Goal: Task Accomplishment & Management: Manage account settings

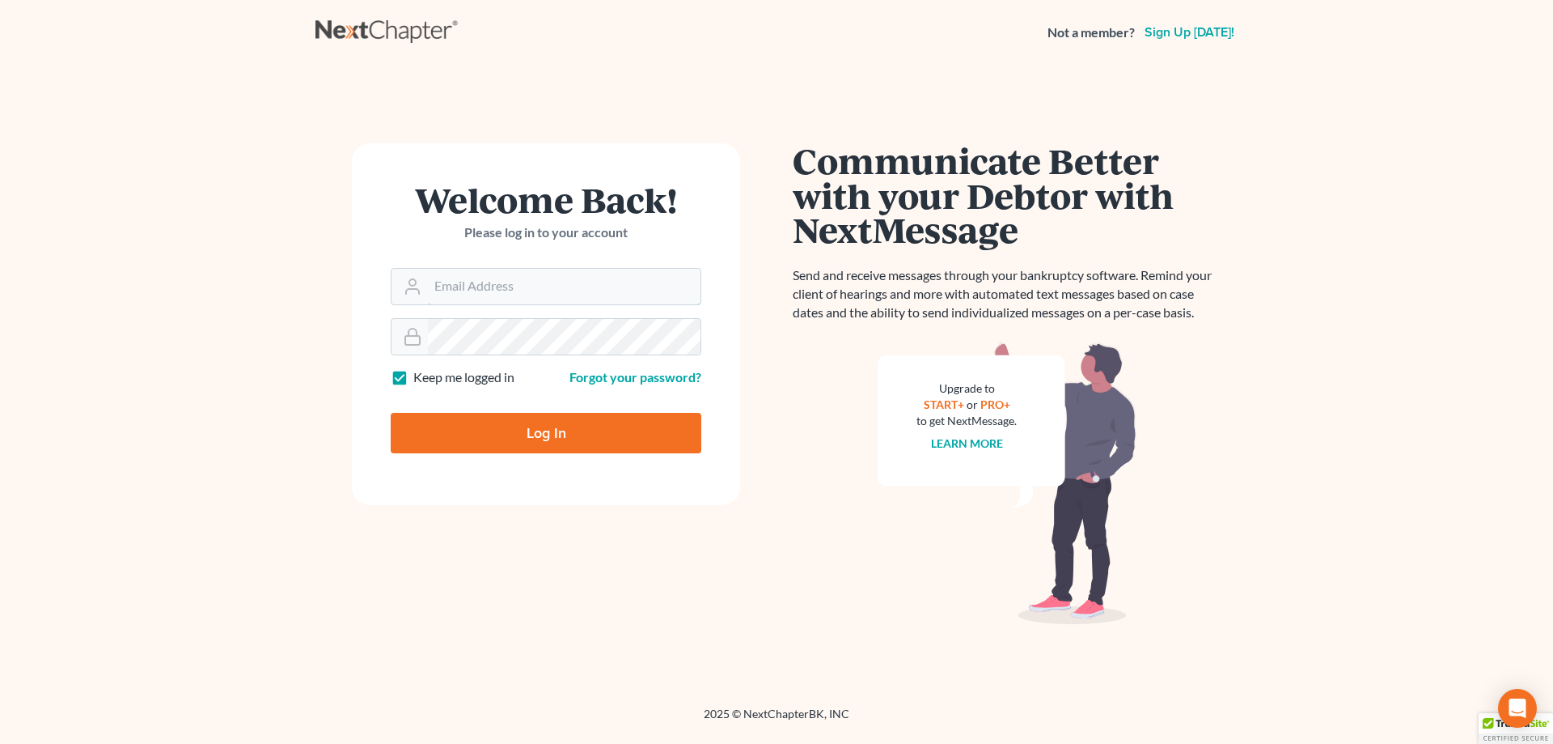
type input "amy@northgabankruptcy.com"
click at [520, 422] on input "Log In" at bounding box center [546, 433] width 311 height 40
type input "Thinking..."
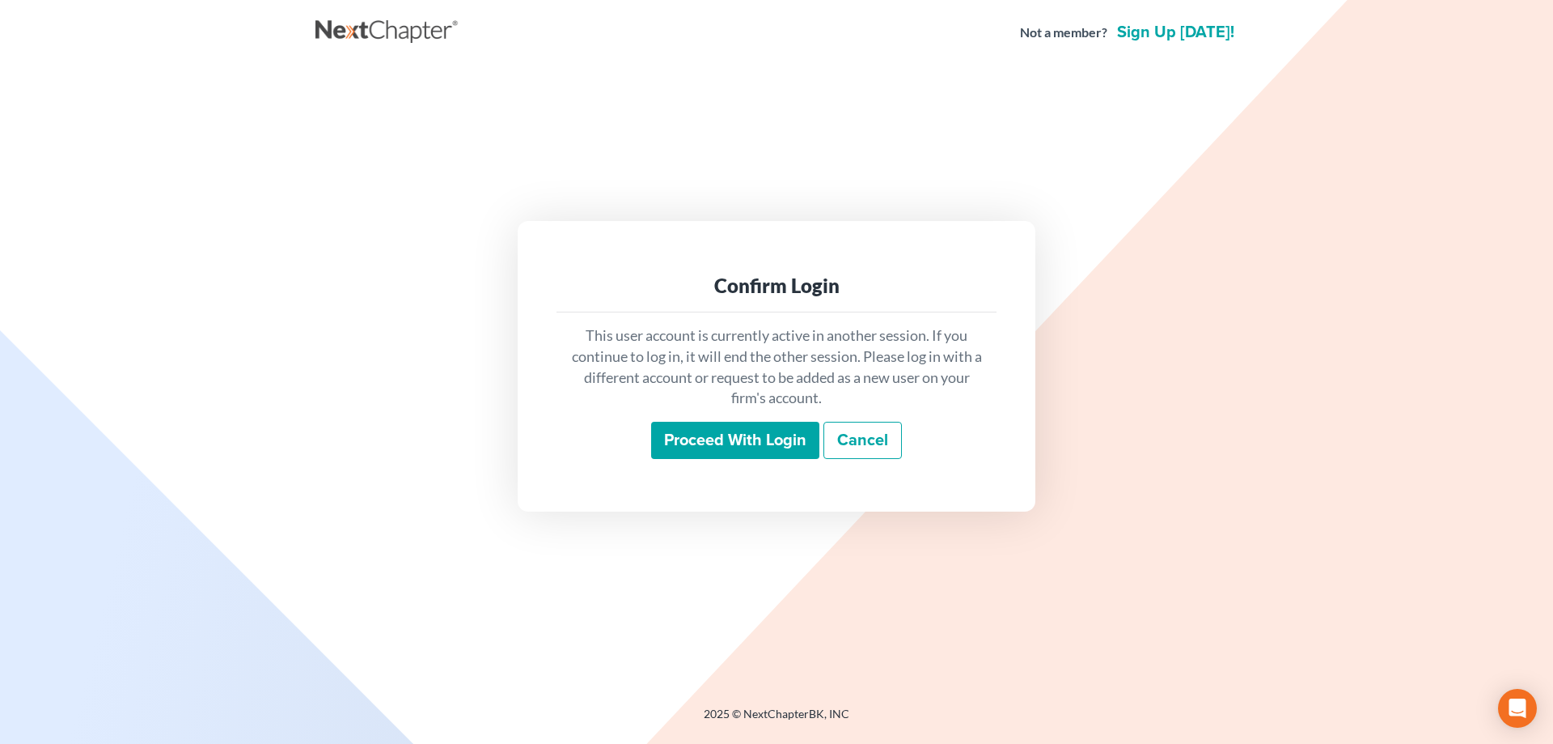
click at [773, 443] on input "Proceed with login" at bounding box center [735, 440] width 168 height 37
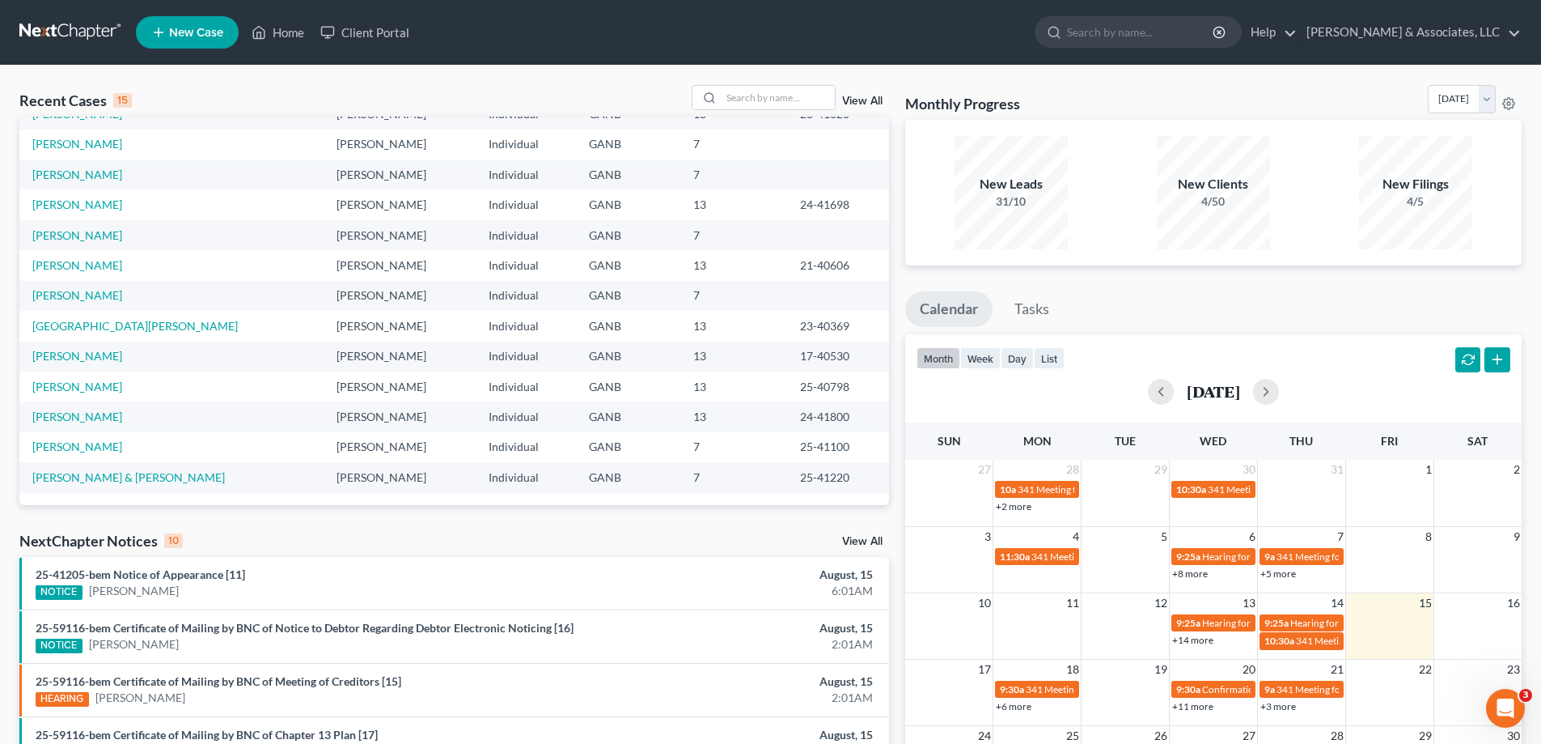
click at [1505, 293] on ul "Calendar Tasks" at bounding box center [1213, 312] width 617 height 43
click at [1503, 274] on div "Monthly Progress Bankruptcy Bankruptcy August 2025 July 2025 June 2025 May 2025…" at bounding box center [1213, 600] width 633 height 1031
click at [765, 105] on input "search" at bounding box center [778, 97] width 113 height 23
type input "reynolds"
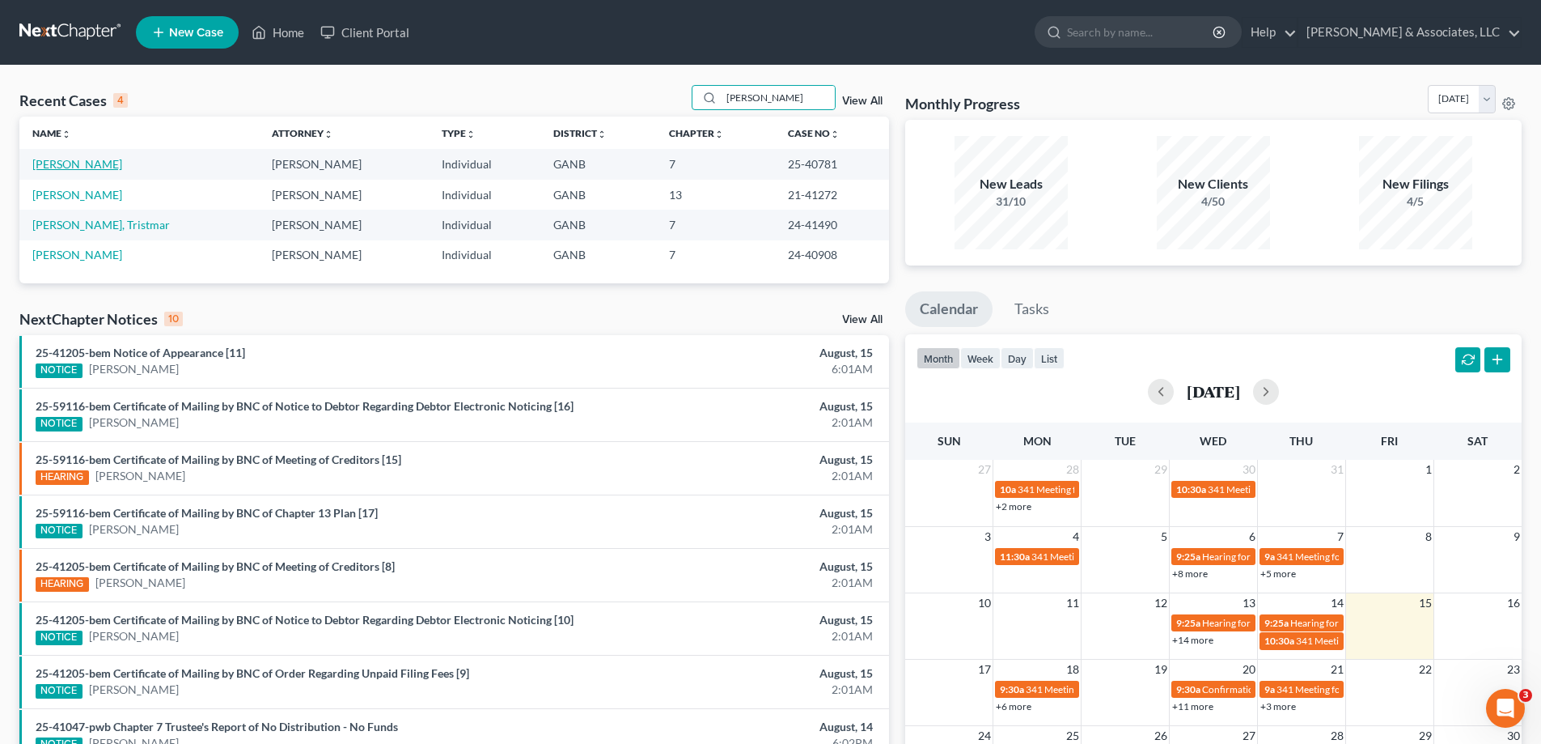
click at [41, 167] on link "[PERSON_NAME]" at bounding box center [77, 164] width 90 height 14
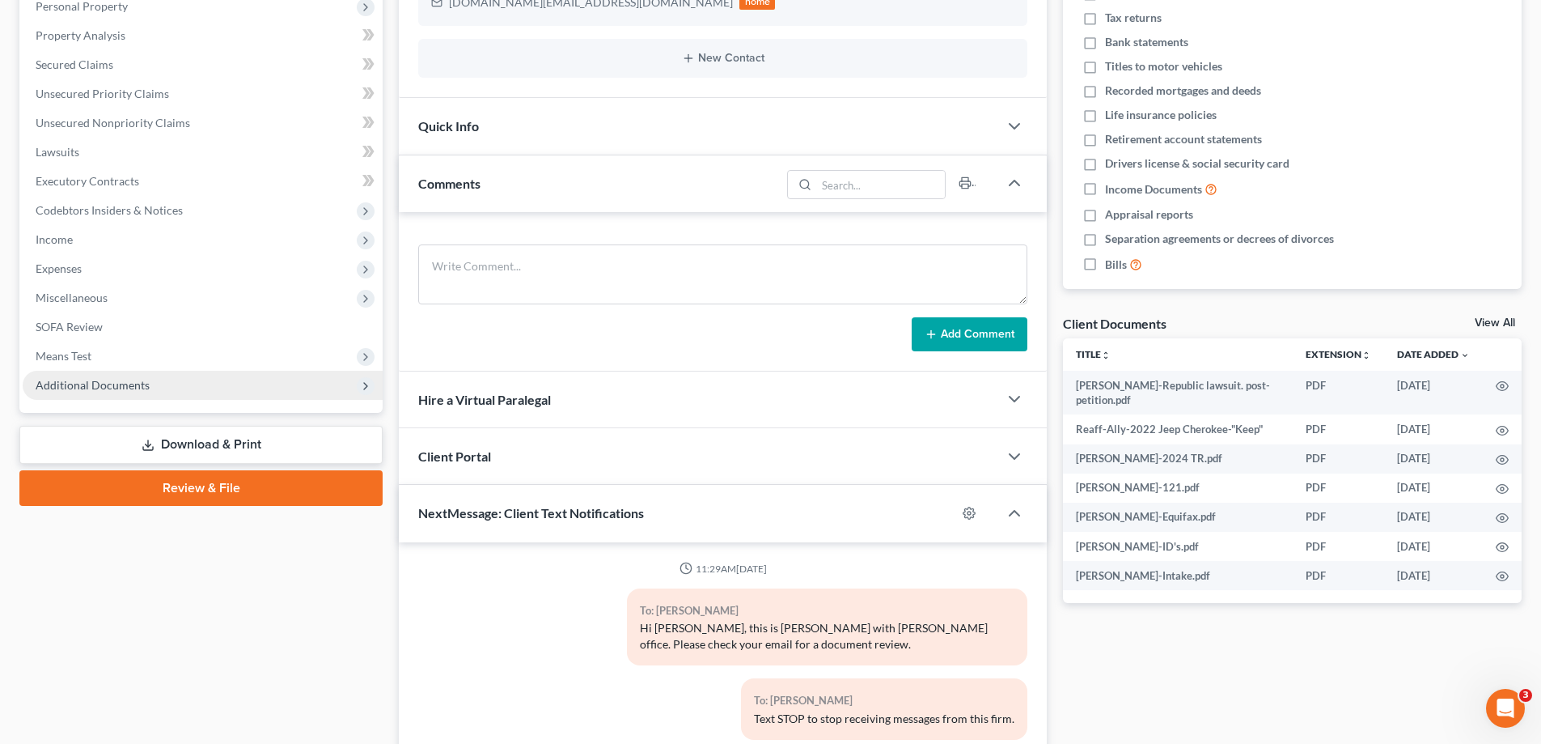
scroll to position [124, 0]
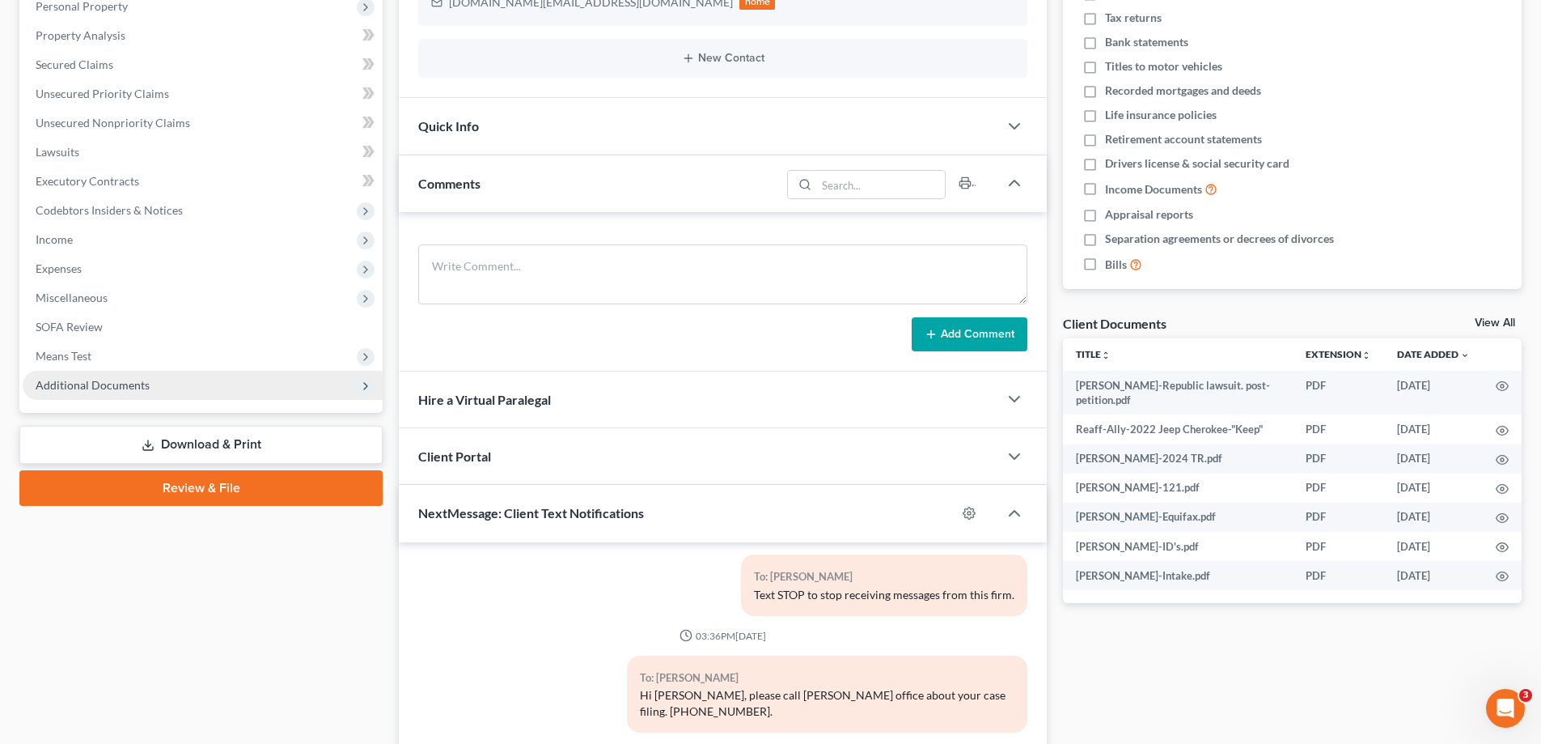
click at [100, 380] on span "Additional Documents" at bounding box center [93, 385] width 114 height 14
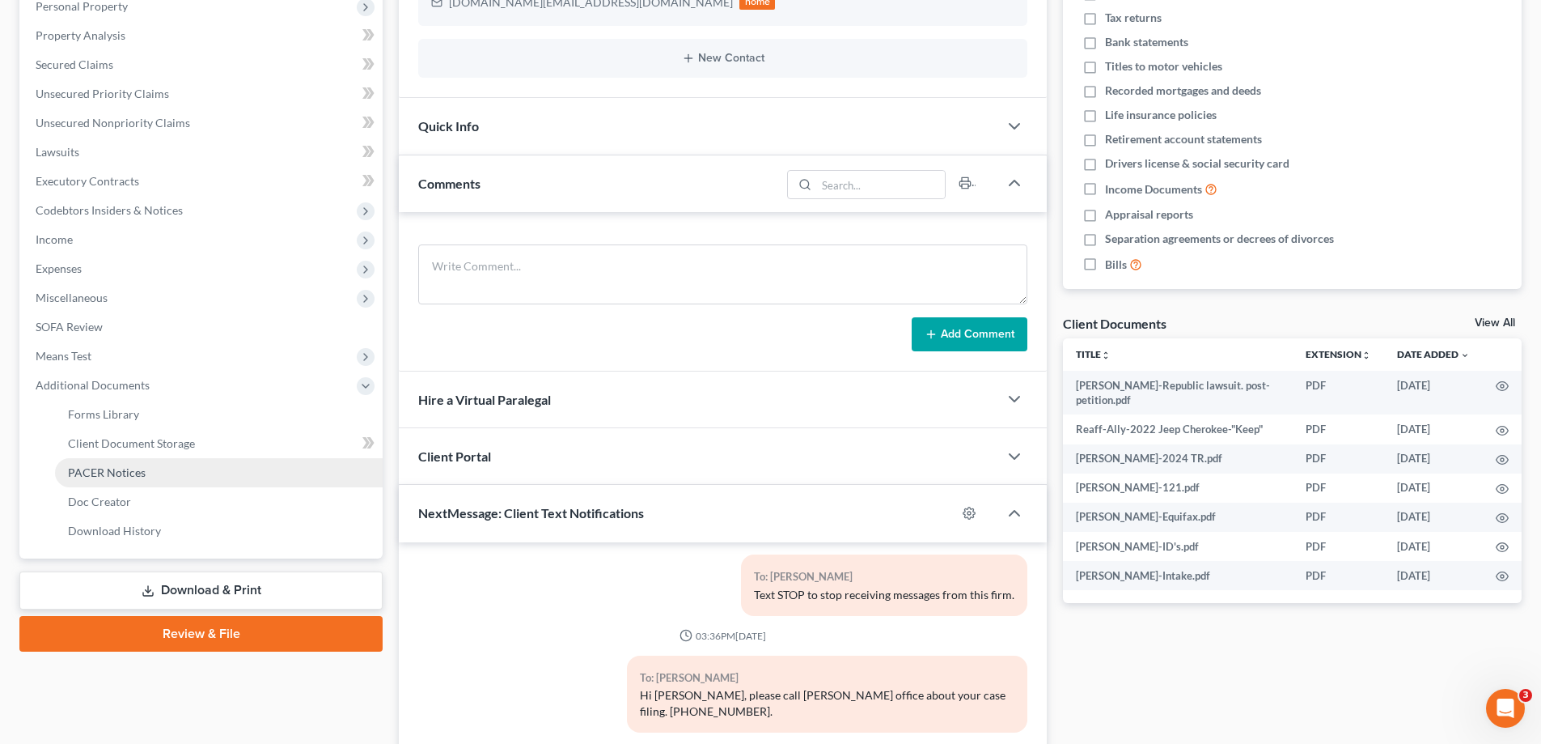
click at [97, 478] on span "PACER Notices" at bounding box center [107, 472] width 78 height 14
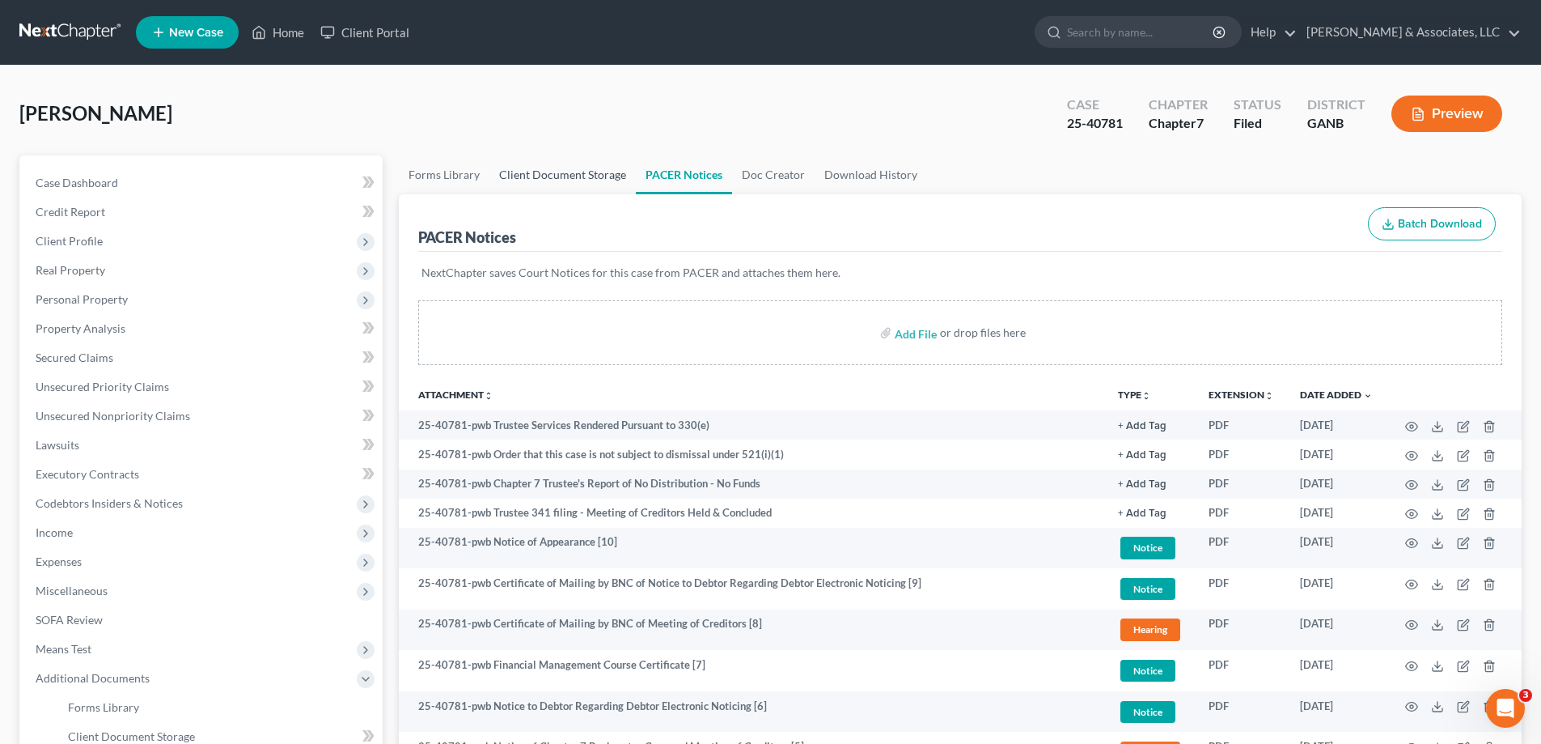
click at [546, 171] on link "Client Document Storage" at bounding box center [562, 174] width 146 height 39
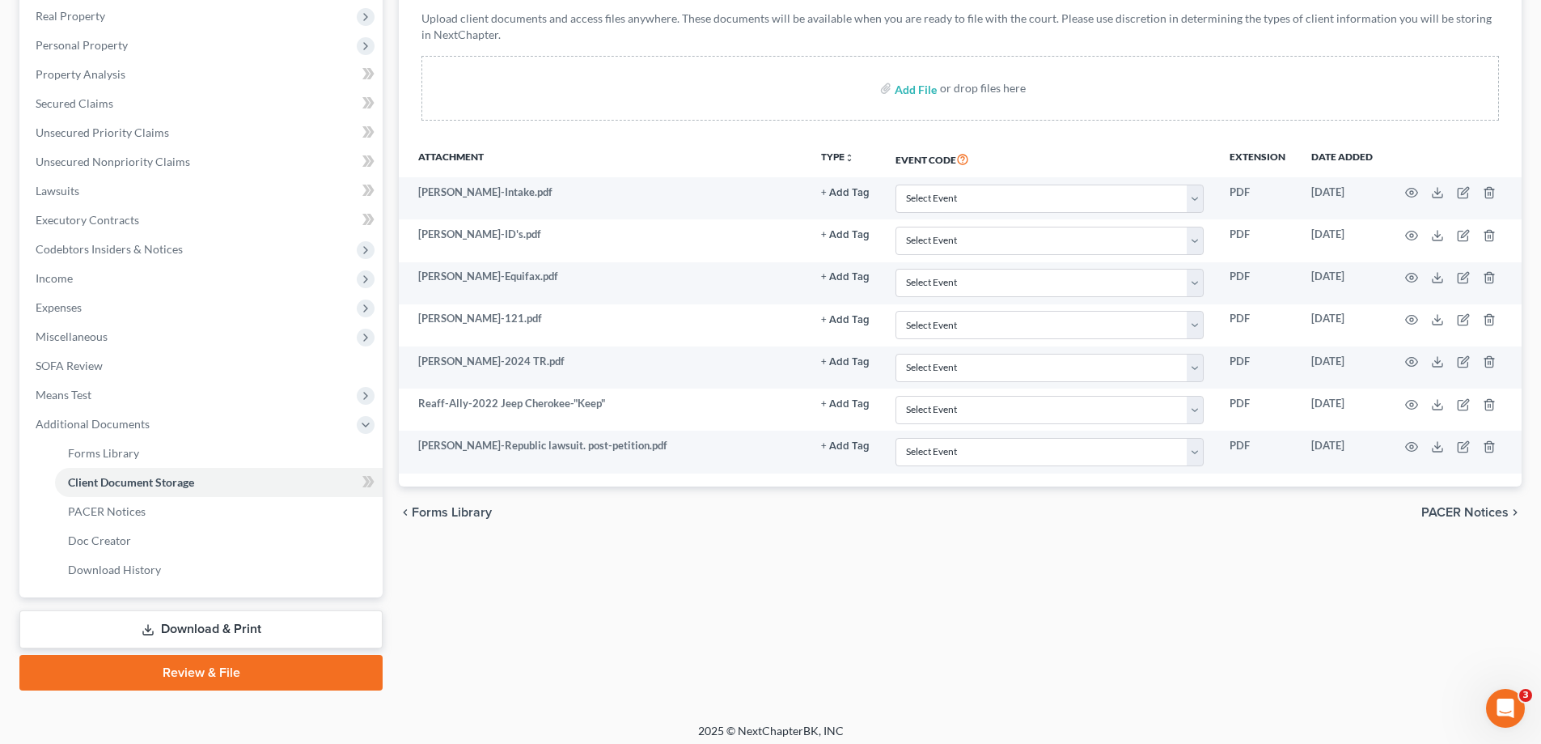
scroll to position [262, 0]
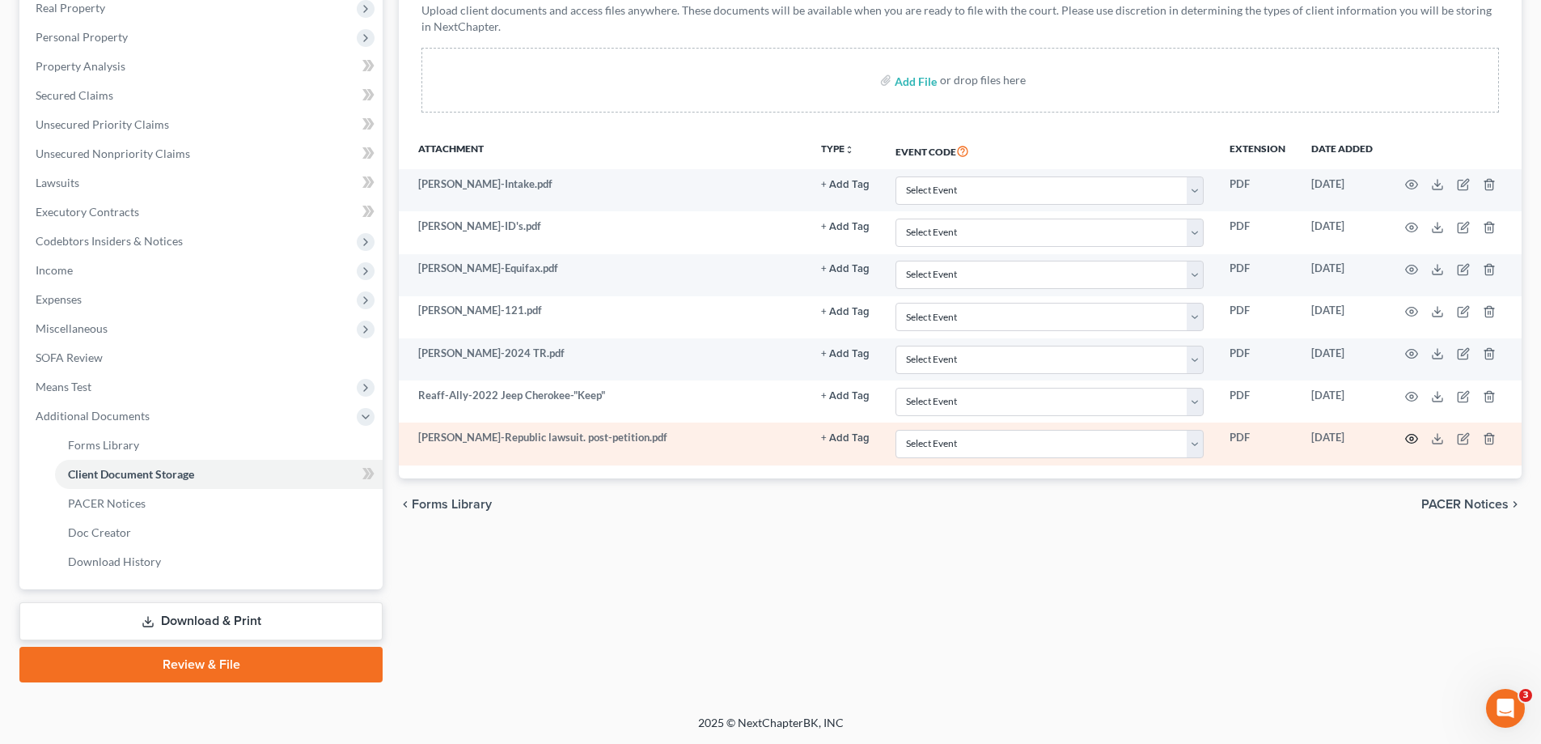
click at [1409, 437] on icon "button" at bounding box center [1411, 438] width 13 height 13
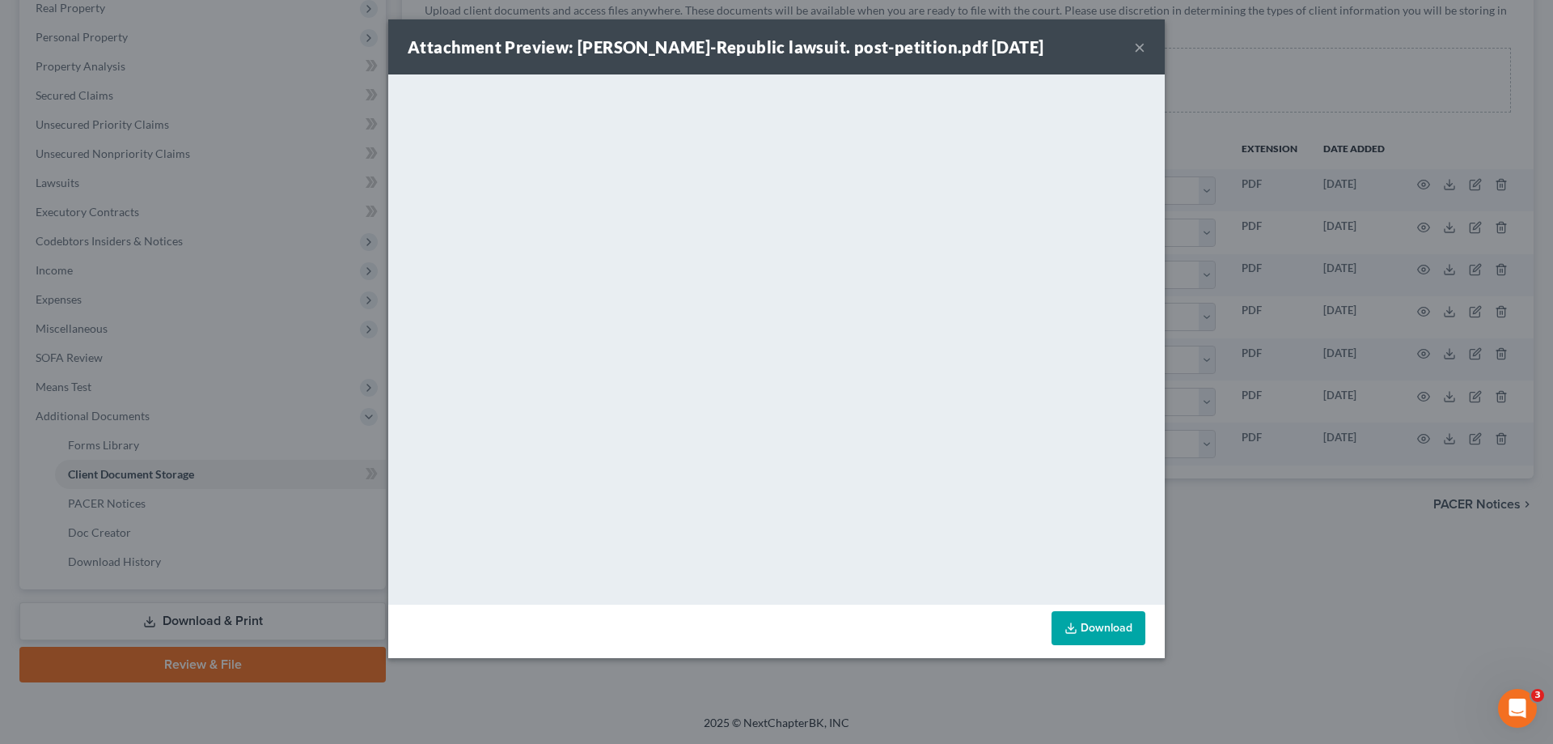
click at [1142, 45] on button "×" at bounding box center [1139, 46] width 11 height 19
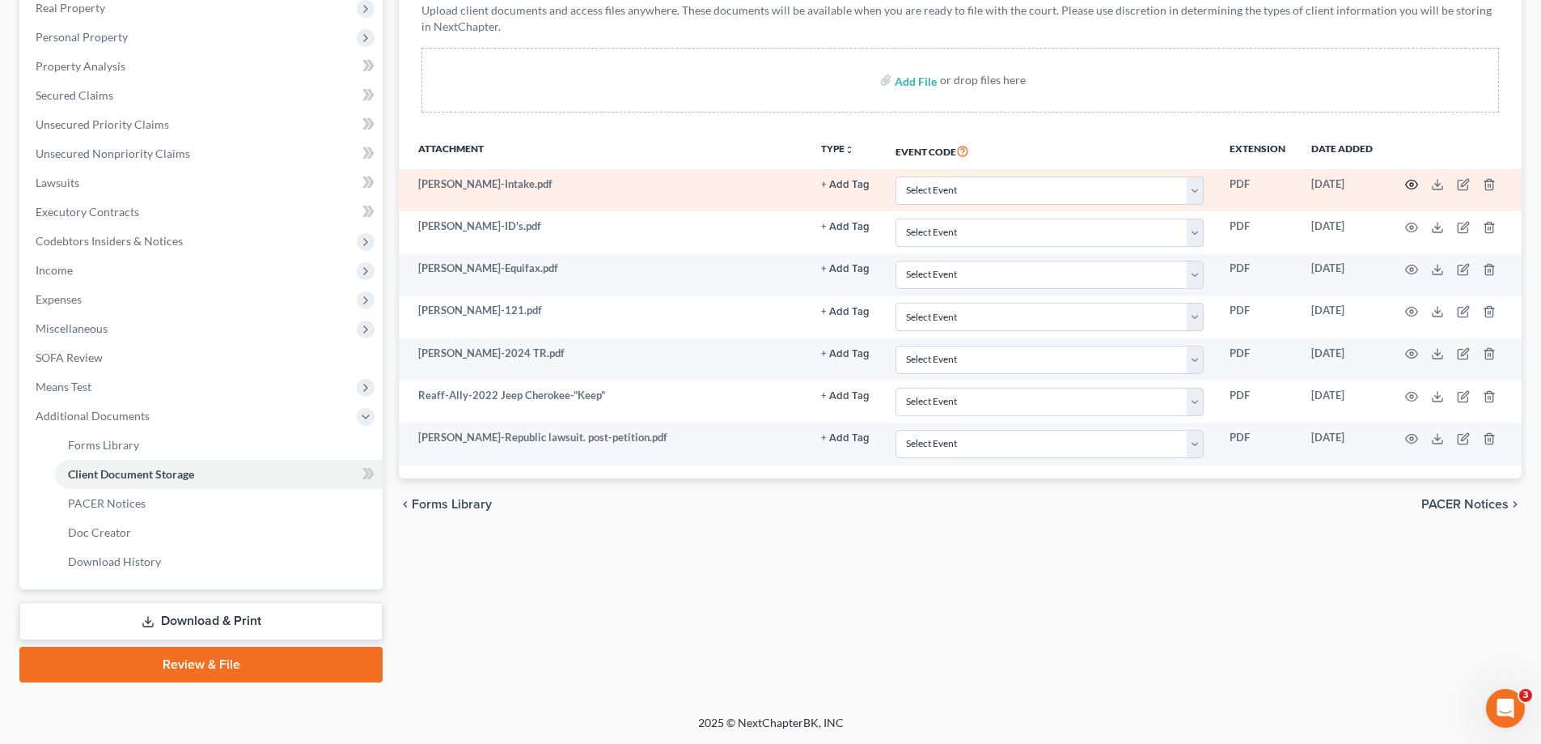
click at [1412, 183] on circle "button" at bounding box center [1411, 184] width 3 height 3
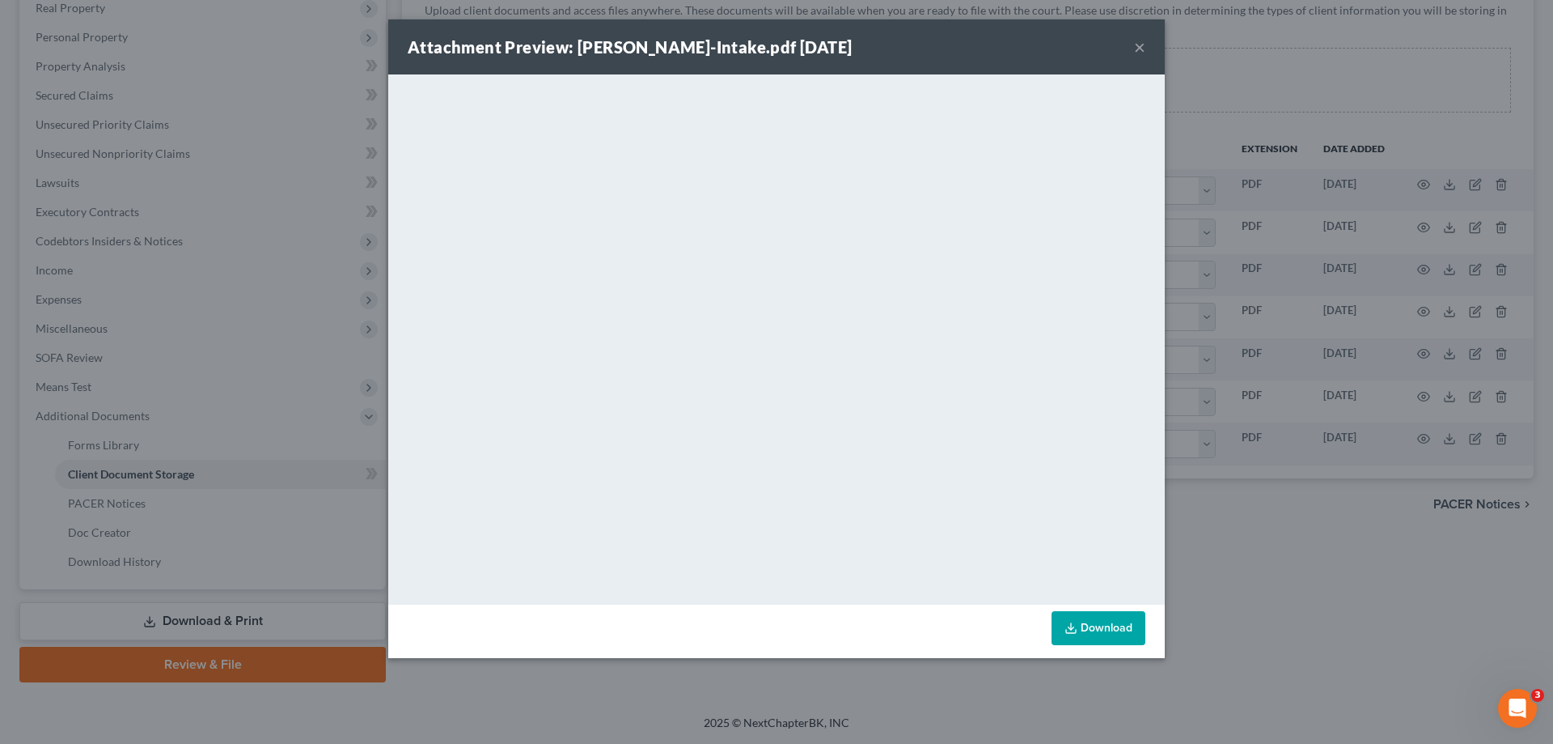
click at [1139, 42] on button "×" at bounding box center [1139, 46] width 11 height 19
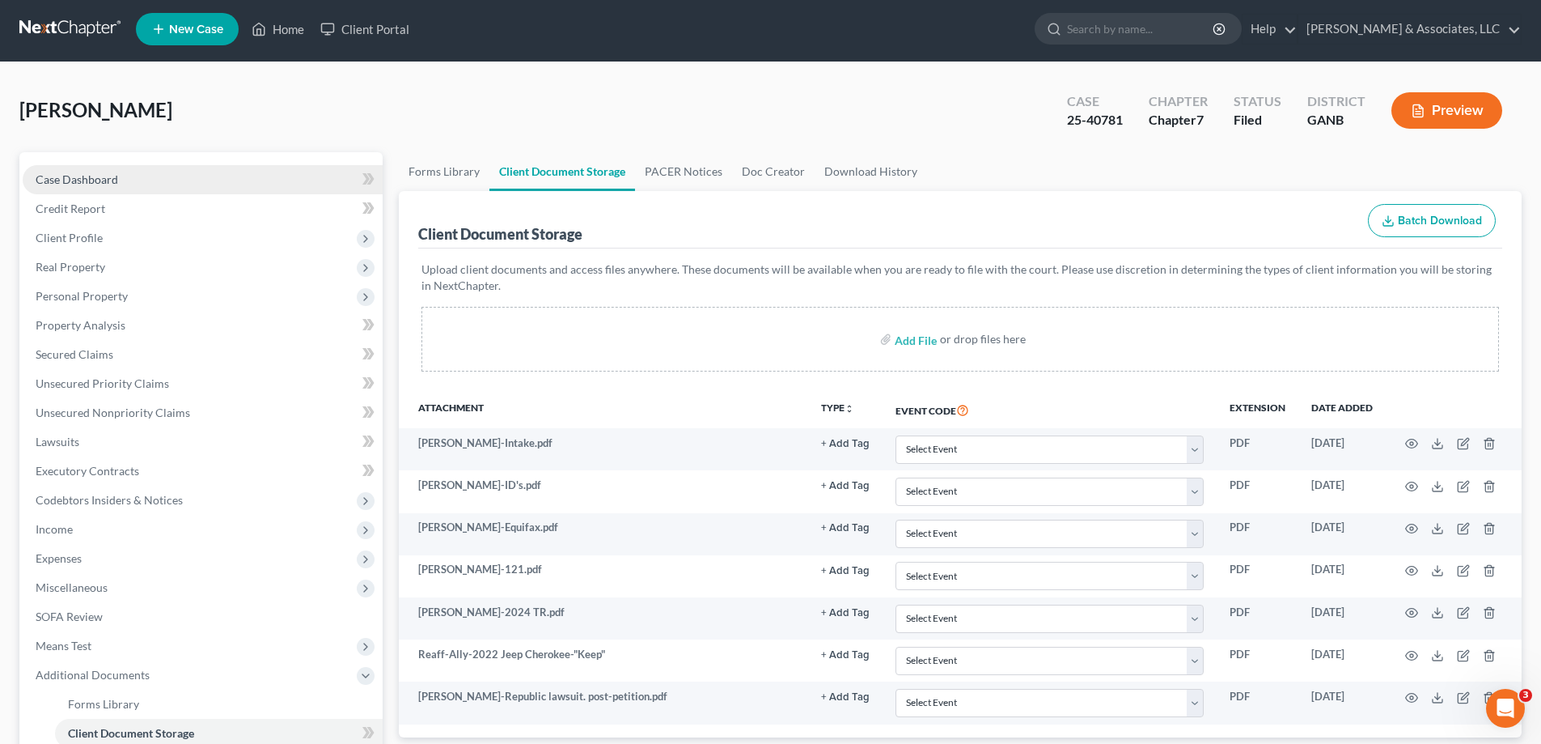
scroll to position [0, 0]
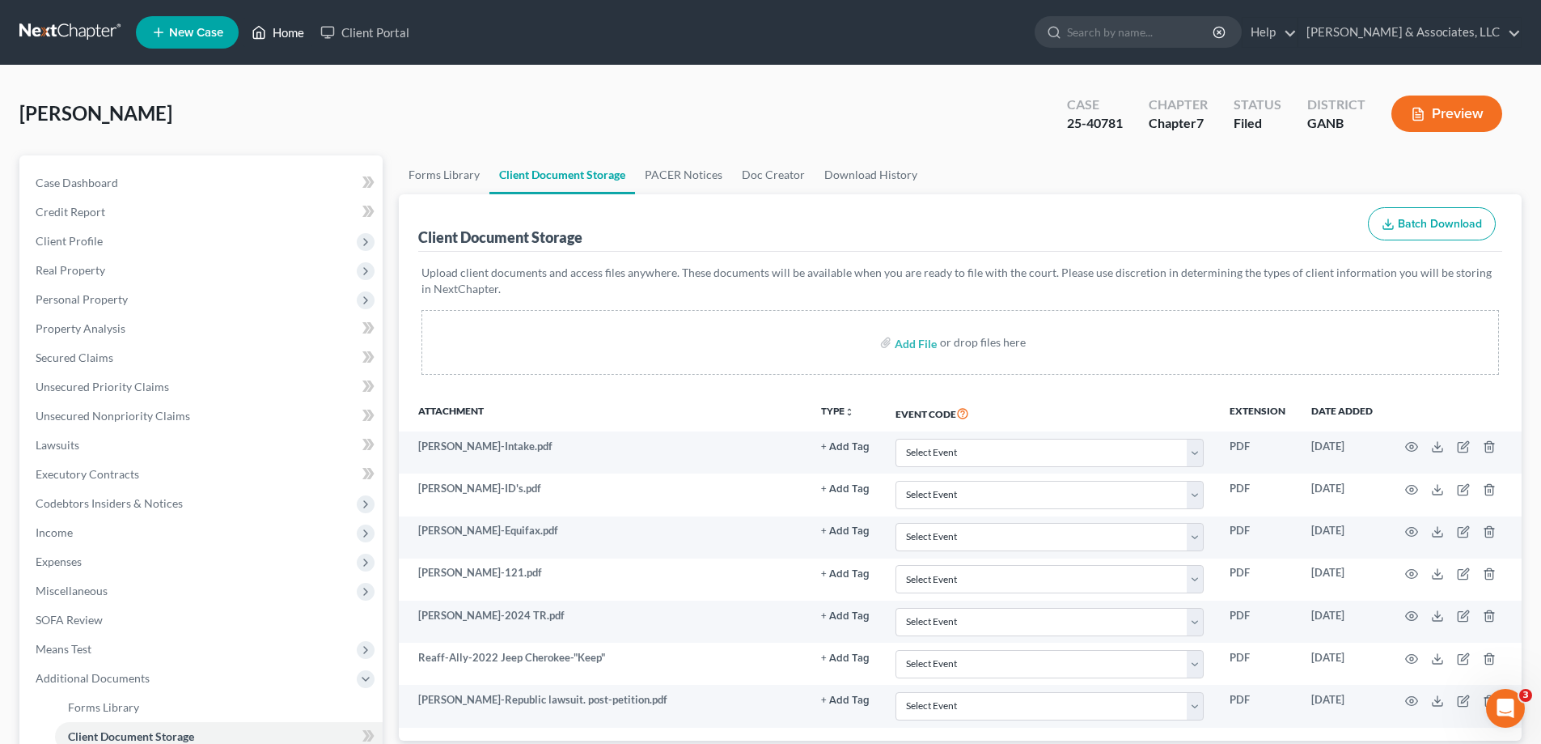
click at [283, 36] on link "Home" at bounding box center [278, 32] width 69 height 29
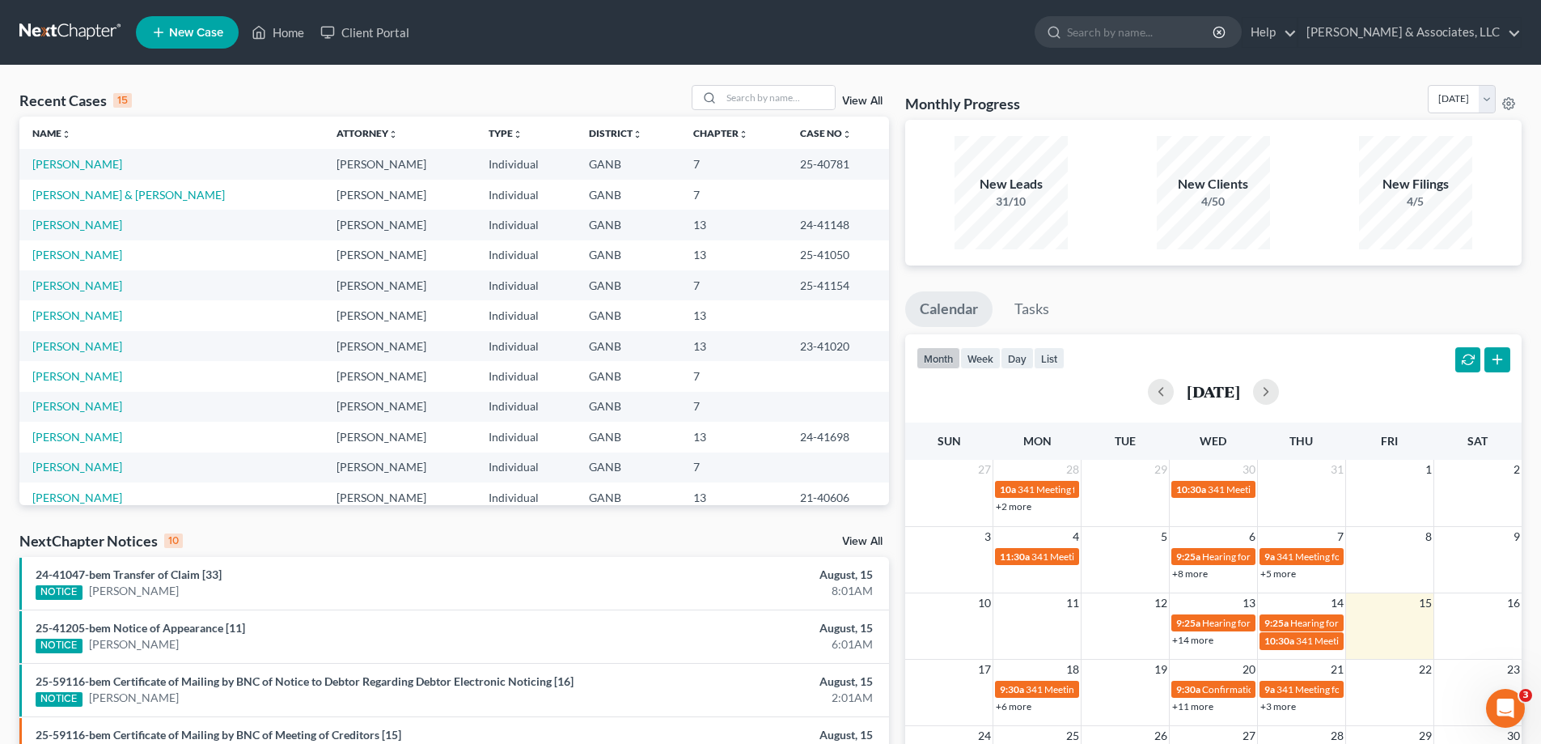
click at [867, 539] on link "View All" at bounding box center [862, 541] width 40 height 11
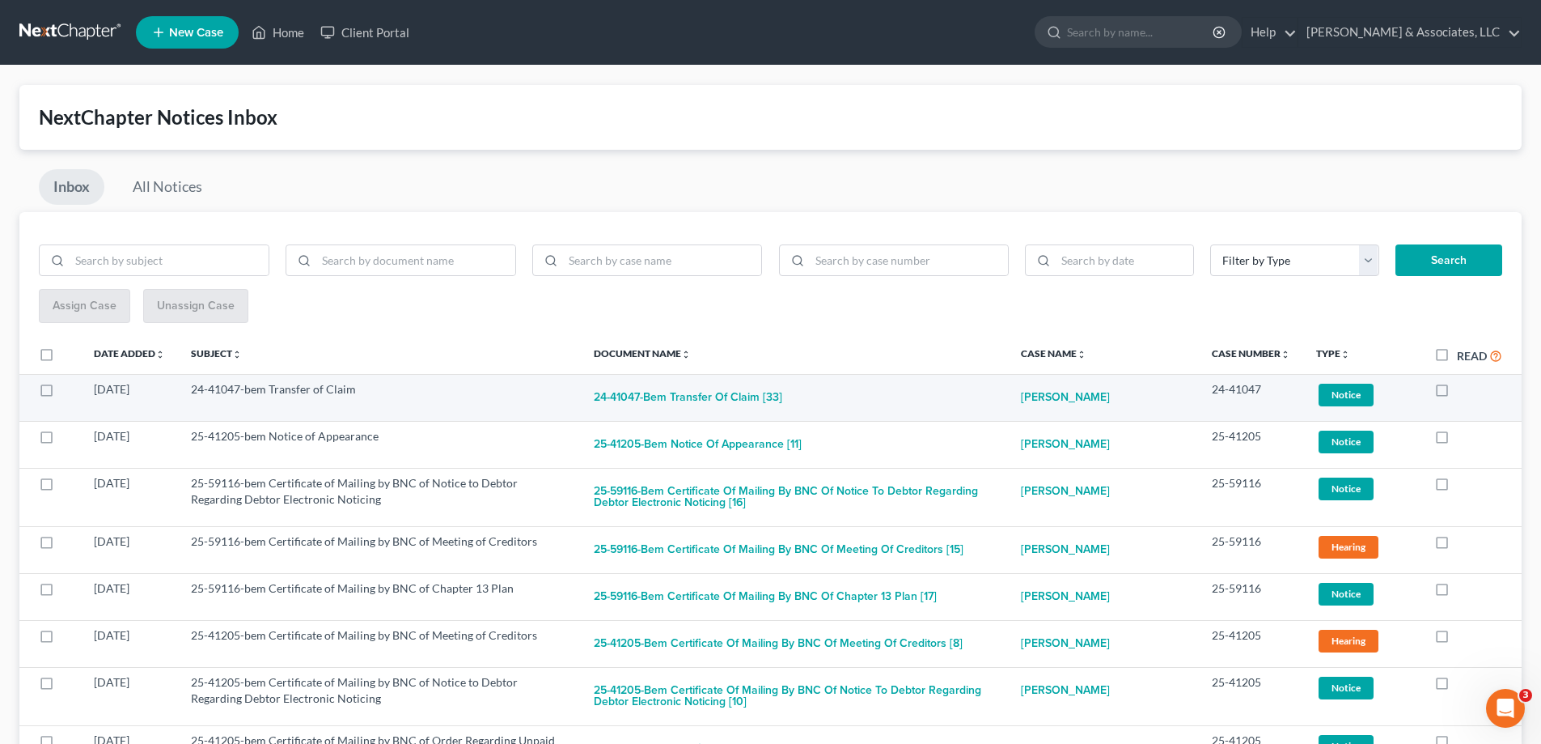
click at [1457, 393] on label at bounding box center [1457, 393] width 0 height 0
click at [1464, 388] on input "checkbox" at bounding box center [1469, 386] width 11 height 11
checkbox input "true"
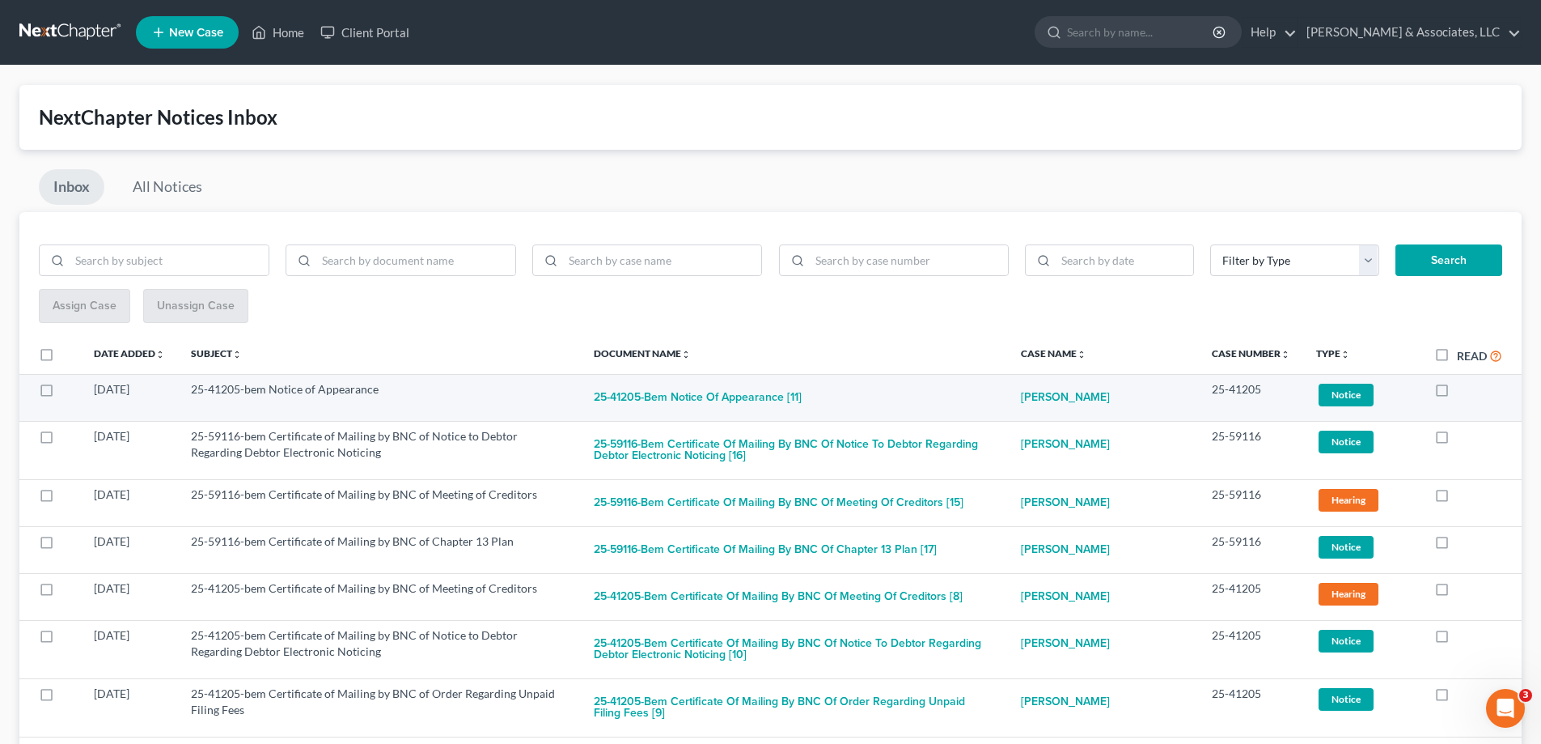
click at [1457, 393] on label at bounding box center [1457, 393] width 0 height 0
click at [1464, 391] on input "checkbox" at bounding box center [1469, 386] width 11 height 11
checkbox input "true"
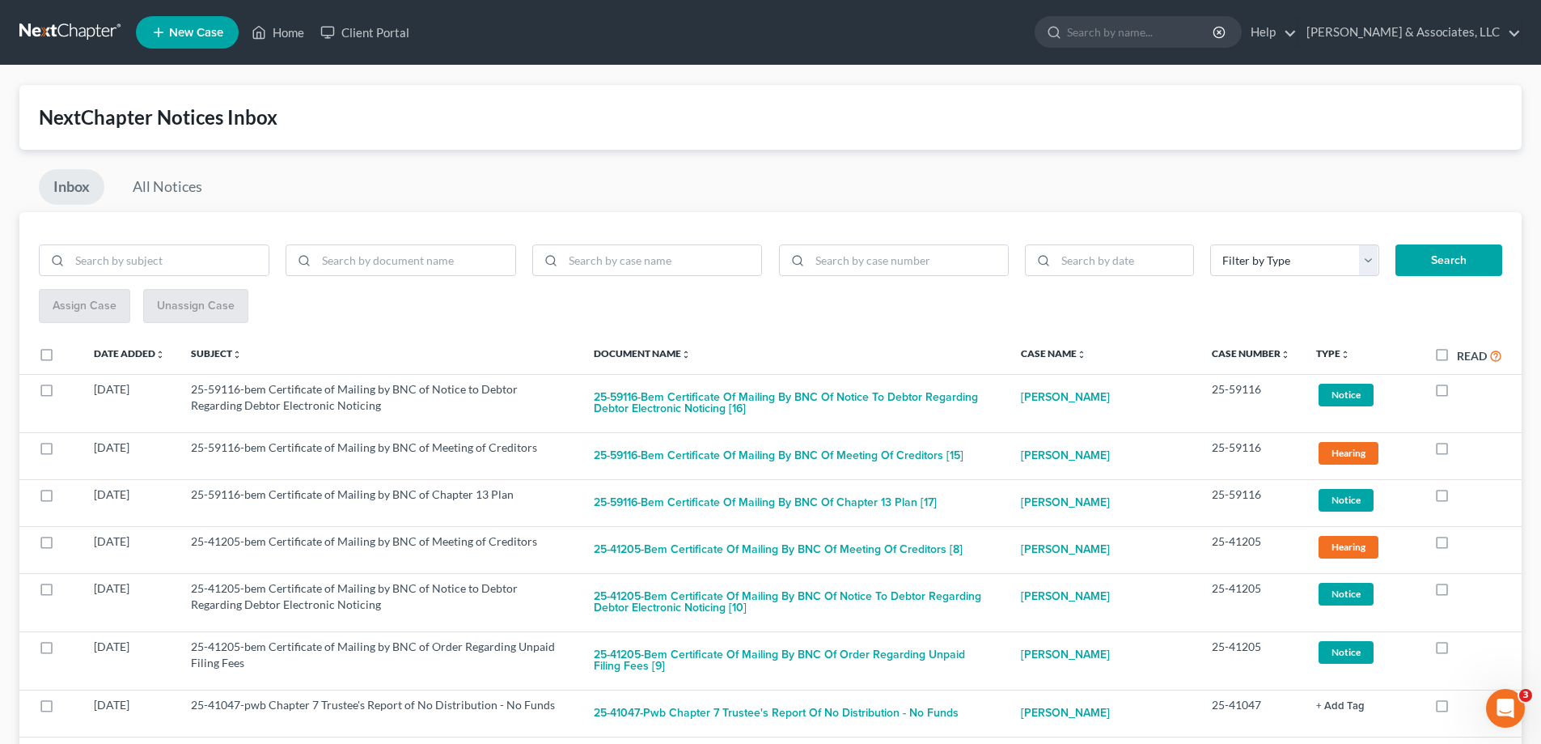
click at [1457, 393] on label at bounding box center [1457, 393] width 0 height 0
click at [1464, 391] on input "checkbox" at bounding box center [1469, 386] width 11 height 11
checkbox input "true"
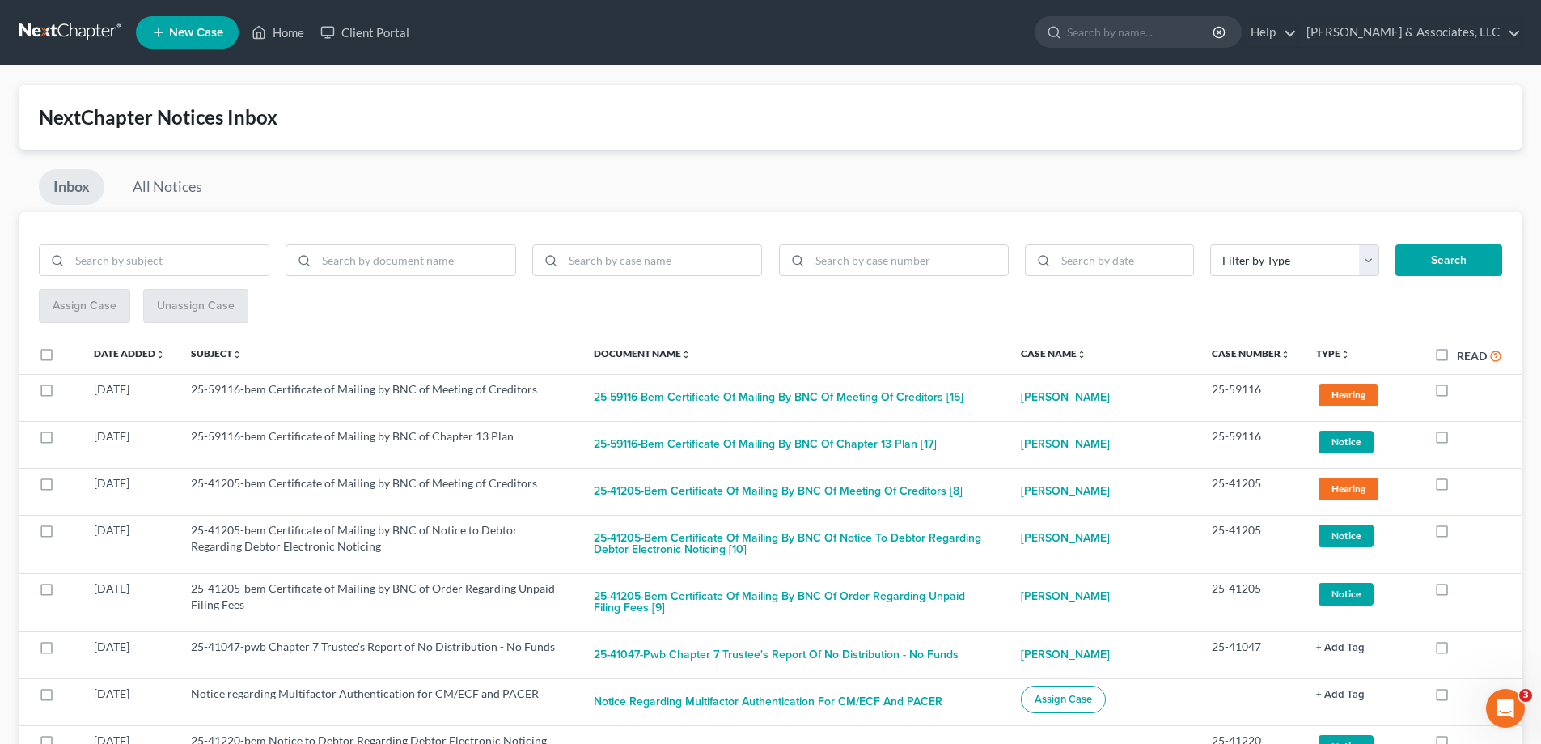
click at [1457, 393] on label at bounding box center [1457, 393] width 0 height 0
click at [1464, 391] on input "checkbox" at bounding box center [1469, 386] width 11 height 11
checkbox input "true"
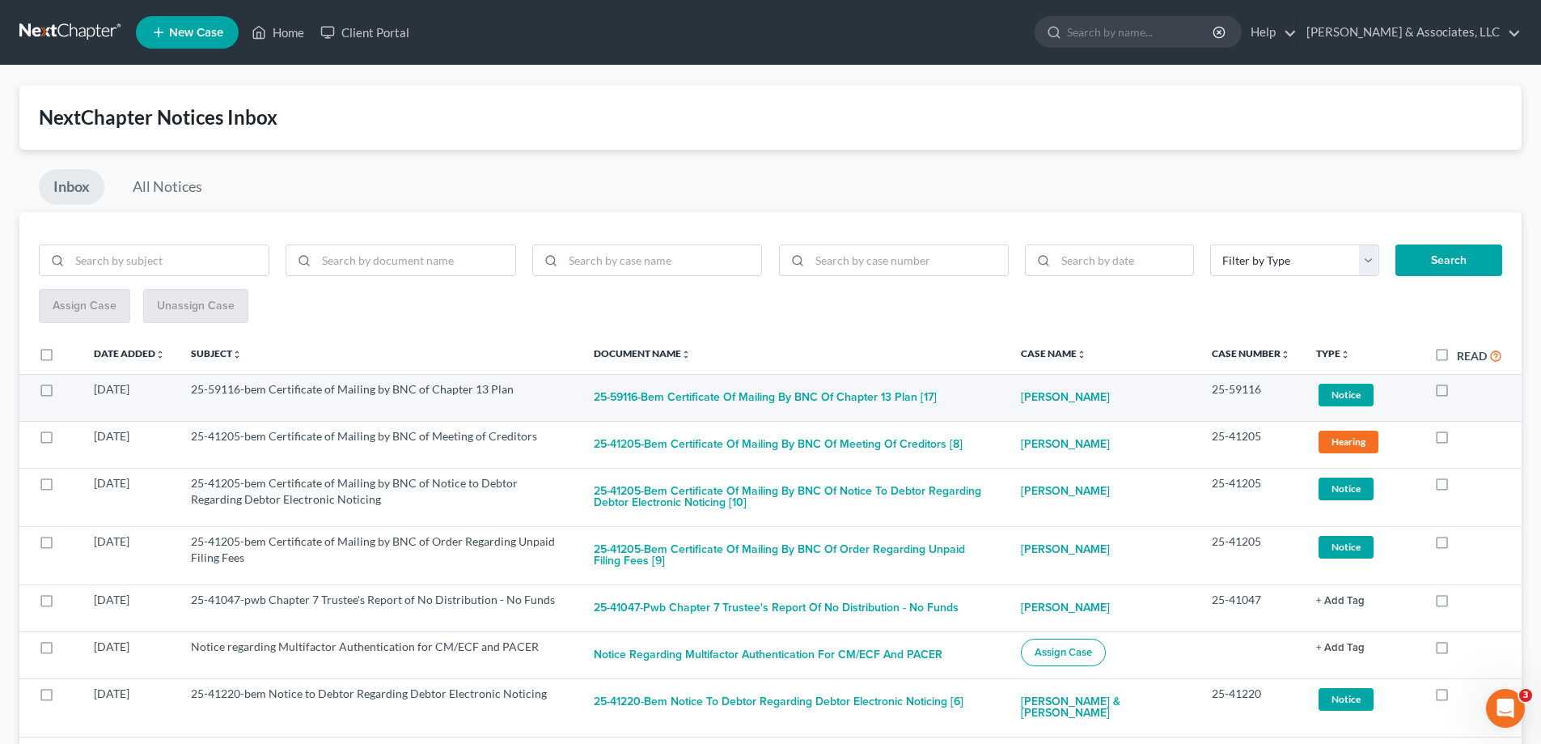
click at [1457, 393] on label at bounding box center [1457, 393] width 0 height 0
click at [1464, 392] on input "checkbox" at bounding box center [1469, 386] width 11 height 11
checkbox input "true"
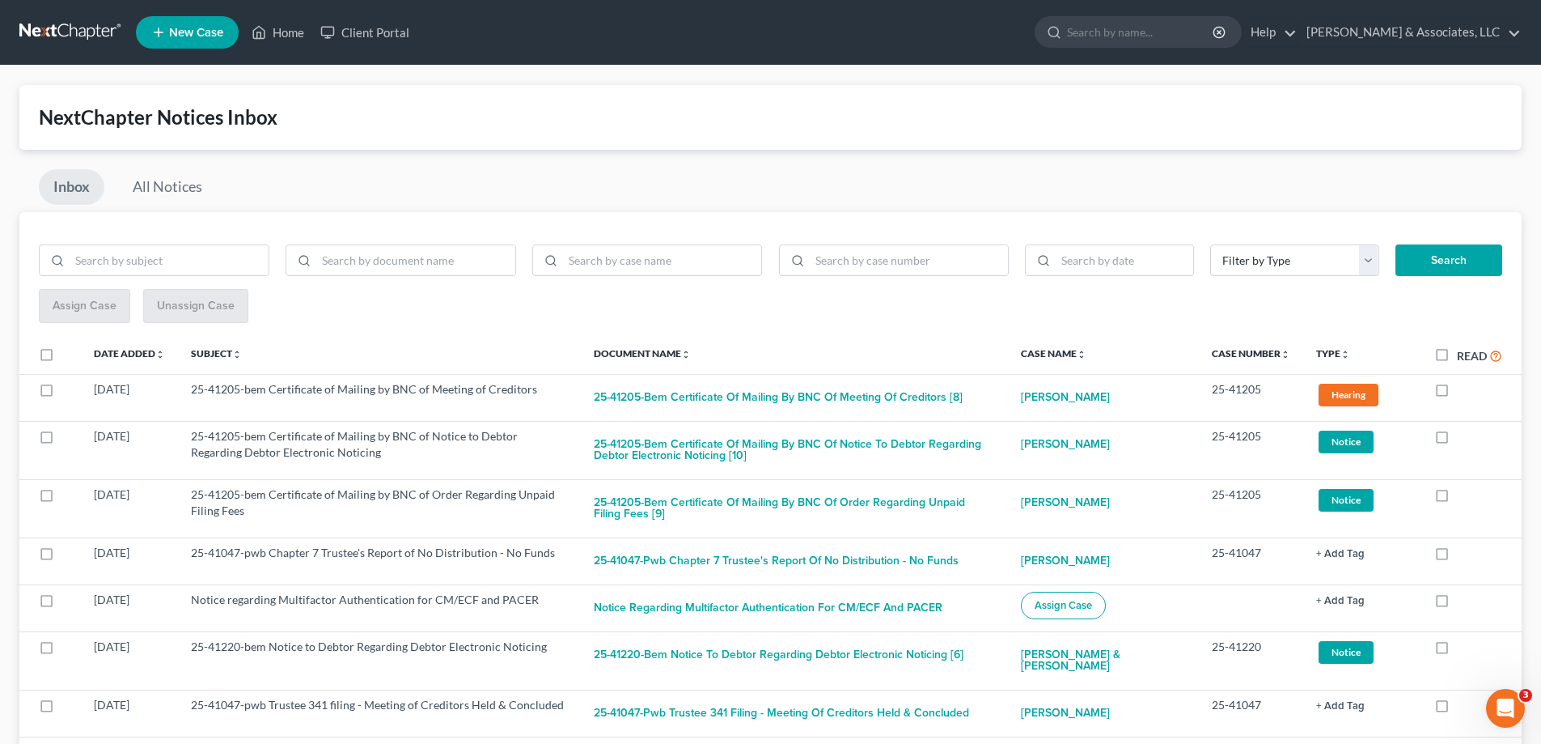
click at [1457, 393] on label at bounding box center [1457, 393] width 0 height 0
click at [1464, 392] on input "checkbox" at bounding box center [1469, 386] width 11 height 11
checkbox input "true"
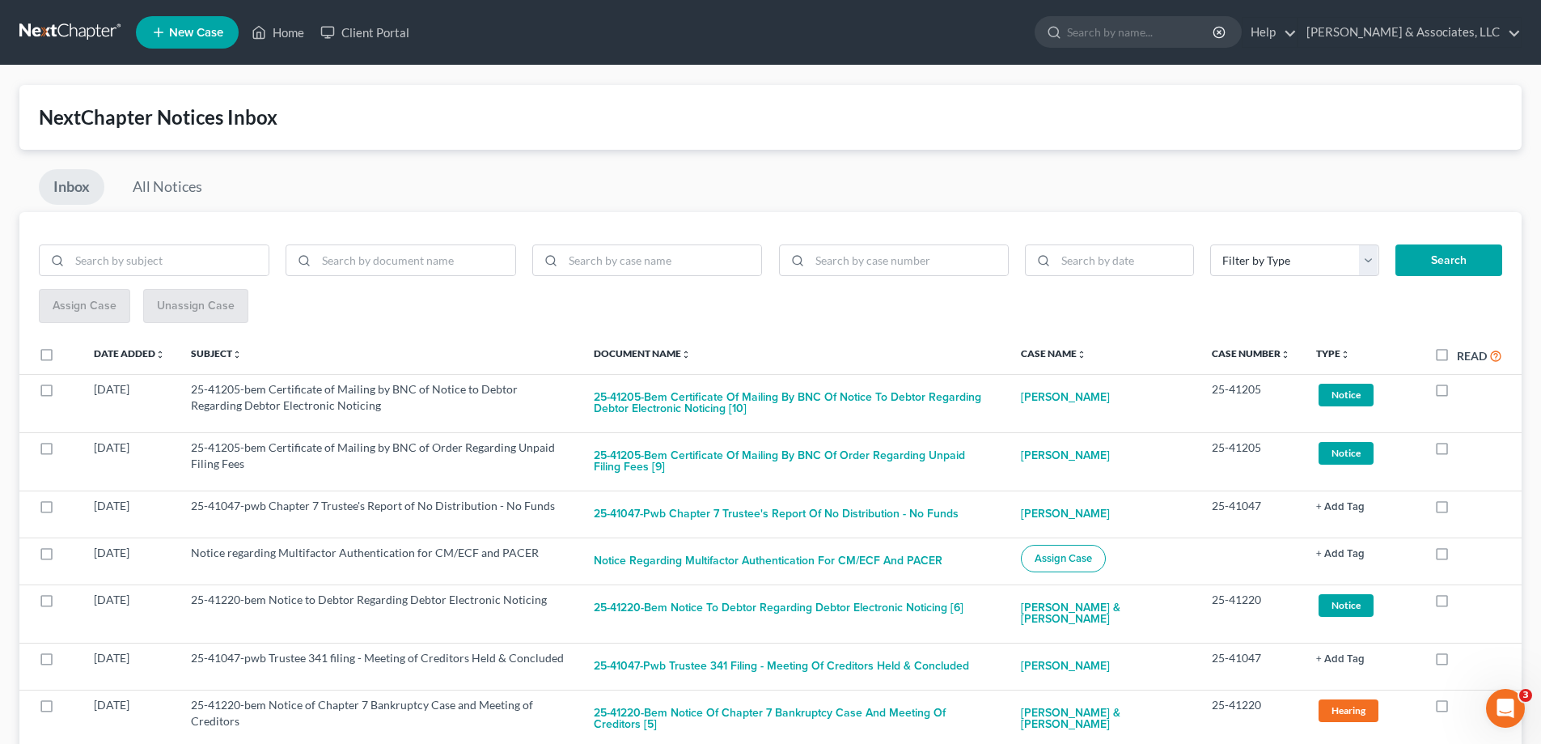
click at [1457, 393] on label at bounding box center [1457, 393] width 0 height 0
click at [1464, 392] on input "checkbox" at bounding box center [1469, 386] width 11 height 11
checkbox input "true"
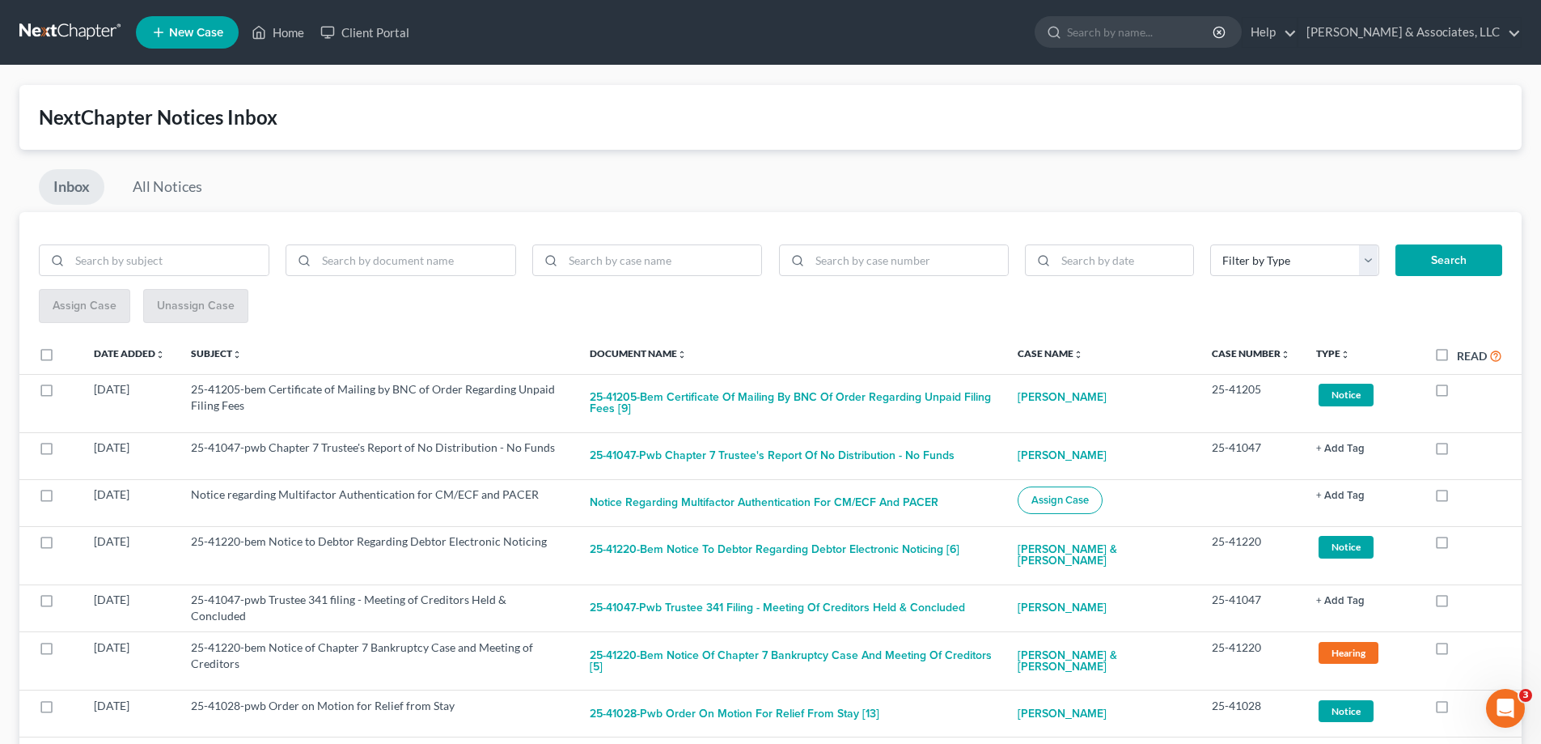
click at [1457, 393] on label at bounding box center [1457, 393] width 0 height 0
click at [1464, 392] on input "checkbox" at bounding box center [1469, 386] width 11 height 11
checkbox input "true"
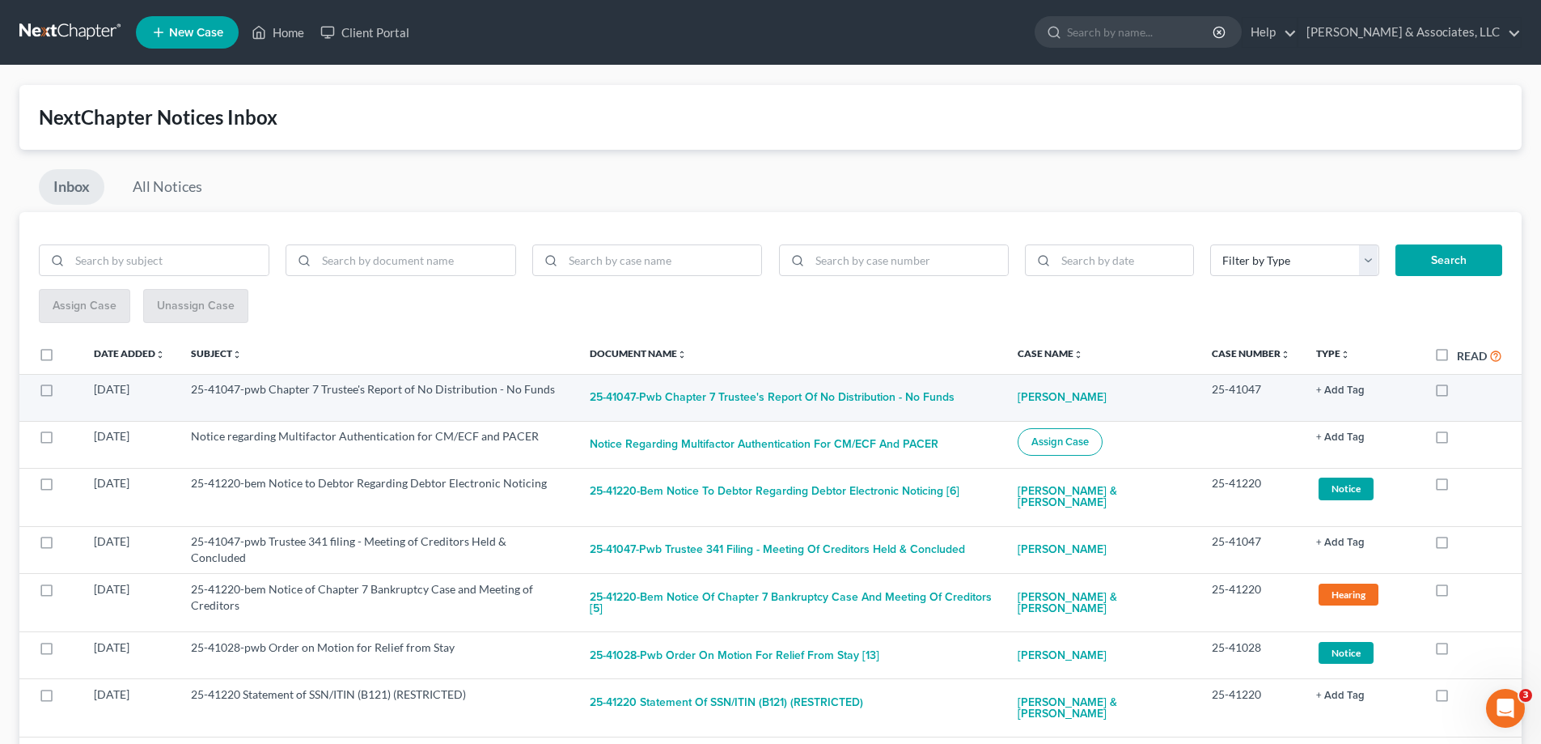
click at [1457, 393] on label at bounding box center [1457, 393] width 0 height 0
click at [1464, 390] on input "checkbox" at bounding box center [1469, 386] width 11 height 11
checkbox input "true"
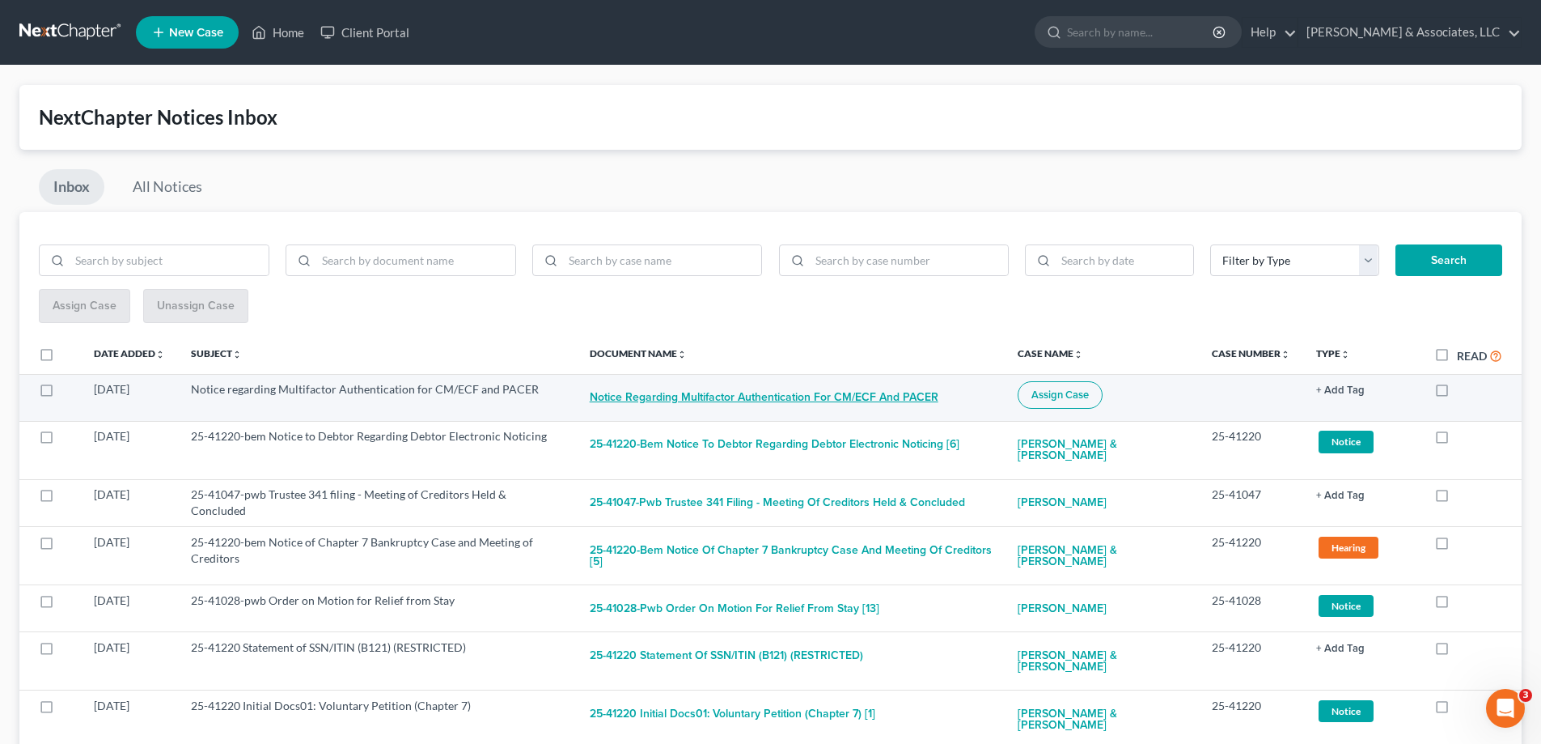
click at [860, 395] on button "Notice regarding Multifactor Authentication for CM/ECF and PACER" at bounding box center [764, 397] width 349 height 32
checkbox input "true"
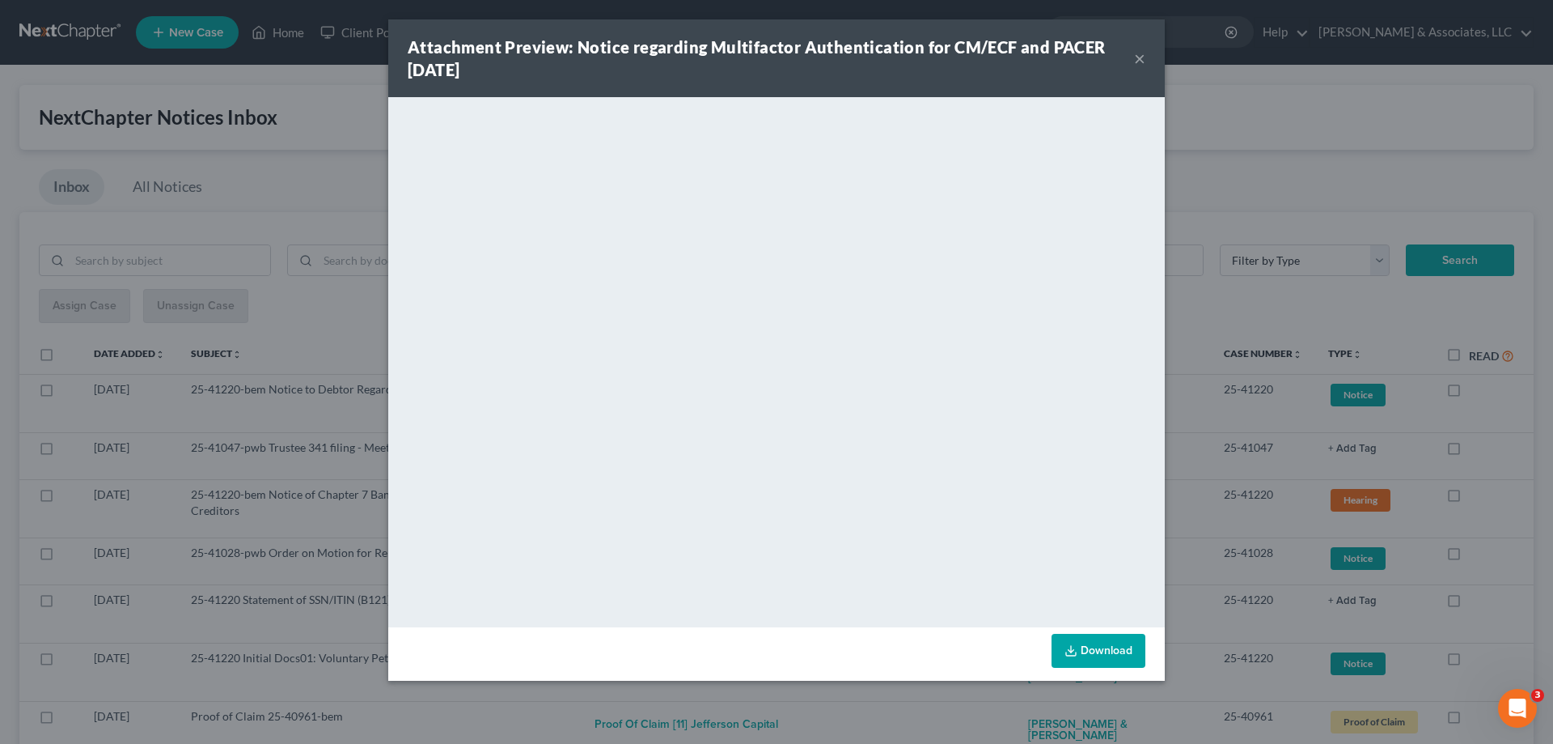
drag, startPoint x: 1142, startPoint y: 55, endPoint x: 1126, endPoint y: 68, distance: 20.7
click at [1142, 56] on button "×" at bounding box center [1139, 58] width 11 height 19
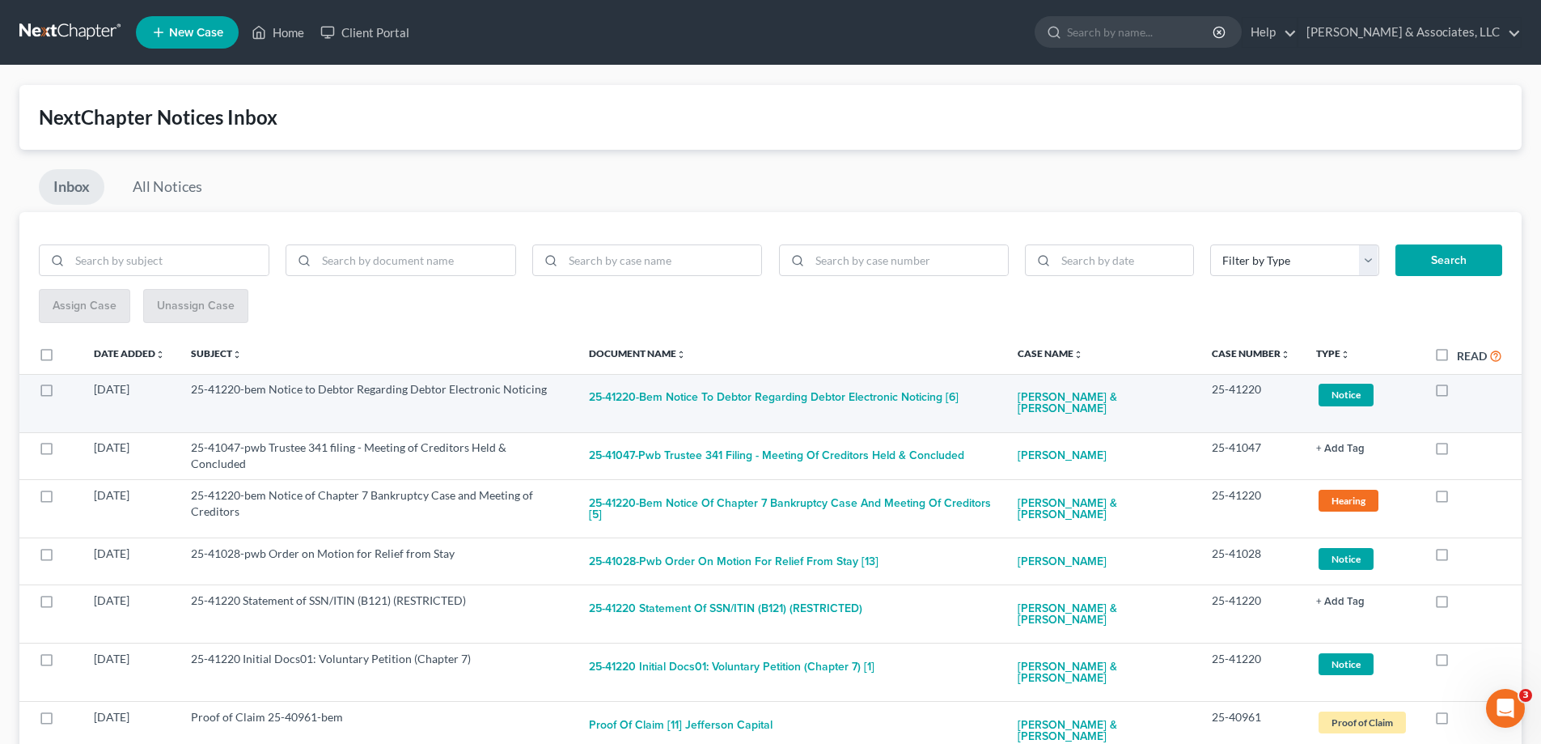
click at [1457, 393] on label at bounding box center [1457, 393] width 0 height 0
click at [1464, 392] on input "checkbox" at bounding box center [1469, 386] width 11 height 11
checkbox input "true"
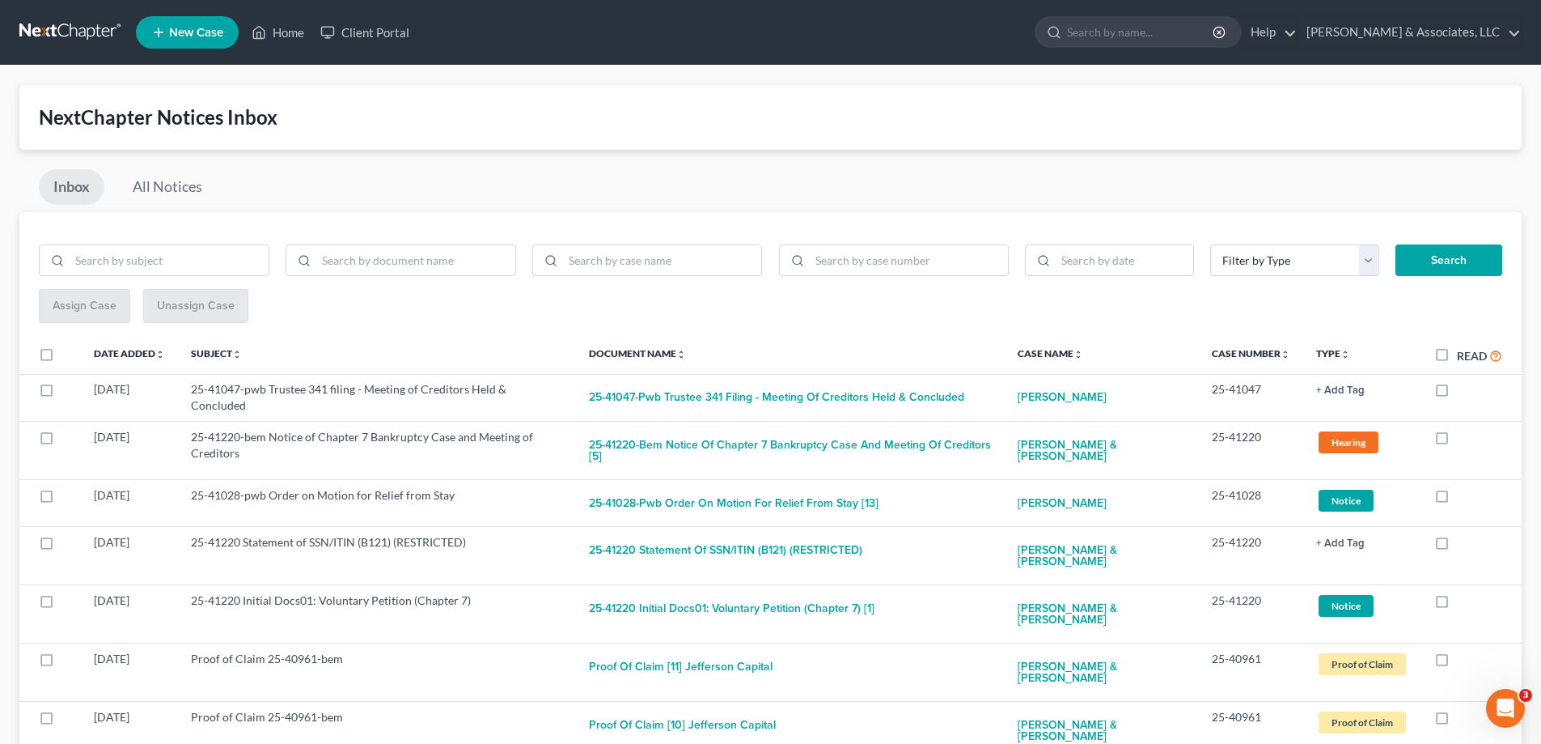
click at [1457, 393] on label at bounding box center [1457, 393] width 0 height 0
click at [1464, 392] on input "checkbox" at bounding box center [1469, 386] width 11 height 11
checkbox input "true"
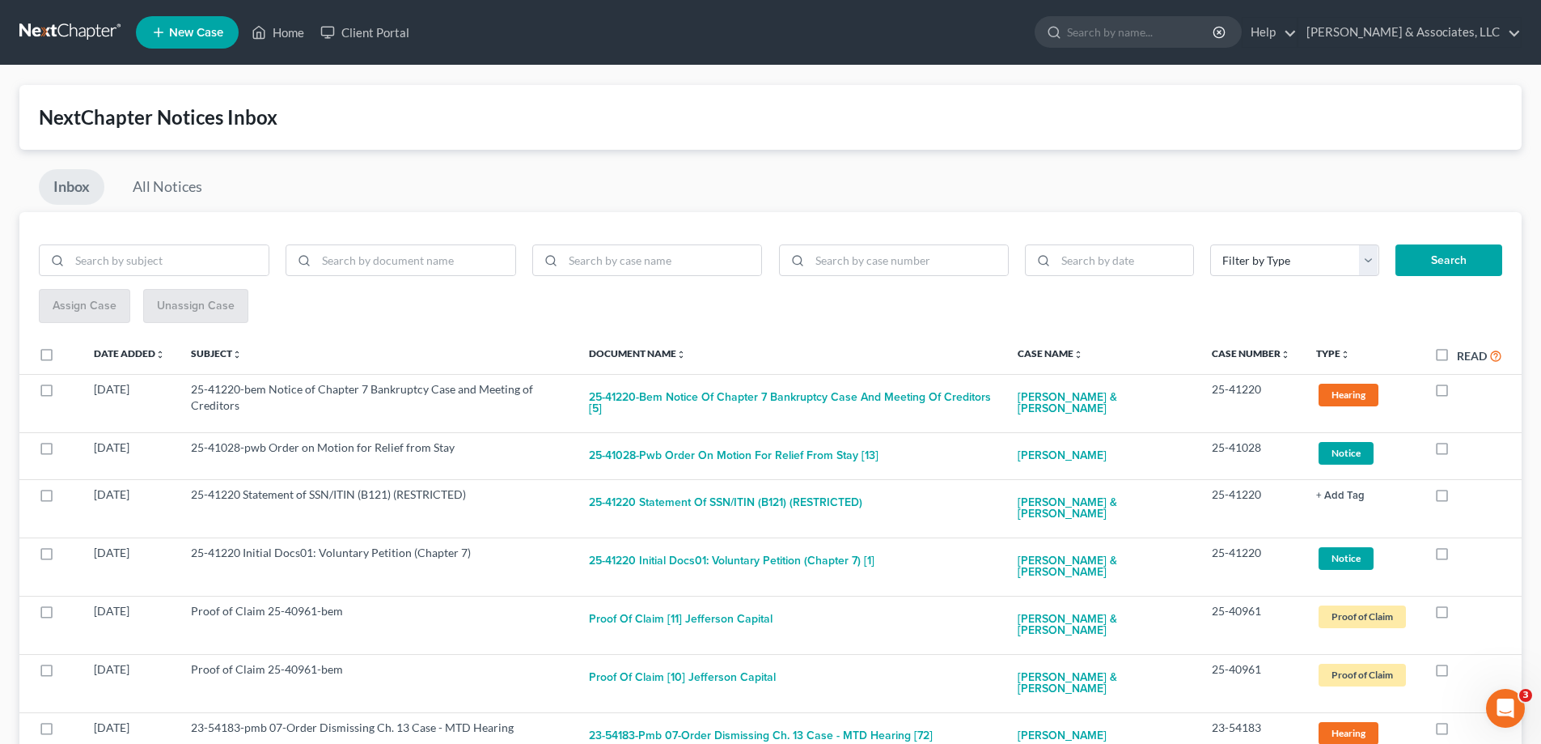
click at [1457, 393] on label at bounding box center [1457, 393] width 0 height 0
click at [1464, 392] on input "checkbox" at bounding box center [1469, 386] width 11 height 11
checkbox input "true"
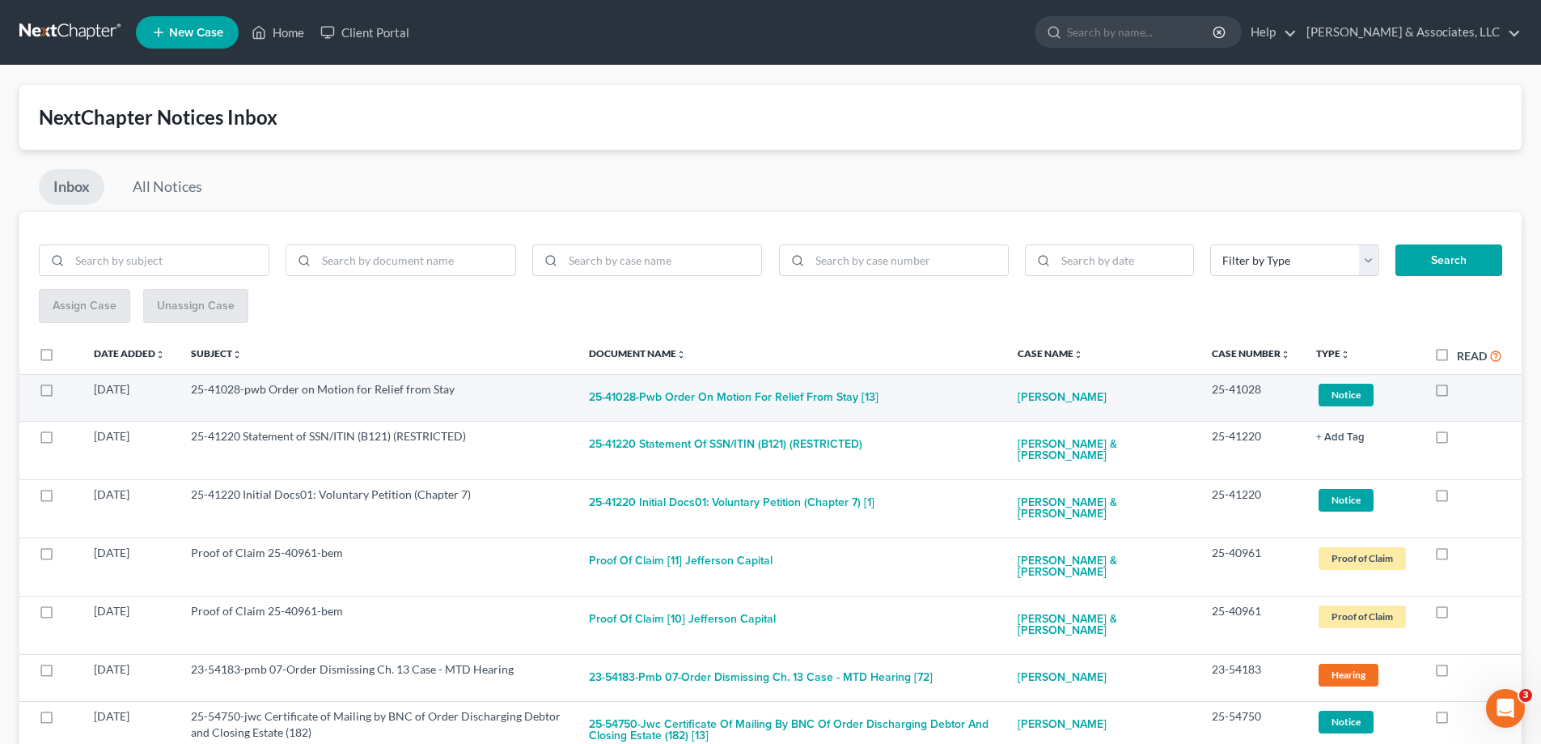
click at [1457, 393] on label at bounding box center [1457, 393] width 0 height 0
click at [1464, 392] on input "checkbox" at bounding box center [1469, 386] width 11 height 11
checkbox input "true"
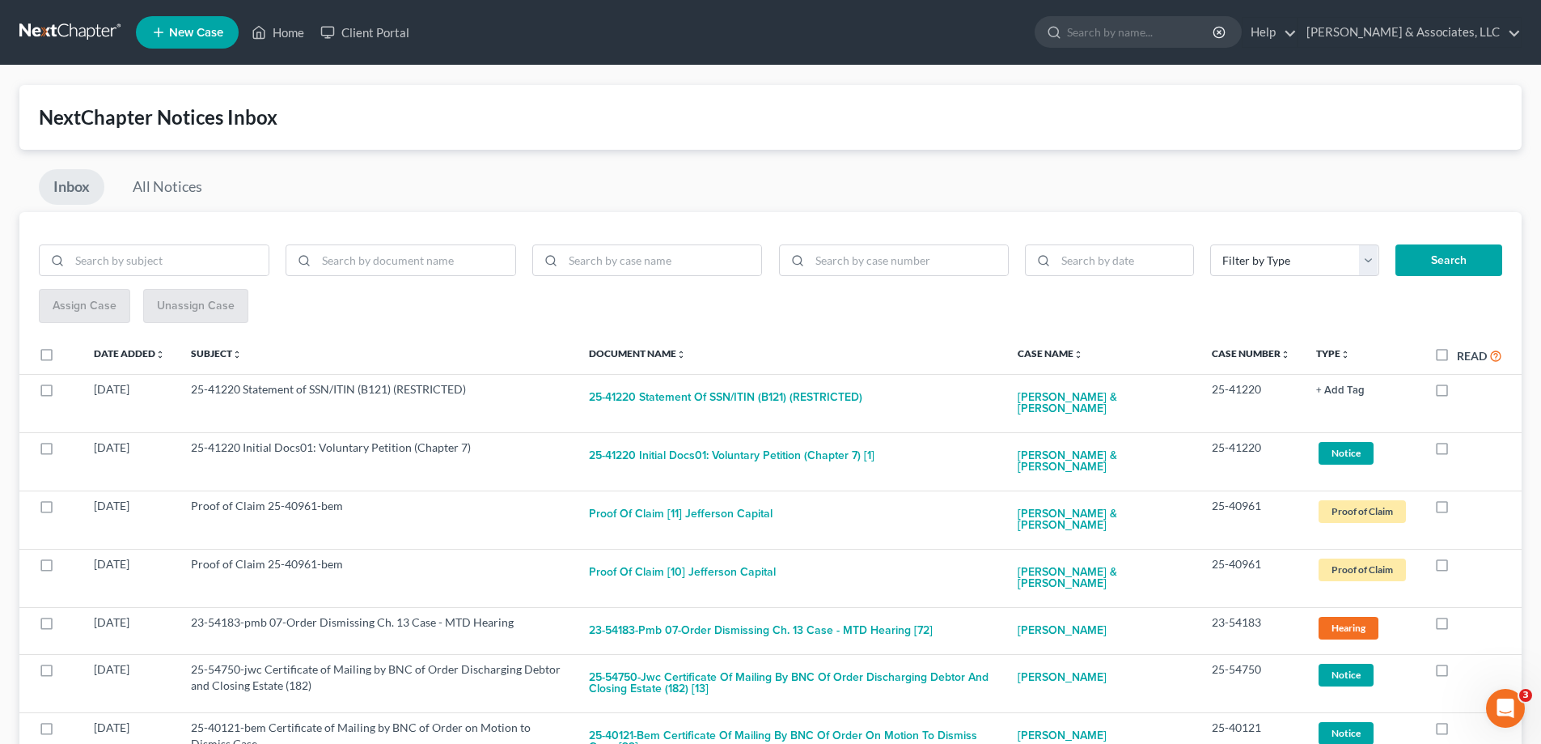
click at [1457, 393] on label at bounding box center [1457, 393] width 0 height 0
click at [1464, 392] on input "checkbox" at bounding box center [1469, 386] width 11 height 11
checkbox input "true"
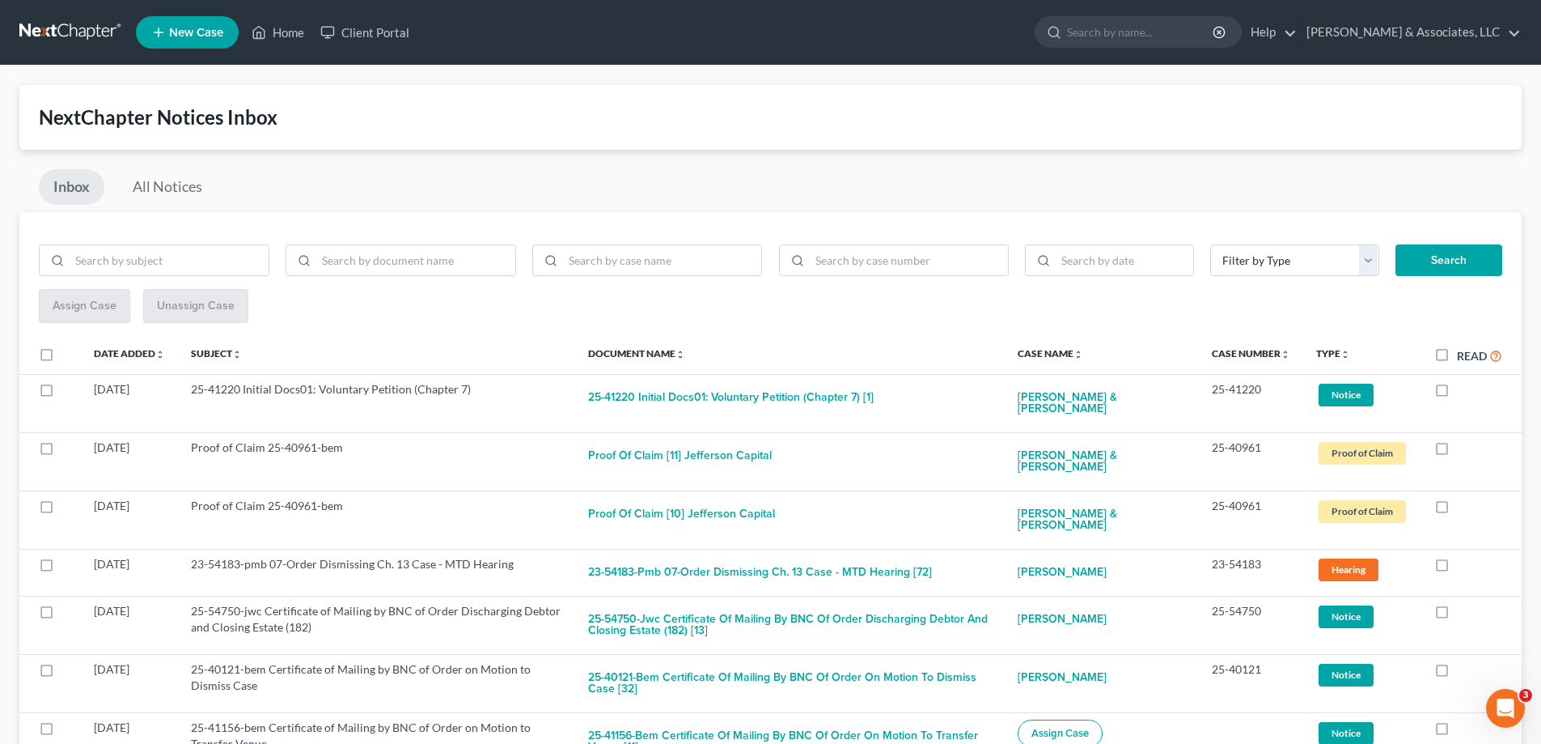
click at [1457, 393] on label at bounding box center [1457, 393] width 0 height 0
click at [1464, 392] on input "checkbox" at bounding box center [1469, 386] width 11 height 11
checkbox input "true"
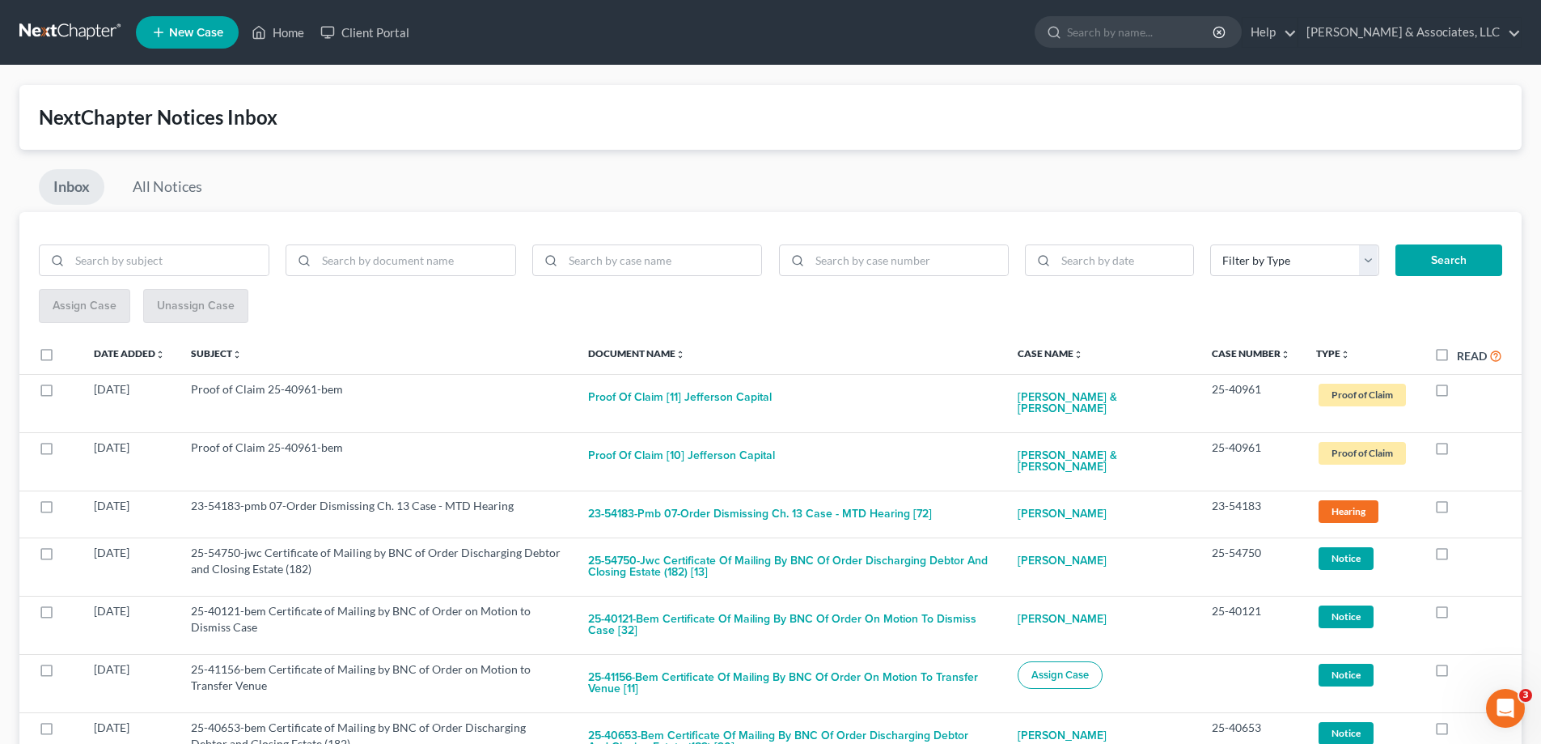
click at [1457, 393] on label at bounding box center [1457, 393] width 0 height 0
click at [1464, 392] on input "checkbox" at bounding box center [1469, 386] width 11 height 11
checkbox input "true"
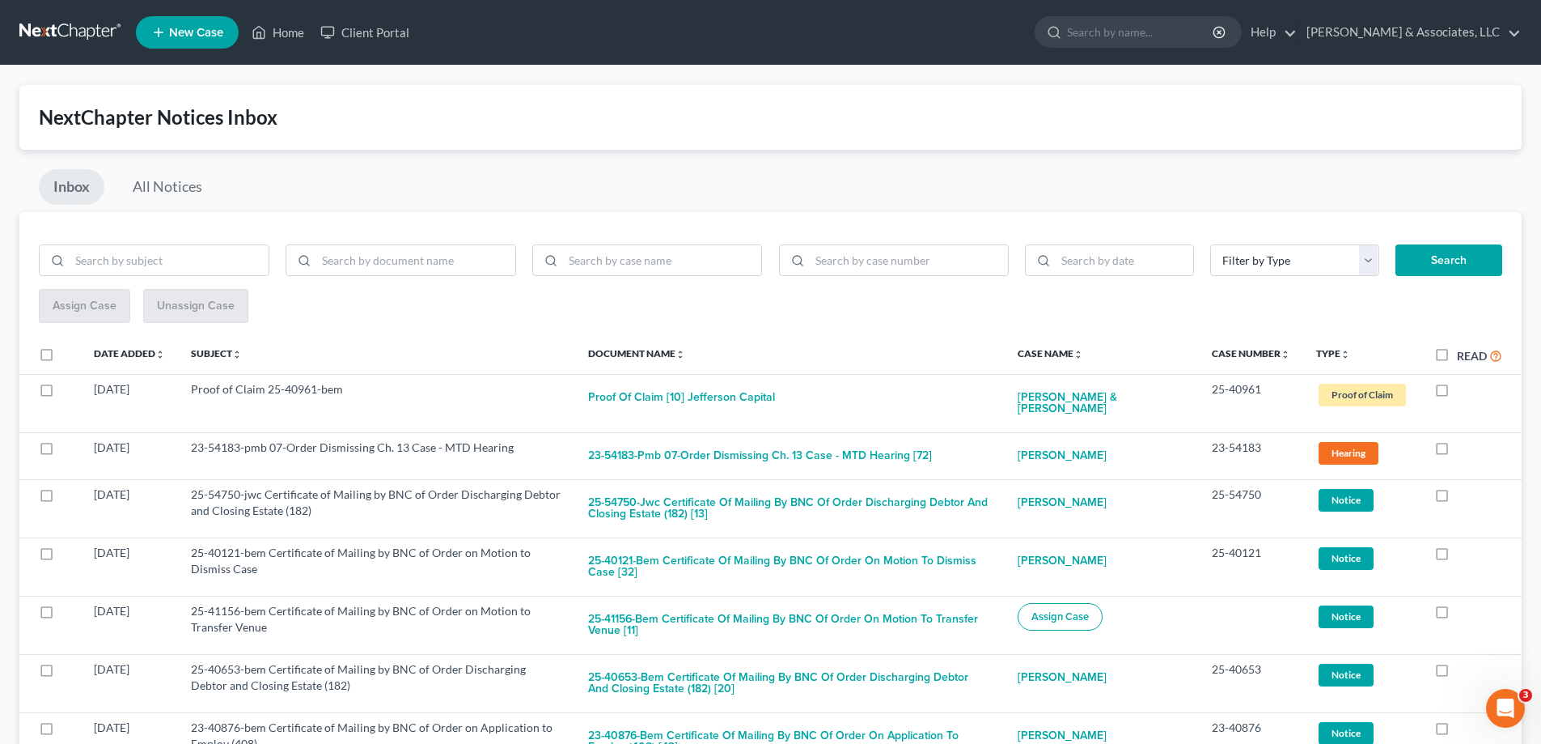
click at [1457, 393] on label at bounding box center [1457, 393] width 0 height 0
click at [1464, 392] on input "checkbox" at bounding box center [1469, 386] width 11 height 11
checkbox input "true"
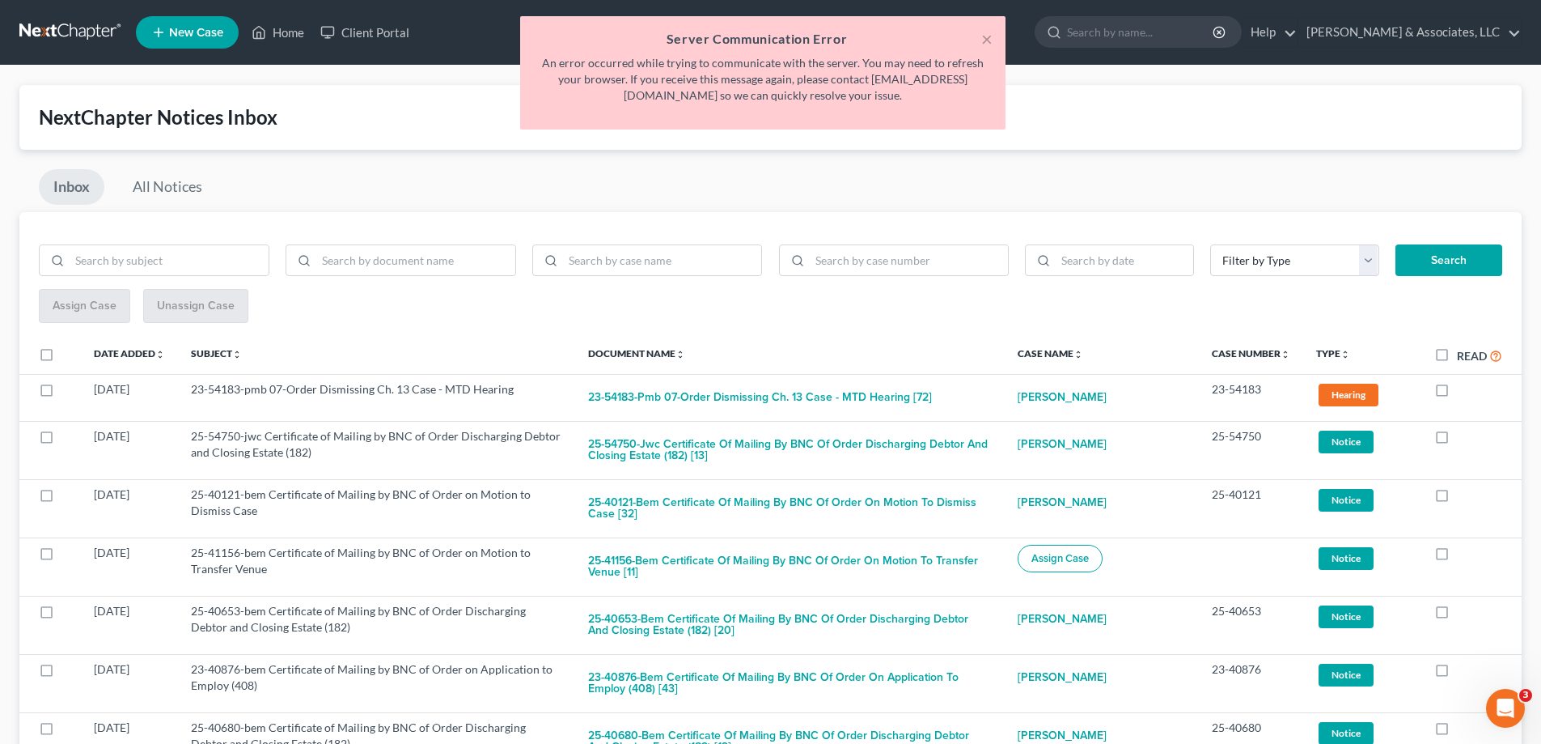
click at [1457, 393] on label at bounding box center [1457, 393] width 0 height 0
click at [1464, 392] on input "checkbox" at bounding box center [1469, 386] width 11 height 11
checkbox input "true"
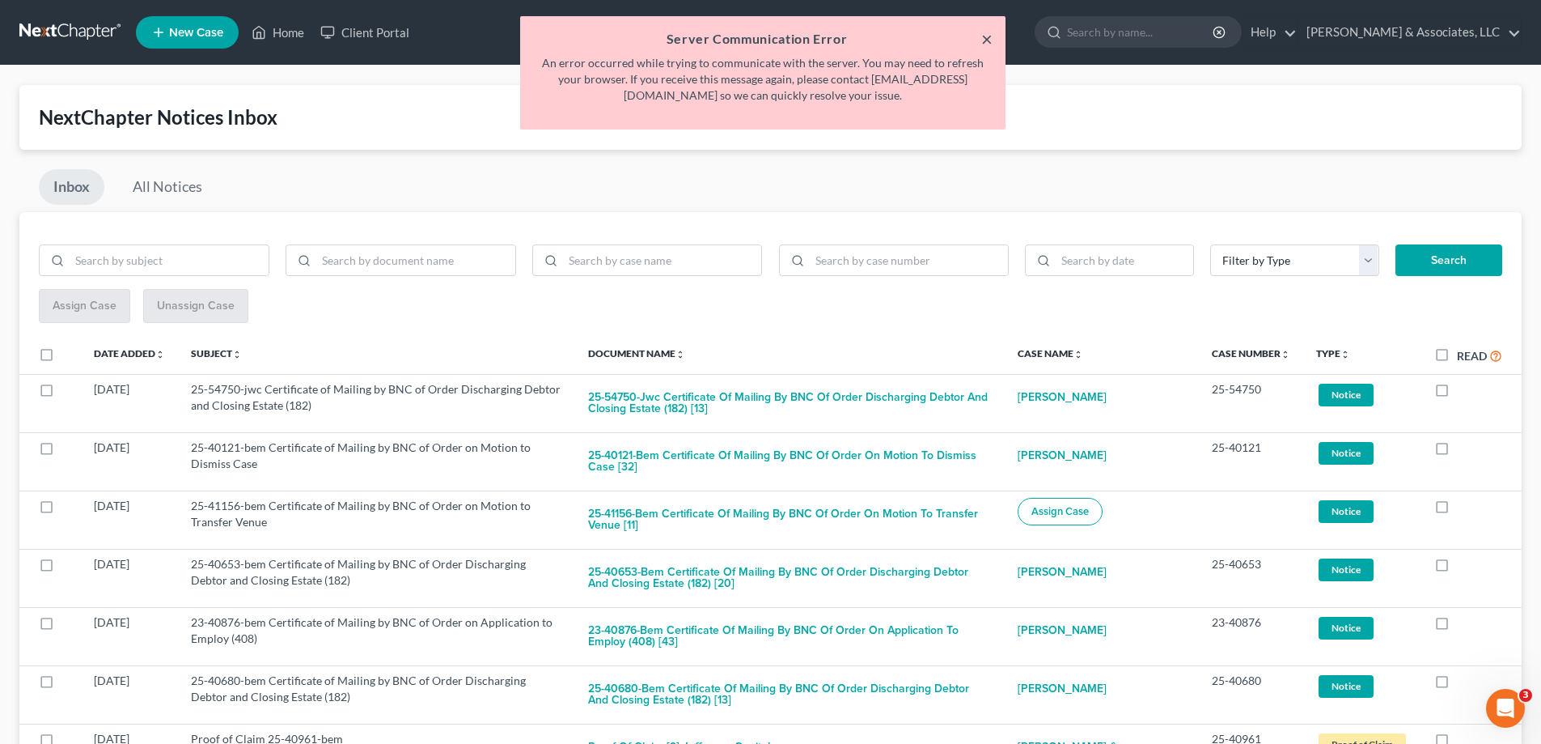
click at [985, 38] on button "×" at bounding box center [986, 38] width 11 height 19
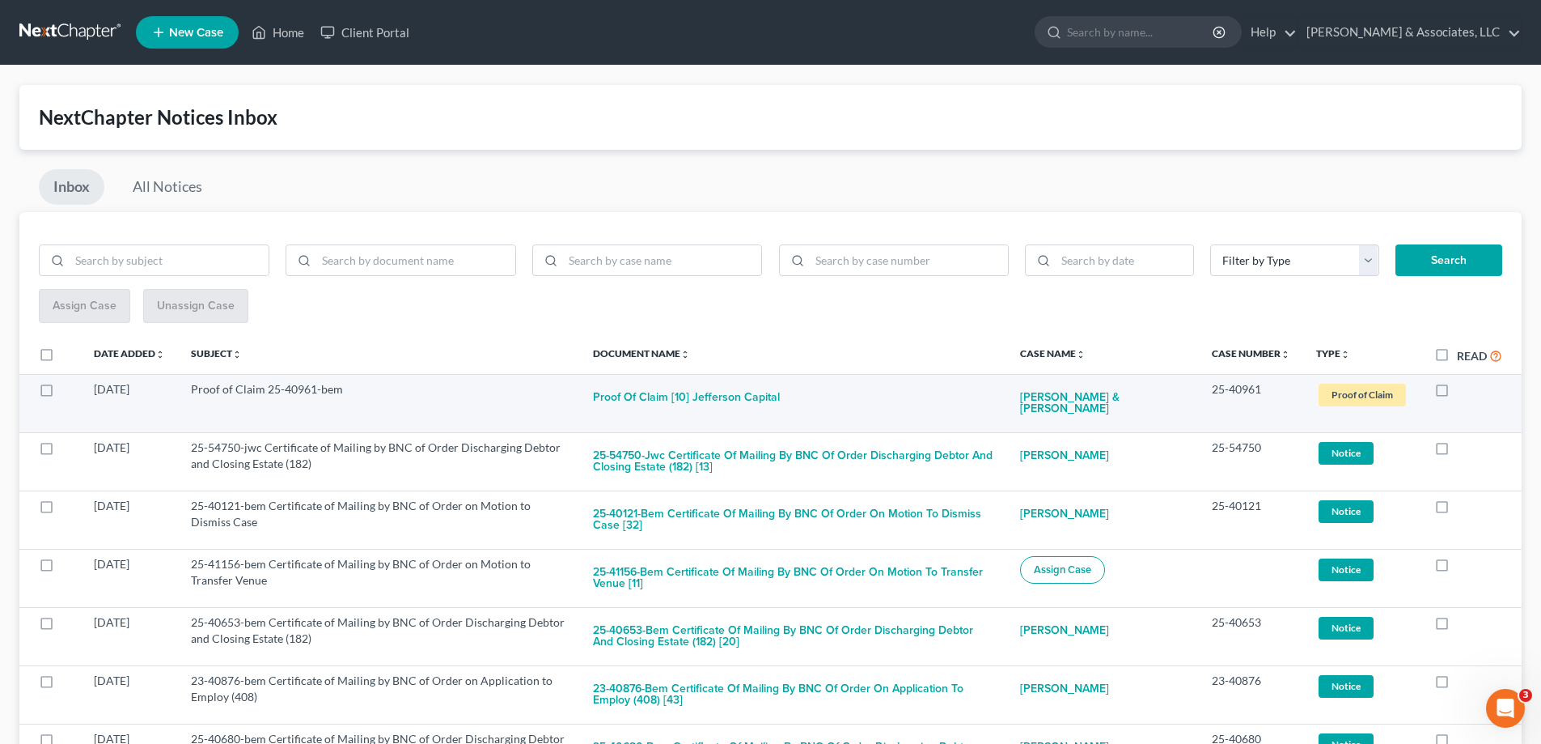
click at [1457, 393] on label at bounding box center [1457, 393] width 0 height 0
click at [1464, 391] on input "checkbox" at bounding box center [1469, 386] width 11 height 11
checkbox input "true"
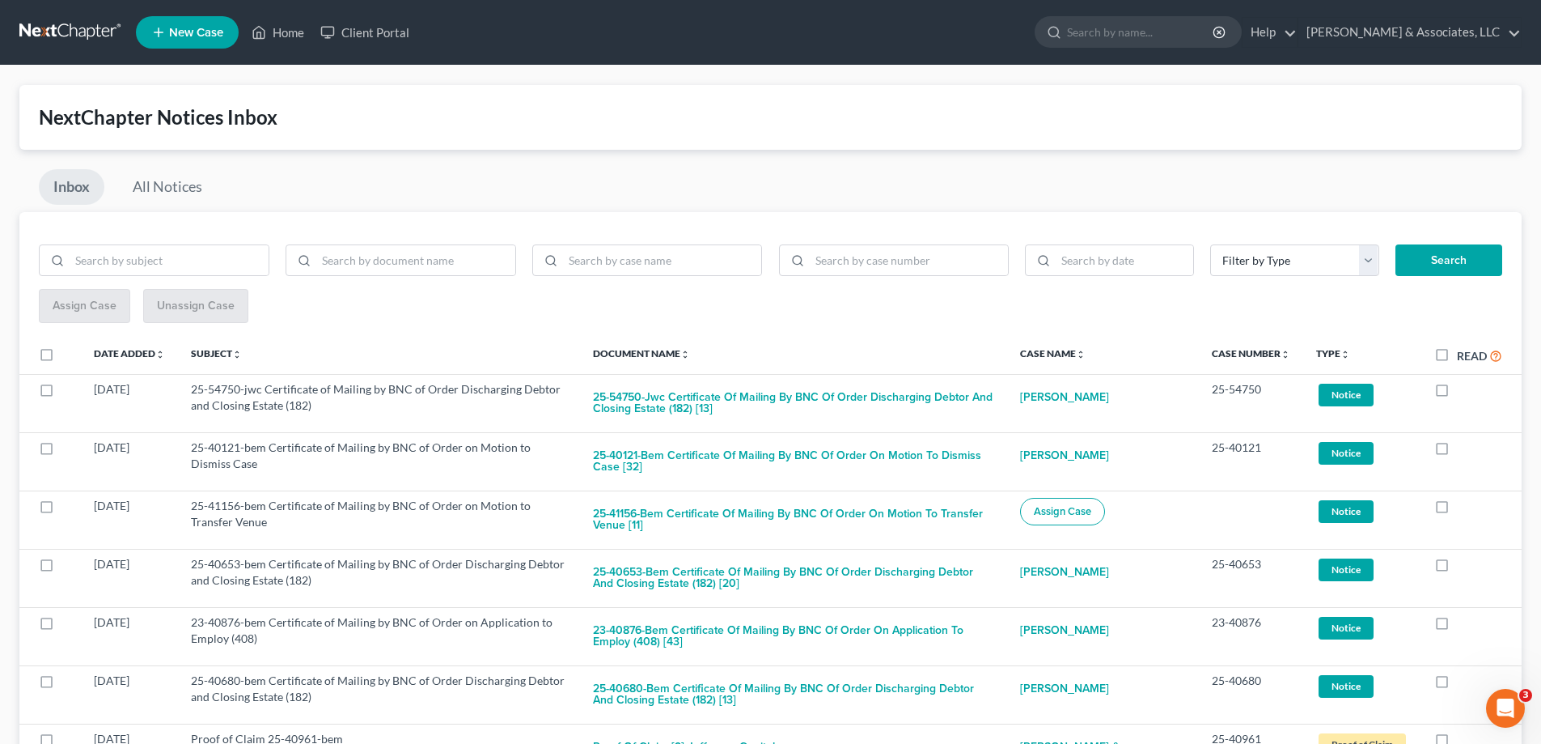
click at [1457, 393] on label at bounding box center [1457, 393] width 0 height 0
click at [1464, 391] on input "checkbox" at bounding box center [1469, 386] width 11 height 11
checkbox input "true"
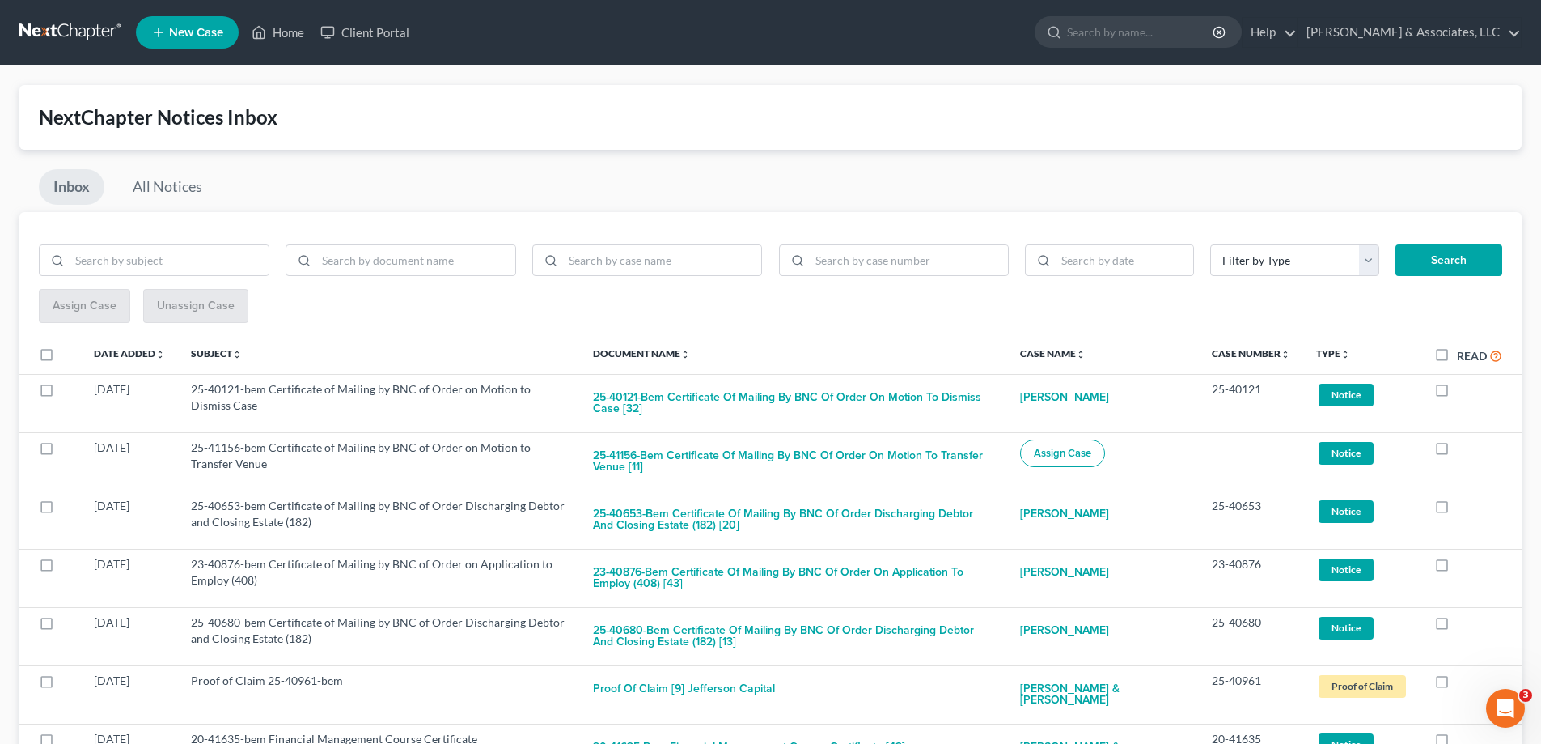
click at [1457, 393] on label at bounding box center [1457, 393] width 0 height 0
click at [1464, 391] on input "checkbox" at bounding box center [1469, 386] width 11 height 11
checkbox input "true"
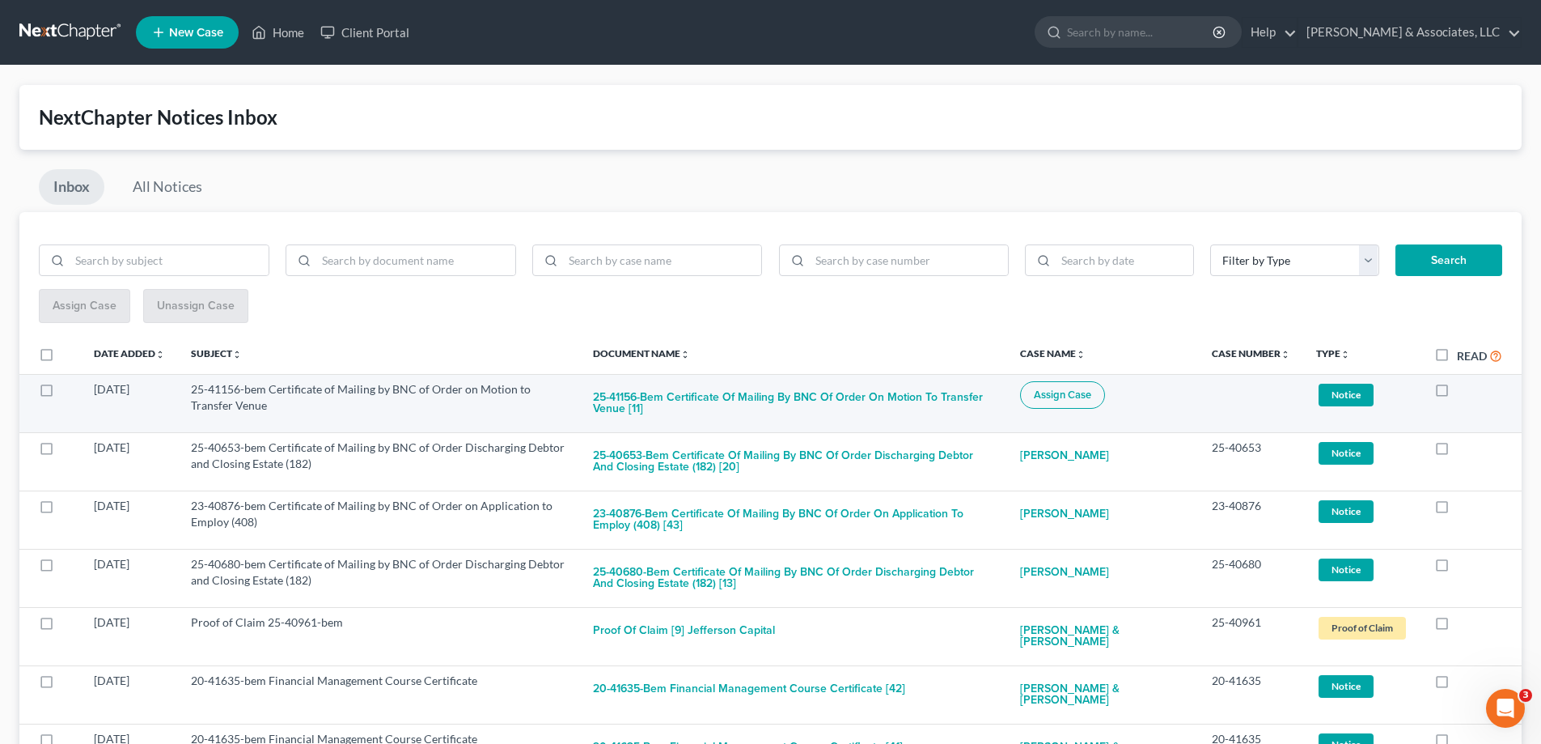
click at [1034, 397] on span "Assign Case" at bounding box center [1062, 394] width 57 height 13
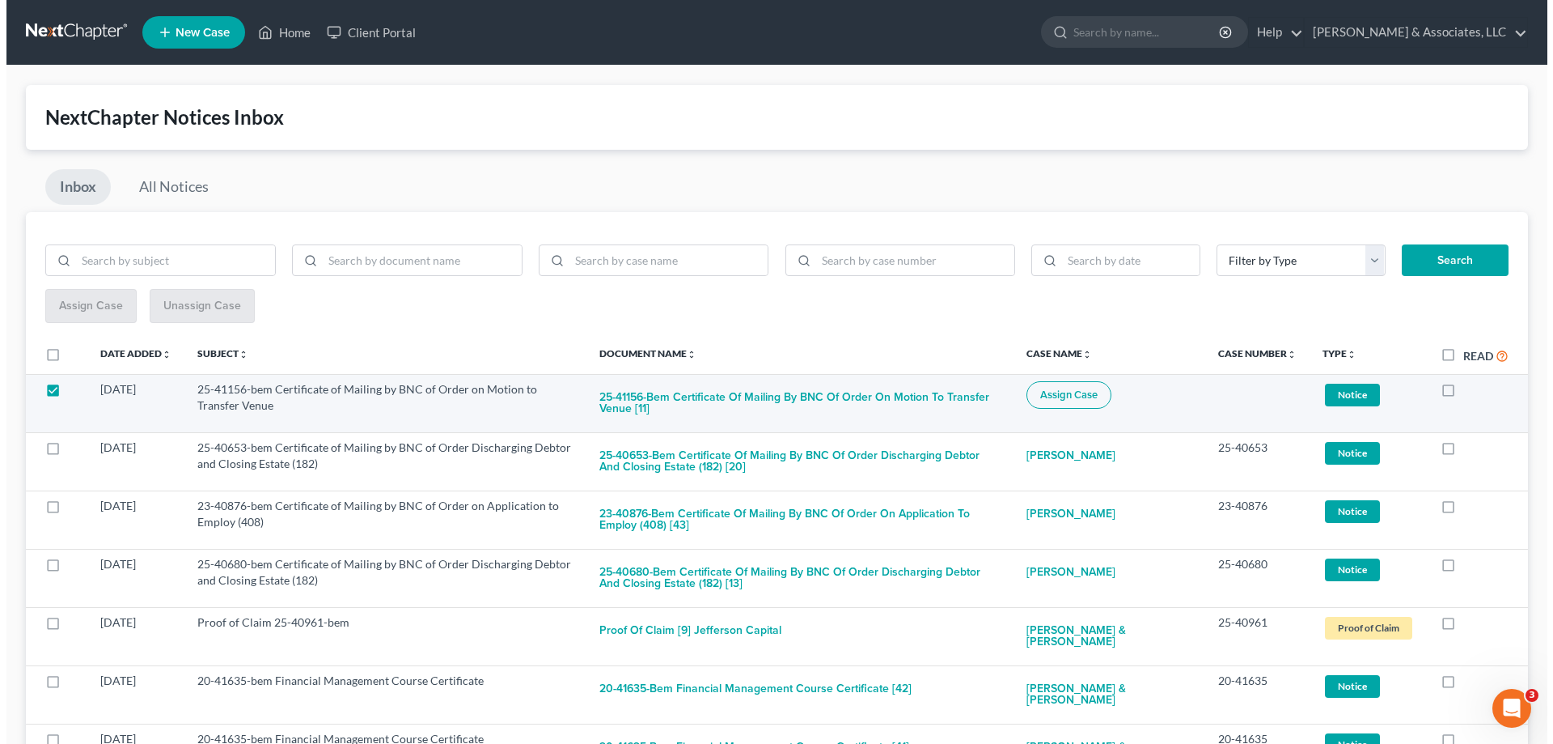
checkbox input "true"
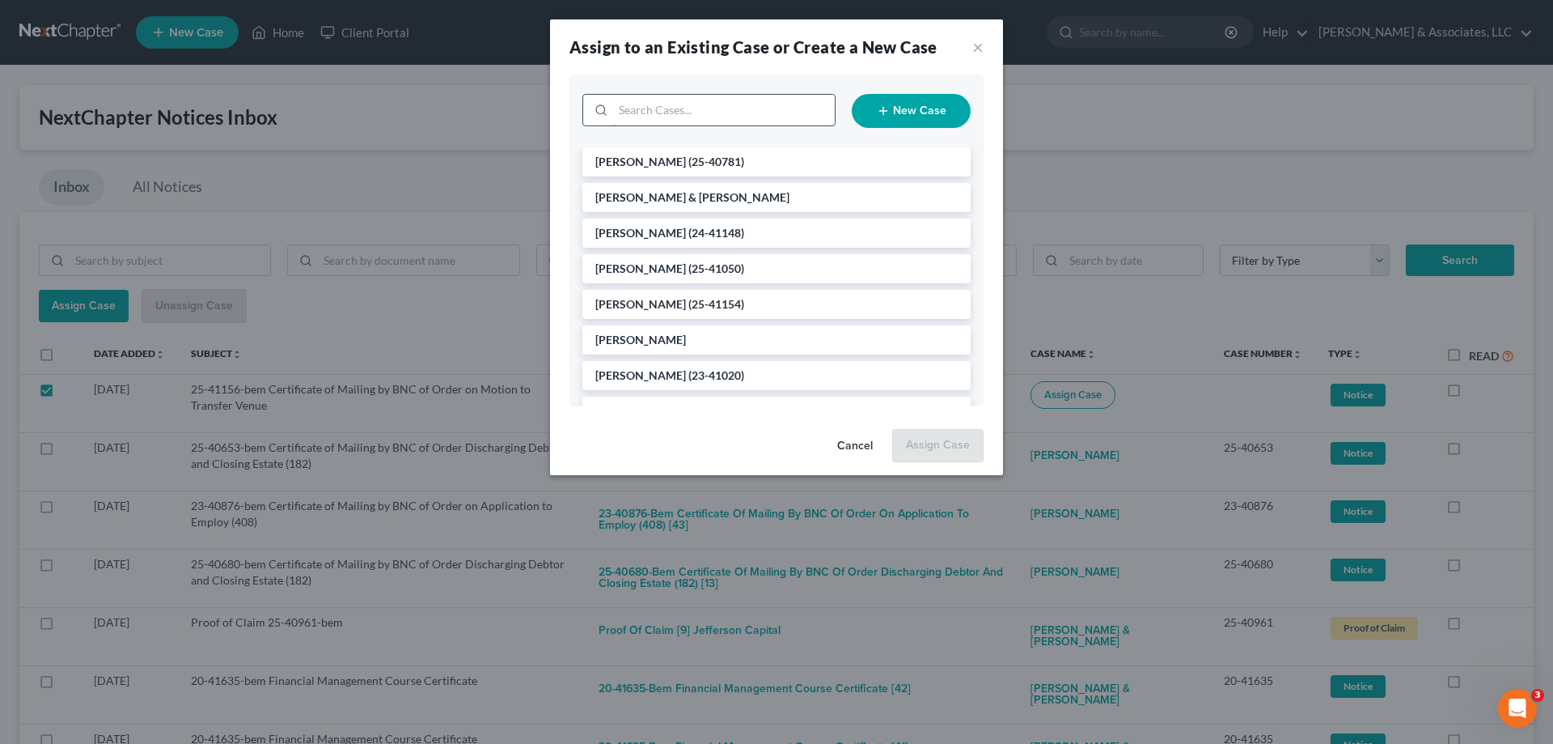
click at [700, 107] on input "search" at bounding box center [724, 110] width 222 height 31
type input "[PERSON_NAME]"
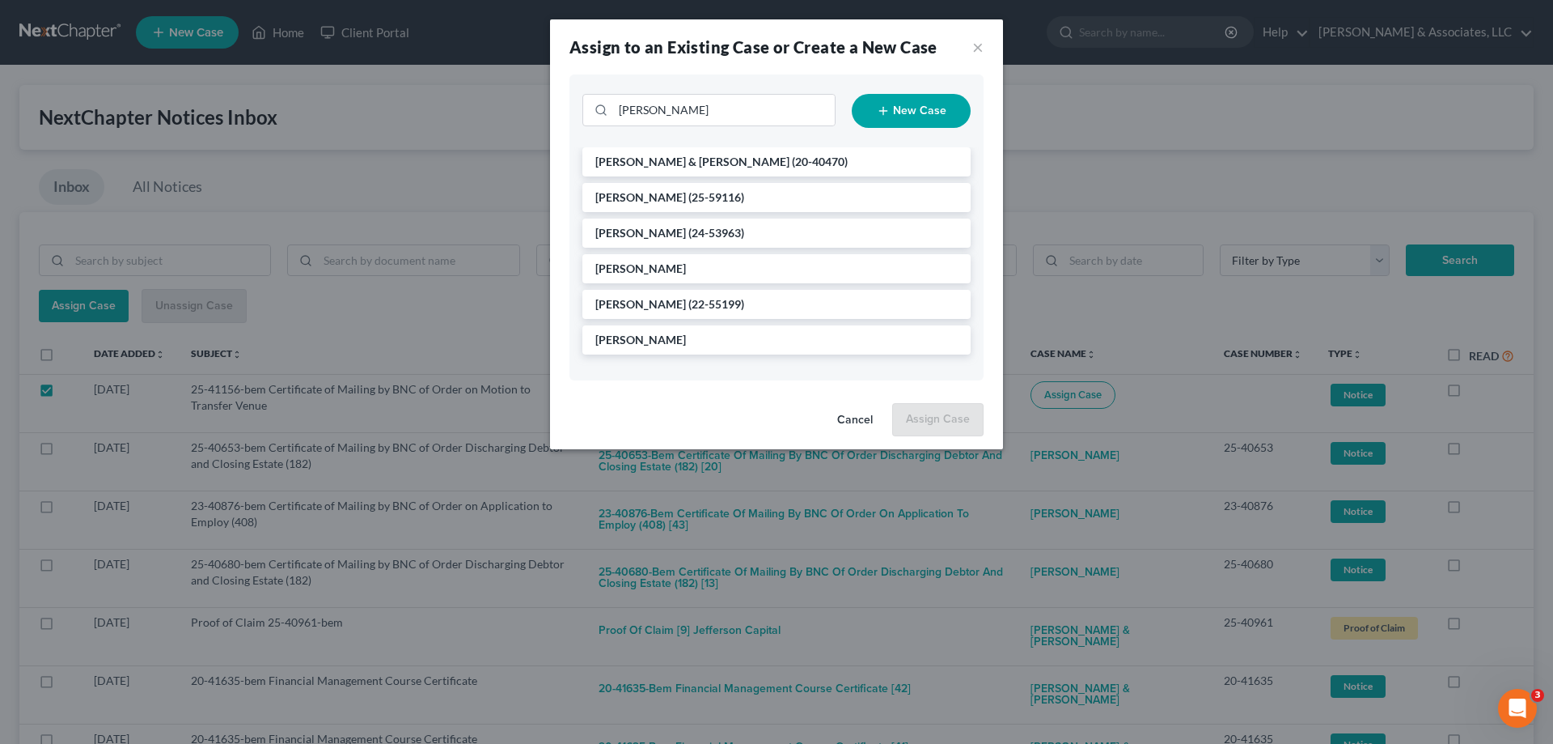
click at [867, 419] on button "Cancel" at bounding box center [854, 421] width 61 height 32
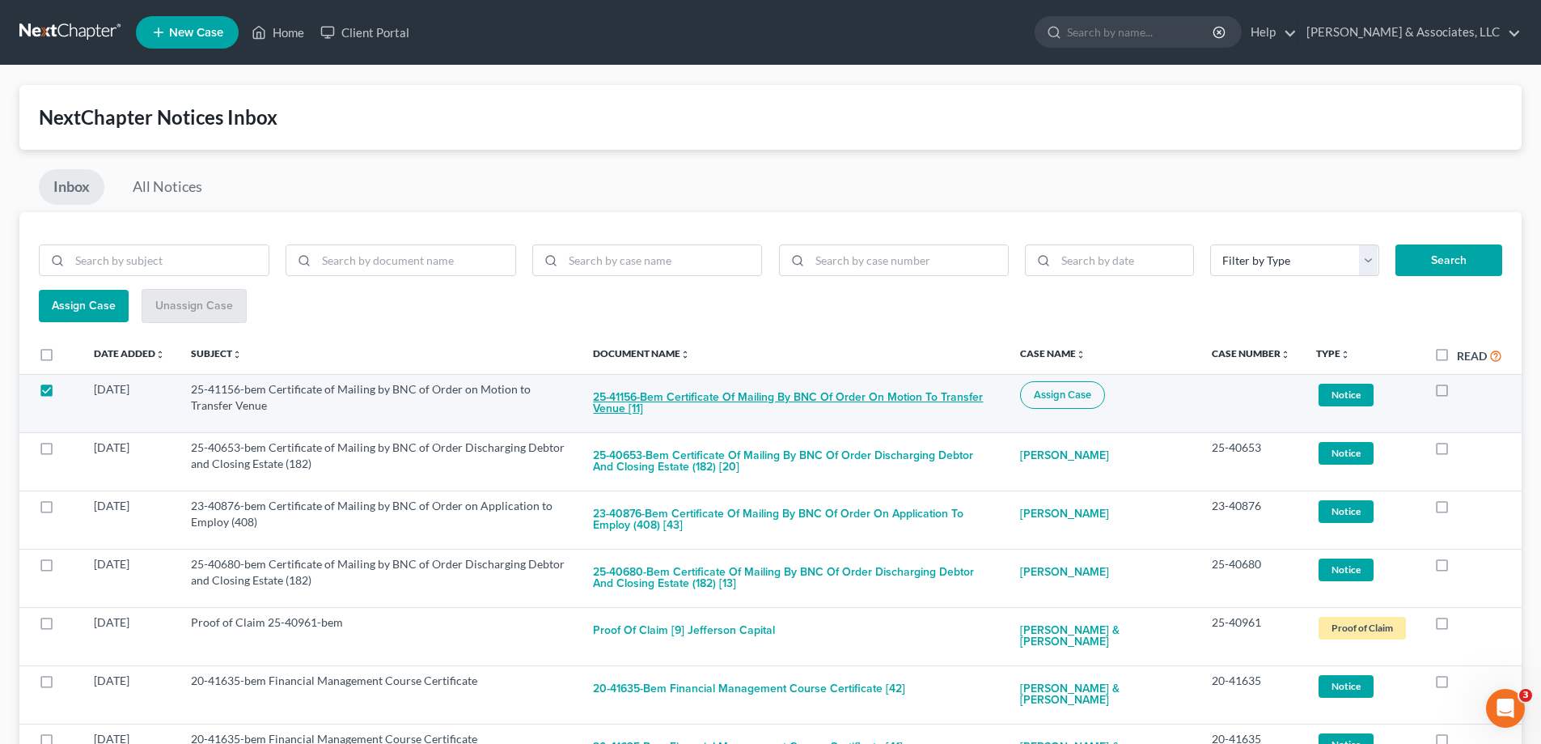
click at [862, 396] on button "25-41156-bem Certificate of Mailing by BNC of Order on Motion to Transfer Venue…" at bounding box center [793, 403] width 400 height 44
checkbox input "true"
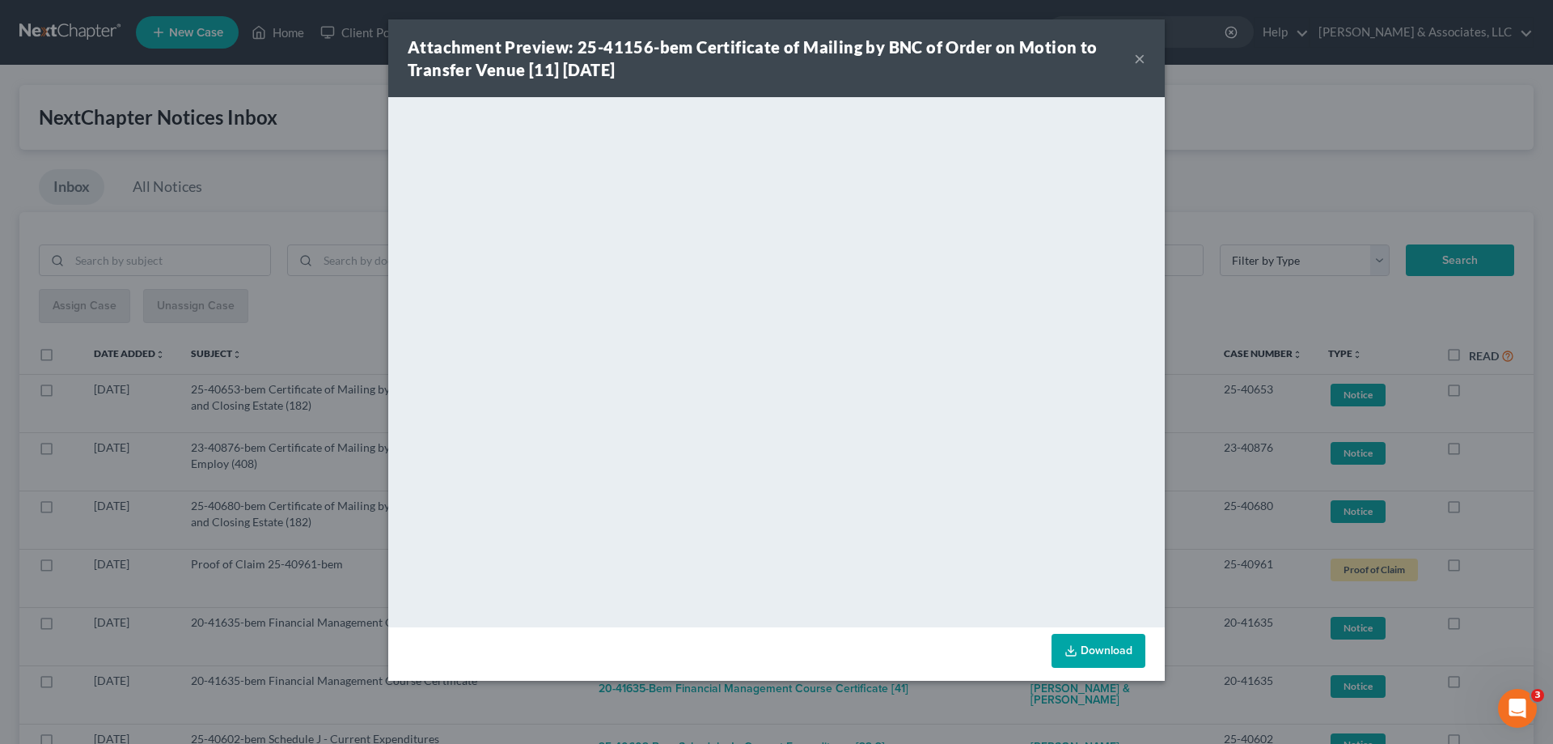
click at [1138, 55] on button "×" at bounding box center [1139, 58] width 11 height 19
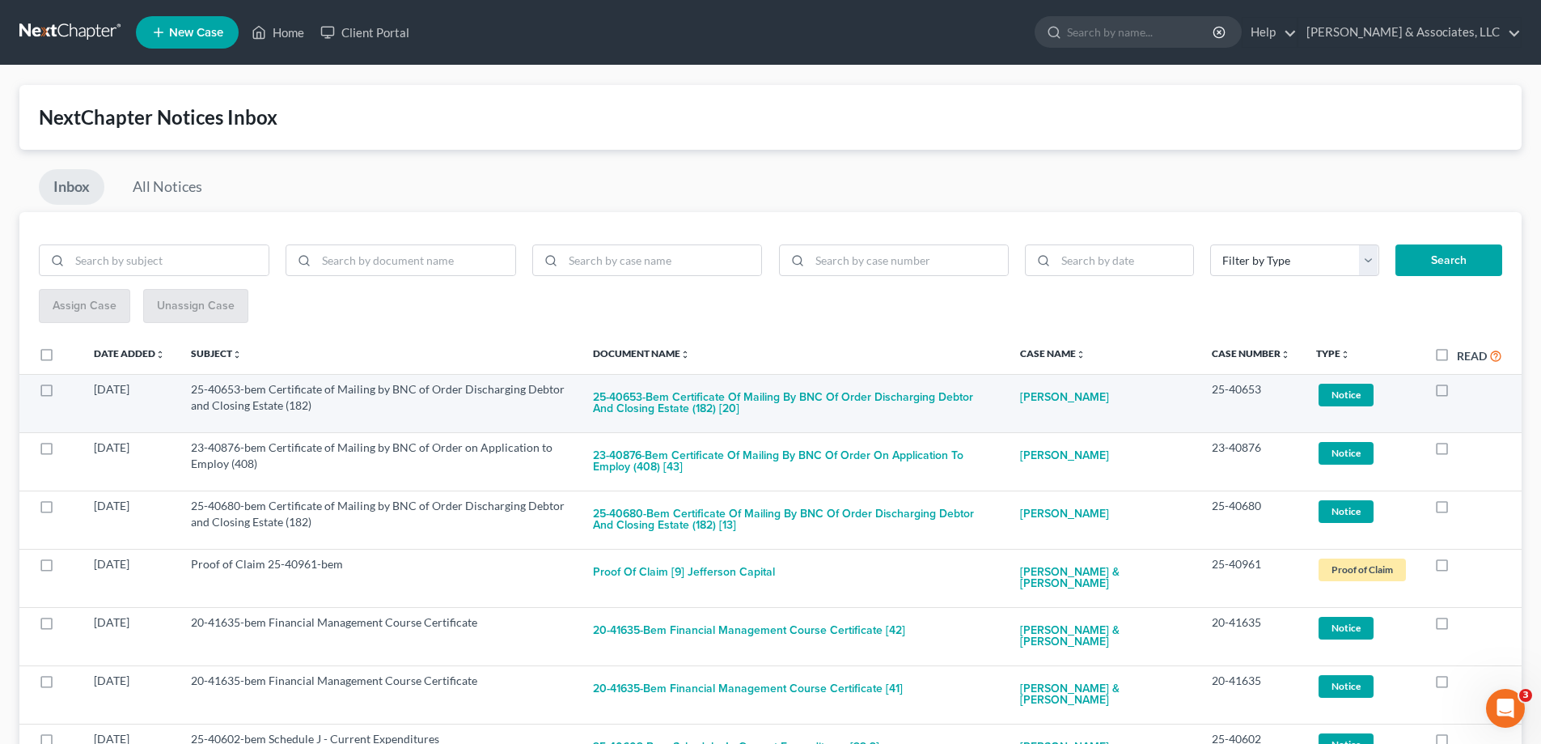
click at [1457, 393] on label at bounding box center [1457, 393] width 0 height 0
click at [1464, 388] on input "checkbox" at bounding box center [1469, 386] width 11 height 11
checkbox input "true"
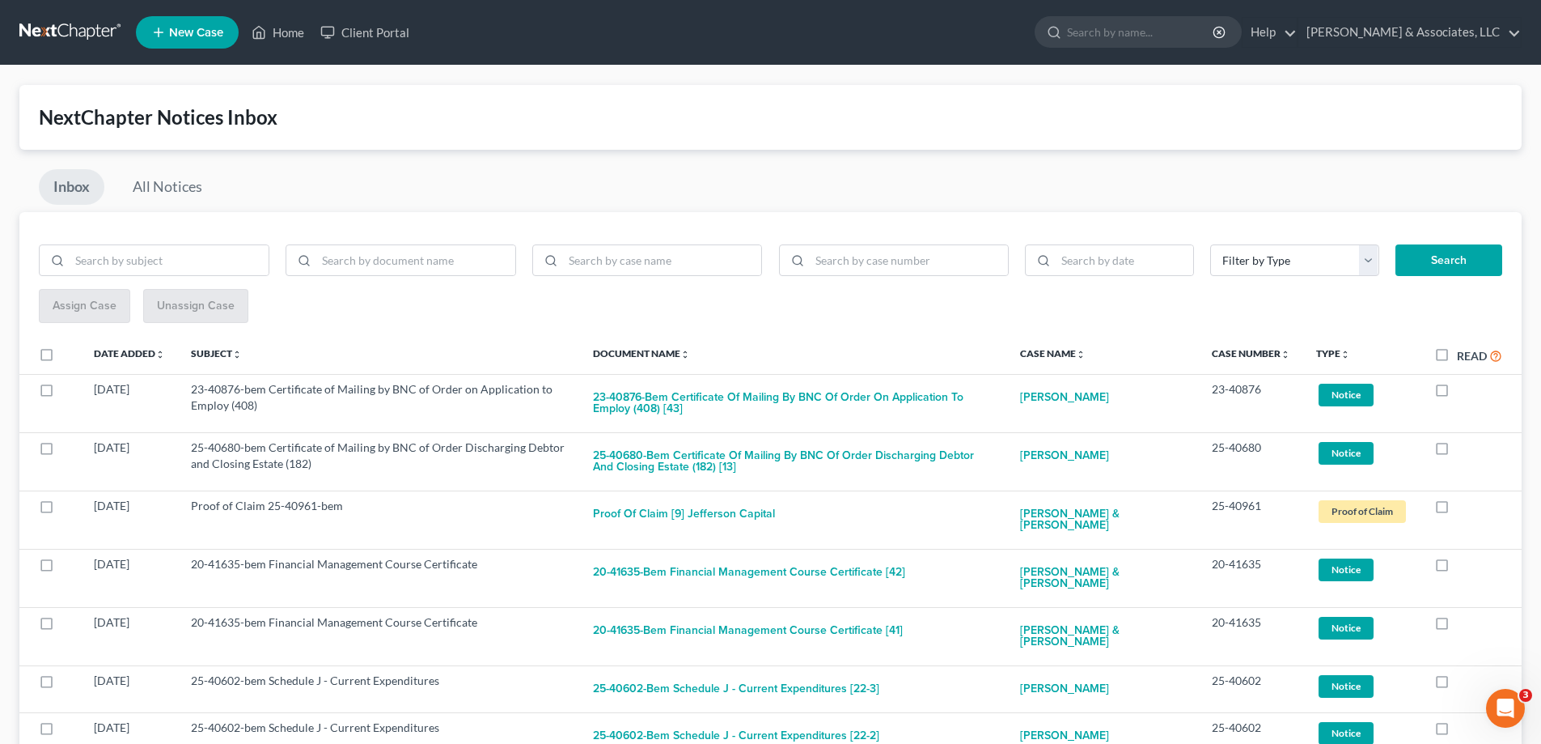
click at [1457, 393] on label at bounding box center [1457, 393] width 0 height 0
click at [1464, 388] on input "checkbox" at bounding box center [1469, 386] width 11 height 11
checkbox input "true"
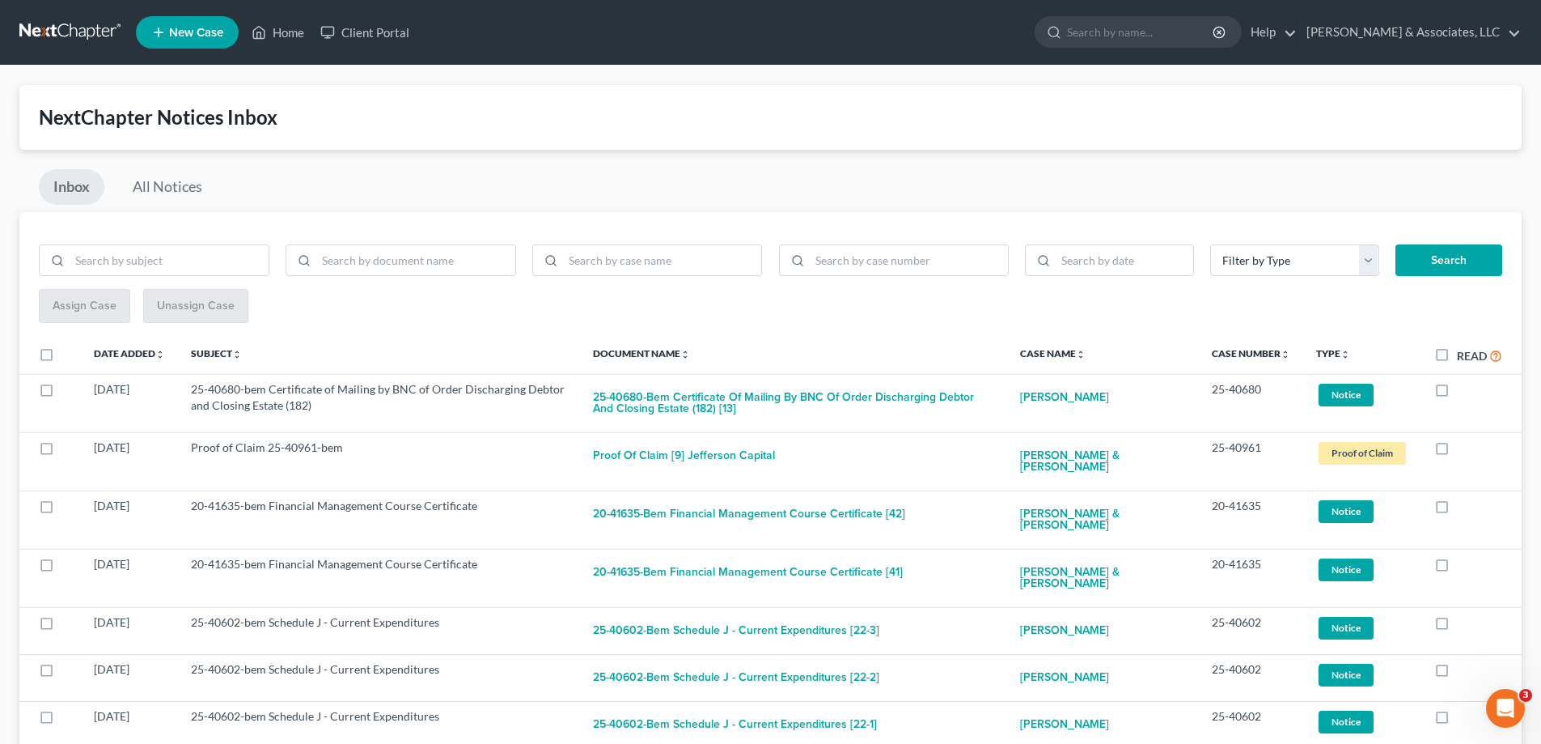
click at [1457, 393] on label at bounding box center [1457, 393] width 0 height 0
click at [1464, 388] on input "checkbox" at bounding box center [1469, 386] width 11 height 11
checkbox input "true"
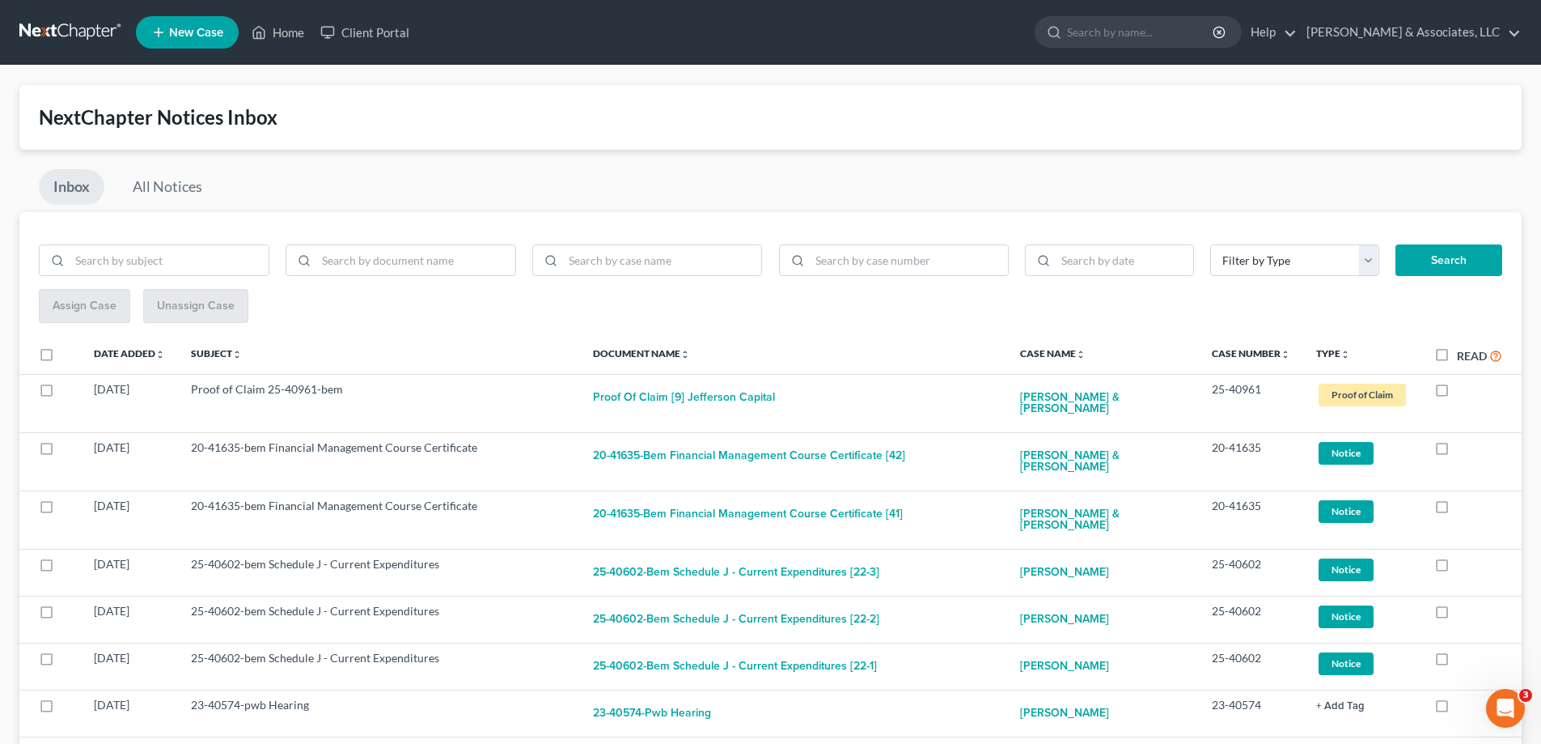
click at [1457, 393] on label at bounding box center [1457, 393] width 0 height 0
click at [1464, 388] on input "checkbox" at bounding box center [1469, 386] width 11 height 11
checkbox input "true"
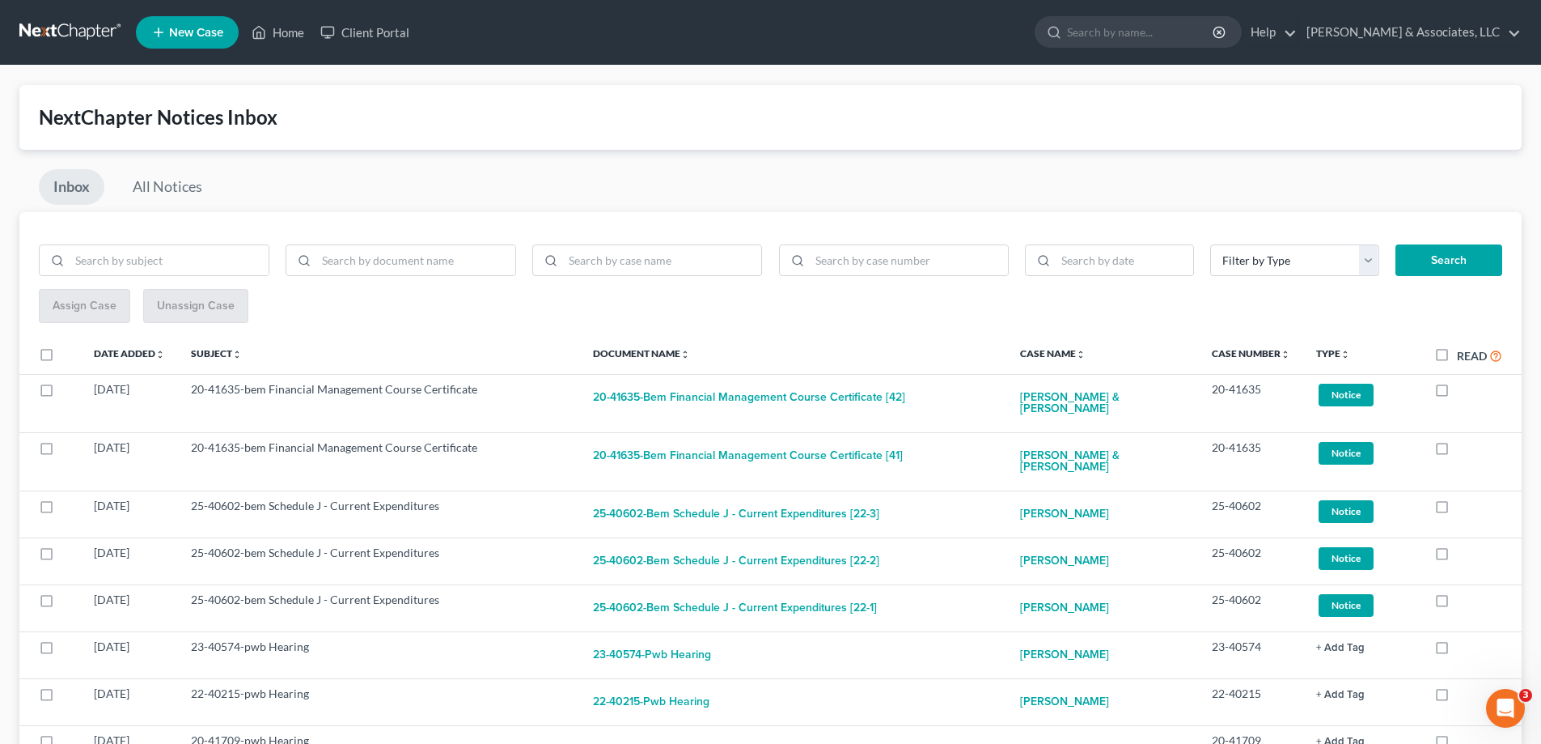
click at [1457, 393] on label at bounding box center [1457, 393] width 0 height 0
click at [1464, 388] on input "checkbox" at bounding box center [1469, 386] width 11 height 11
checkbox input "true"
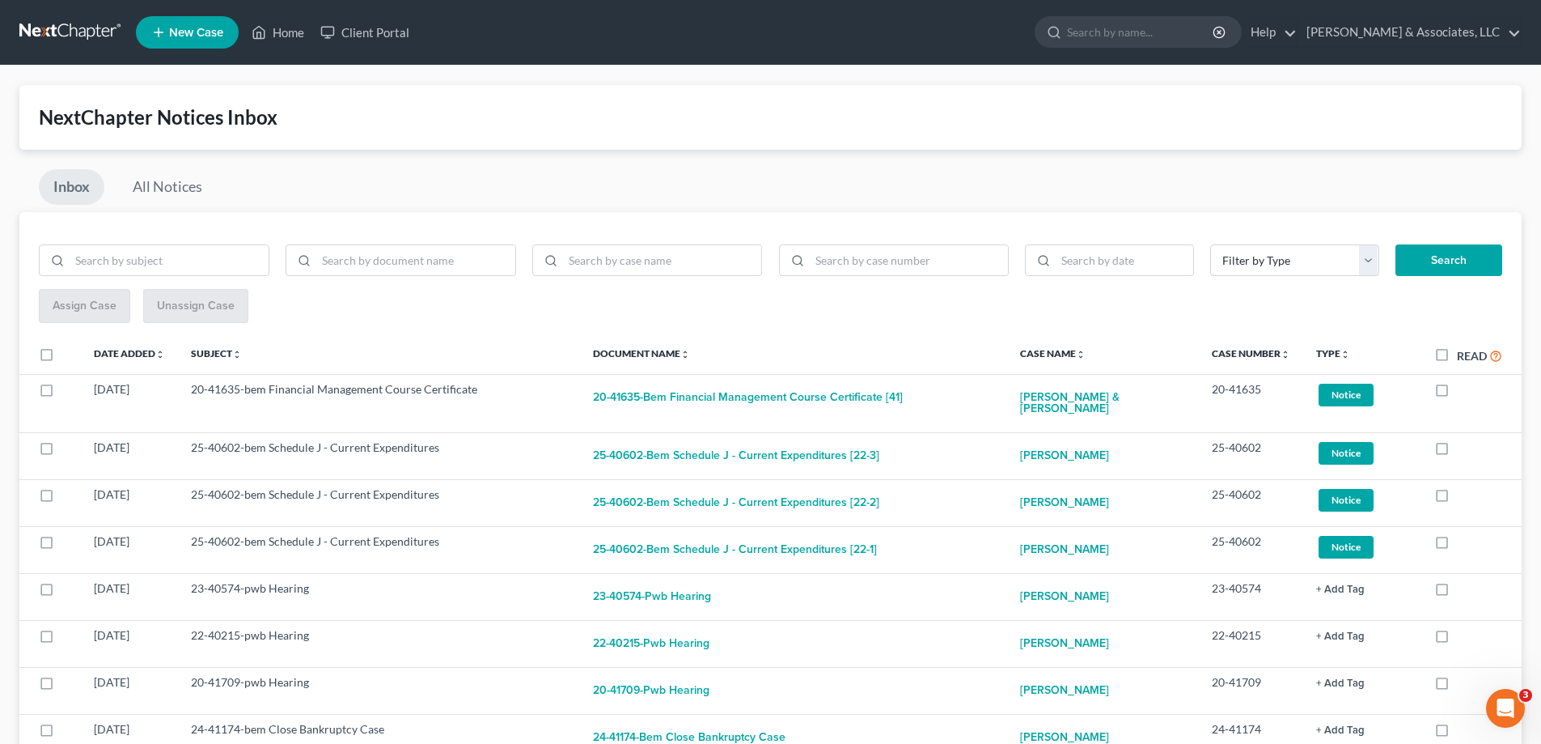
click at [1457, 393] on label at bounding box center [1457, 393] width 0 height 0
click at [1464, 388] on input "checkbox" at bounding box center [1469, 386] width 11 height 11
checkbox input "true"
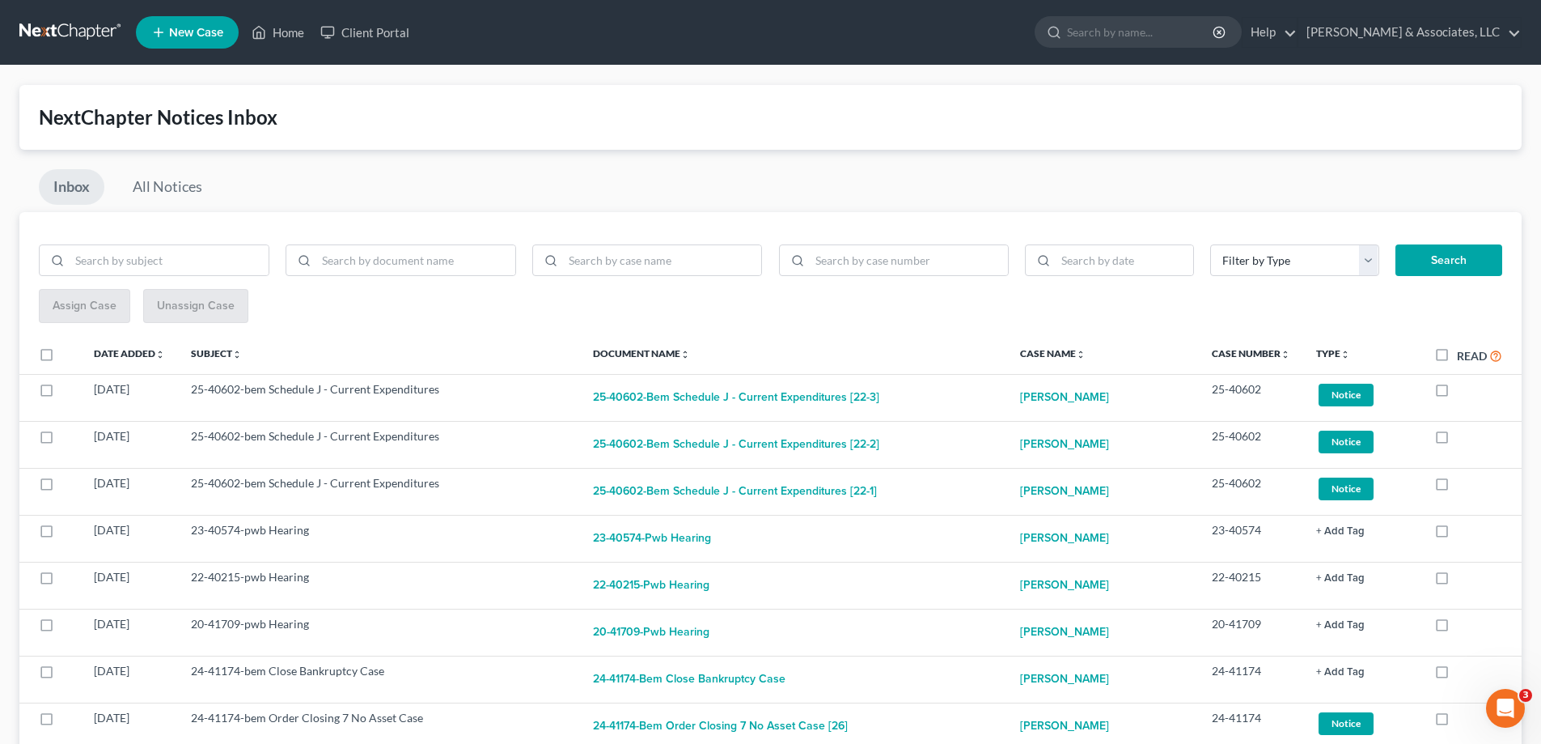
click at [1457, 393] on label at bounding box center [1457, 393] width 0 height 0
click at [1464, 388] on input "checkbox" at bounding box center [1469, 386] width 11 height 11
checkbox input "true"
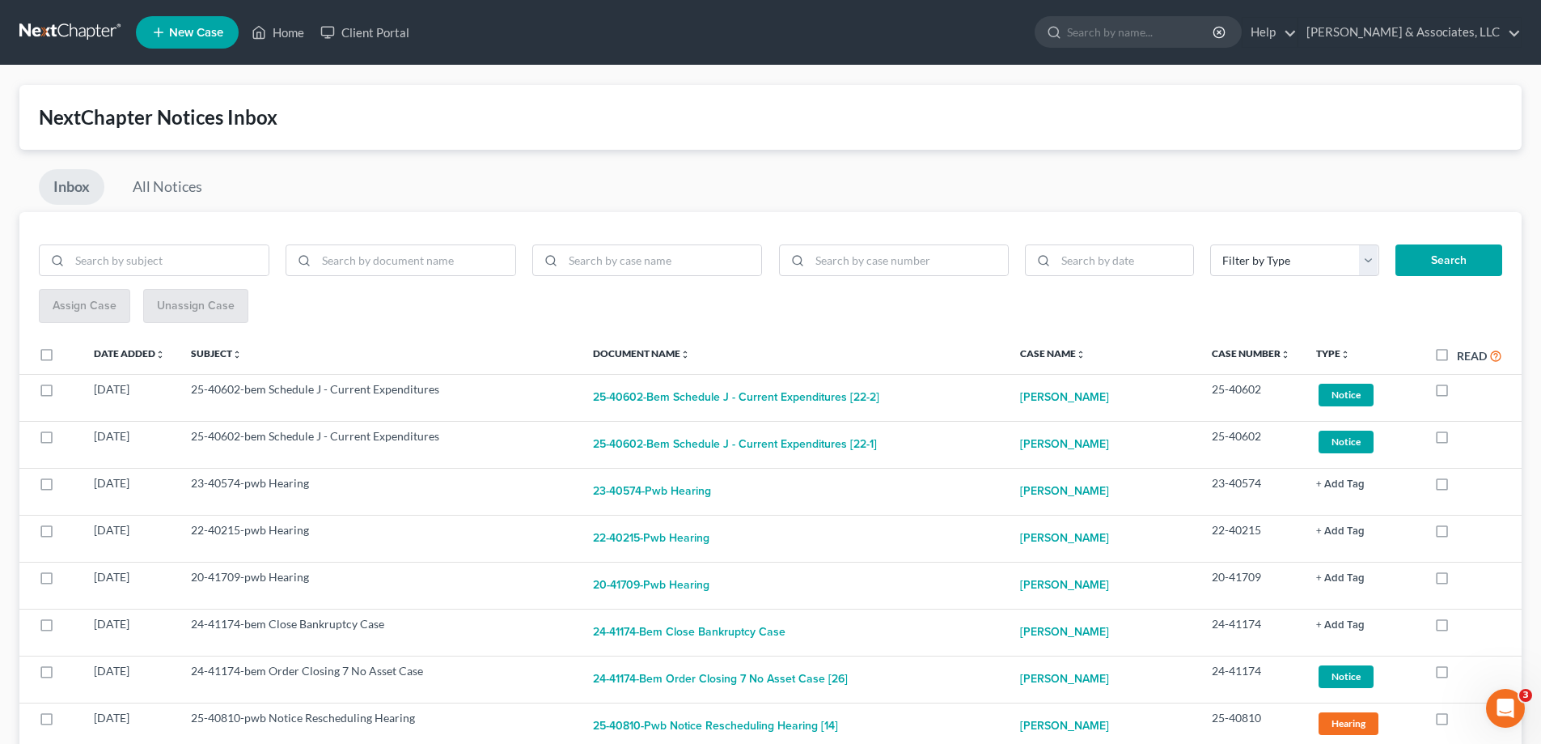
click at [1457, 393] on label at bounding box center [1457, 393] width 0 height 0
click at [1464, 388] on input "checkbox" at bounding box center [1469, 386] width 11 height 11
checkbox input "true"
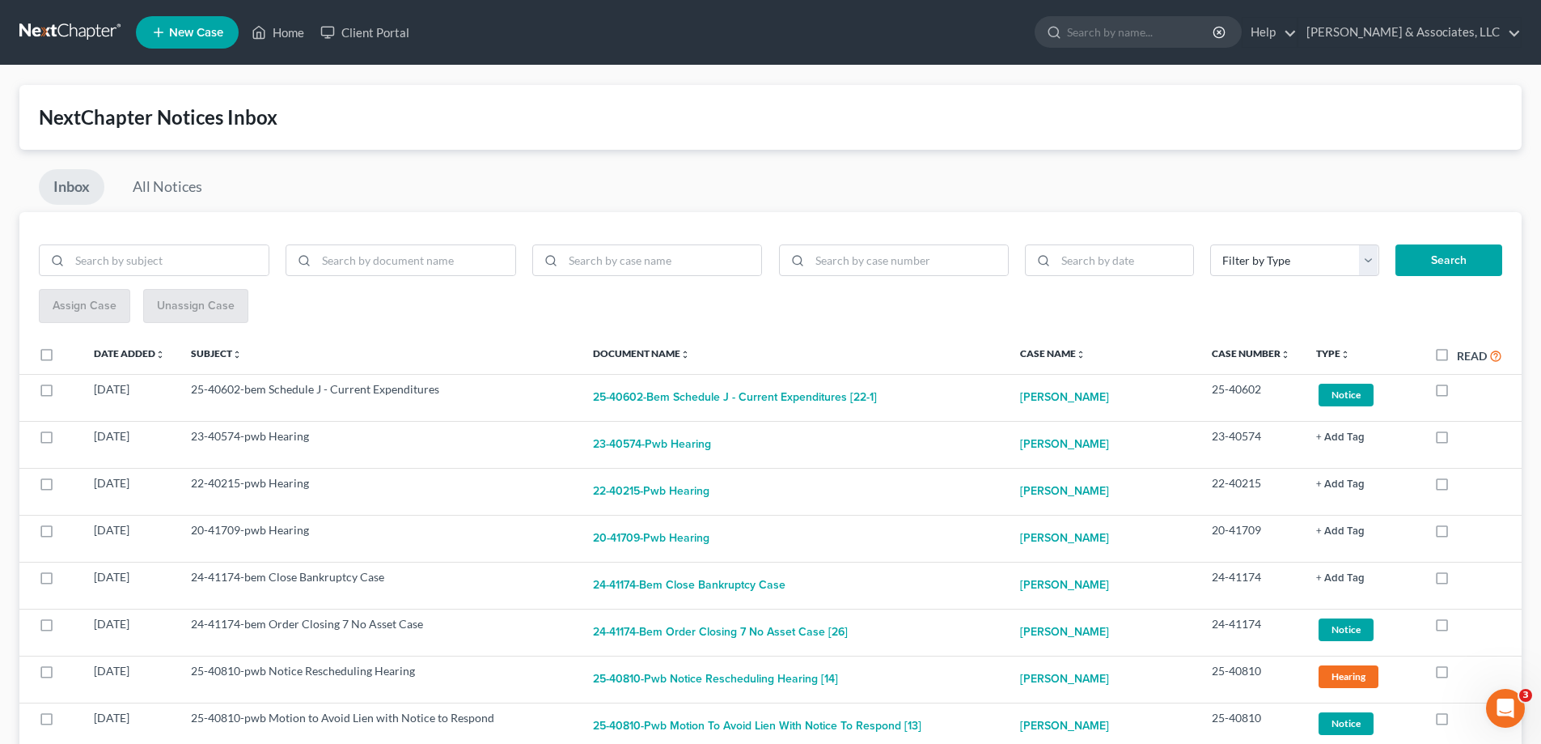
click at [1457, 393] on label at bounding box center [1457, 393] width 0 height 0
click at [1464, 388] on input "checkbox" at bounding box center [1469, 386] width 11 height 11
checkbox input "true"
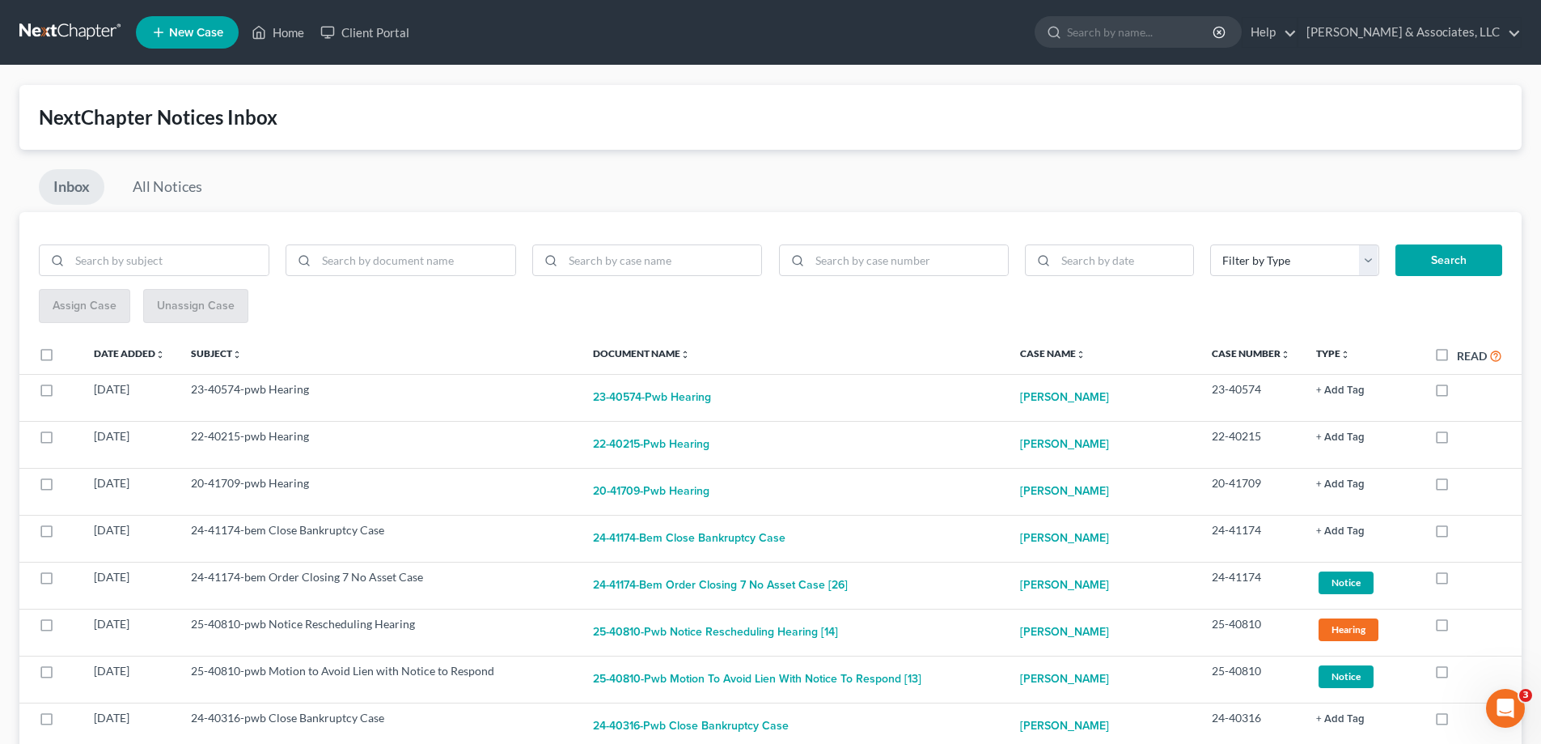
click at [1457, 393] on label at bounding box center [1457, 393] width 0 height 0
click at [1464, 388] on input "checkbox" at bounding box center [1469, 386] width 11 height 11
checkbox input "true"
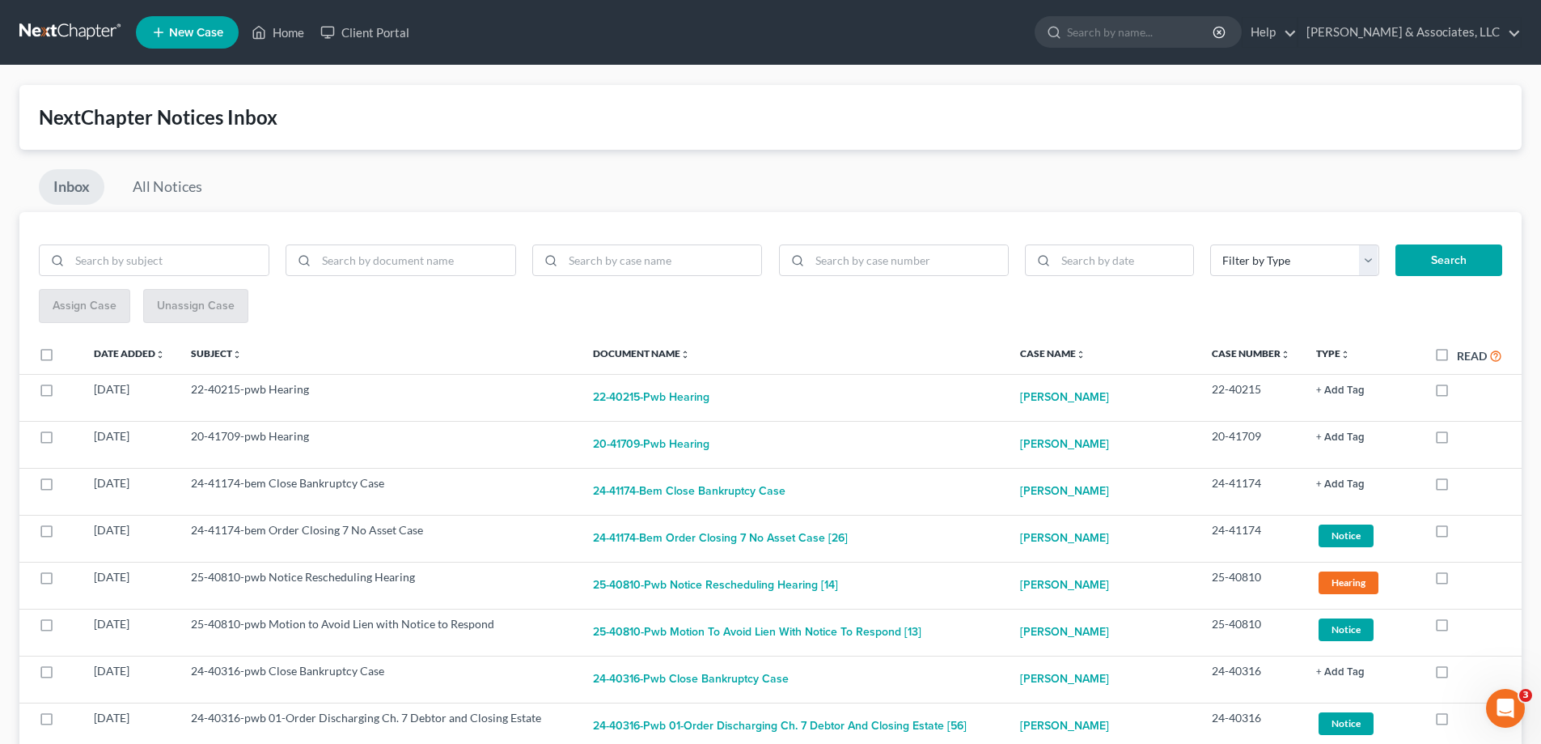
click at [1457, 393] on label at bounding box center [1457, 393] width 0 height 0
click at [1464, 388] on input "checkbox" at bounding box center [1469, 386] width 11 height 11
checkbox input "true"
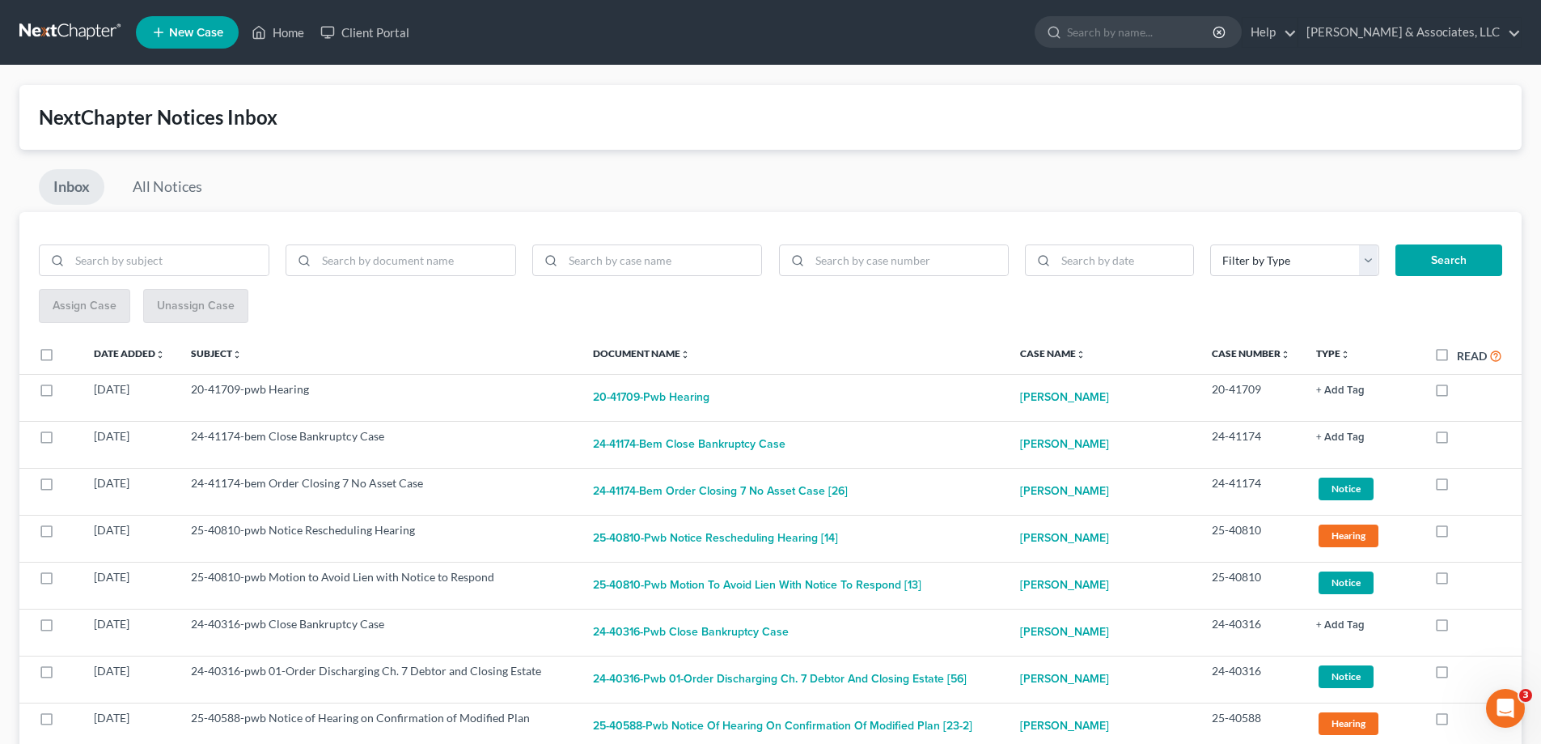
click at [1457, 393] on label at bounding box center [1457, 393] width 0 height 0
click at [1464, 388] on input "checkbox" at bounding box center [1469, 386] width 11 height 11
checkbox input "true"
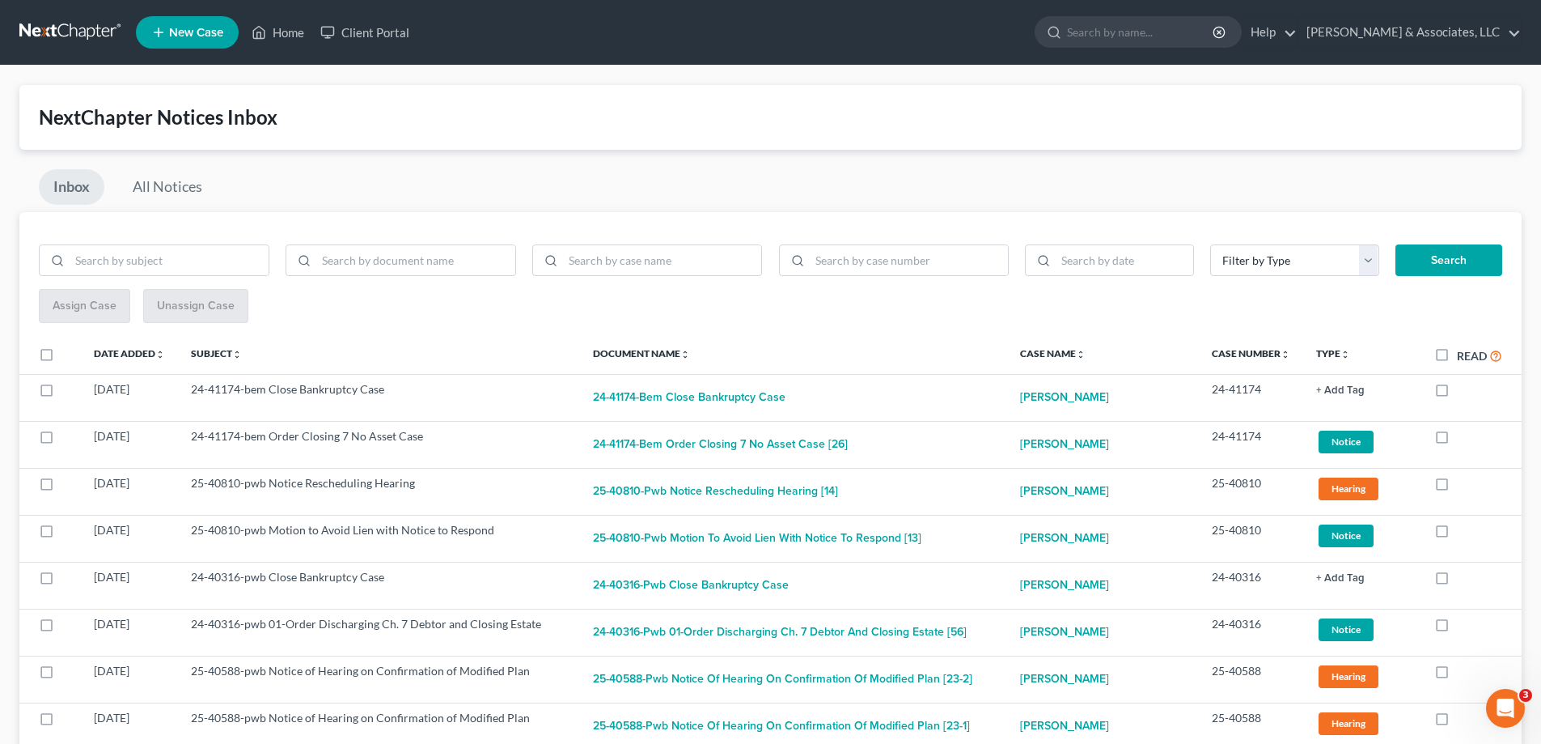
click at [1457, 393] on label at bounding box center [1457, 393] width 0 height 0
click at [1464, 388] on input "checkbox" at bounding box center [1469, 386] width 11 height 11
checkbox input "true"
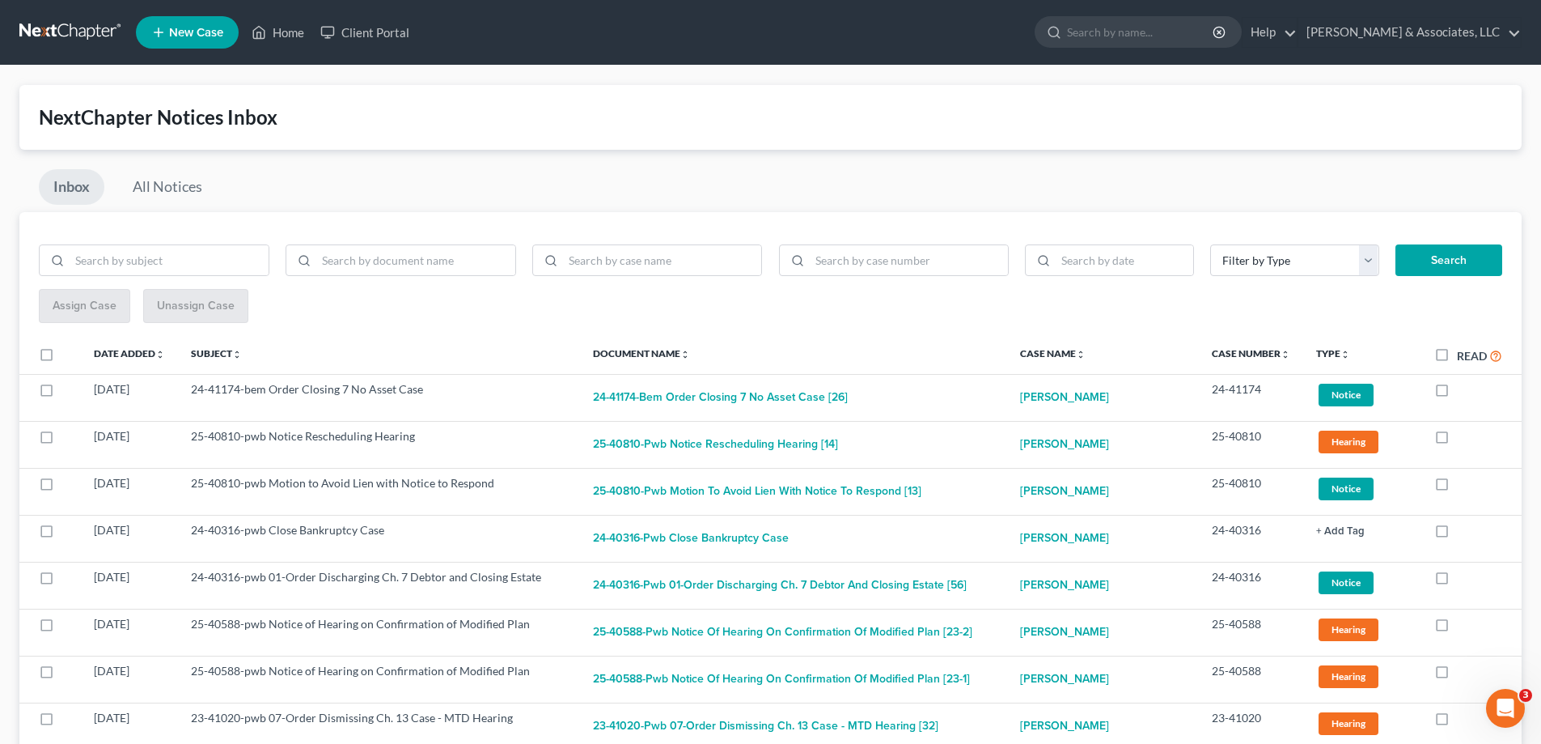
click at [1457, 393] on label at bounding box center [1457, 393] width 0 height 0
click at [1464, 388] on input "checkbox" at bounding box center [1469, 386] width 11 height 11
checkbox input "true"
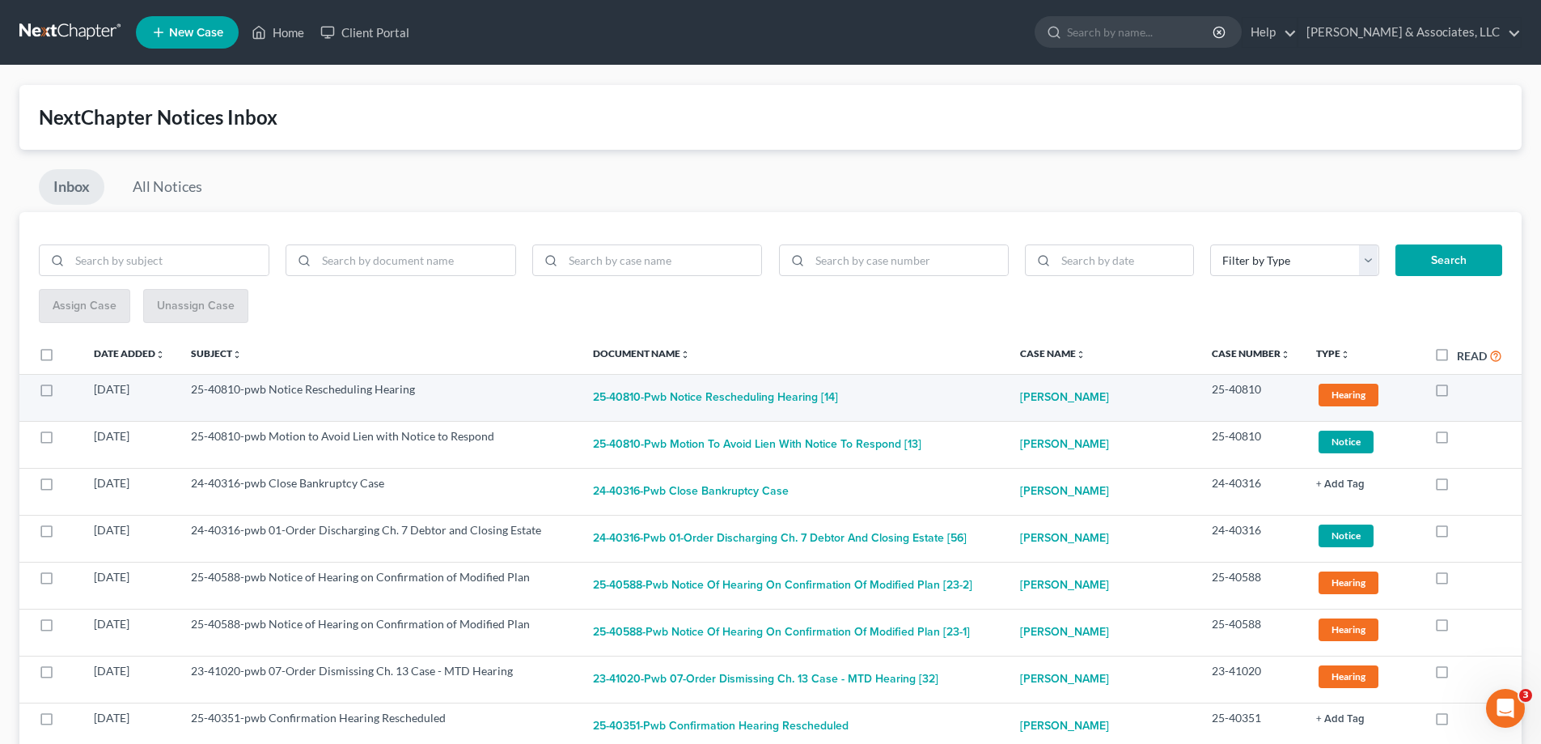
click at [1457, 393] on label at bounding box center [1457, 393] width 0 height 0
click at [1464, 388] on input "checkbox" at bounding box center [1469, 386] width 11 height 11
checkbox input "true"
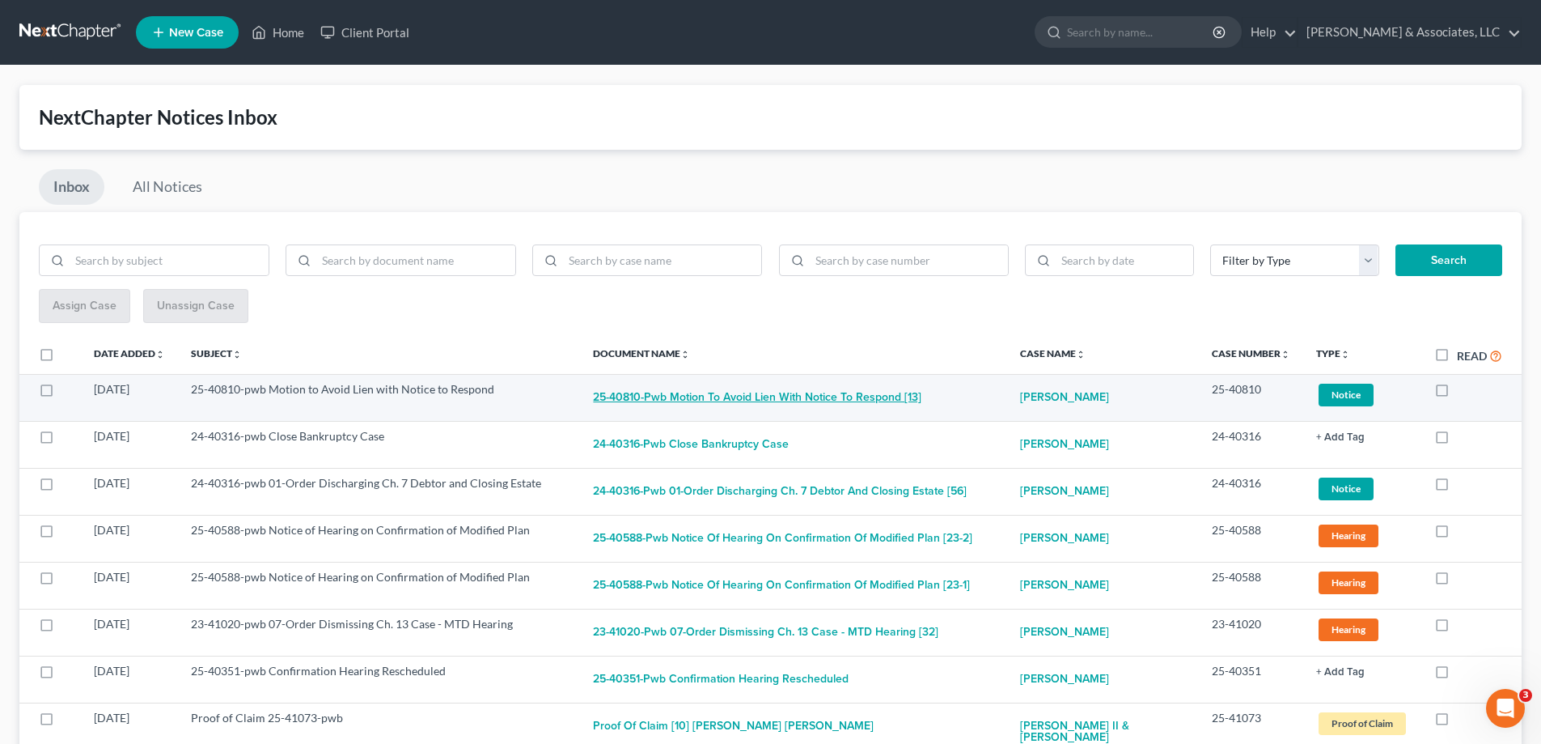
click at [826, 399] on button "25-40810-pwb Motion to Avoid Lien with Notice to Respond [13]" at bounding box center [757, 397] width 328 height 32
checkbox input "true"
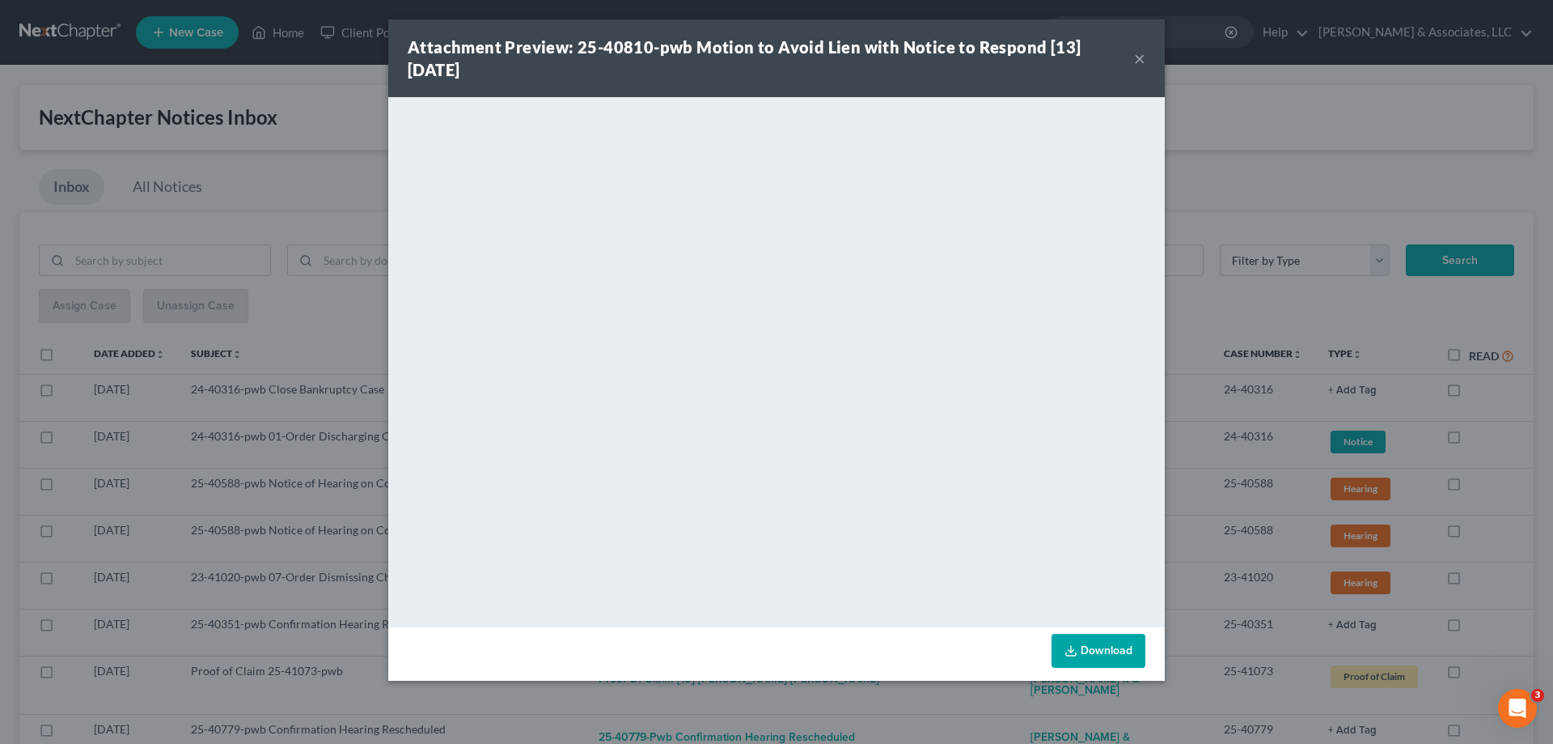
click at [1140, 54] on button "×" at bounding box center [1139, 58] width 11 height 19
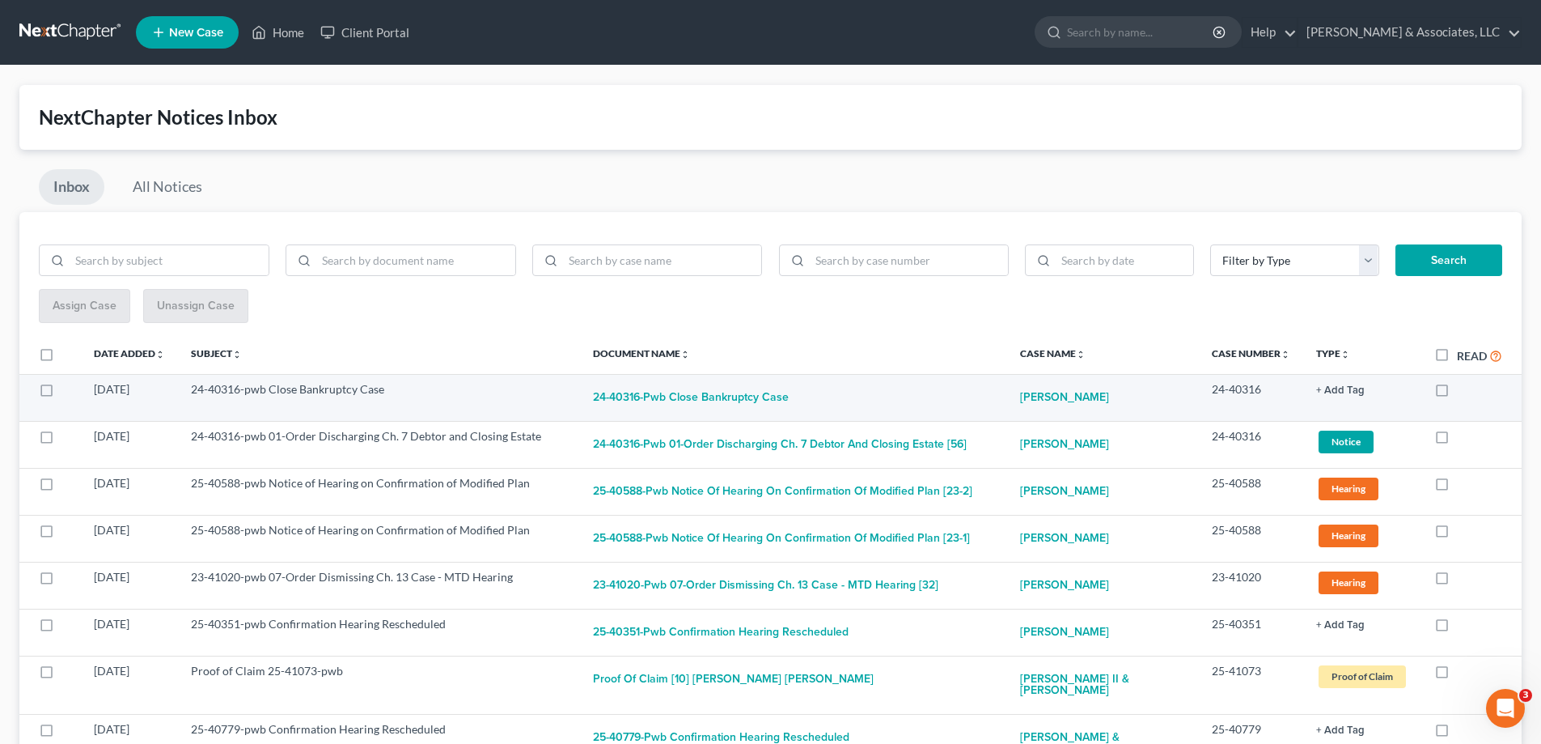
click at [1457, 393] on label at bounding box center [1457, 393] width 0 height 0
click at [1464, 392] on input "checkbox" at bounding box center [1469, 386] width 11 height 11
checkbox input "true"
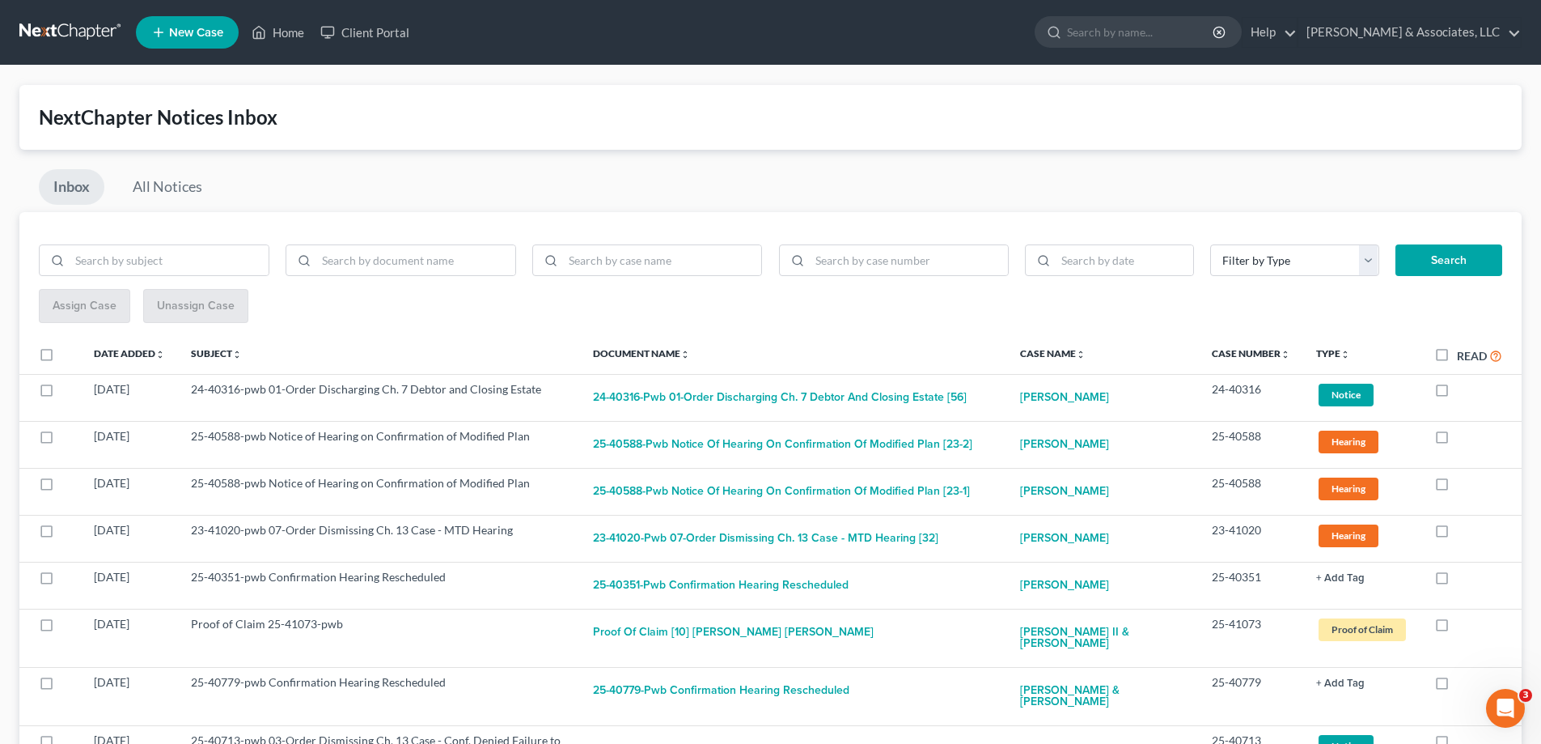
click at [1457, 393] on label at bounding box center [1457, 393] width 0 height 0
click at [1464, 392] on input "checkbox" at bounding box center [1469, 386] width 11 height 11
checkbox input "true"
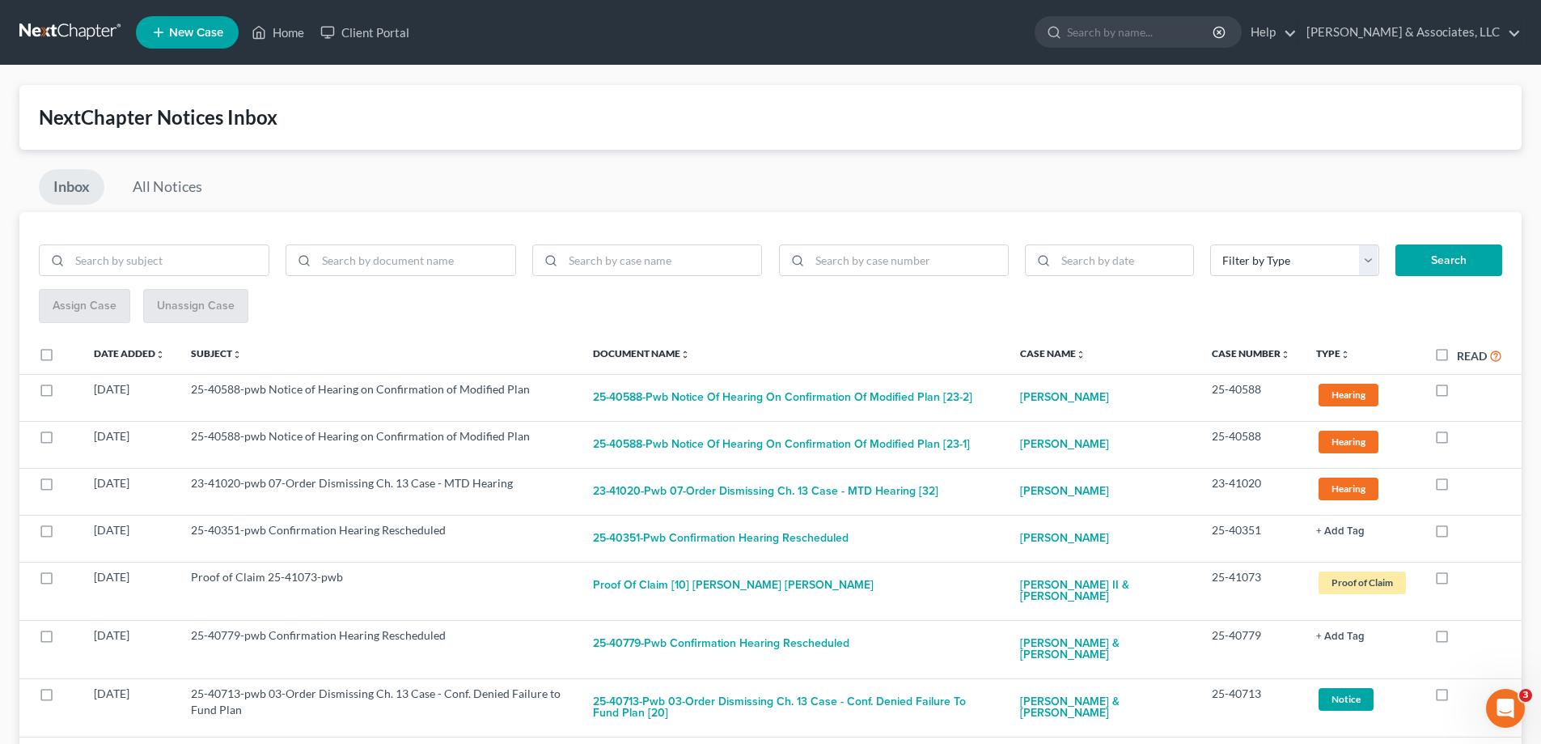
click at [1457, 393] on label at bounding box center [1457, 393] width 0 height 0
click at [1464, 392] on input "checkbox" at bounding box center [1469, 386] width 11 height 11
checkbox input "true"
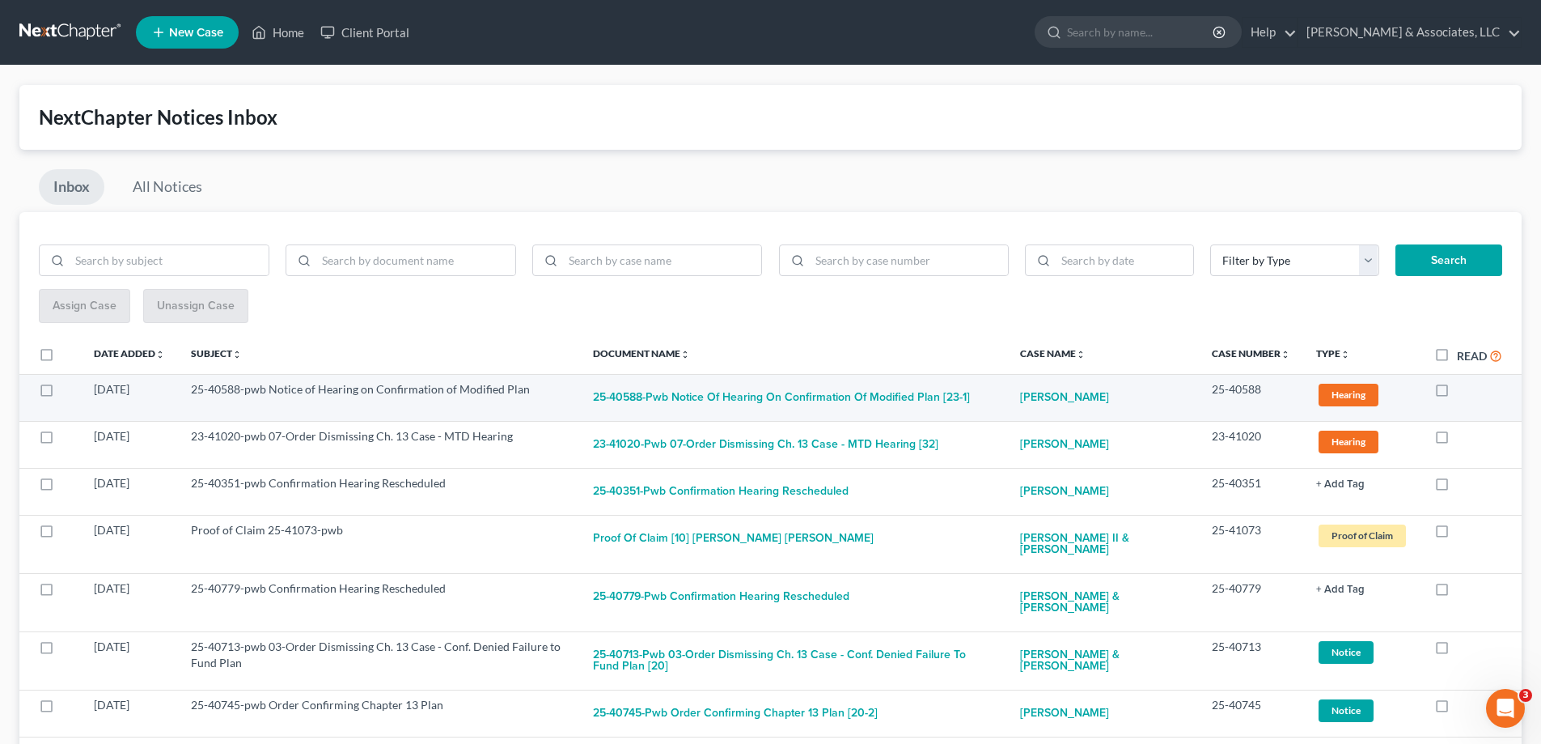
click at [1457, 393] on label at bounding box center [1457, 393] width 0 height 0
click at [1464, 391] on input "checkbox" at bounding box center [1469, 386] width 11 height 11
checkbox input "true"
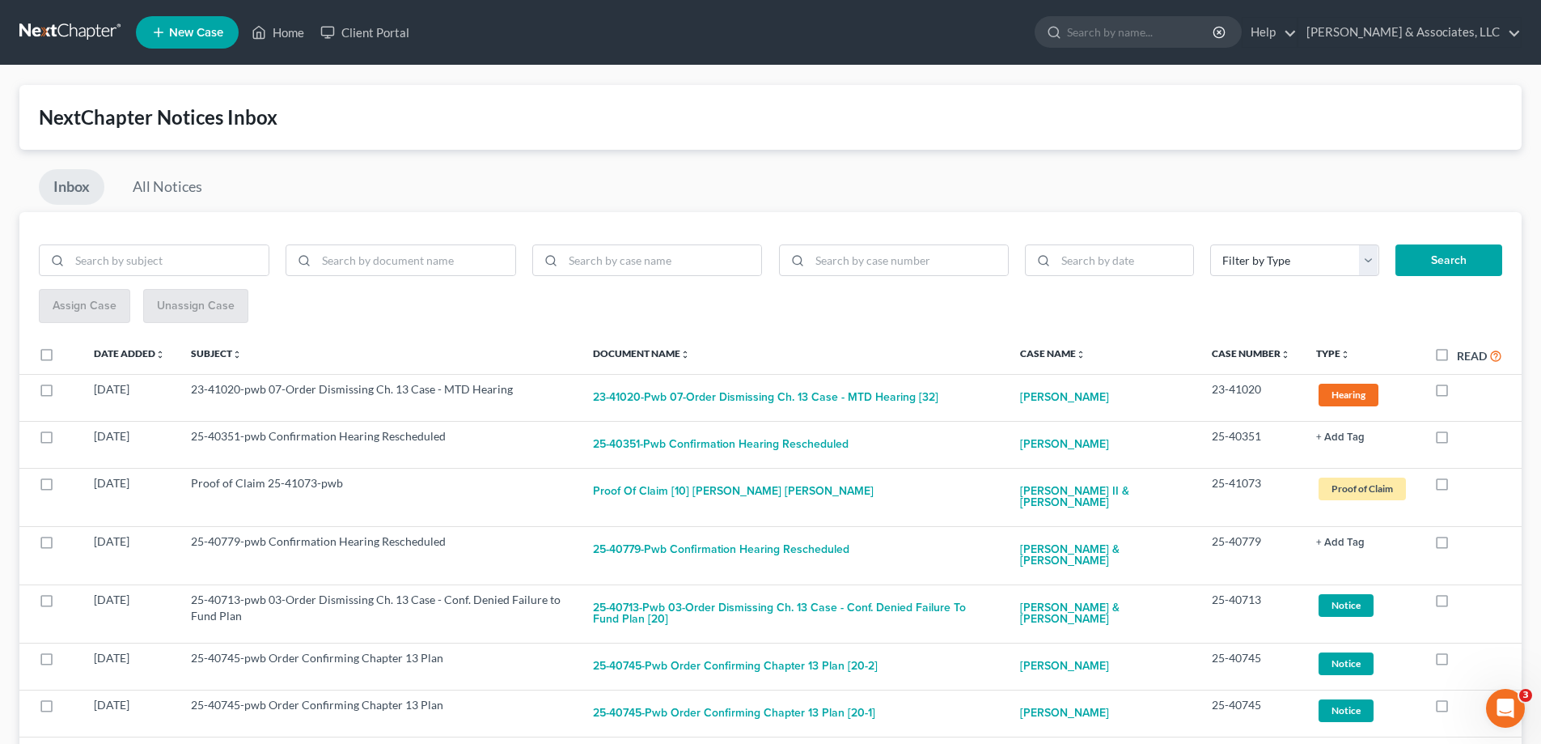
click at [1457, 393] on label at bounding box center [1457, 393] width 0 height 0
click at [1464, 391] on input "checkbox" at bounding box center [1469, 386] width 11 height 11
checkbox input "true"
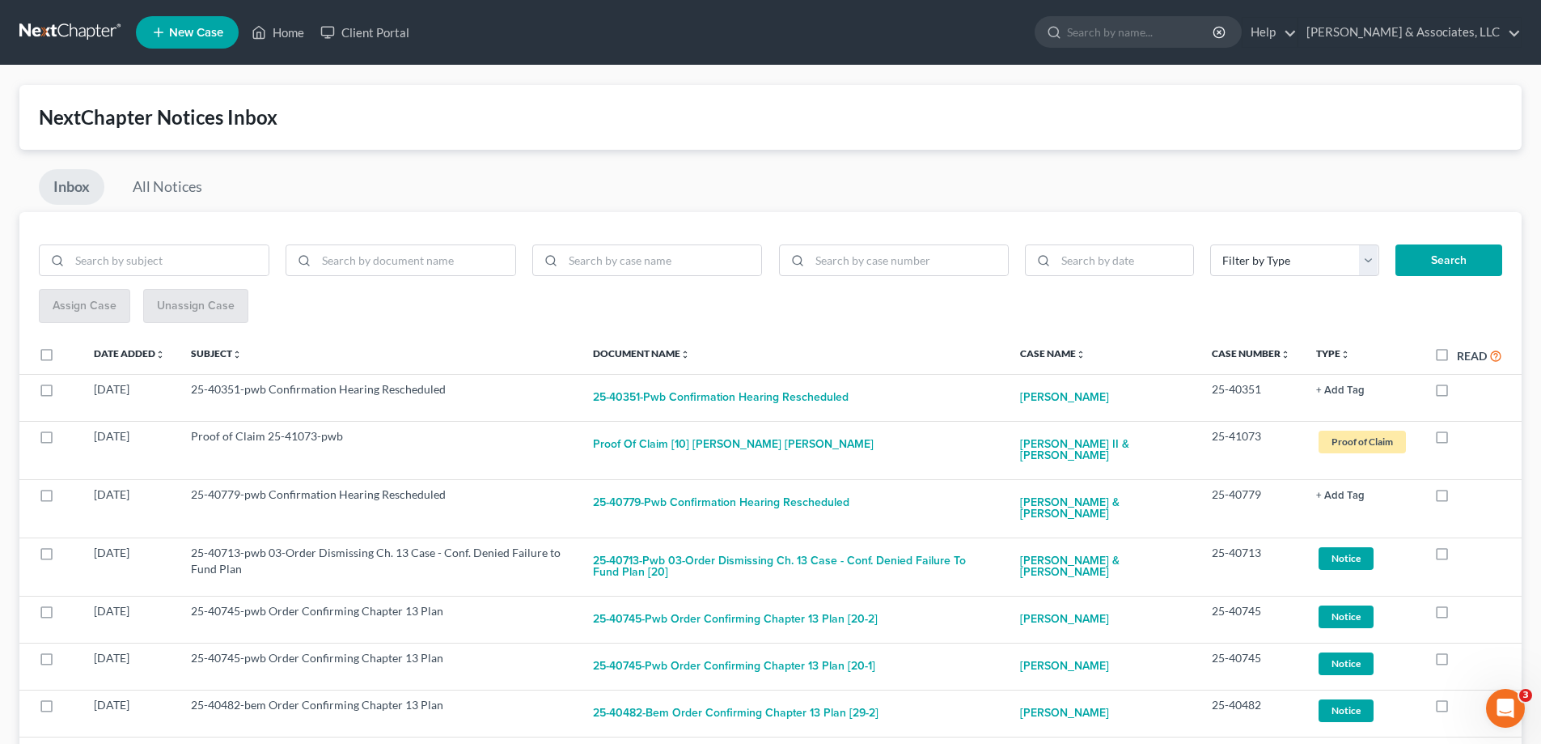
click at [1457, 393] on label at bounding box center [1457, 393] width 0 height 0
click at [1464, 391] on input "checkbox" at bounding box center [1469, 386] width 11 height 11
checkbox input "true"
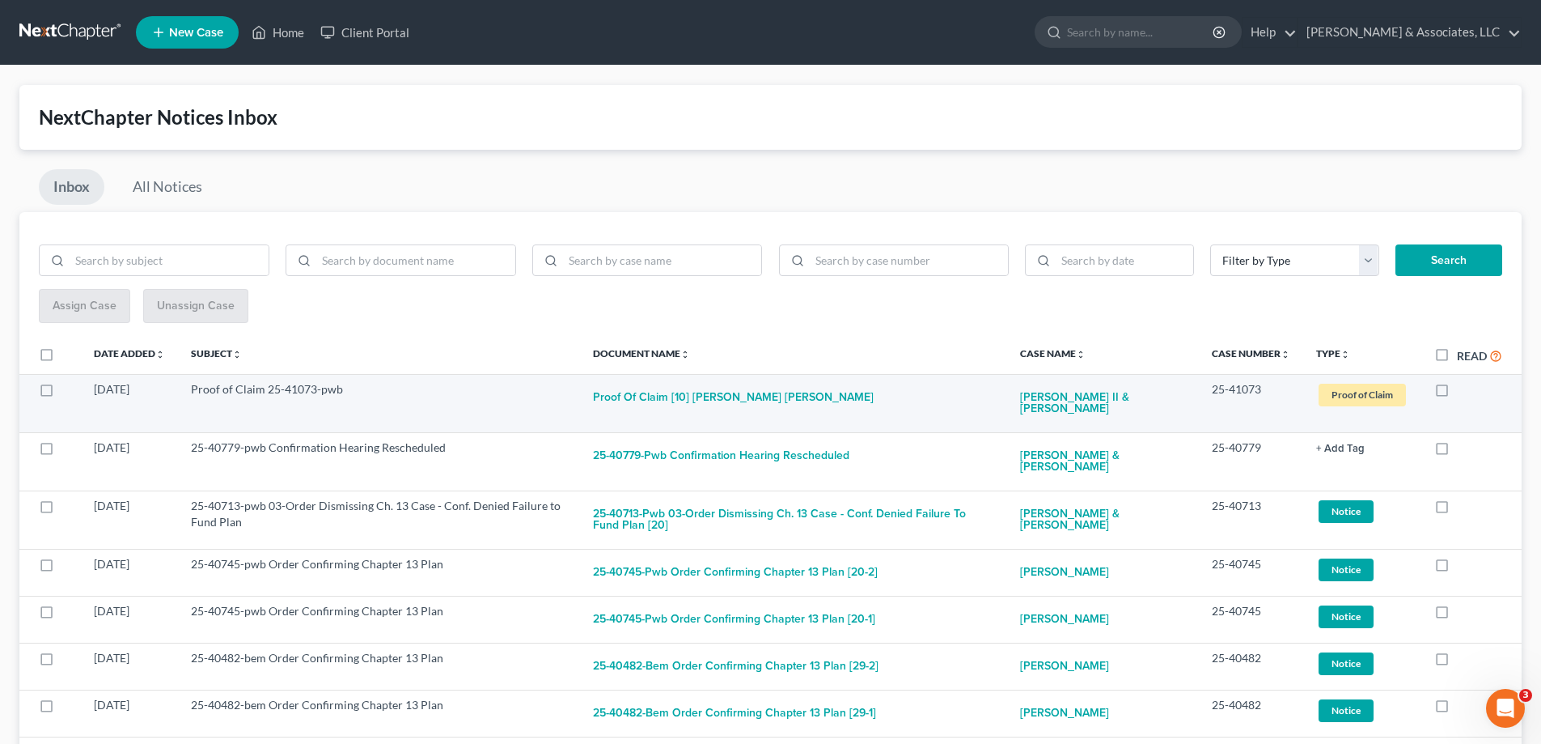
click at [1457, 393] on label at bounding box center [1457, 393] width 0 height 0
click at [1464, 391] on input "checkbox" at bounding box center [1469, 386] width 11 height 11
checkbox input "true"
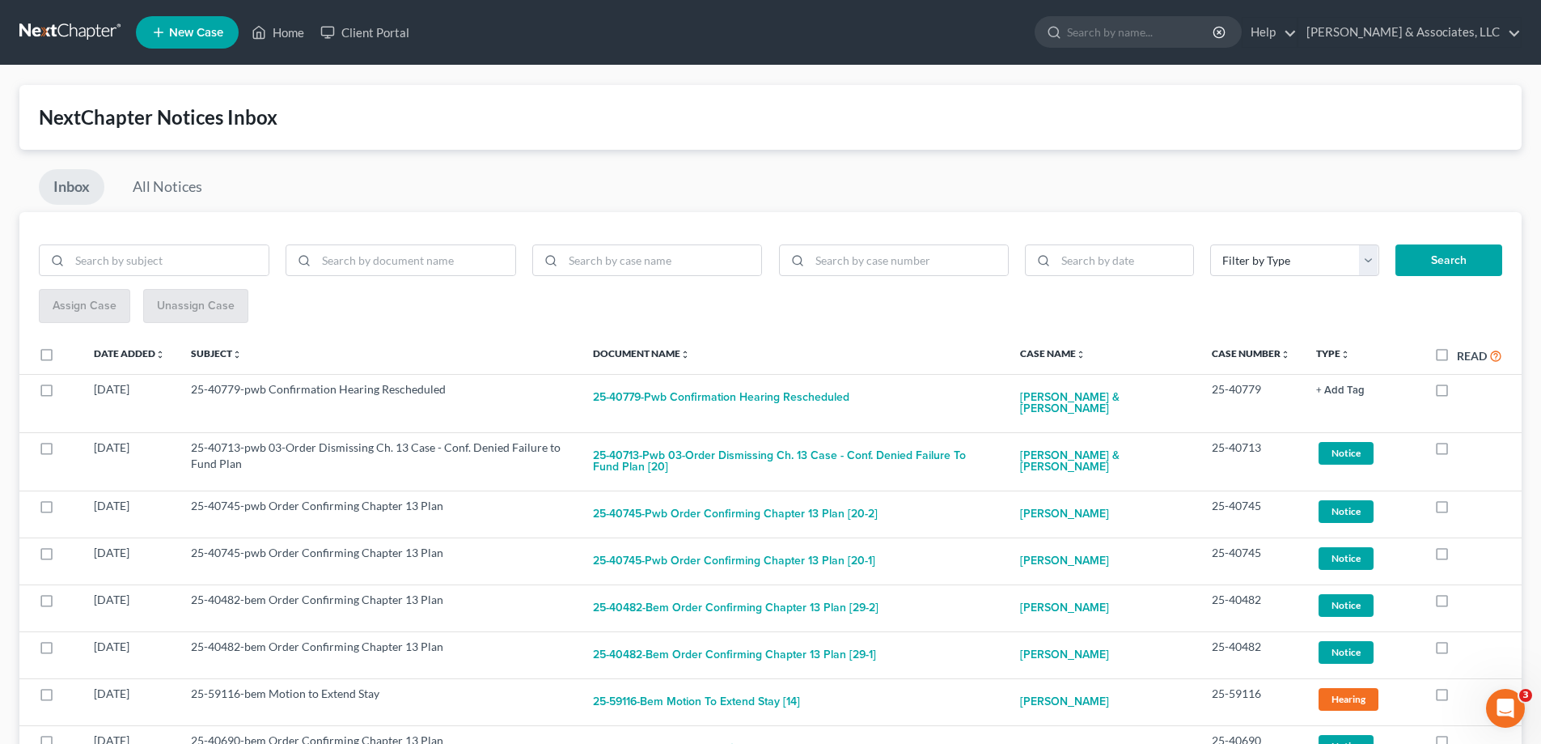
click at [1457, 393] on label at bounding box center [1457, 393] width 0 height 0
click at [1464, 391] on input "checkbox" at bounding box center [1469, 386] width 11 height 11
checkbox input "true"
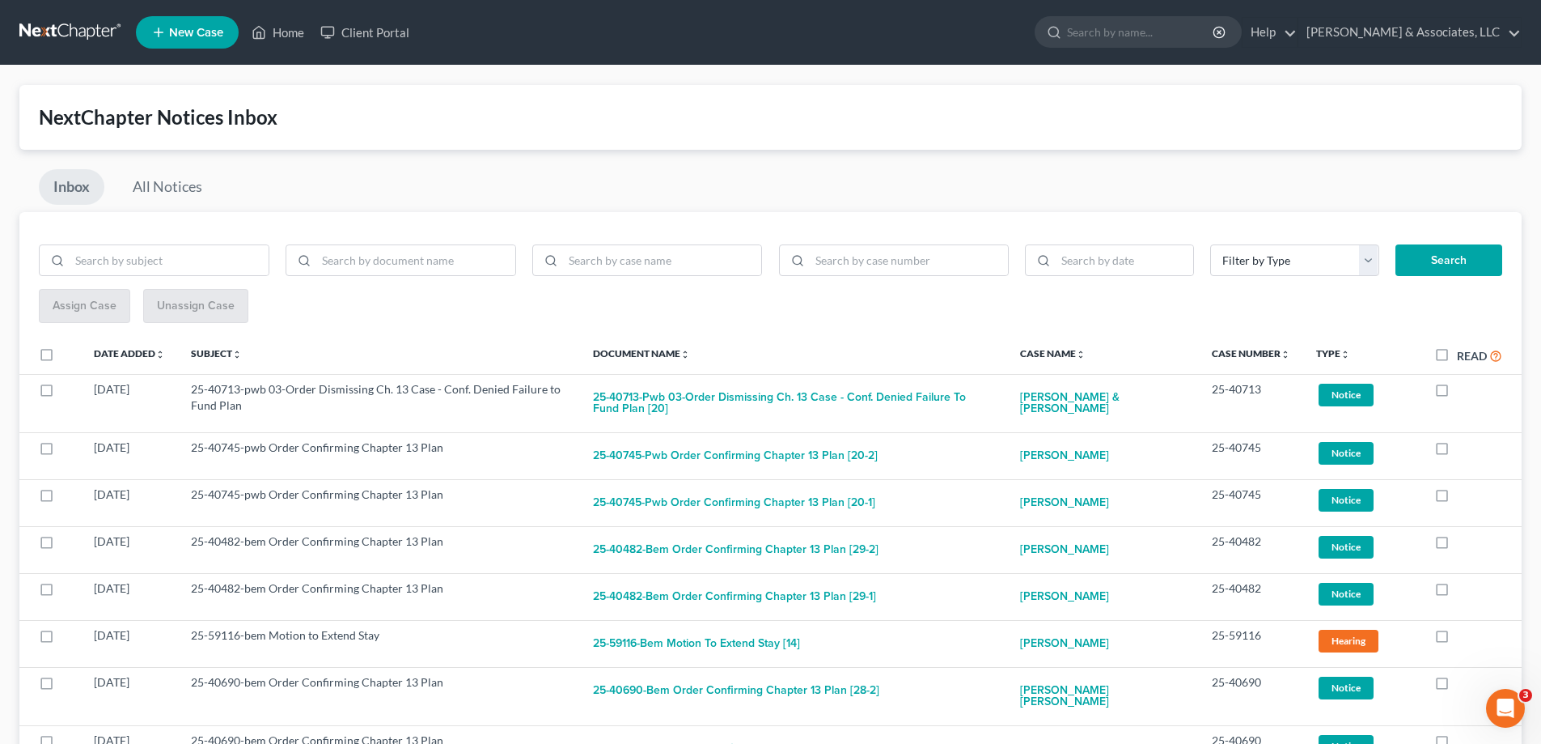
click at [1457, 393] on label at bounding box center [1457, 393] width 0 height 0
click at [1464, 391] on input "checkbox" at bounding box center [1469, 386] width 11 height 11
checkbox input "true"
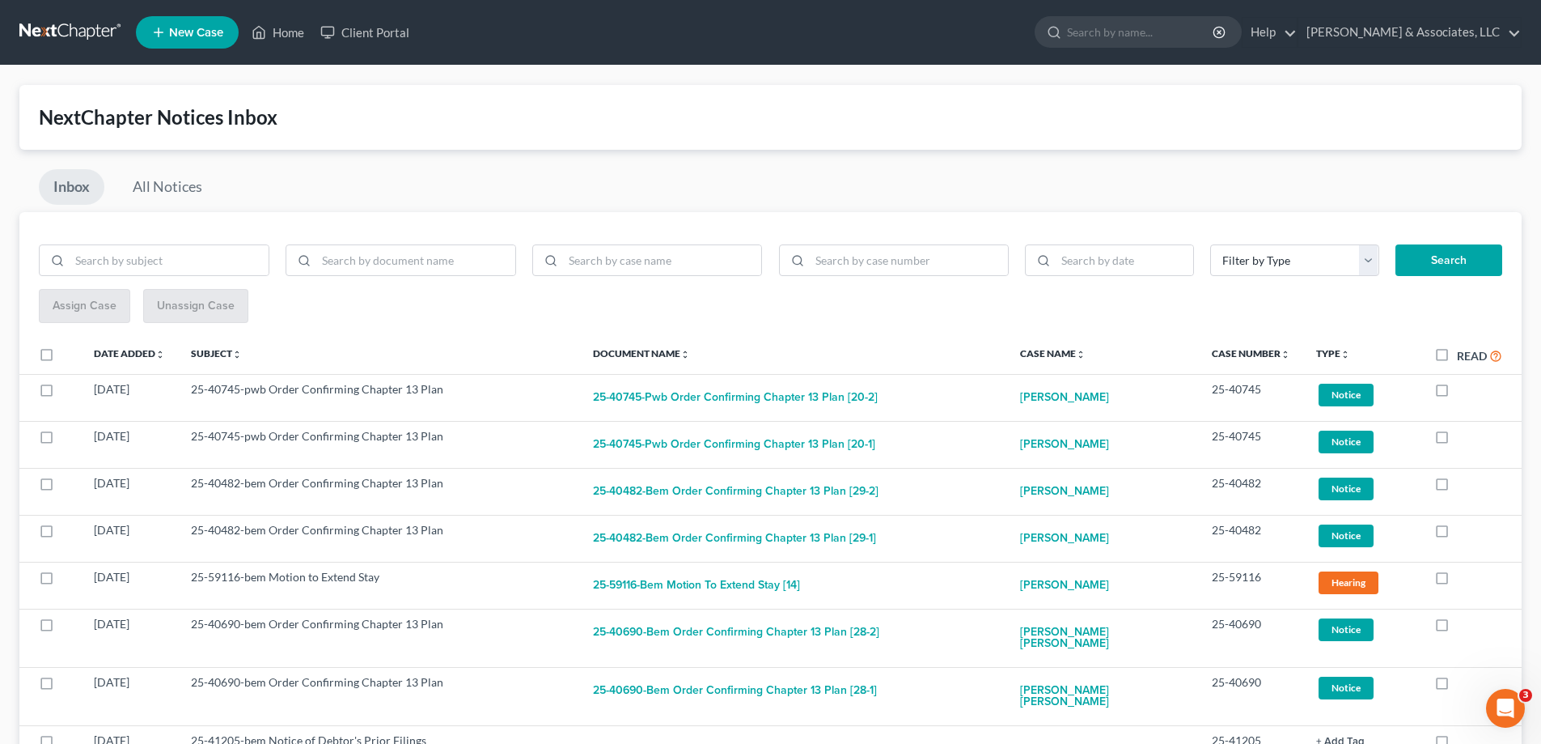
click at [1457, 393] on label at bounding box center [1457, 393] width 0 height 0
click at [1464, 391] on input "checkbox" at bounding box center [1469, 386] width 11 height 11
checkbox input "true"
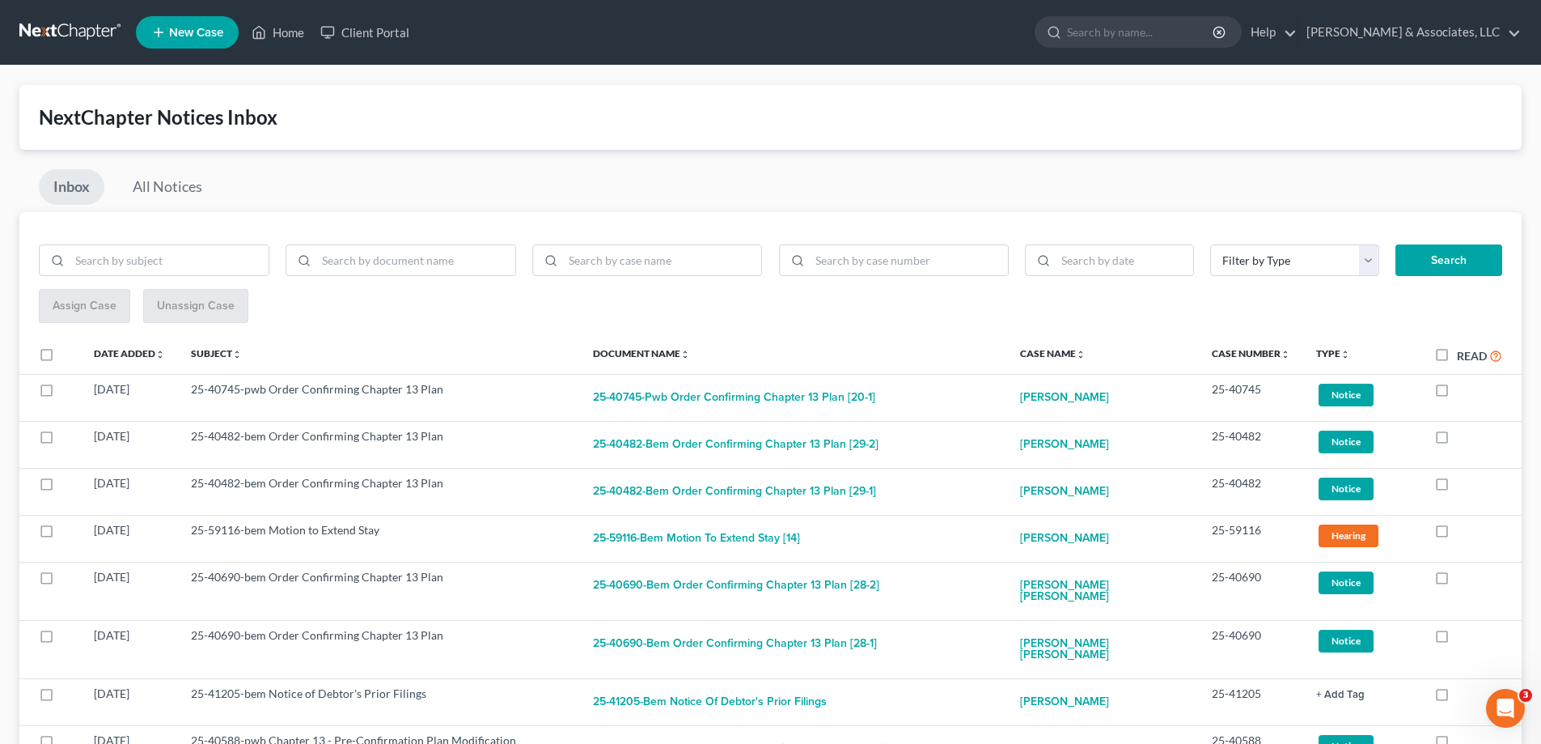
click at [1457, 393] on label at bounding box center [1457, 393] width 0 height 0
click at [1464, 391] on input "checkbox" at bounding box center [1469, 386] width 11 height 11
checkbox input "true"
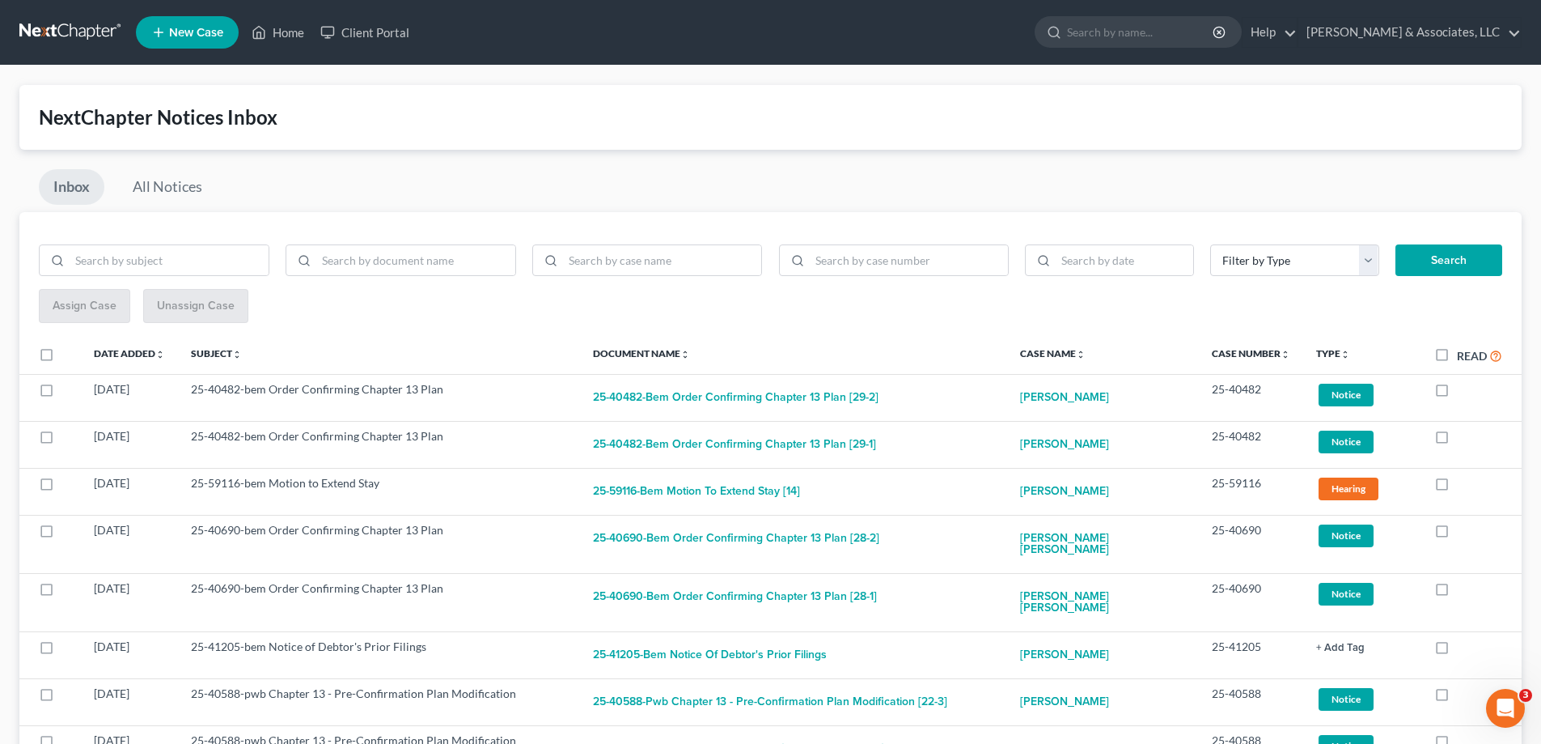
click at [1457, 393] on label at bounding box center [1457, 393] width 0 height 0
click at [1464, 391] on input "checkbox" at bounding box center [1469, 386] width 11 height 11
checkbox input "true"
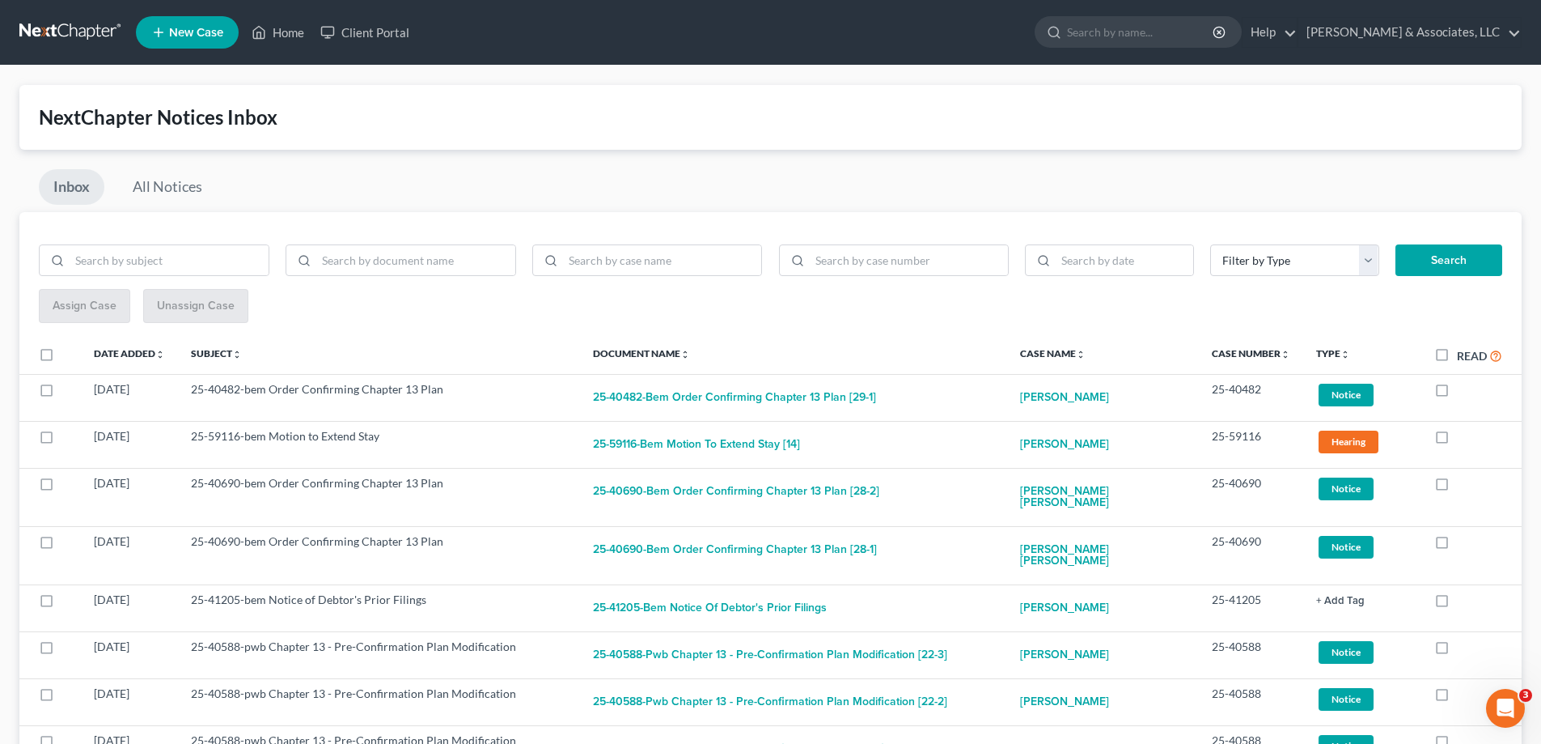
click at [1457, 393] on label at bounding box center [1457, 393] width 0 height 0
click at [1464, 391] on input "checkbox" at bounding box center [1469, 386] width 11 height 11
checkbox input "true"
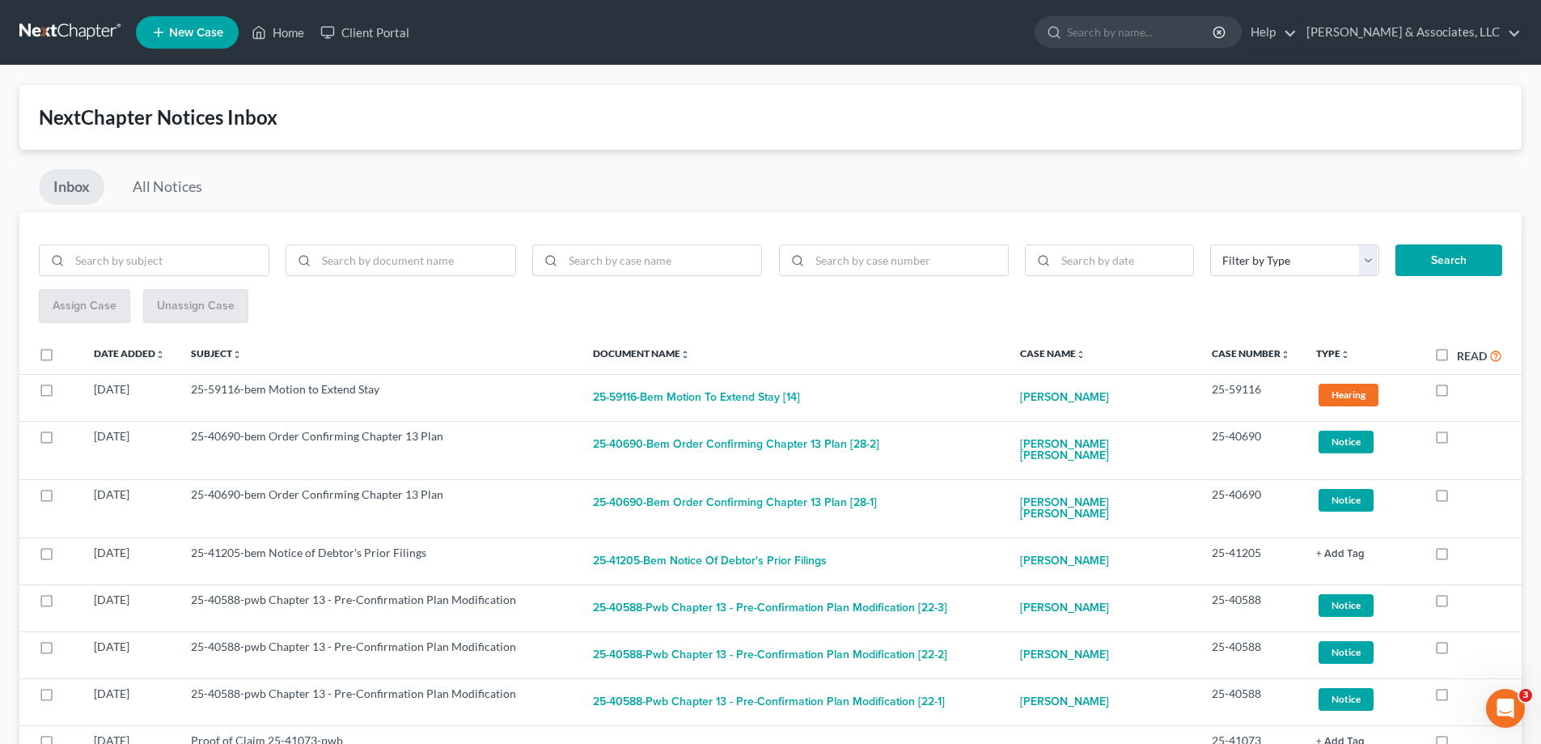
click at [1457, 393] on label at bounding box center [1457, 393] width 0 height 0
click at [1464, 391] on input "checkbox" at bounding box center [1469, 386] width 11 height 11
checkbox input "true"
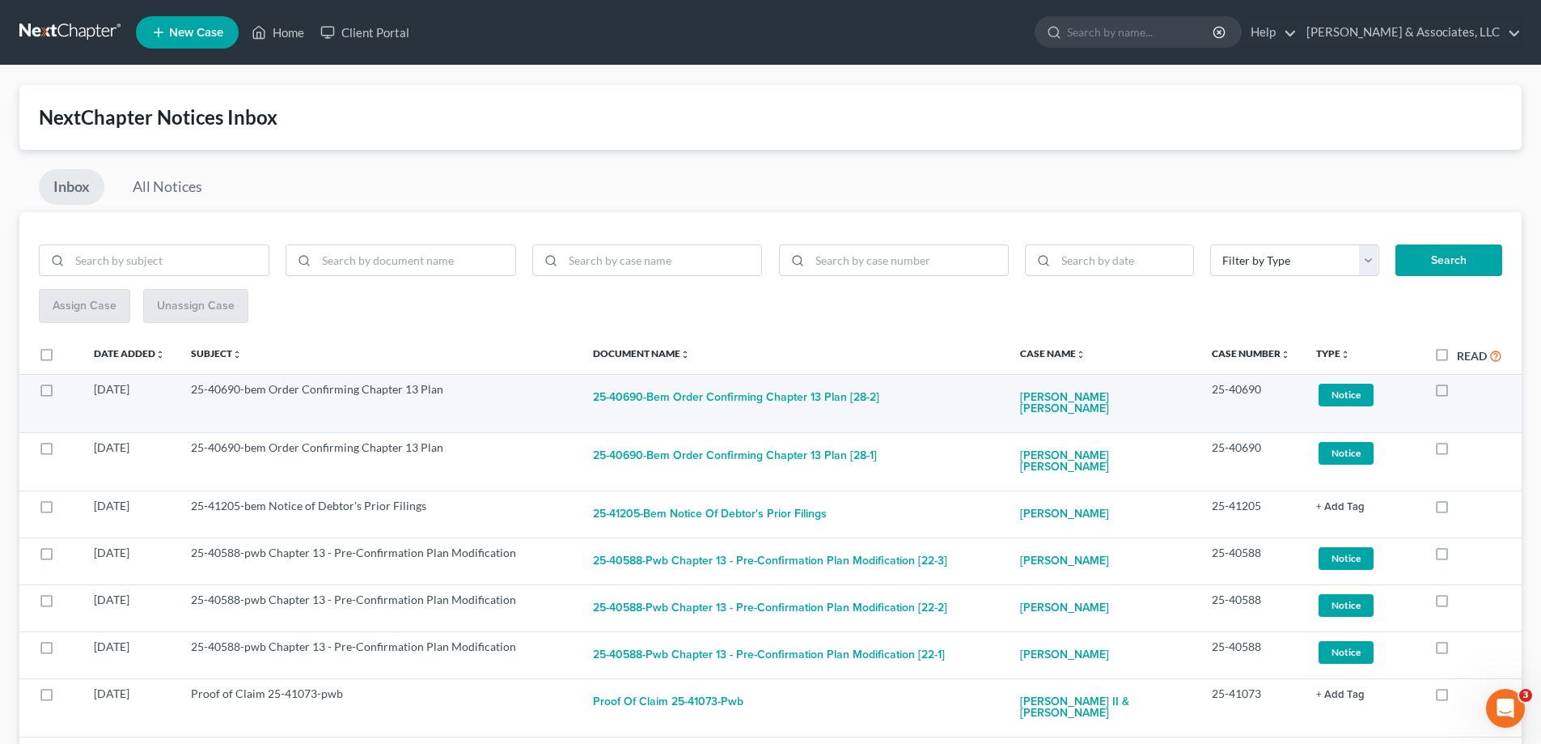
click at [1457, 393] on label at bounding box center [1457, 393] width 0 height 0
click at [1464, 388] on input "checkbox" at bounding box center [1469, 386] width 11 height 11
checkbox input "true"
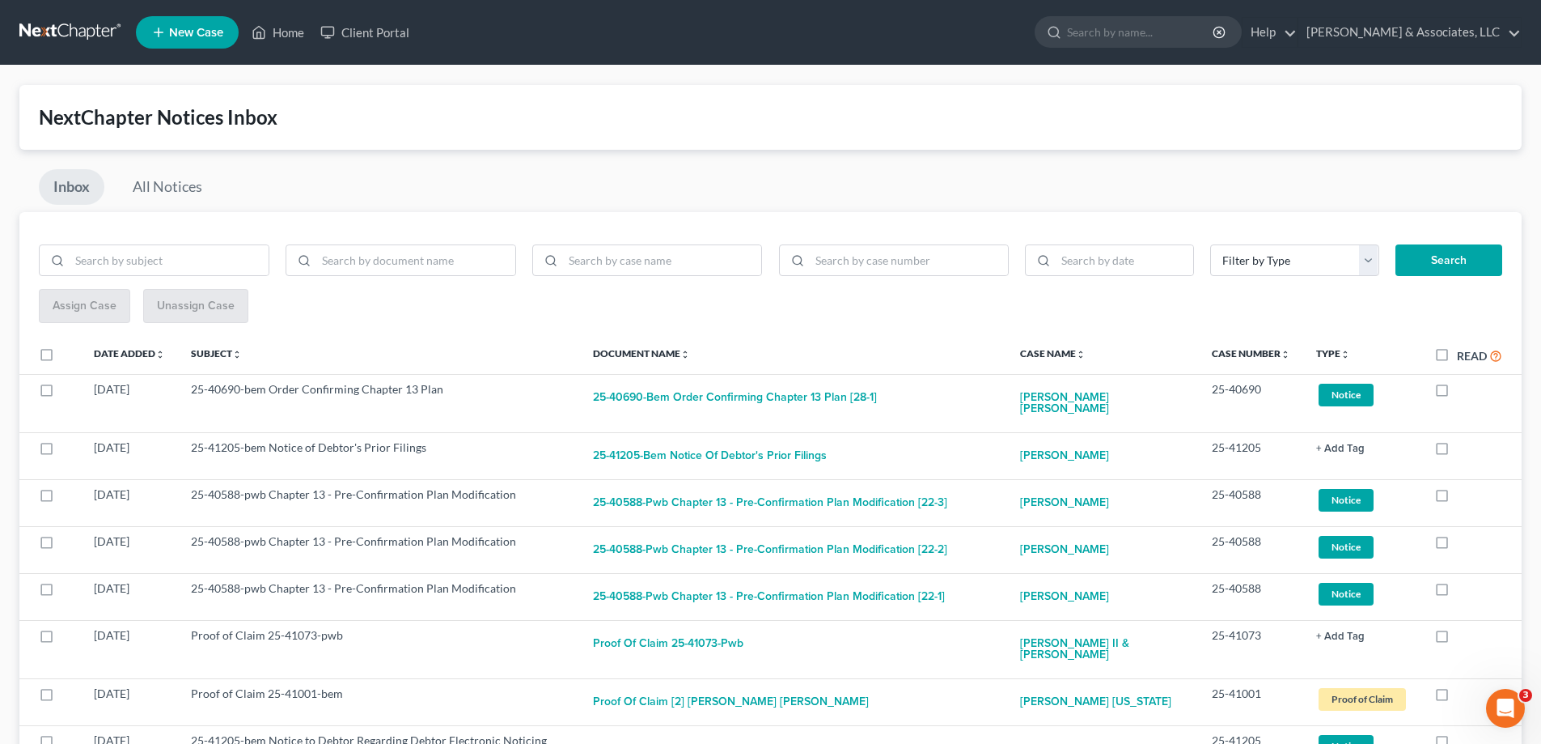
click at [1457, 393] on label at bounding box center [1457, 393] width 0 height 0
click at [1464, 388] on input "checkbox" at bounding box center [1469, 386] width 11 height 11
checkbox input "true"
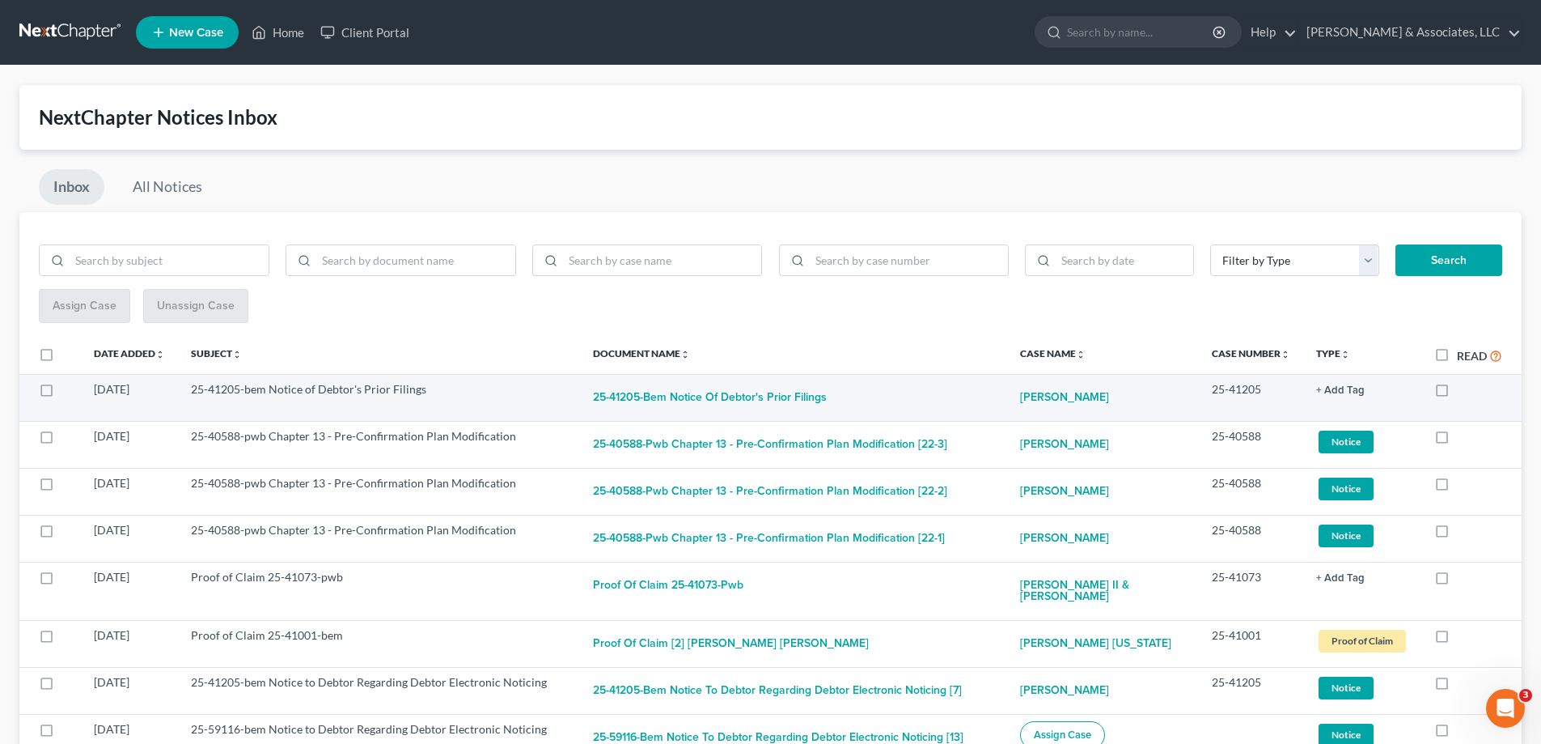
click at [1457, 393] on label at bounding box center [1457, 393] width 0 height 0
click at [1464, 390] on input "checkbox" at bounding box center [1469, 386] width 11 height 11
checkbox input "true"
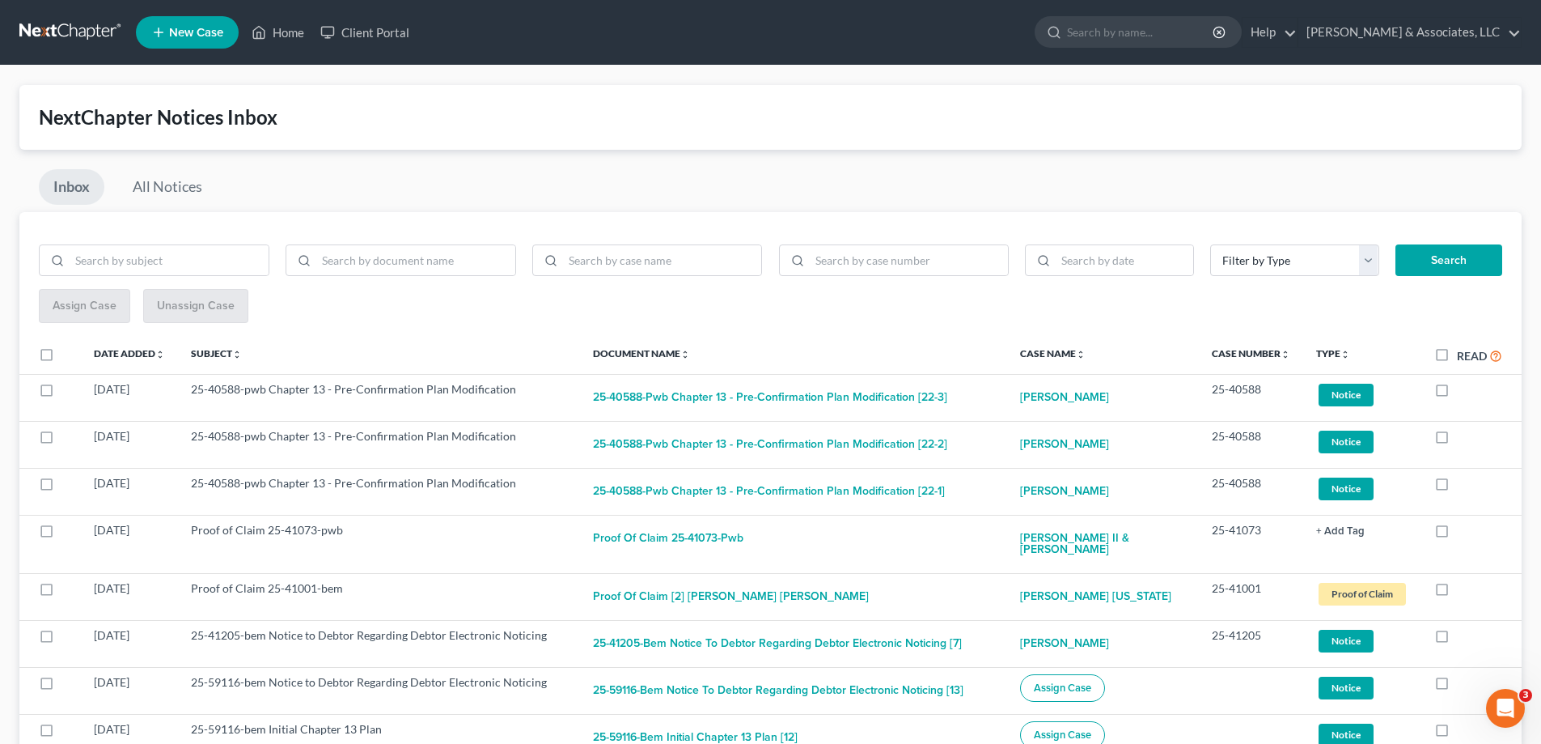
click at [1457, 393] on label at bounding box center [1457, 393] width 0 height 0
click at [1464, 390] on input "checkbox" at bounding box center [1469, 386] width 11 height 11
checkbox input "true"
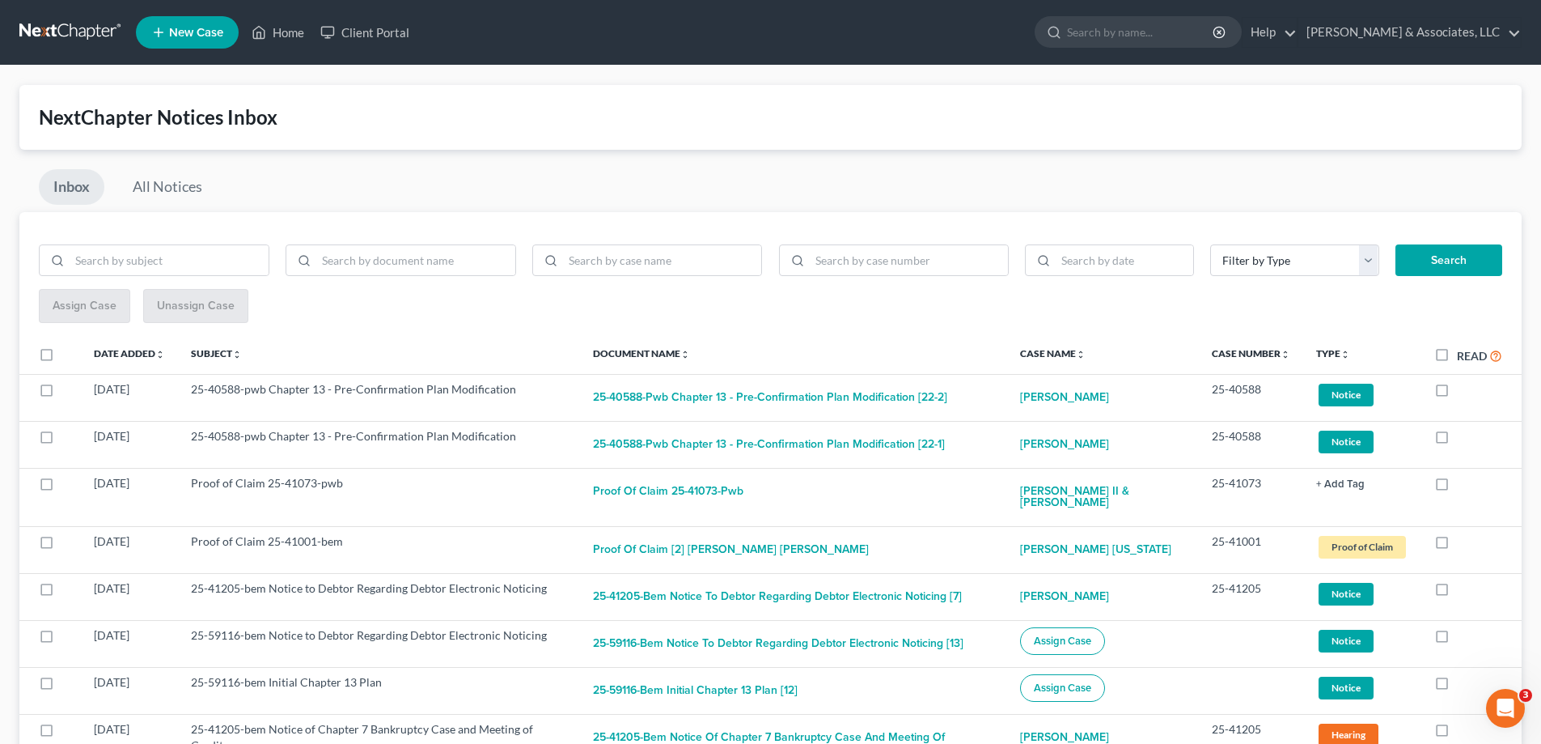
click at [1457, 393] on label at bounding box center [1457, 393] width 0 height 0
click at [1464, 390] on input "checkbox" at bounding box center [1469, 386] width 11 height 11
checkbox input "true"
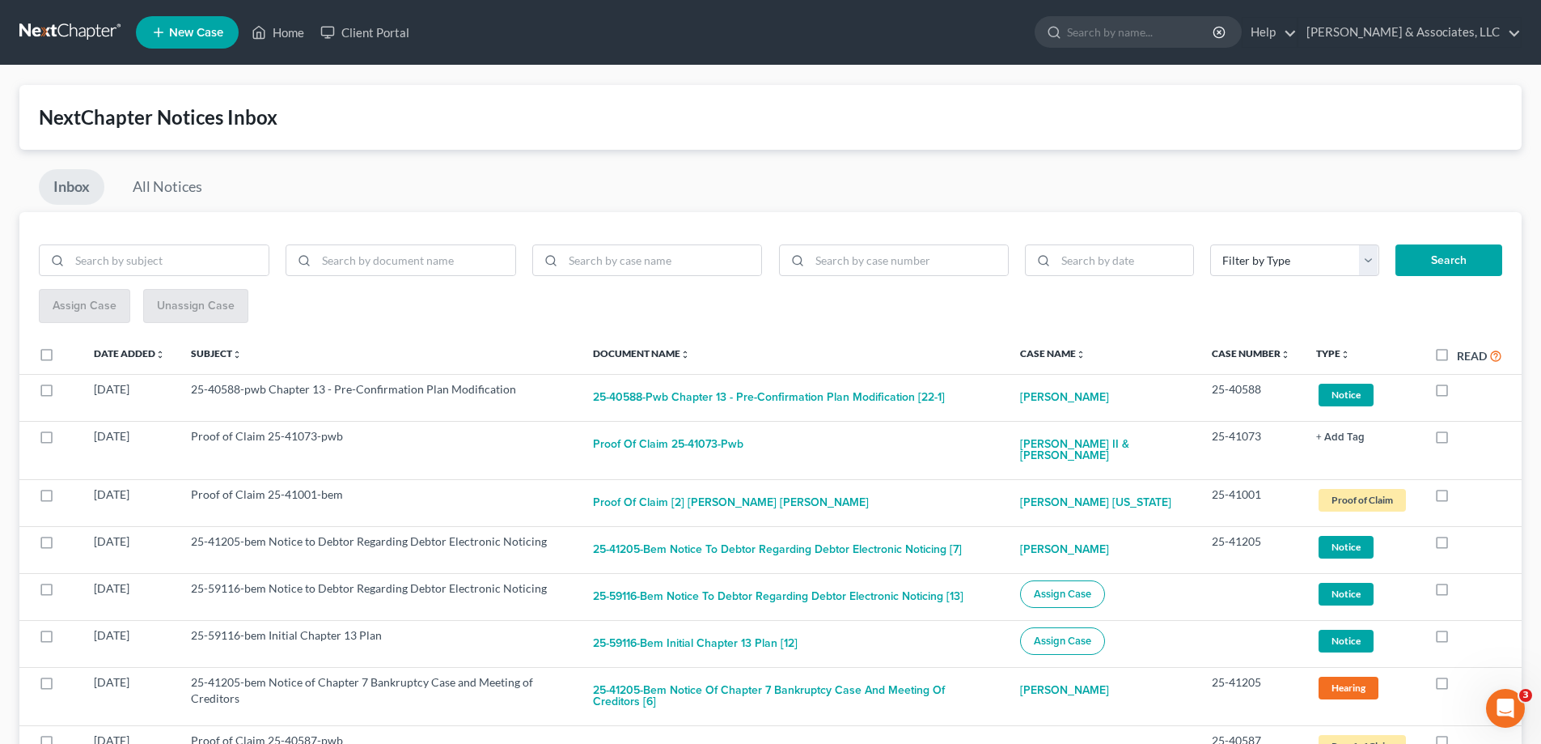
click at [1457, 393] on label at bounding box center [1457, 393] width 0 height 0
click at [1464, 390] on input "checkbox" at bounding box center [1469, 386] width 11 height 11
checkbox input "true"
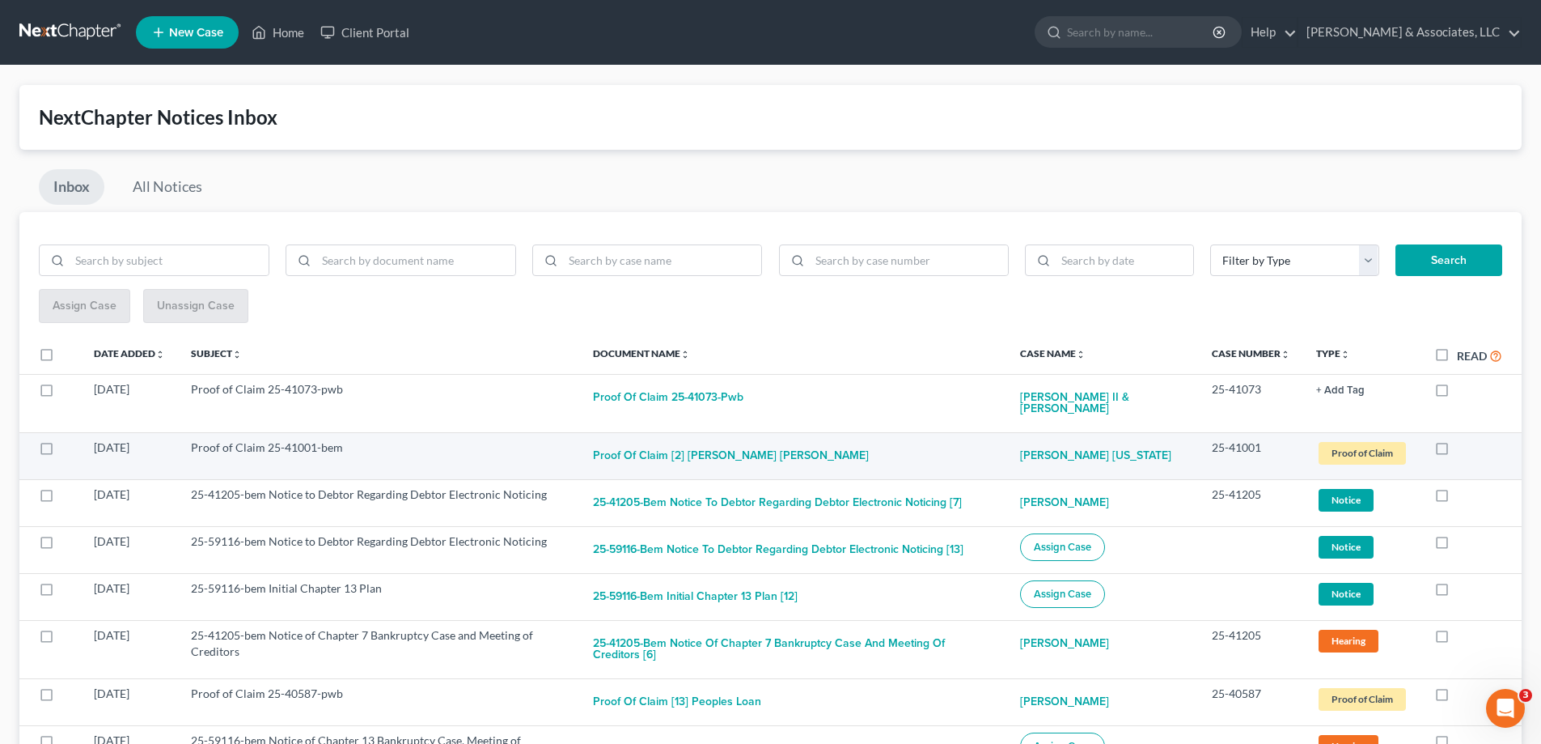
click at [1457, 451] on label at bounding box center [1457, 451] width 0 height 0
click at [1464, 447] on input "checkbox" at bounding box center [1469, 444] width 11 height 11
checkbox input "true"
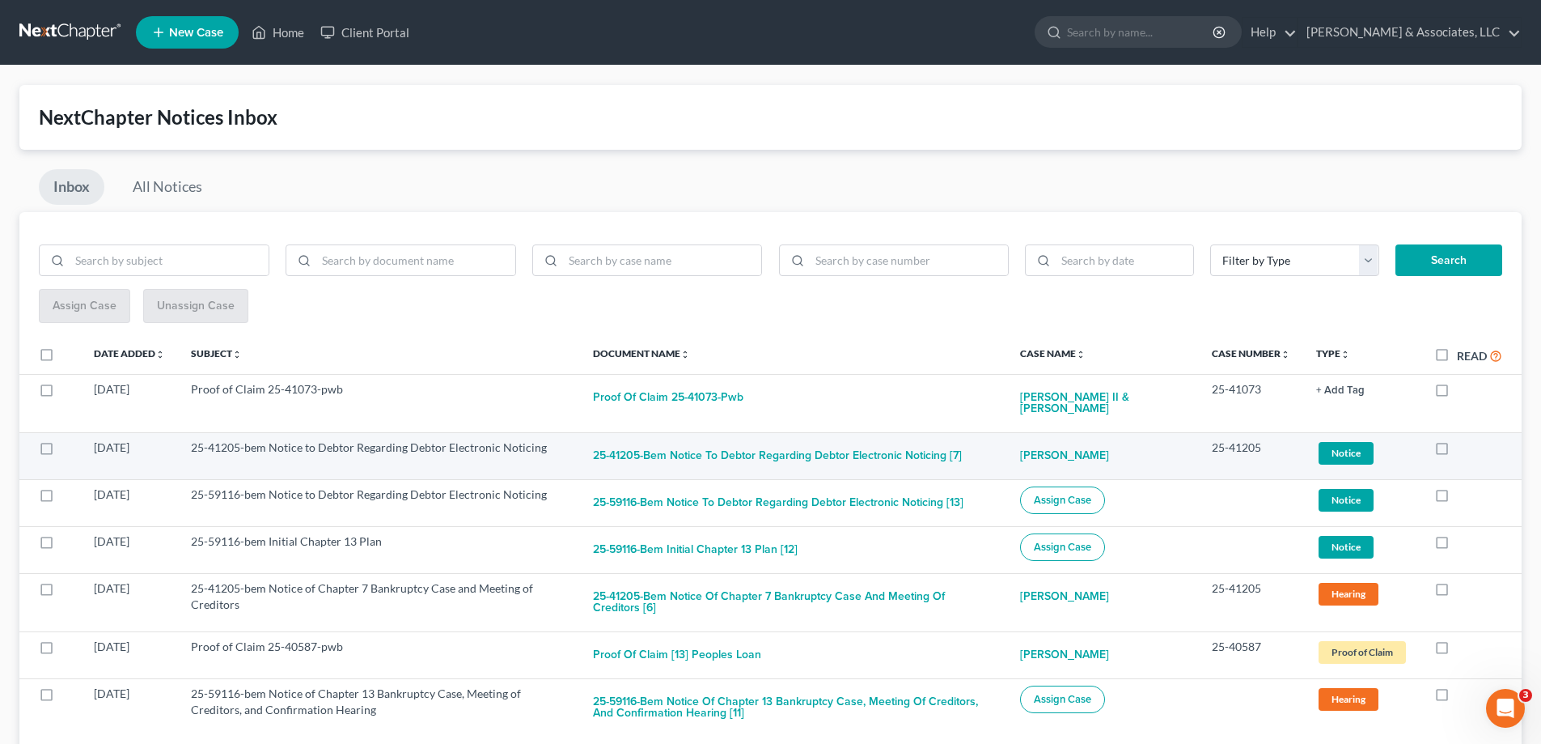
click at [1457, 451] on label at bounding box center [1457, 451] width 0 height 0
click at [1464, 449] on input "checkbox" at bounding box center [1469, 444] width 11 height 11
checkbox input "true"
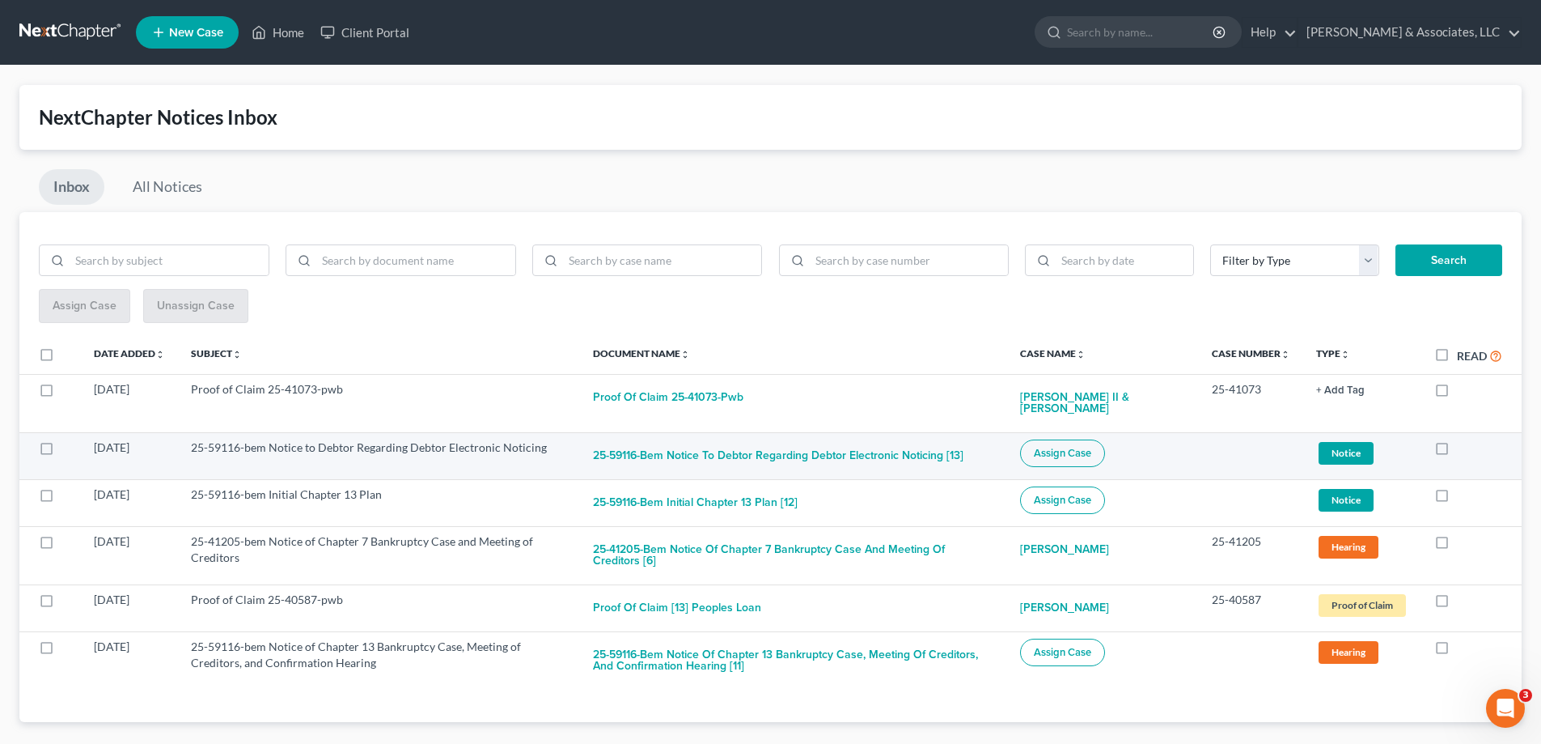
click at [1457, 451] on label at bounding box center [1457, 451] width 0 height 0
click at [1464, 448] on input "checkbox" at bounding box center [1469, 444] width 11 height 11
checkbox input "true"
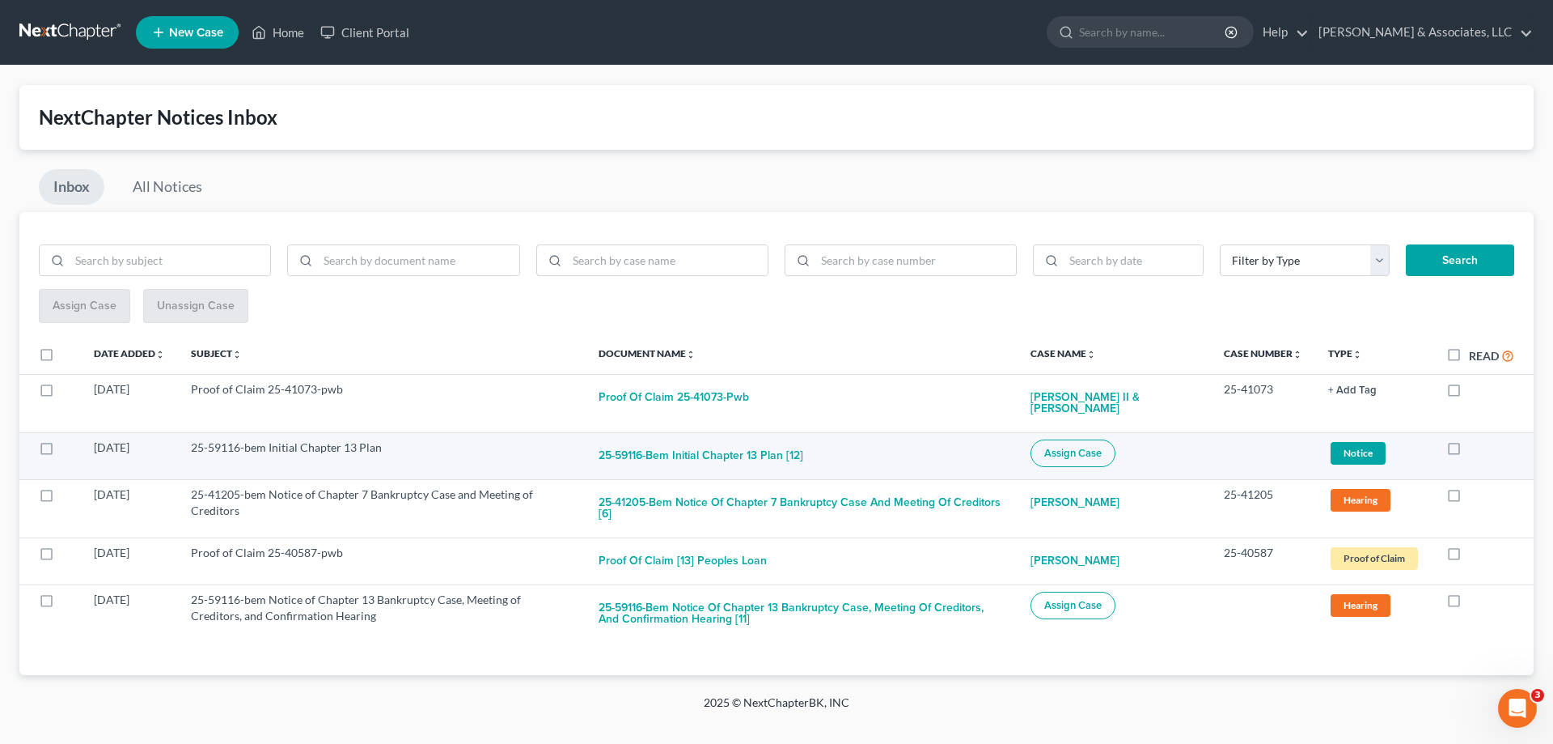
click at [1469, 451] on label at bounding box center [1469, 451] width 0 height 0
click at [1476, 448] on input "checkbox" at bounding box center [1481, 444] width 11 height 11
checkbox input "true"
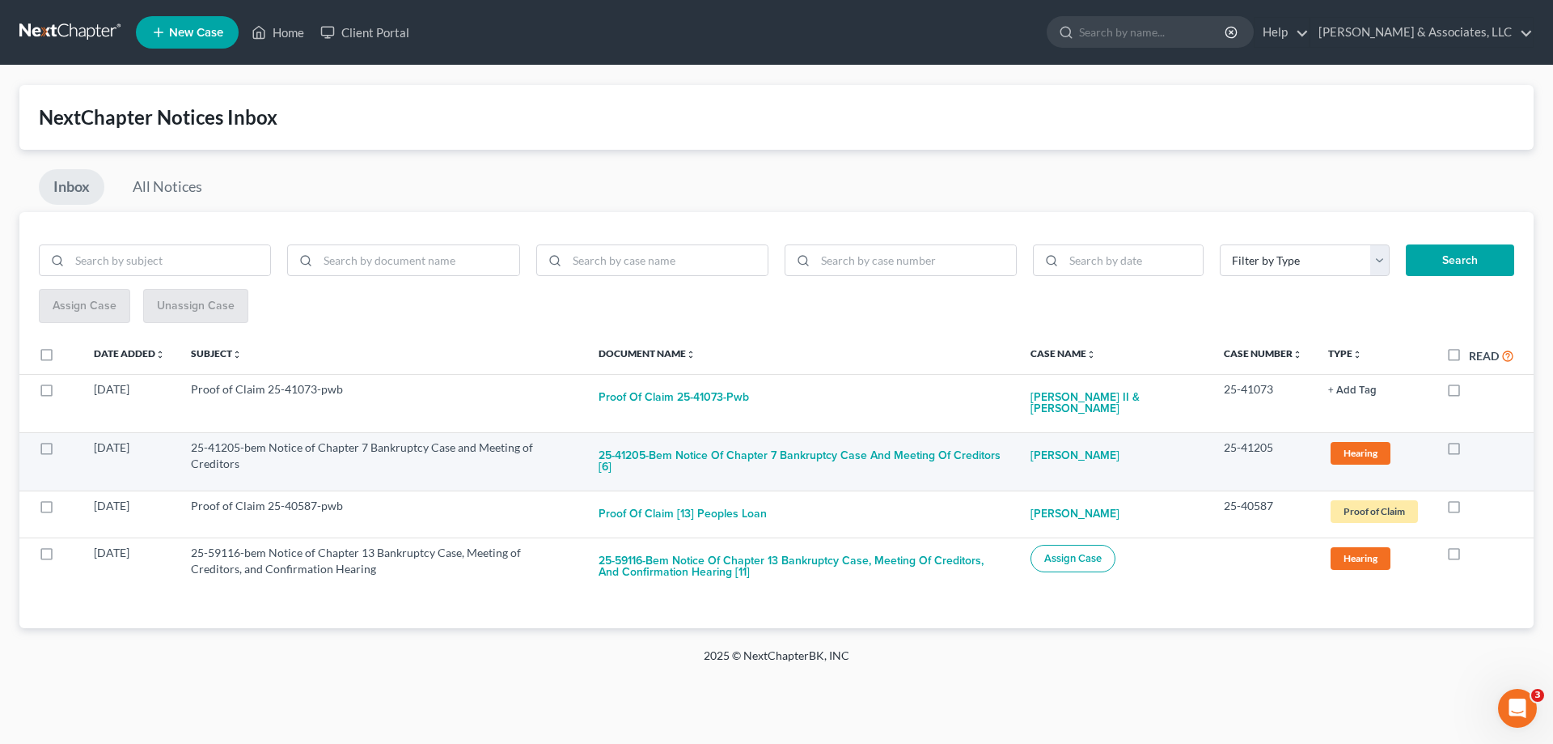
click at [1469, 451] on label at bounding box center [1469, 451] width 0 height 0
click at [1476, 448] on input "checkbox" at bounding box center [1481, 444] width 11 height 11
checkbox input "true"
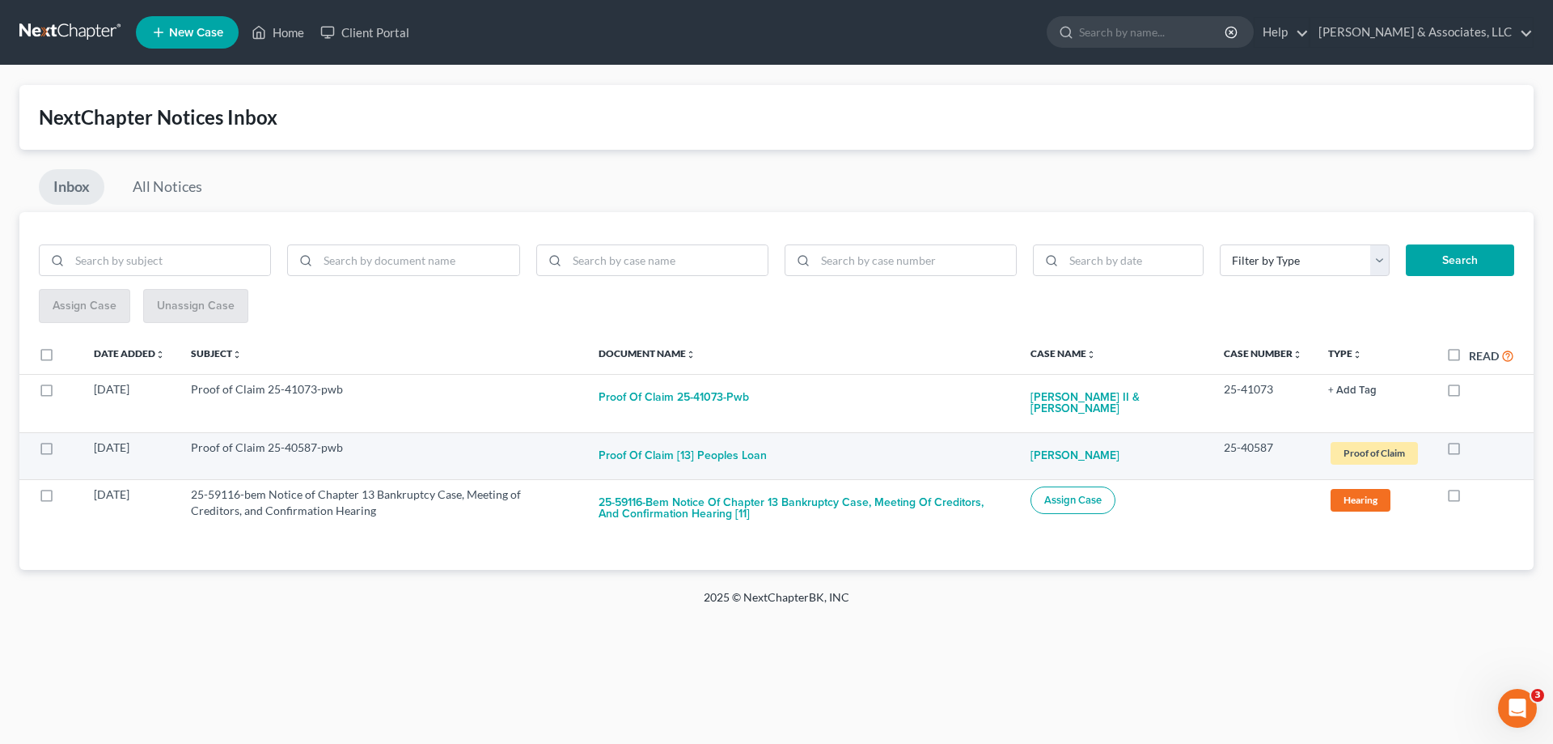
click at [1469, 451] on label at bounding box center [1469, 451] width 0 height 0
click at [1476, 448] on input "checkbox" at bounding box center [1481, 444] width 11 height 11
checkbox input "true"
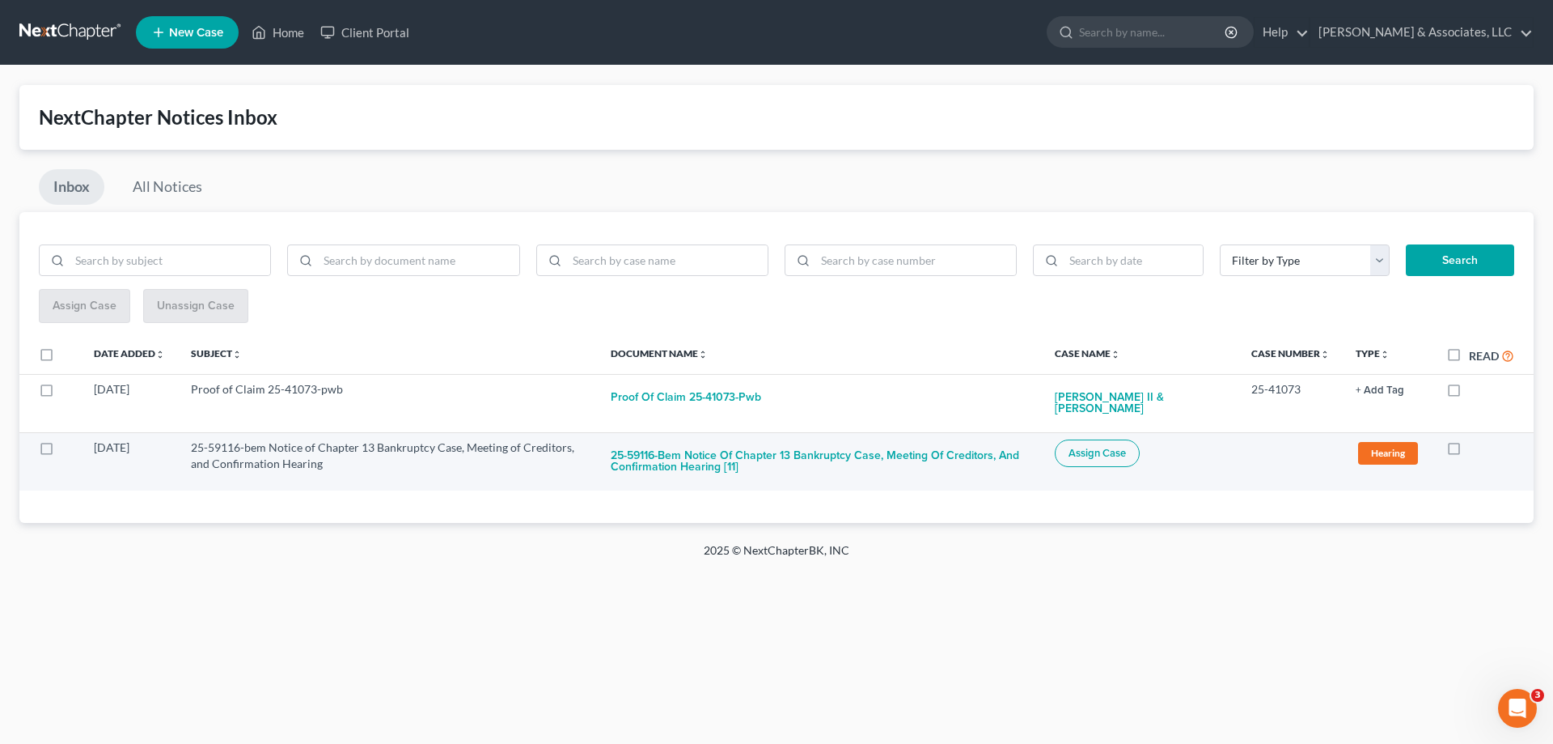
click at [1469, 451] on label at bounding box center [1469, 451] width 0 height 0
click at [1476, 450] on input "checkbox" at bounding box center [1481, 444] width 11 height 11
checkbox input "true"
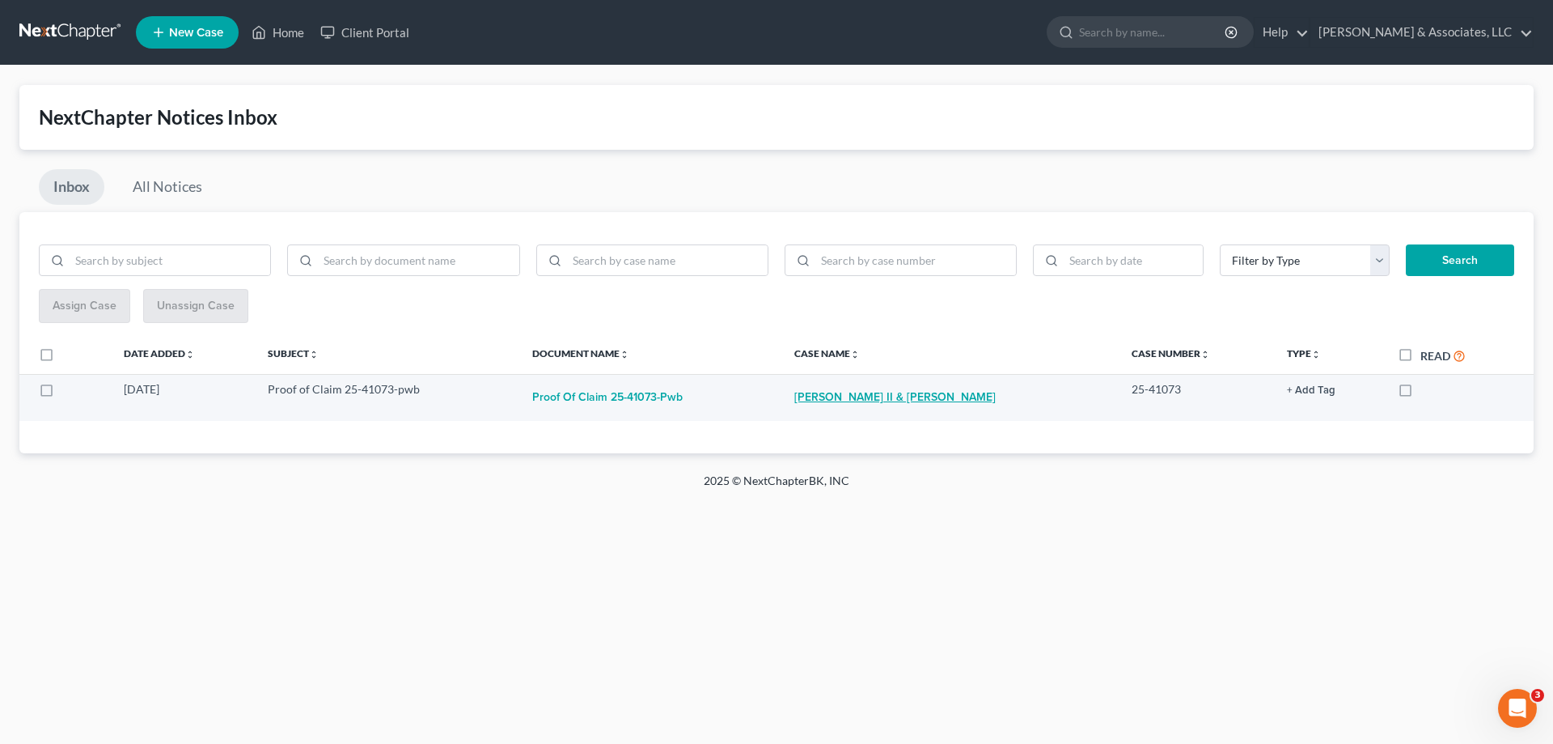
click at [892, 396] on link "[PERSON_NAME] II & [PERSON_NAME]" at bounding box center [895, 397] width 201 height 32
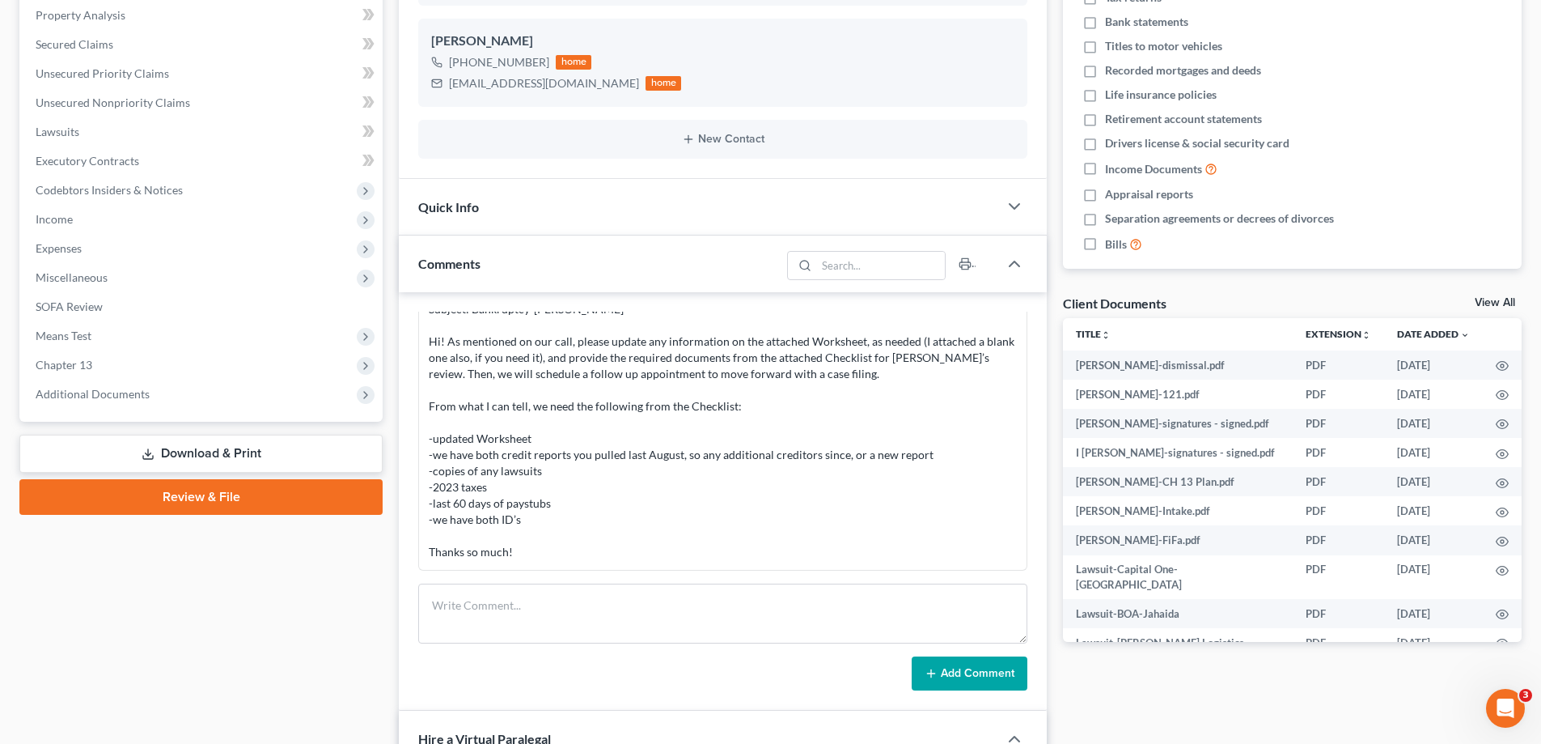
scroll to position [485, 0]
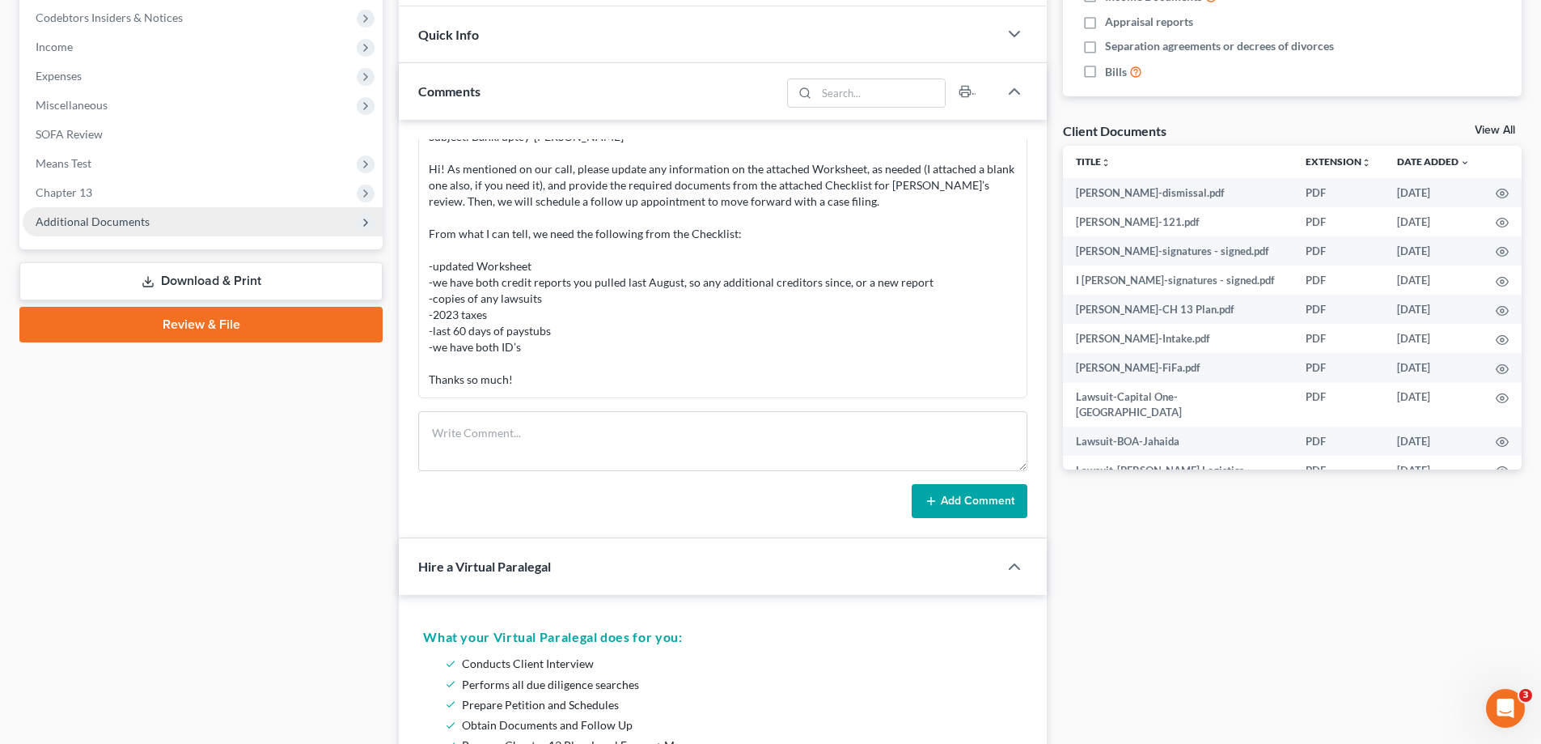
click at [118, 228] on span "Additional Documents" at bounding box center [203, 221] width 360 height 29
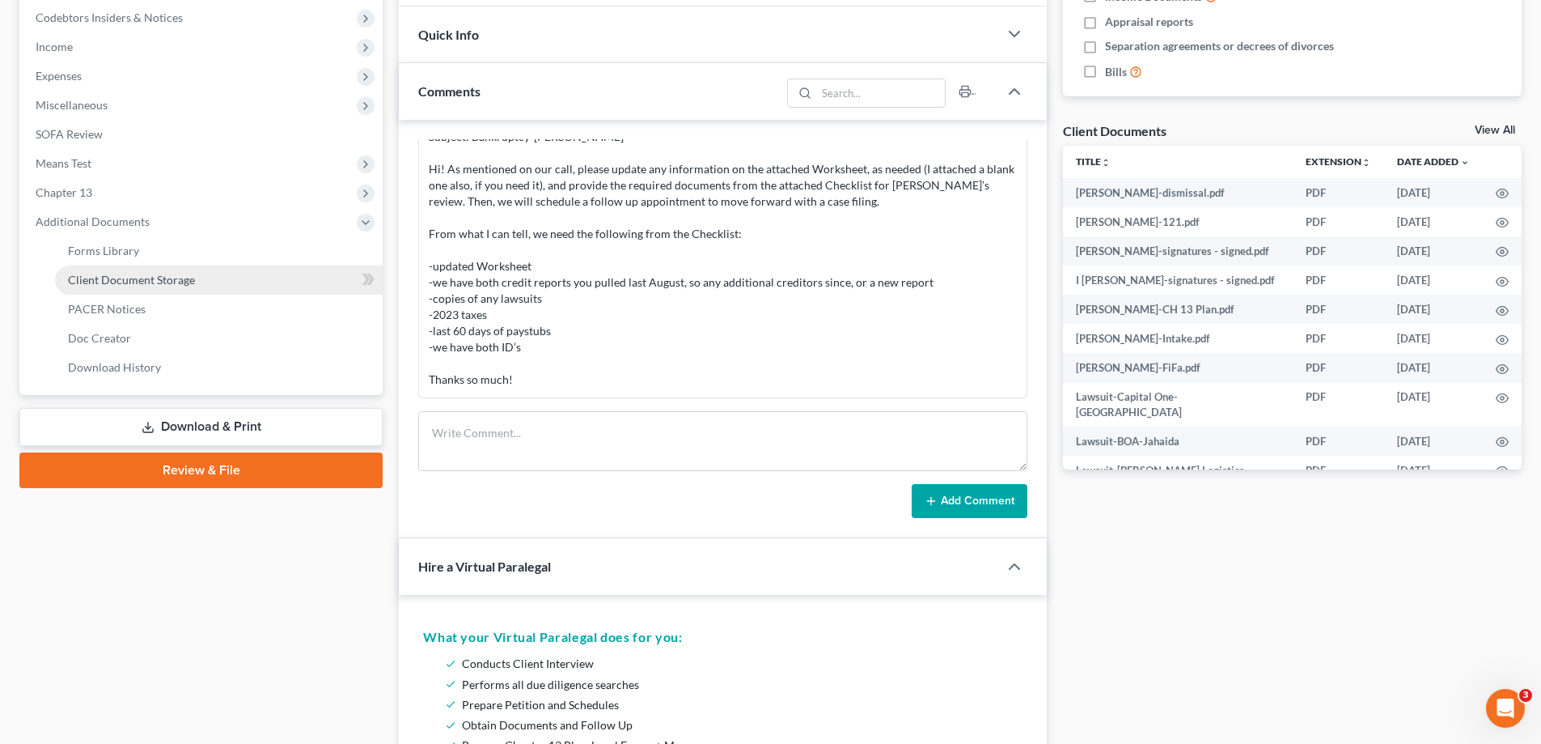
click at [141, 278] on span "Client Document Storage" at bounding box center [131, 280] width 127 height 14
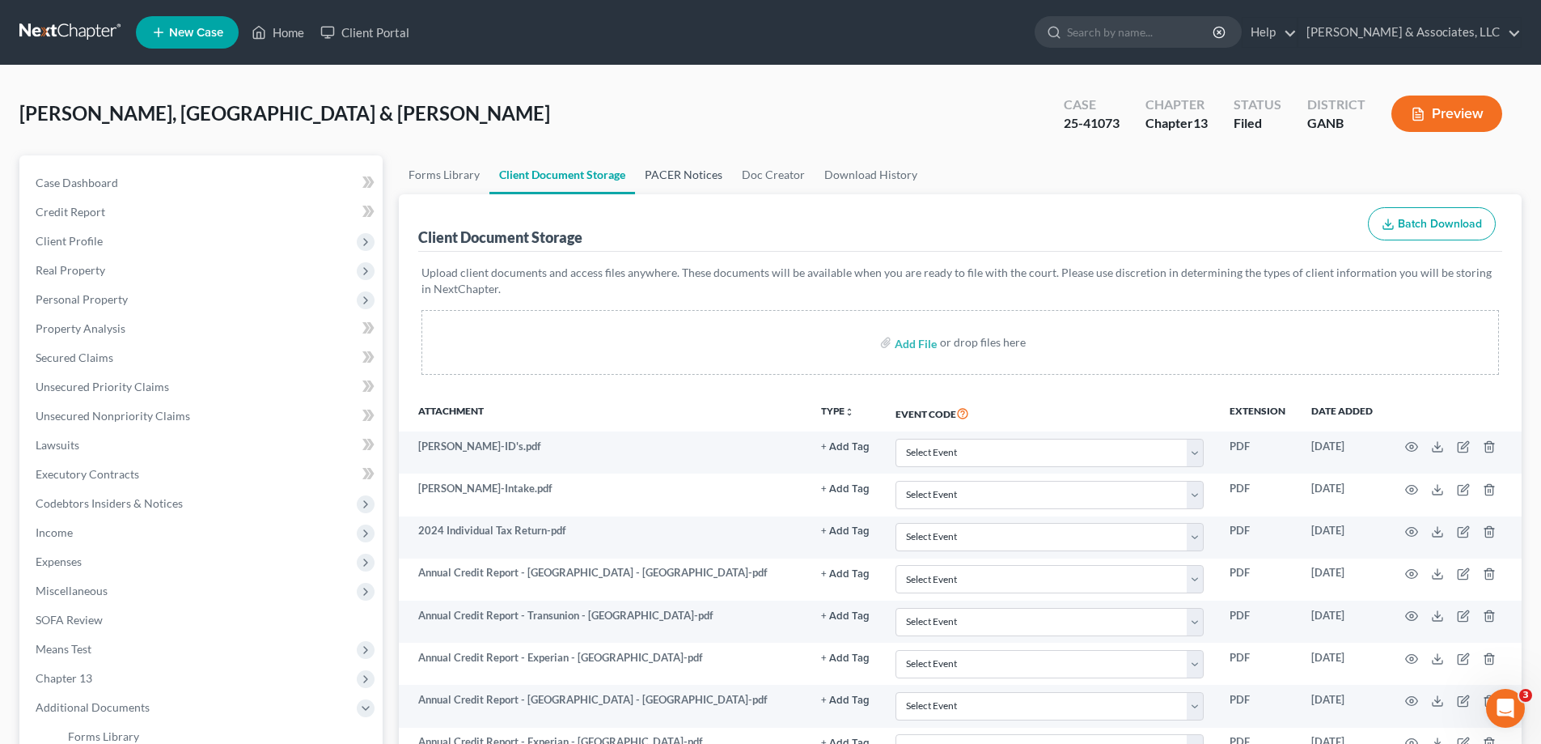
click at [680, 175] on link "PACER Notices" at bounding box center [683, 174] width 97 height 39
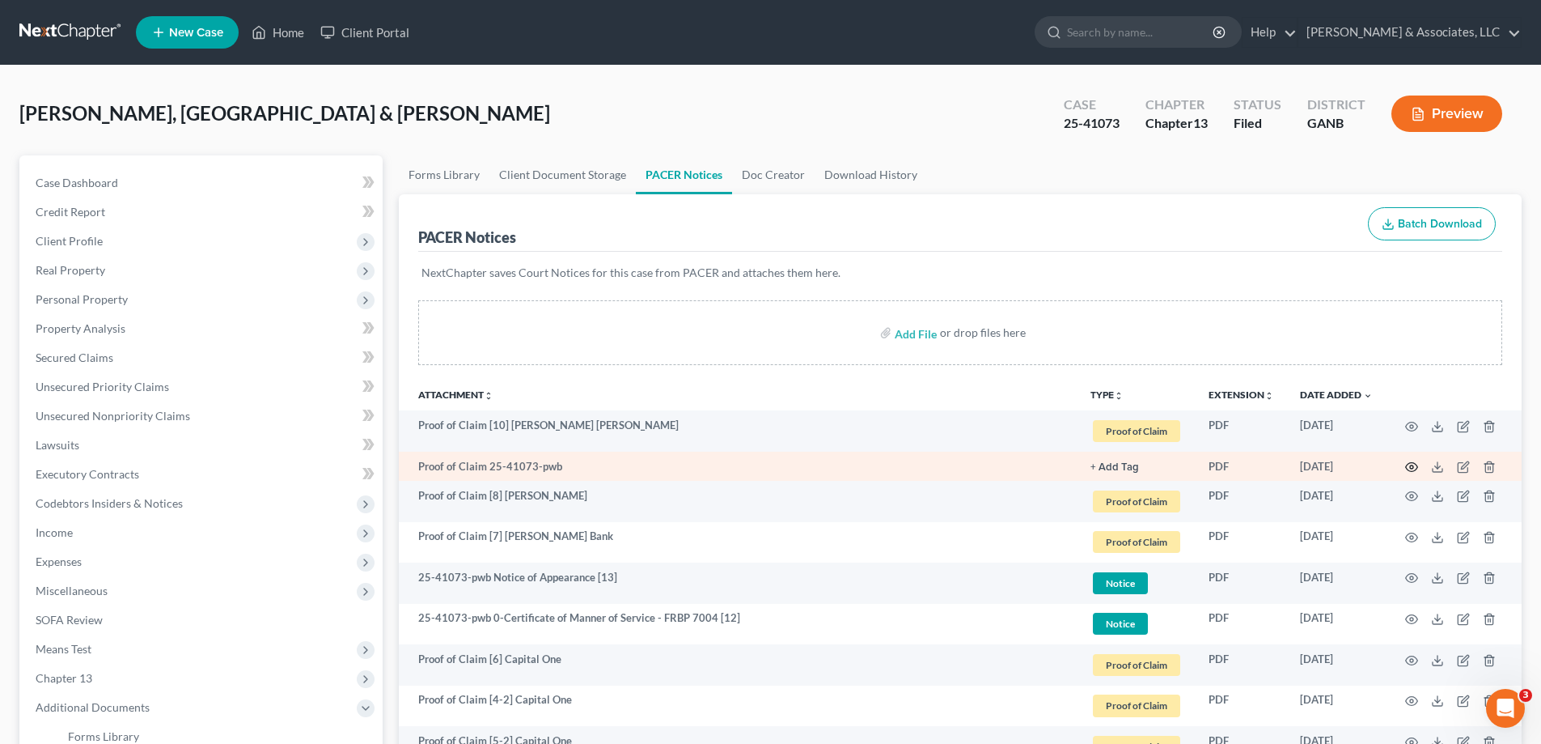
click at [1412, 465] on icon "button" at bounding box center [1411, 466] width 13 height 13
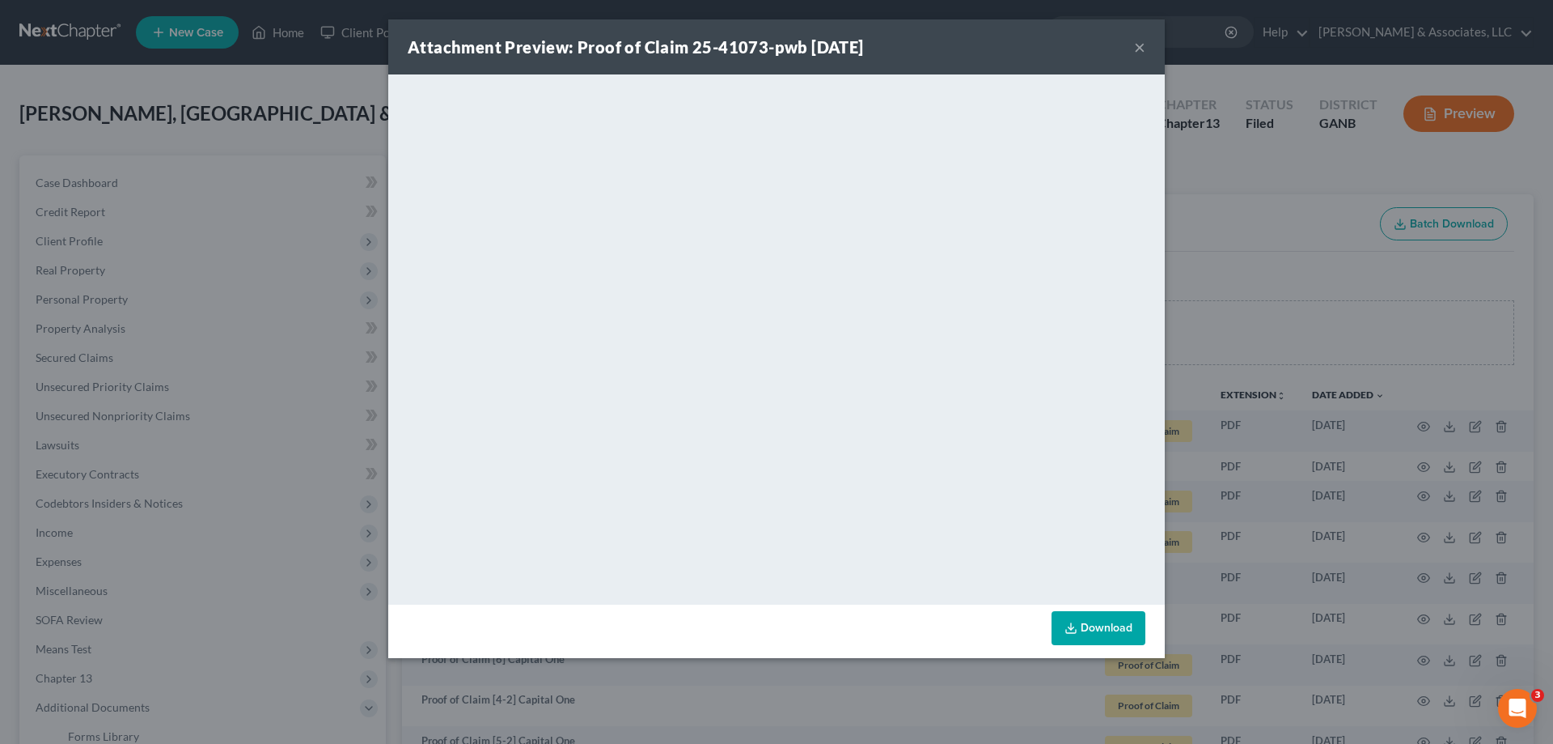
click at [1140, 44] on button "×" at bounding box center [1139, 46] width 11 height 19
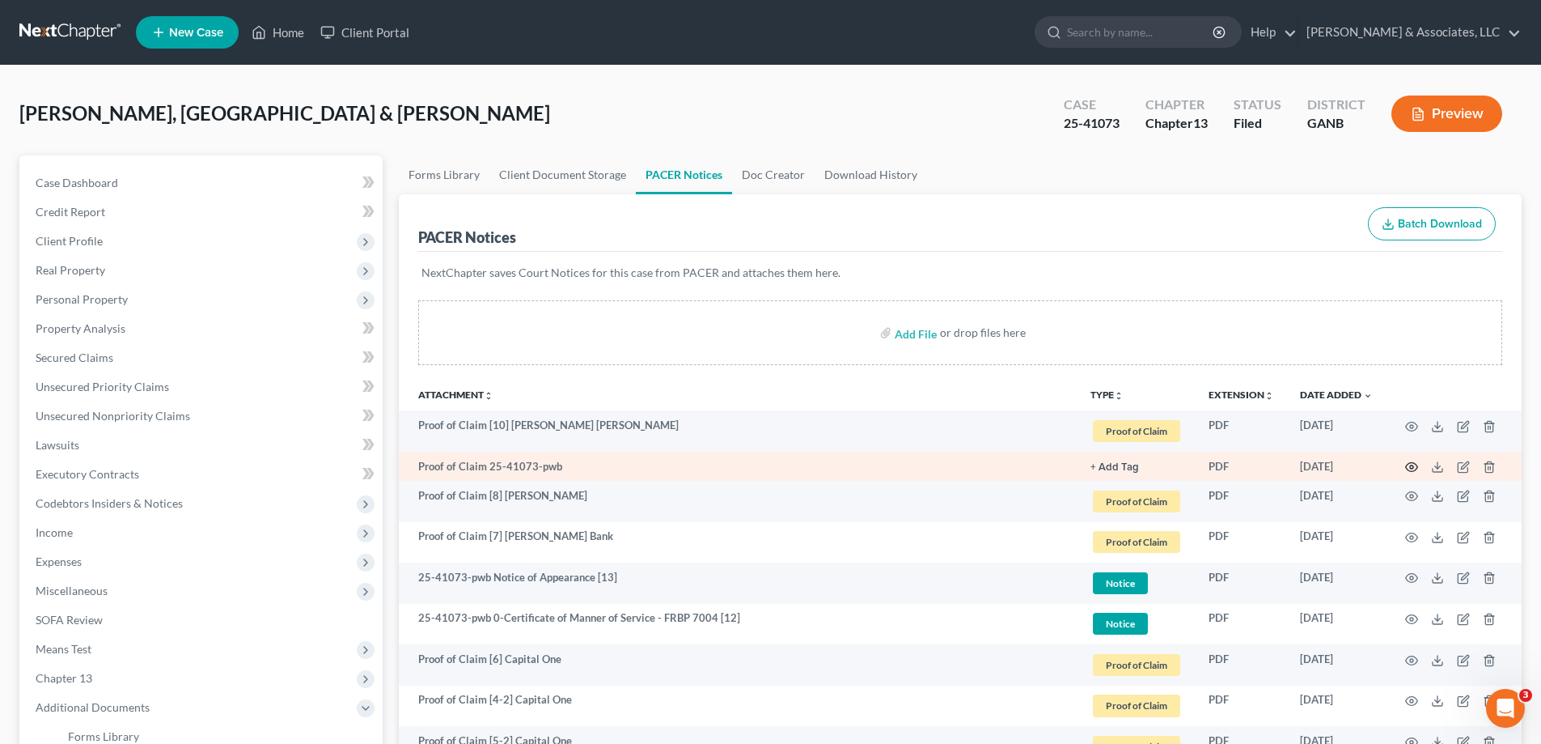
click at [1411, 467] on icon "button" at bounding box center [1411, 466] width 13 height 13
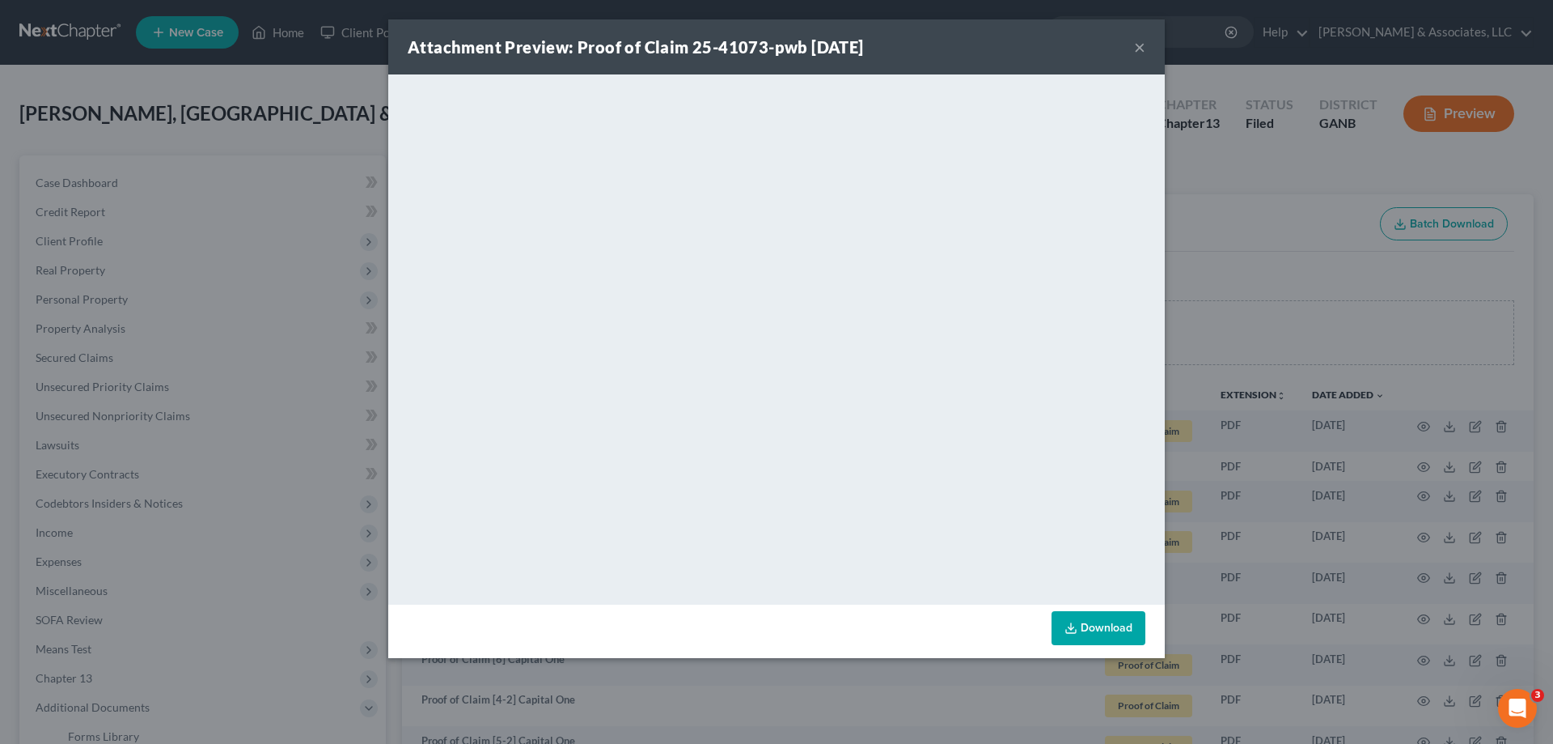
click at [1142, 46] on button "×" at bounding box center [1139, 46] width 11 height 19
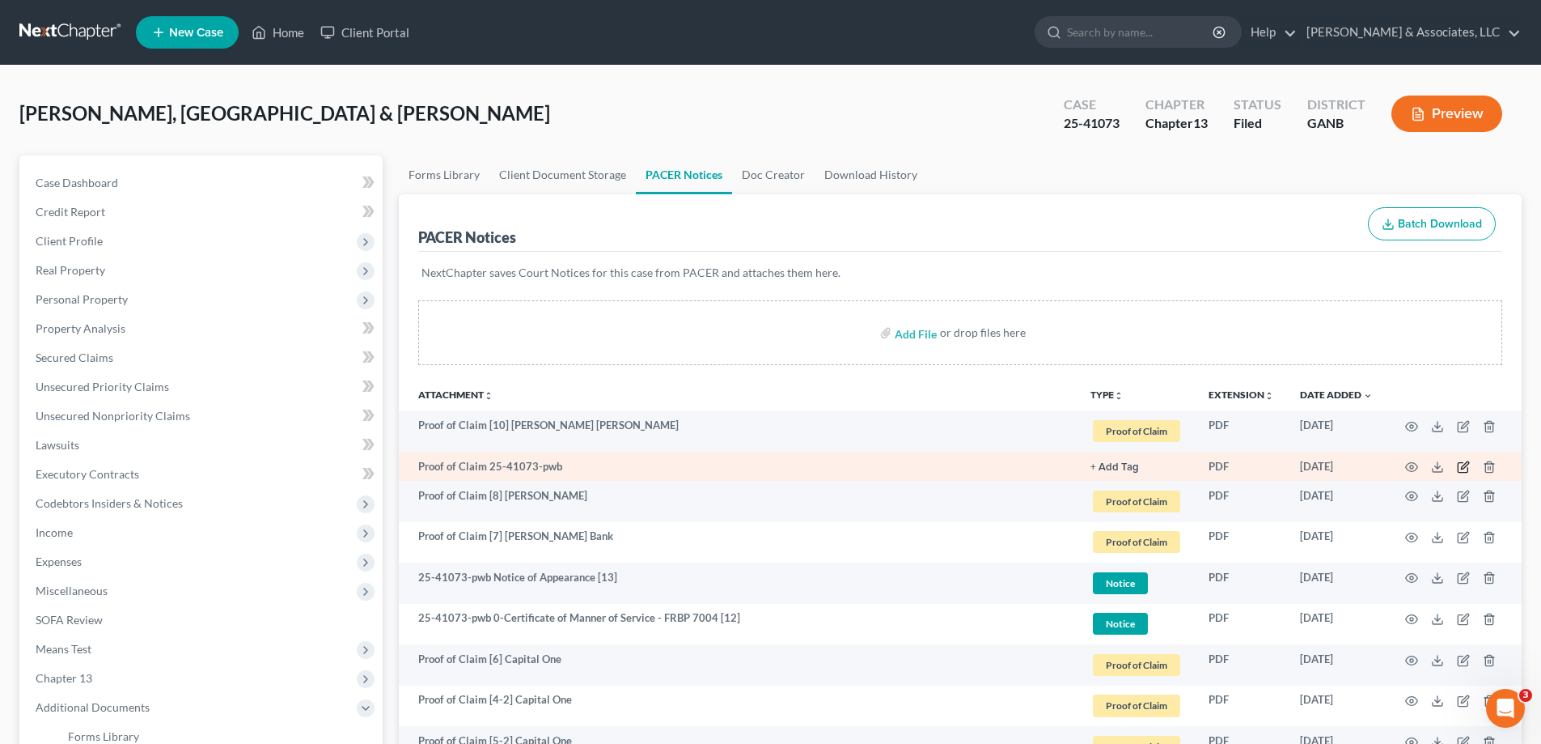
click at [1461, 468] on icon "button" at bounding box center [1464, 465] width 7 height 7
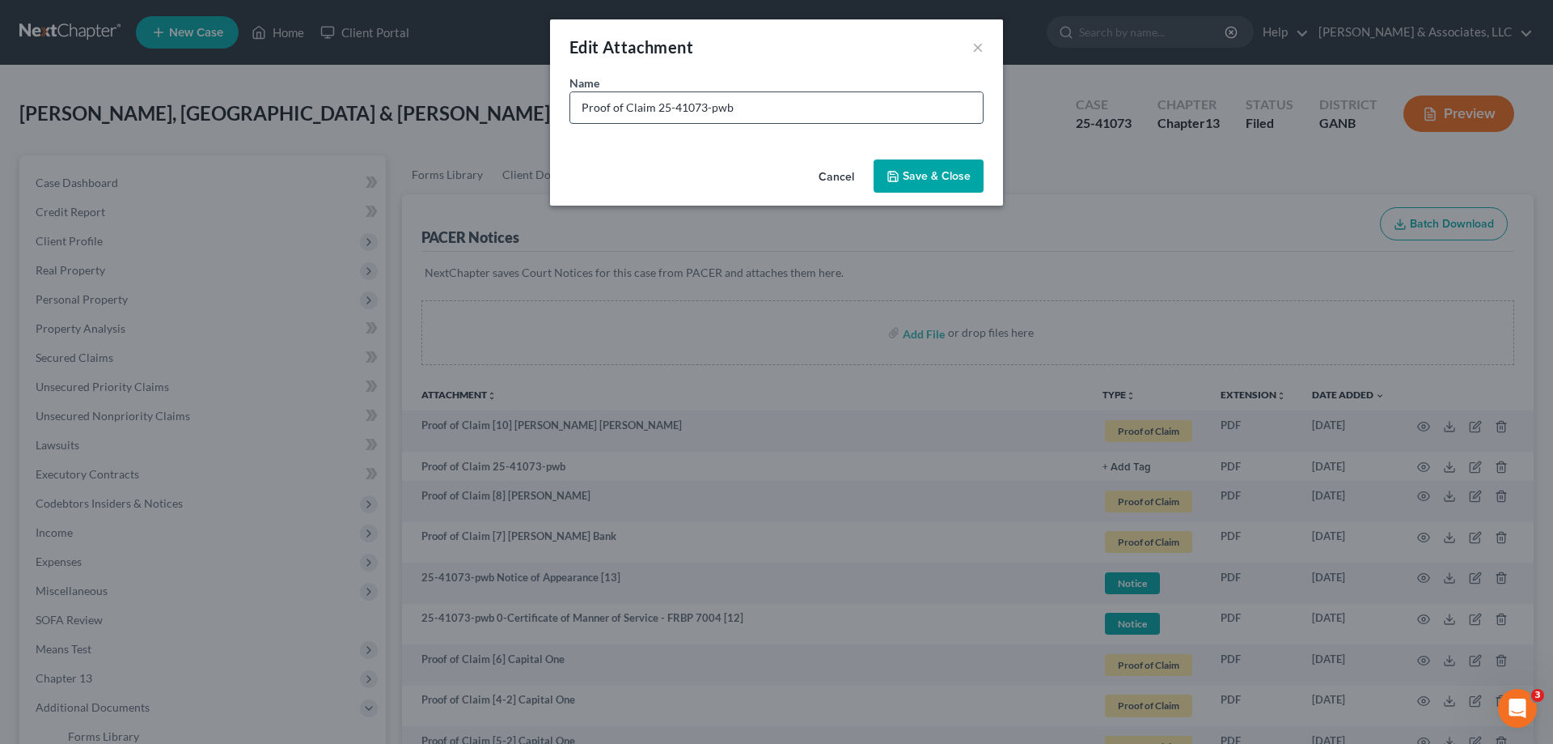
drag, startPoint x: 778, startPoint y: 108, endPoint x: 655, endPoint y: 102, distance: 123.9
click at [655, 102] on input "Proof of Claim 25-41073-pwb" at bounding box center [776, 107] width 413 height 31
paste input "ecapital Freight Factoring Corp."
click at [655, 102] on input "Proof of Claim ecapital Freight Factoring Corp." at bounding box center [776, 107] width 413 height 31
type input "Proof of Claim (9) Ecapital Freight Factoring Corp.-notice-not the actual claim"
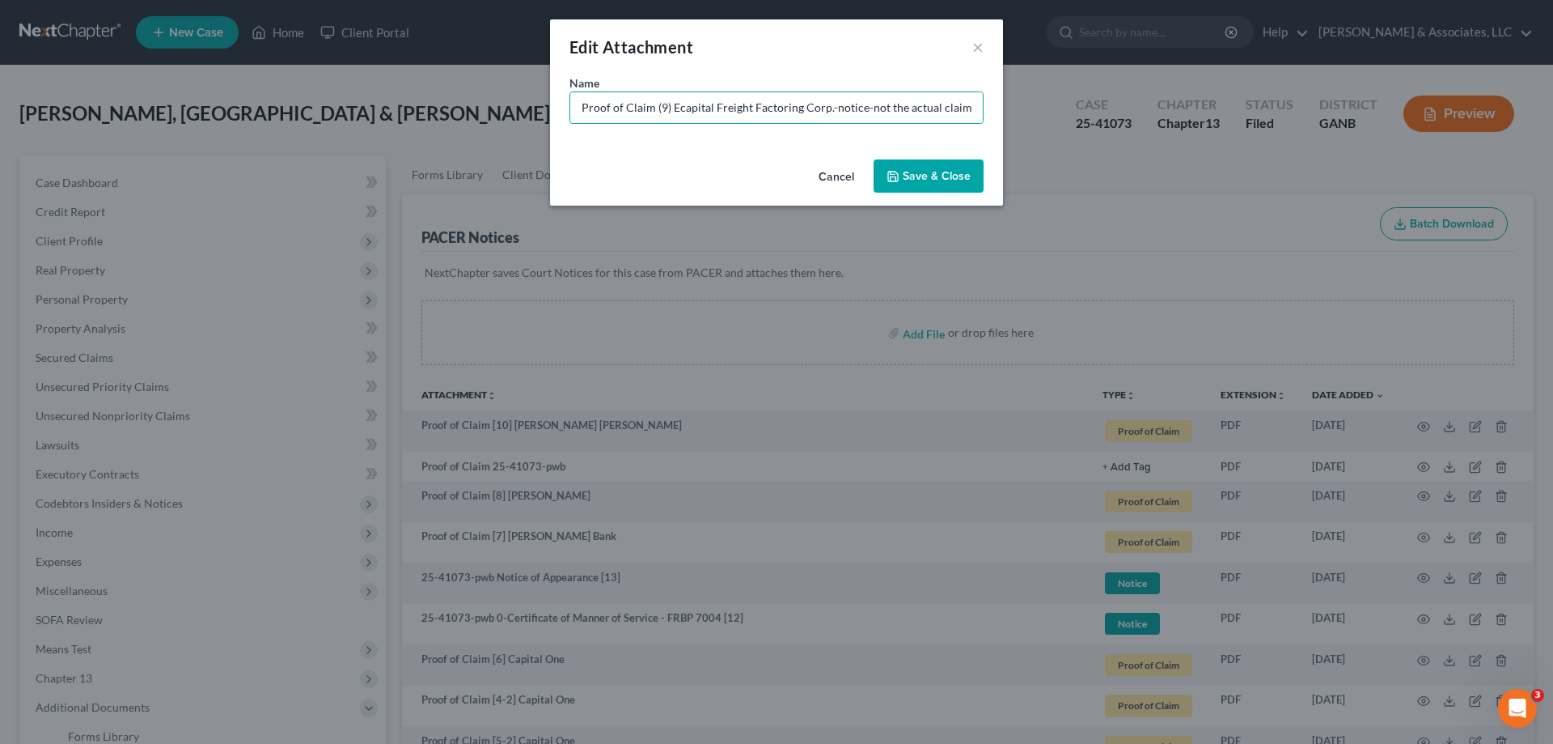
click at [912, 175] on span "Save & Close" at bounding box center [937, 176] width 68 height 14
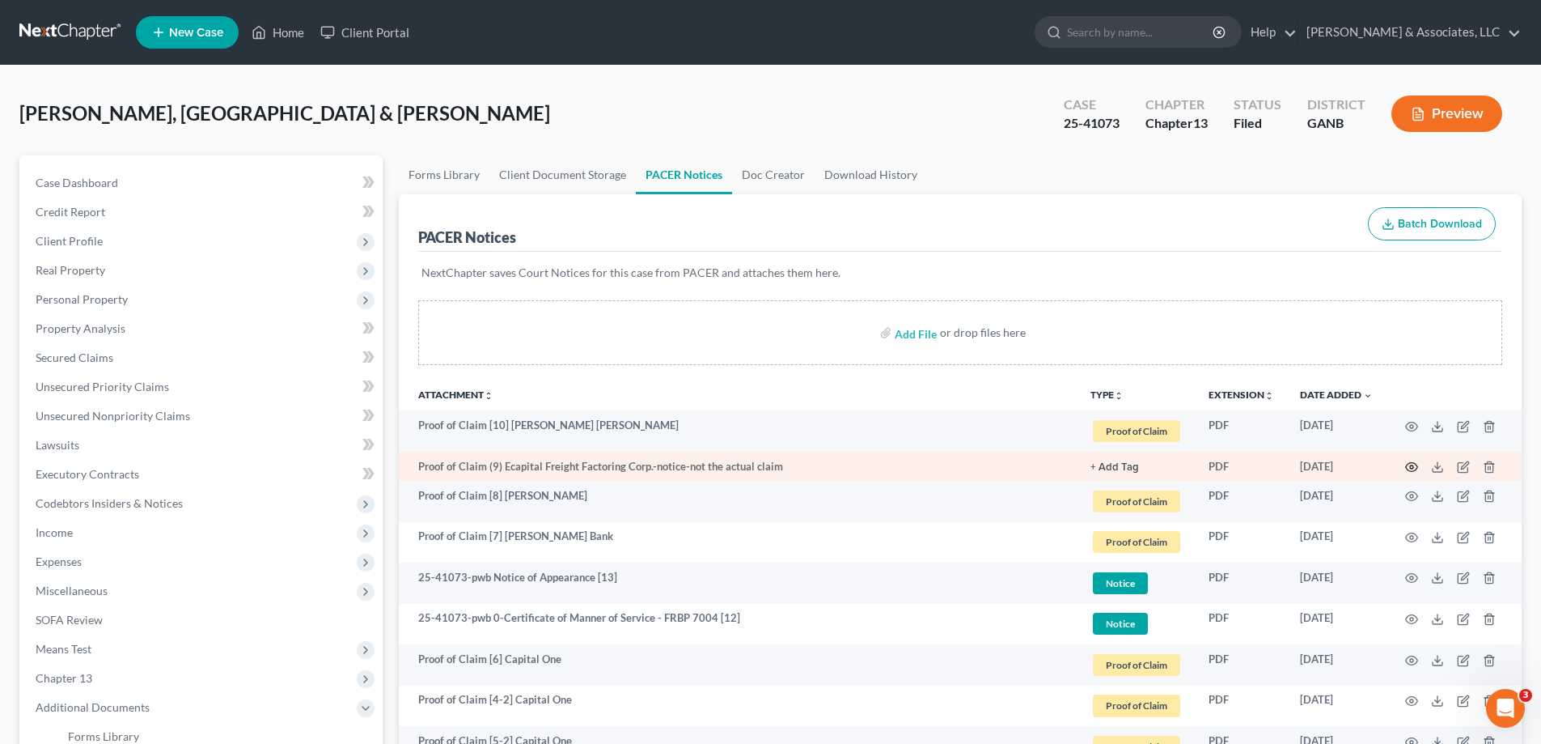
click at [1411, 468] on icon "button" at bounding box center [1411, 466] width 13 height 13
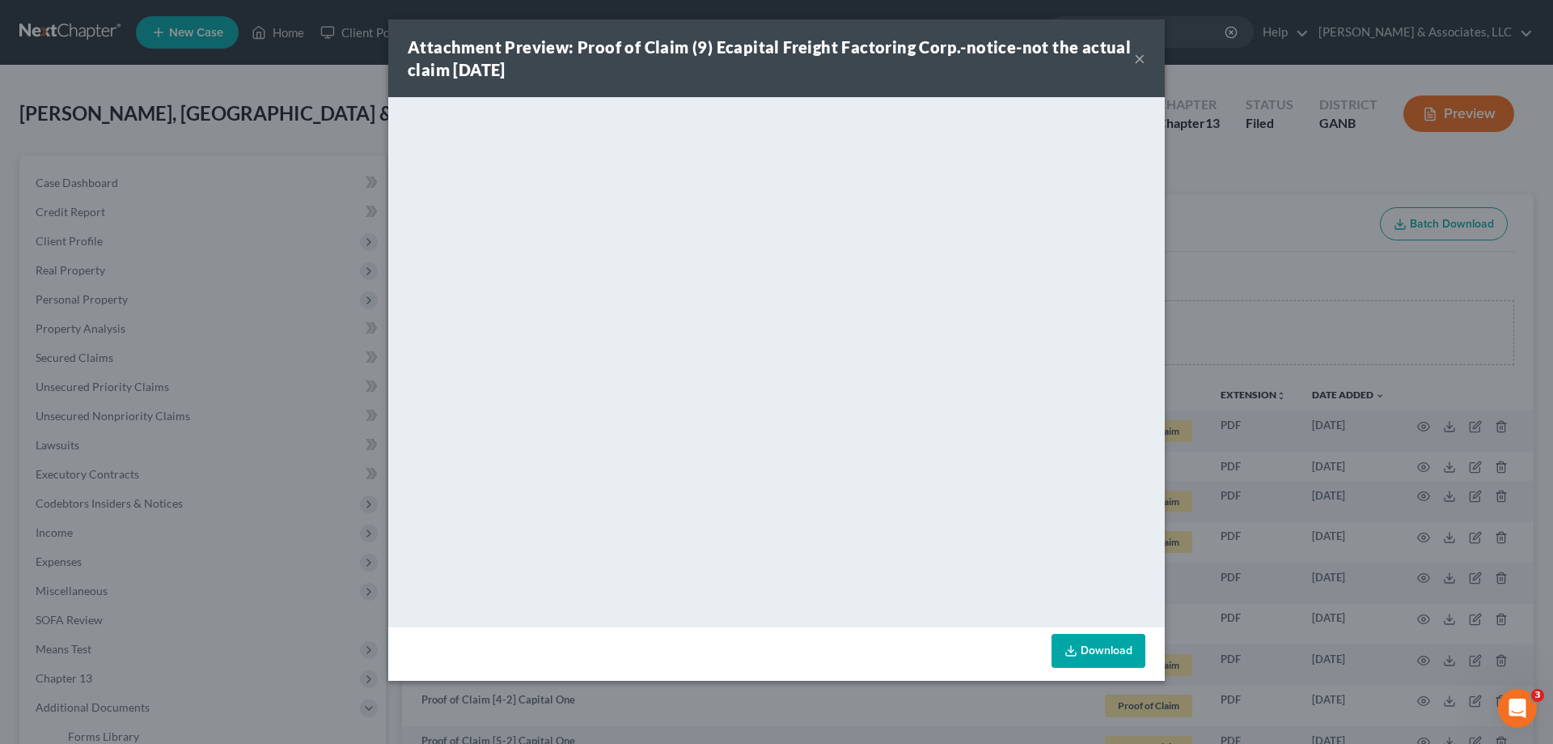
click at [1138, 56] on button "×" at bounding box center [1139, 58] width 11 height 19
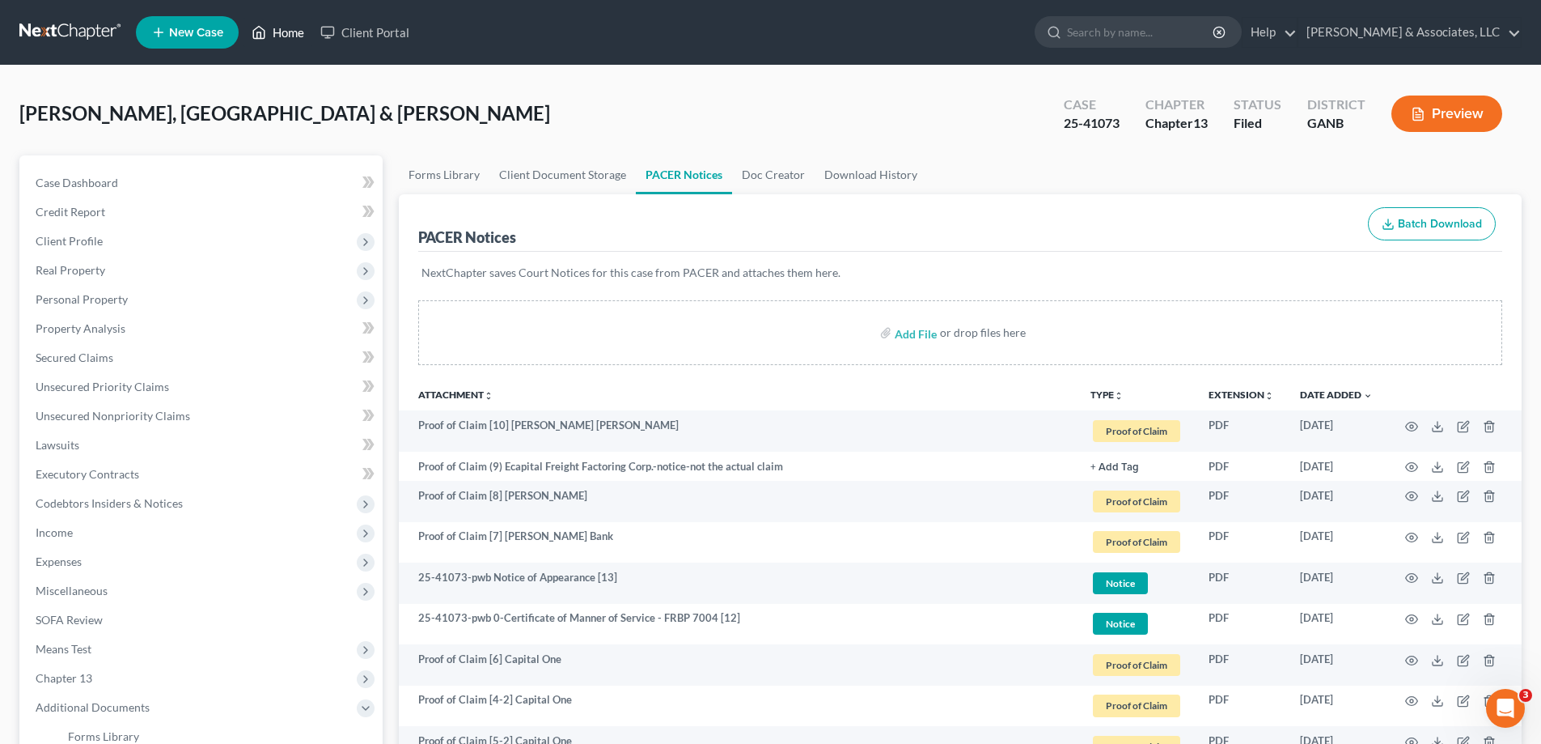
click at [292, 28] on link "Home" at bounding box center [278, 32] width 69 height 29
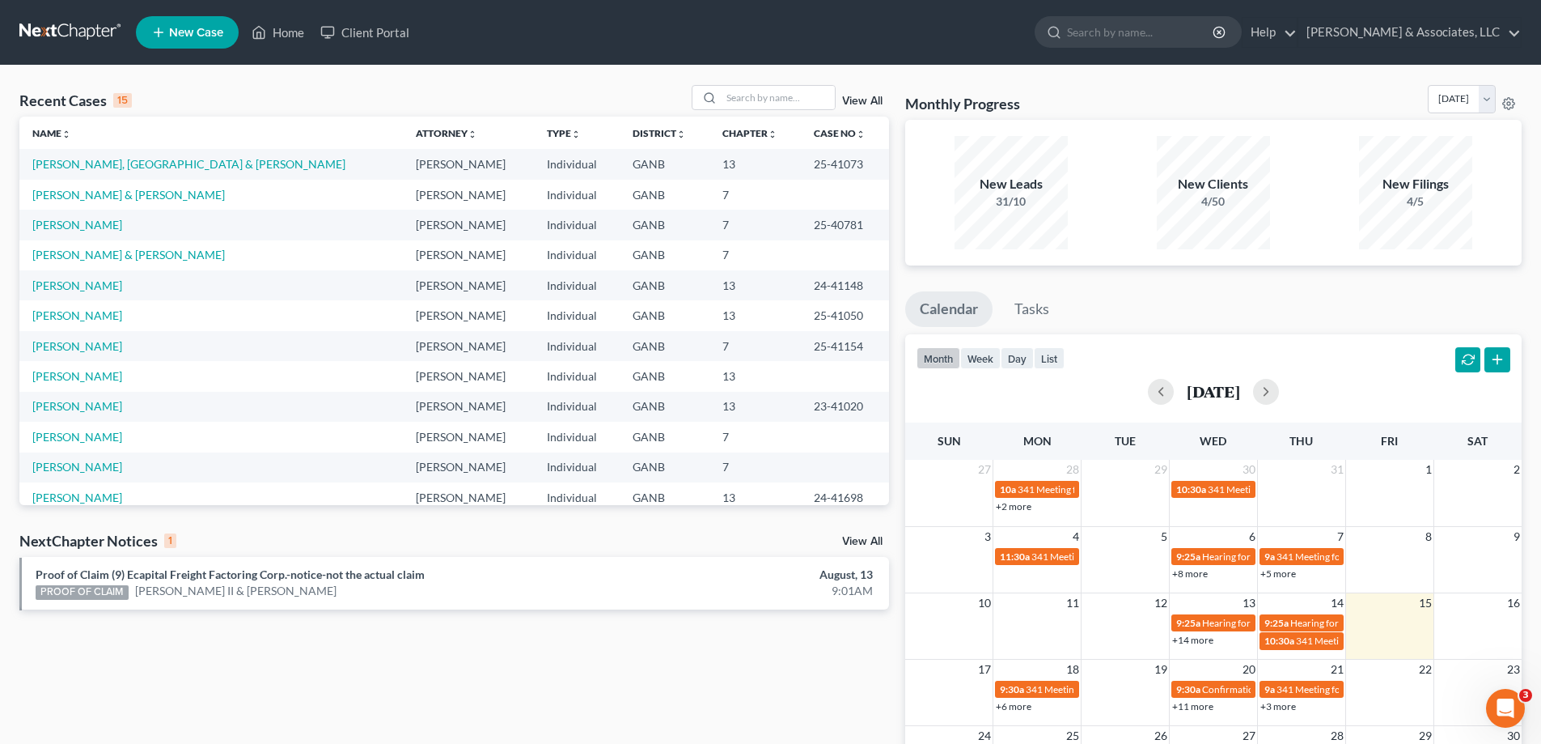
click at [857, 539] on link "View All" at bounding box center [862, 541] width 40 height 11
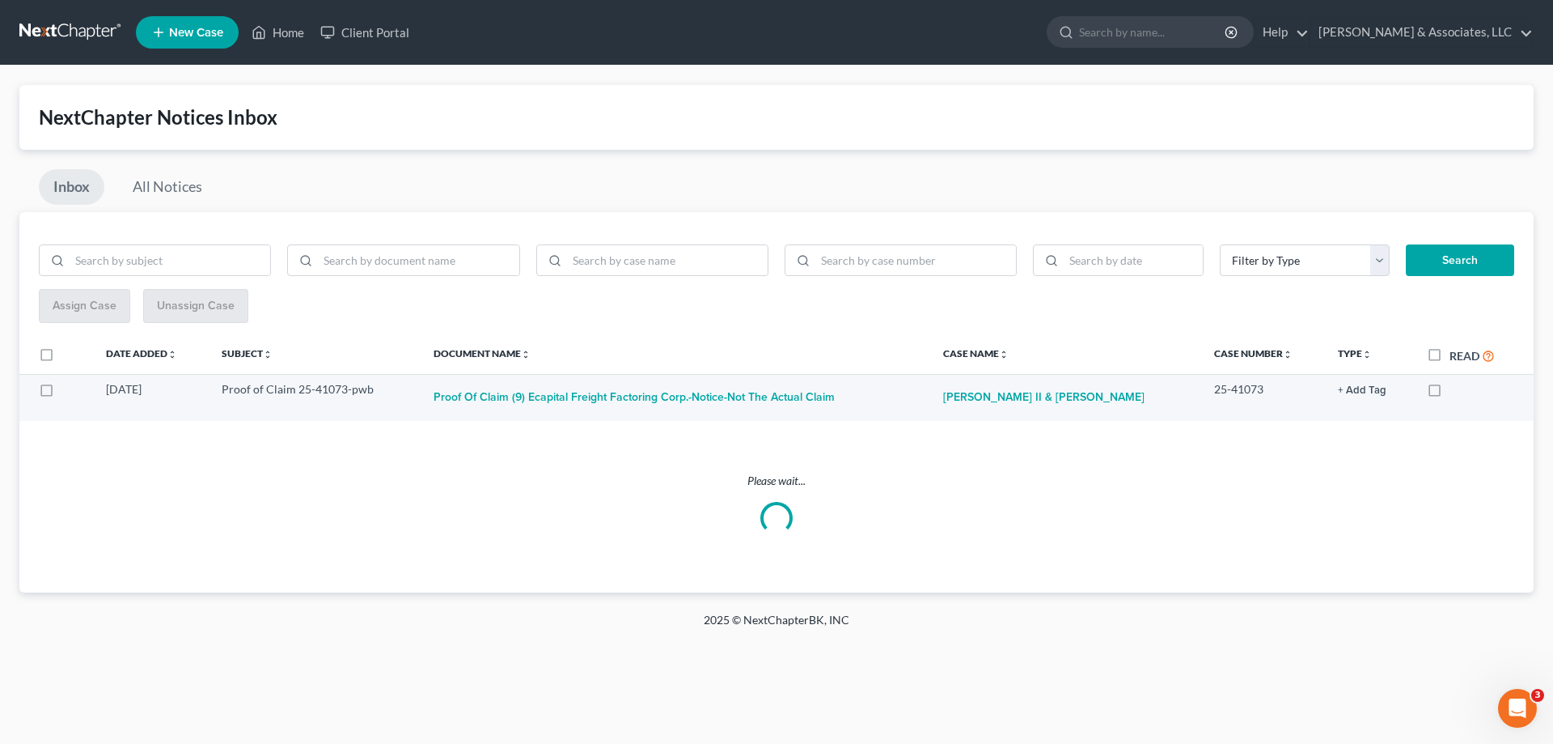
click at [1450, 393] on label at bounding box center [1450, 393] width 0 height 0
click at [1456, 389] on input "checkbox" at bounding box center [1461, 386] width 11 height 11
checkbox input "true"
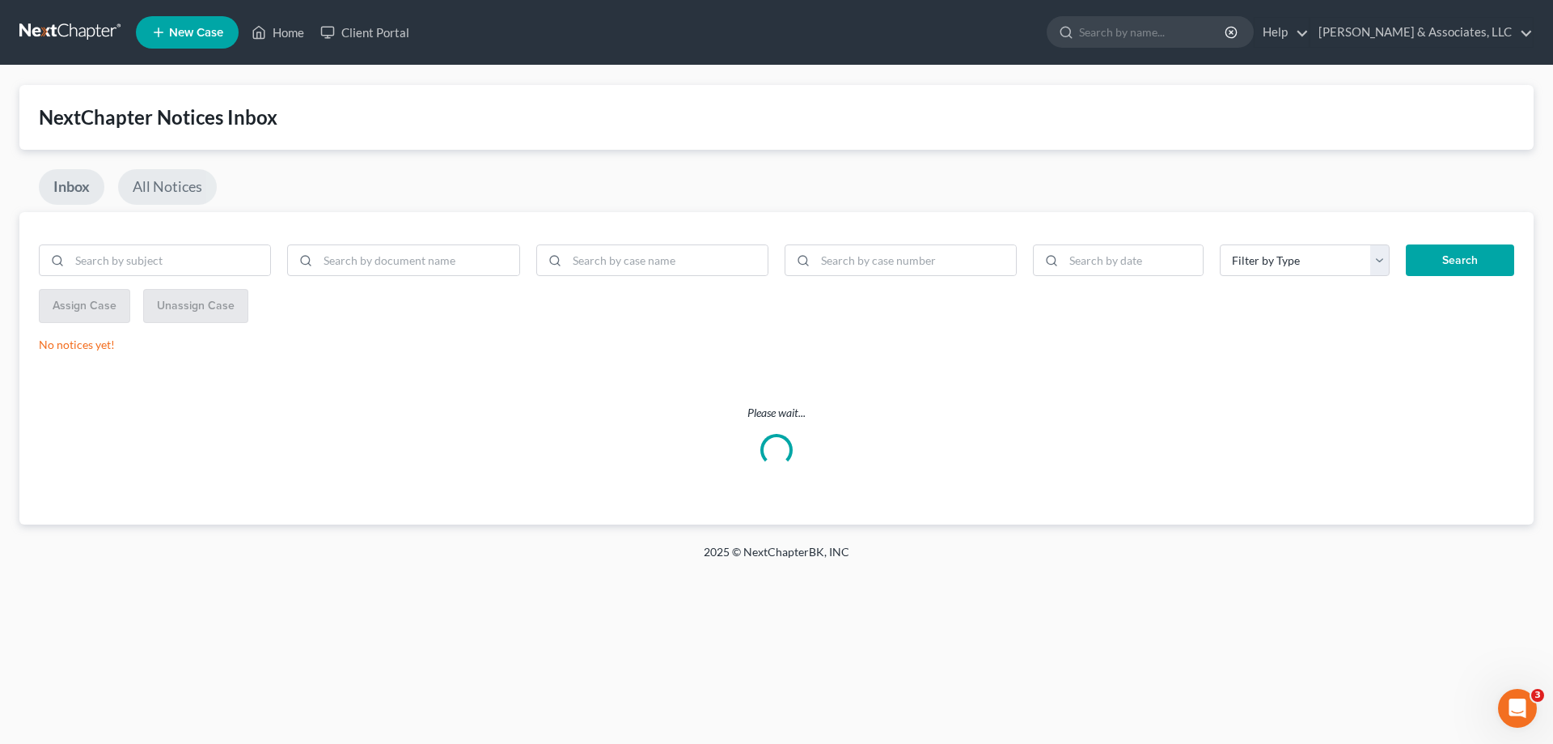
click at [175, 181] on link "All Notices" at bounding box center [167, 187] width 99 height 36
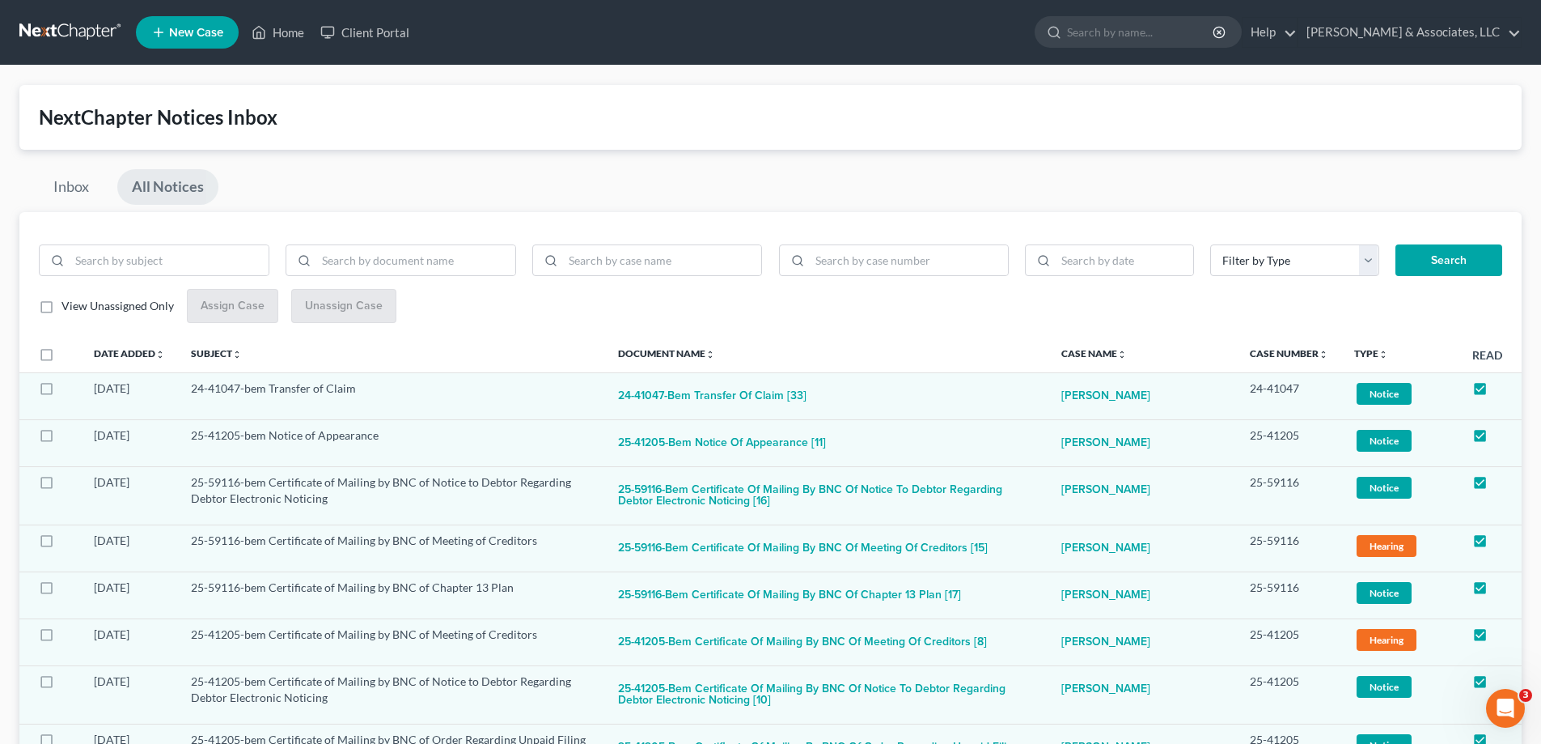
click at [61, 308] on label "View Unassigned Only" at bounding box center [117, 306] width 112 height 16
click at [68, 308] on input "View Unassigned Only" at bounding box center [73, 303] width 11 height 11
checkbox input "true"
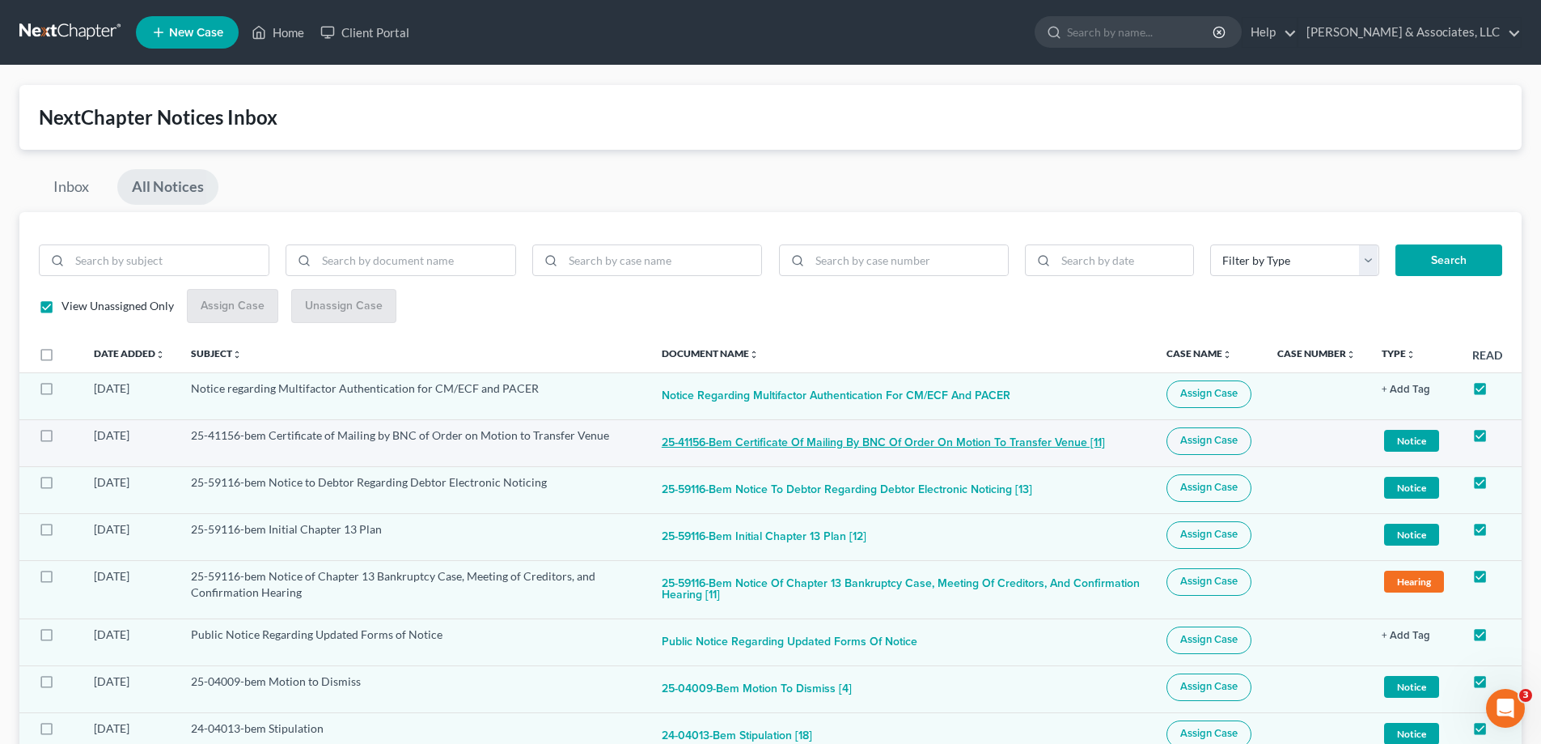
click at [993, 441] on button "25-41156-bem Certificate of Mailing by BNC of Order on Motion to Transfer Venue…" at bounding box center [883, 443] width 443 height 32
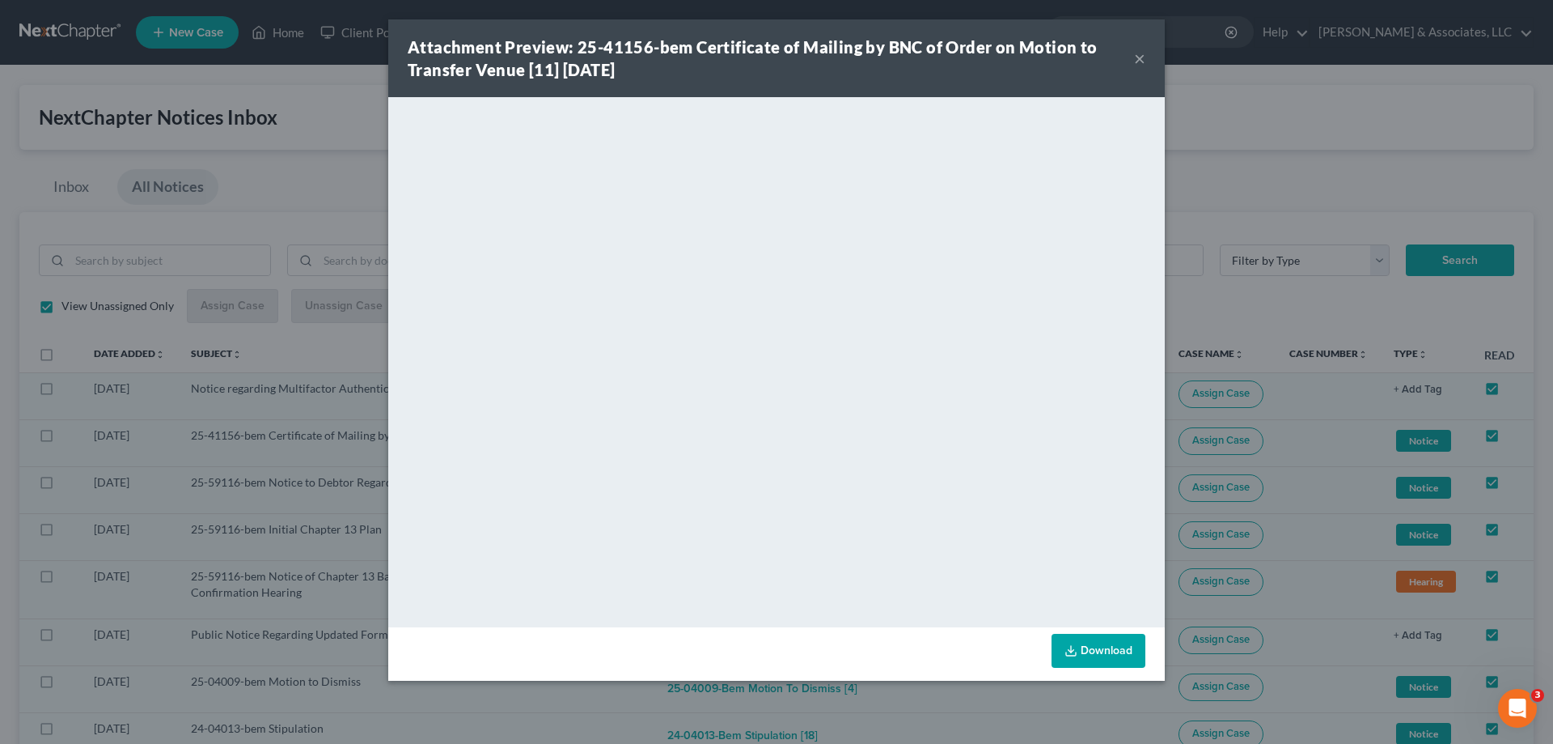
click at [1133, 57] on div "Attachment Preview: 25-41156-bem Certificate of Mailing by BNC of Order on Moti…" at bounding box center [771, 58] width 727 height 45
click at [1140, 56] on button "×" at bounding box center [1139, 58] width 11 height 19
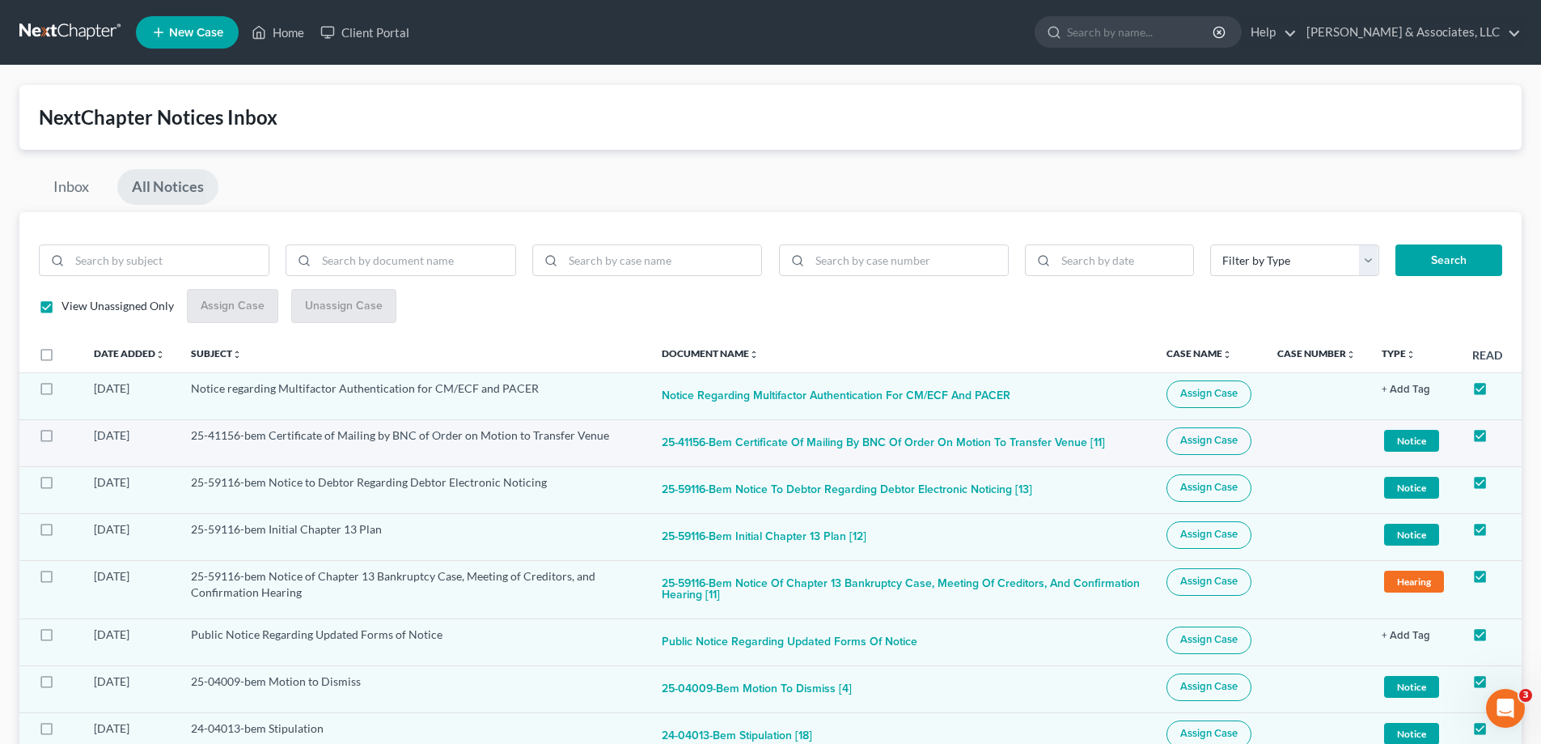
click at [1207, 438] on span "Assign Case" at bounding box center [1208, 440] width 57 height 13
checkbox input "true"
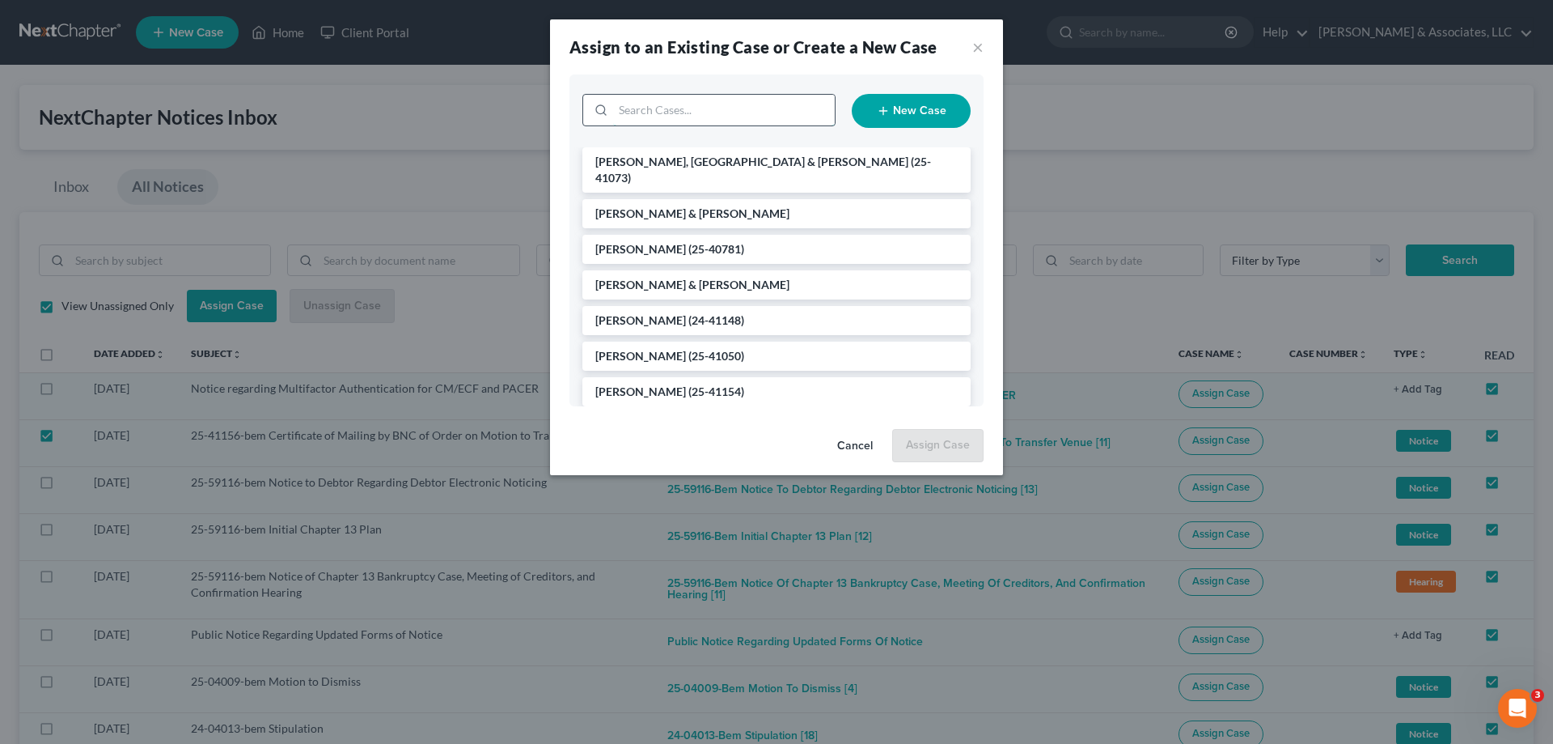
click at [656, 112] on input "search" at bounding box center [724, 110] width 222 height 31
type input "[PERSON_NAME]"
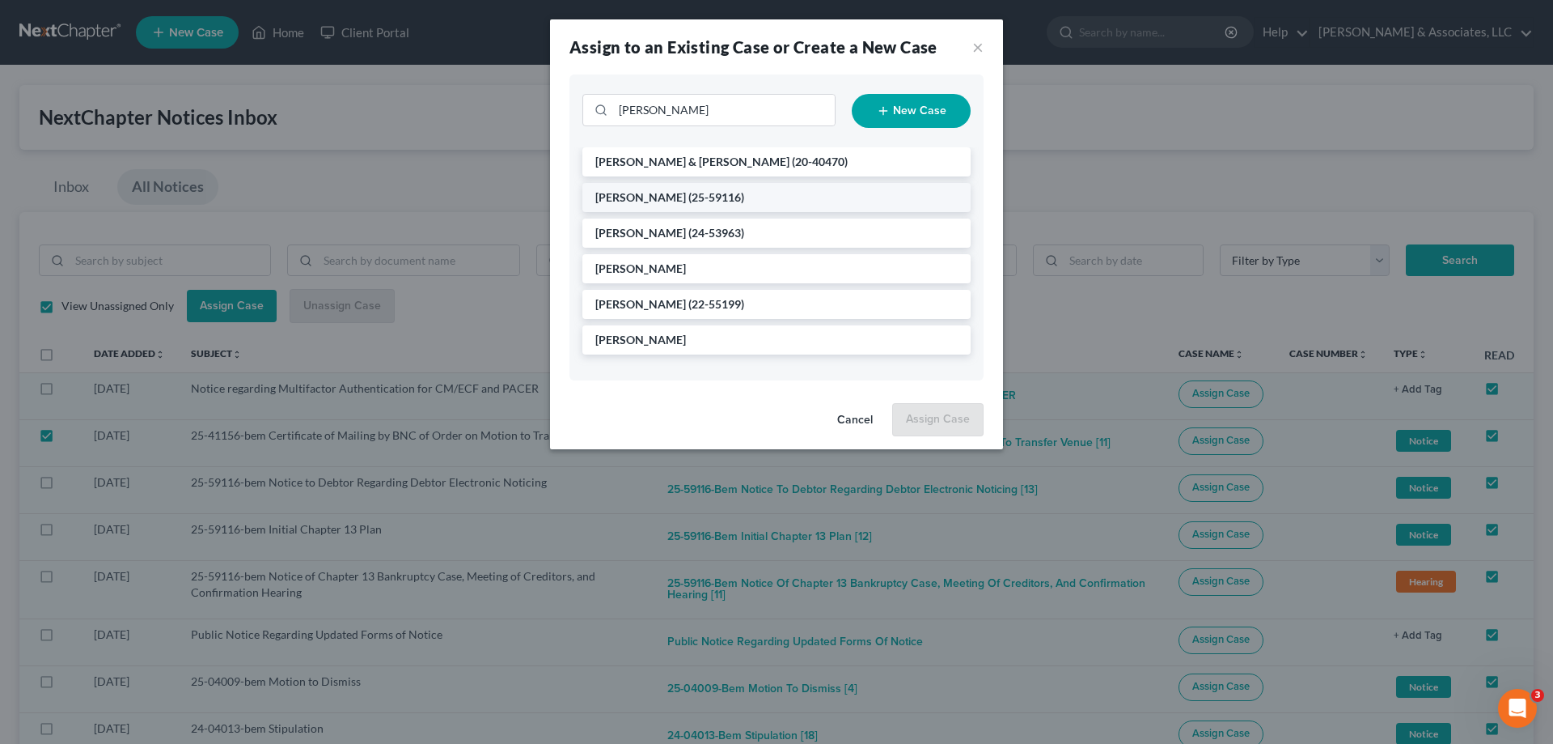
click at [730, 193] on li "[PERSON_NAME] (25-59116)" at bounding box center [777, 197] width 388 height 29
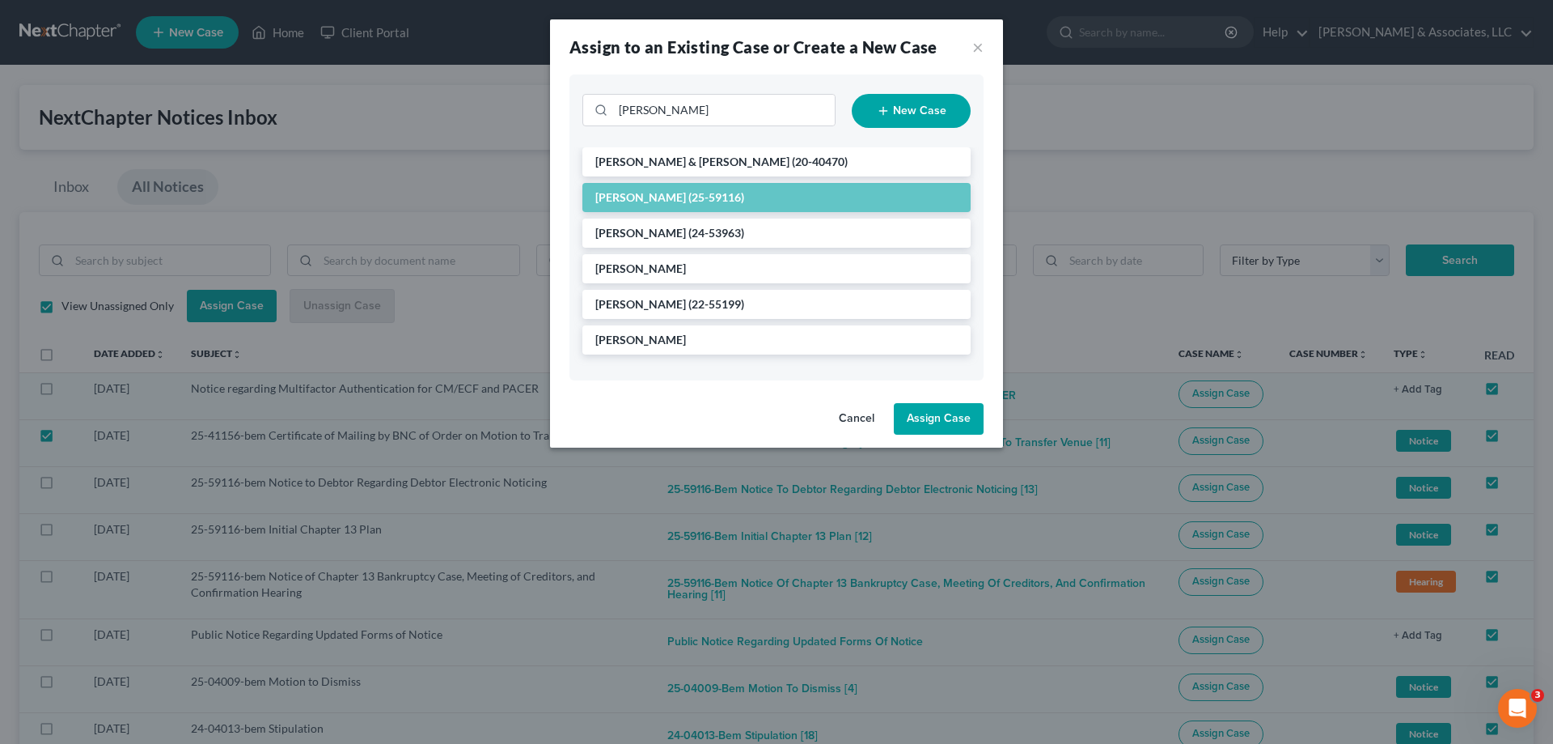
click at [973, 419] on button "Assign Case" at bounding box center [939, 419] width 90 height 32
checkbox input "false"
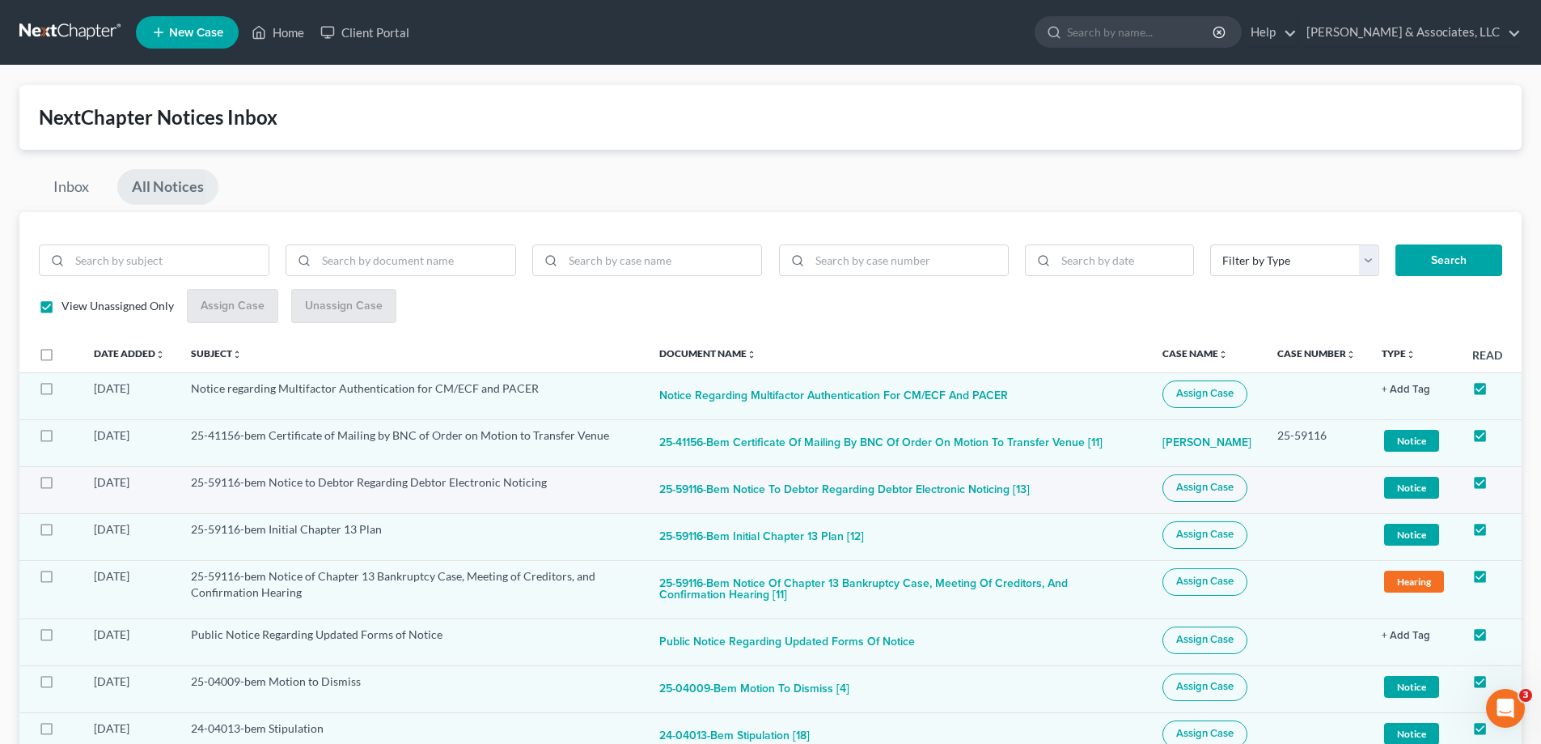
click at [1217, 488] on span "Assign Case" at bounding box center [1204, 487] width 57 height 13
checkbox input "true"
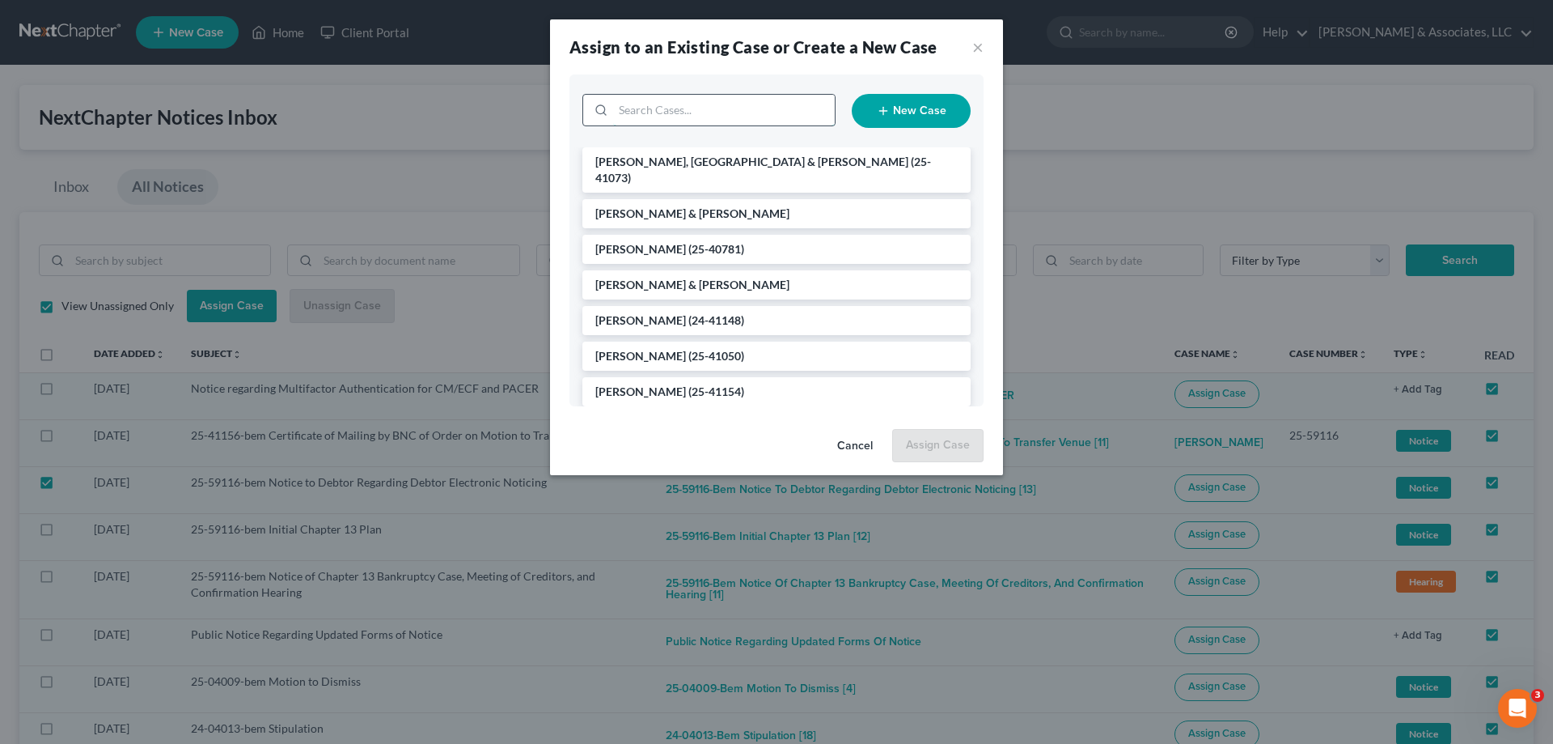
click at [674, 110] on input "search" at bounding box center [724, 110] width 222 height 31
type input "[PERSON_NAME]"
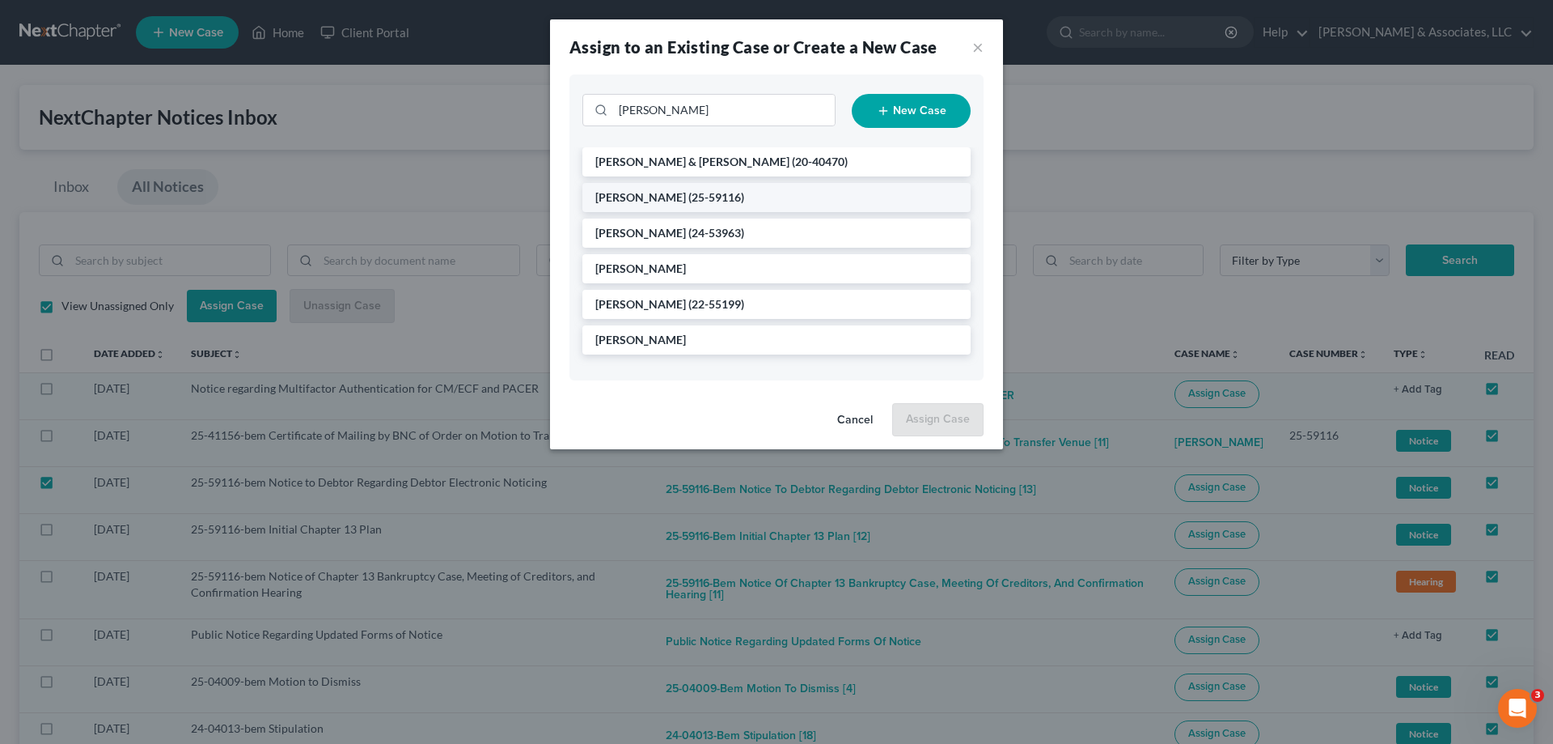
click at [641, 194] on span "[PERSON_NAME]" at bounding box center [640, 197] width 91 height 14
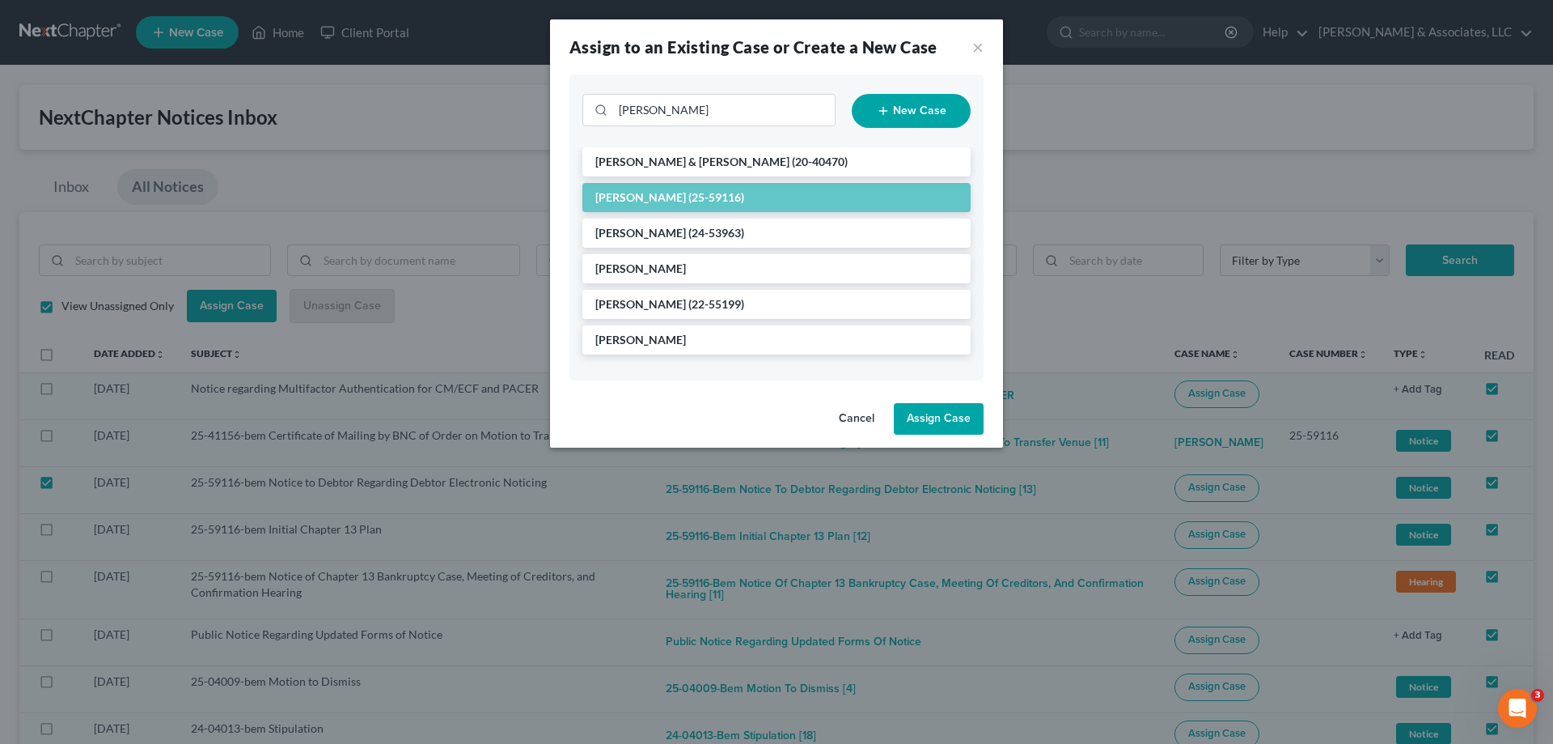
click at [968, 417] on button "Assign Case" at bounding box center [939, 419] width 90 height 32
checkbox input "false"
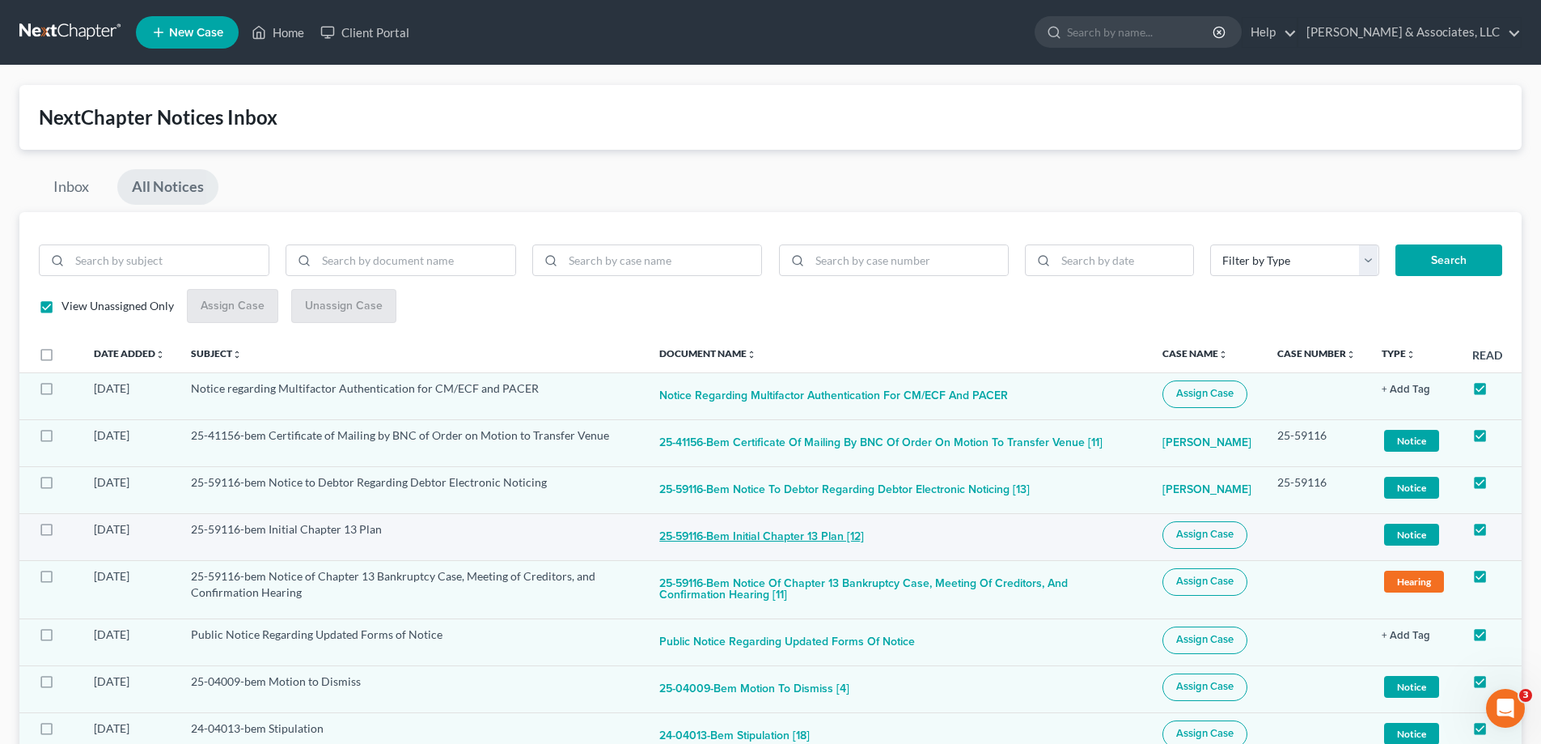
click at [795, 533] on button "25-59116-bem Initial Chapter 13 Plan [12]" at bounding box center [761, 537] width 205 height 32
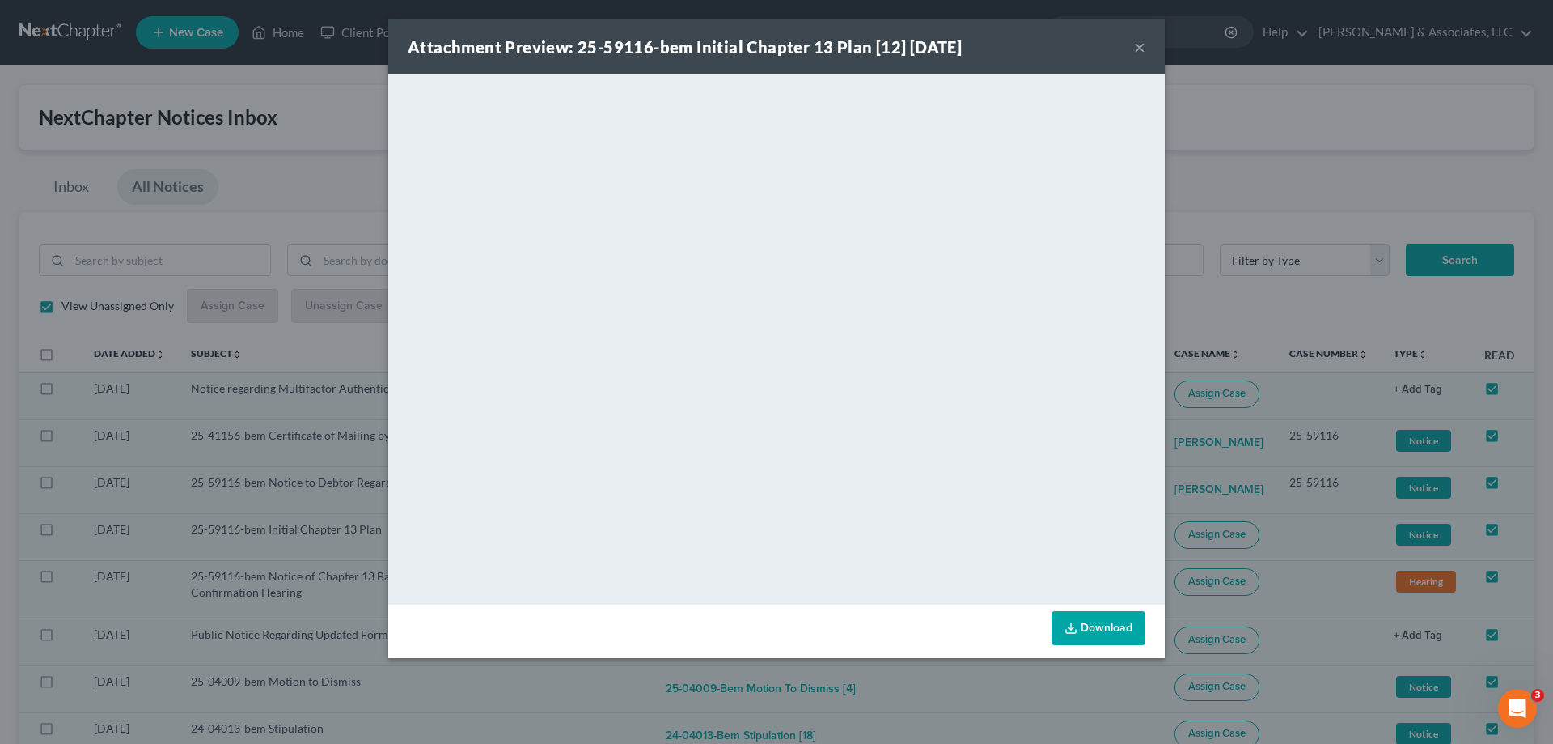
click at [1143, 46] on button "×" at bounding box center [1139, 46] width 11 height 19
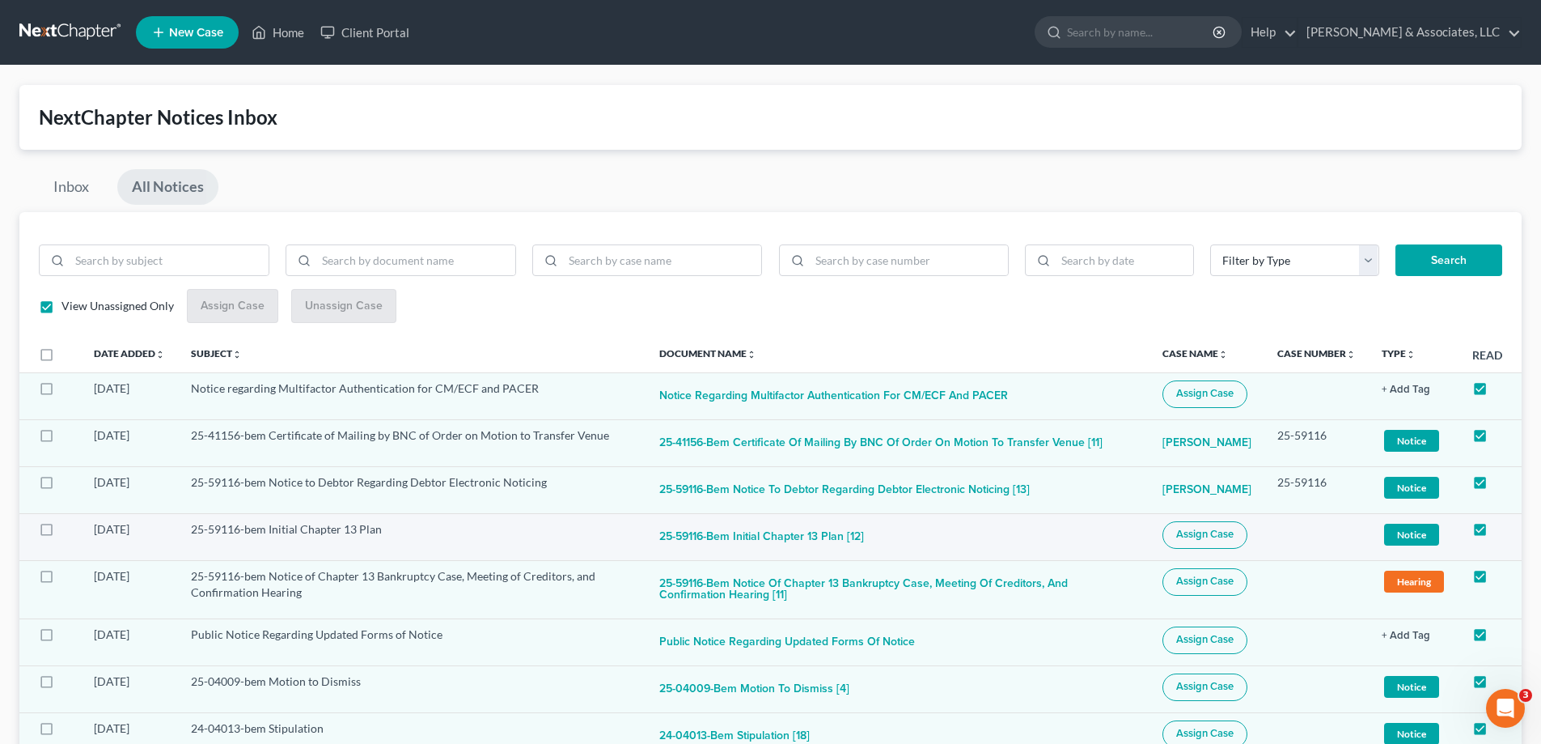
click at [1214, 526] on button "Assign Case" at bounding box center [1205, 535] width 85 height 28
checkbox input "true"
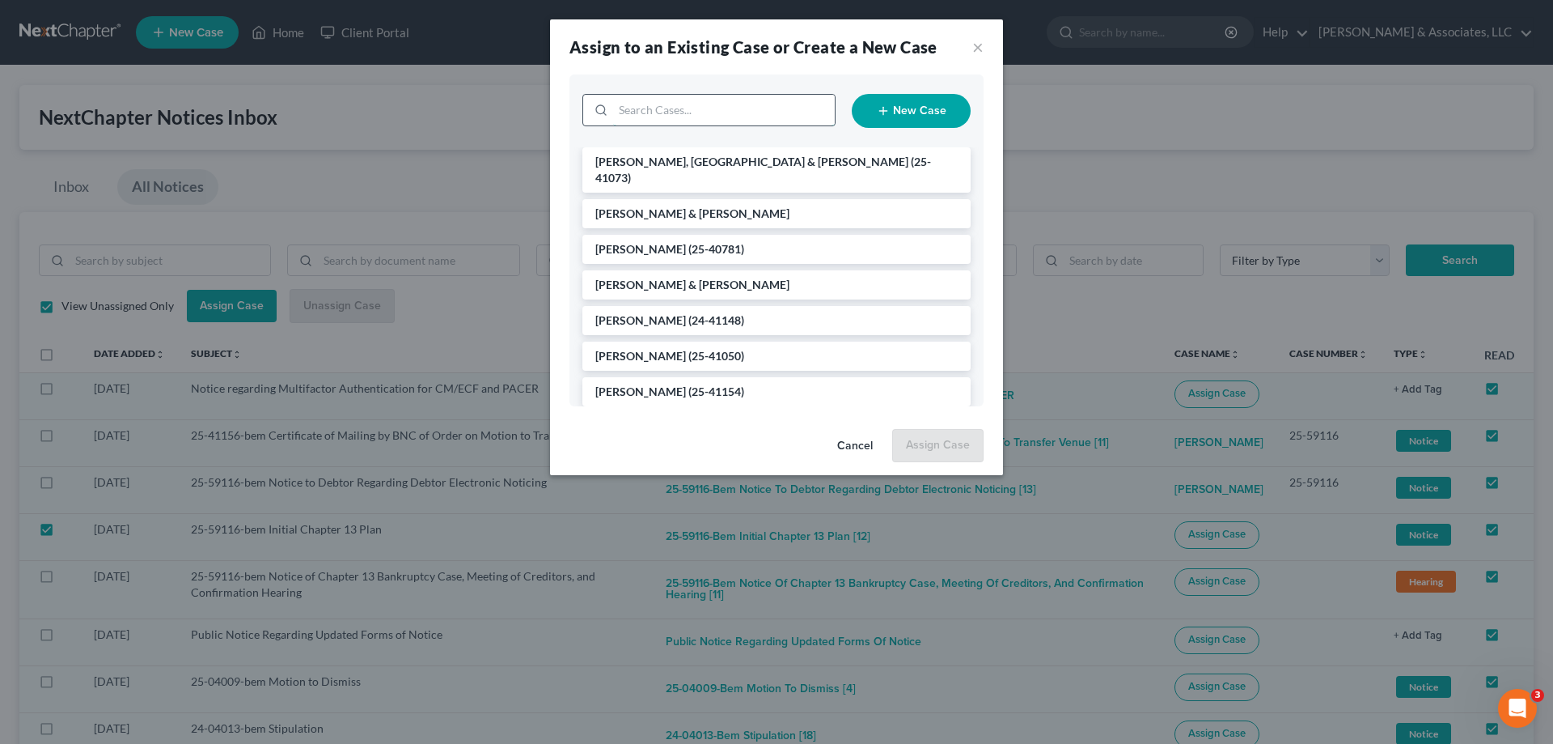
click at [662, 112] on input "search" at bounding box center [724, 110] width 222 height 31
type input "[PERSON_NAME]"
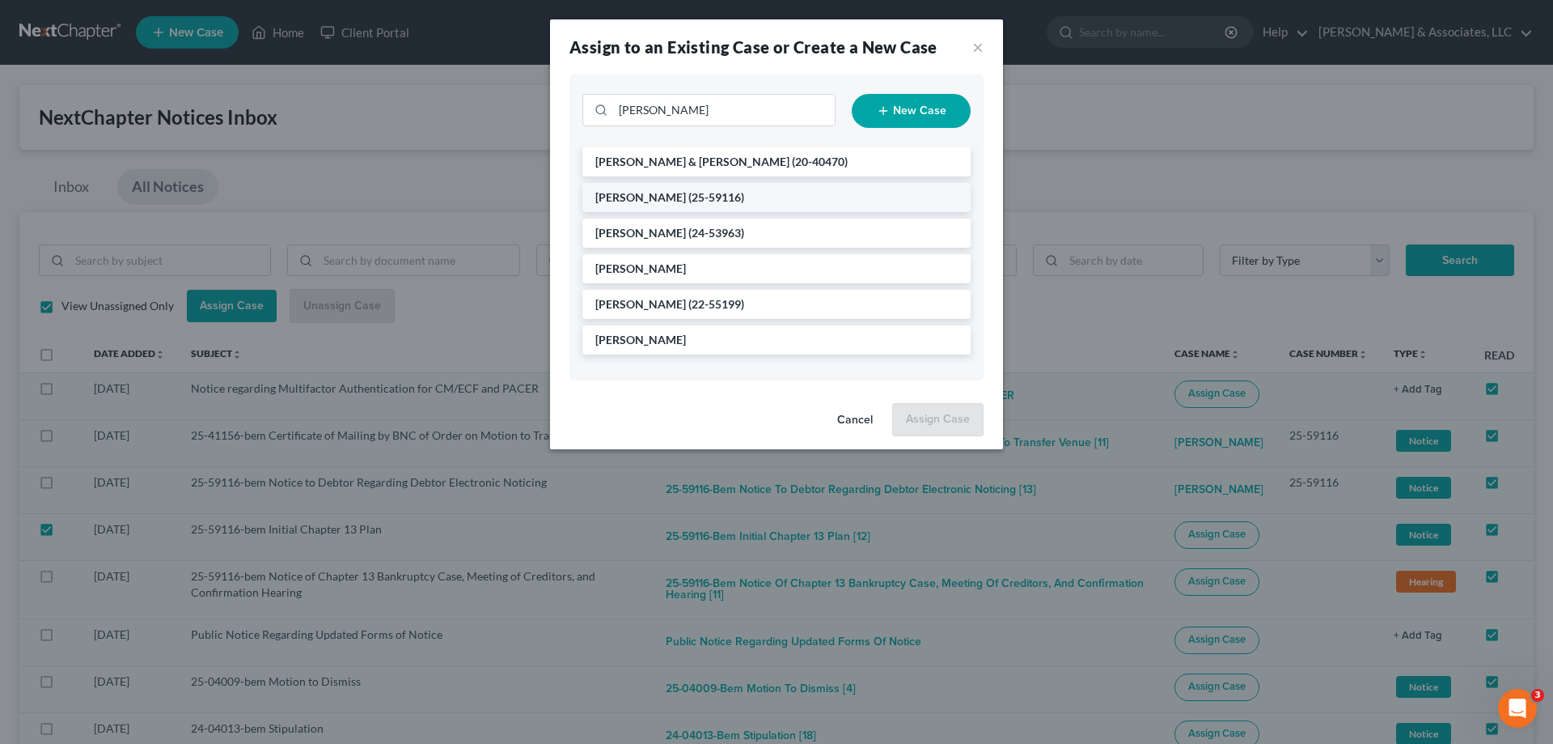
click at [689, 195] on span "(25-59116)" at bounding box center [717, 197] width 56 height 14
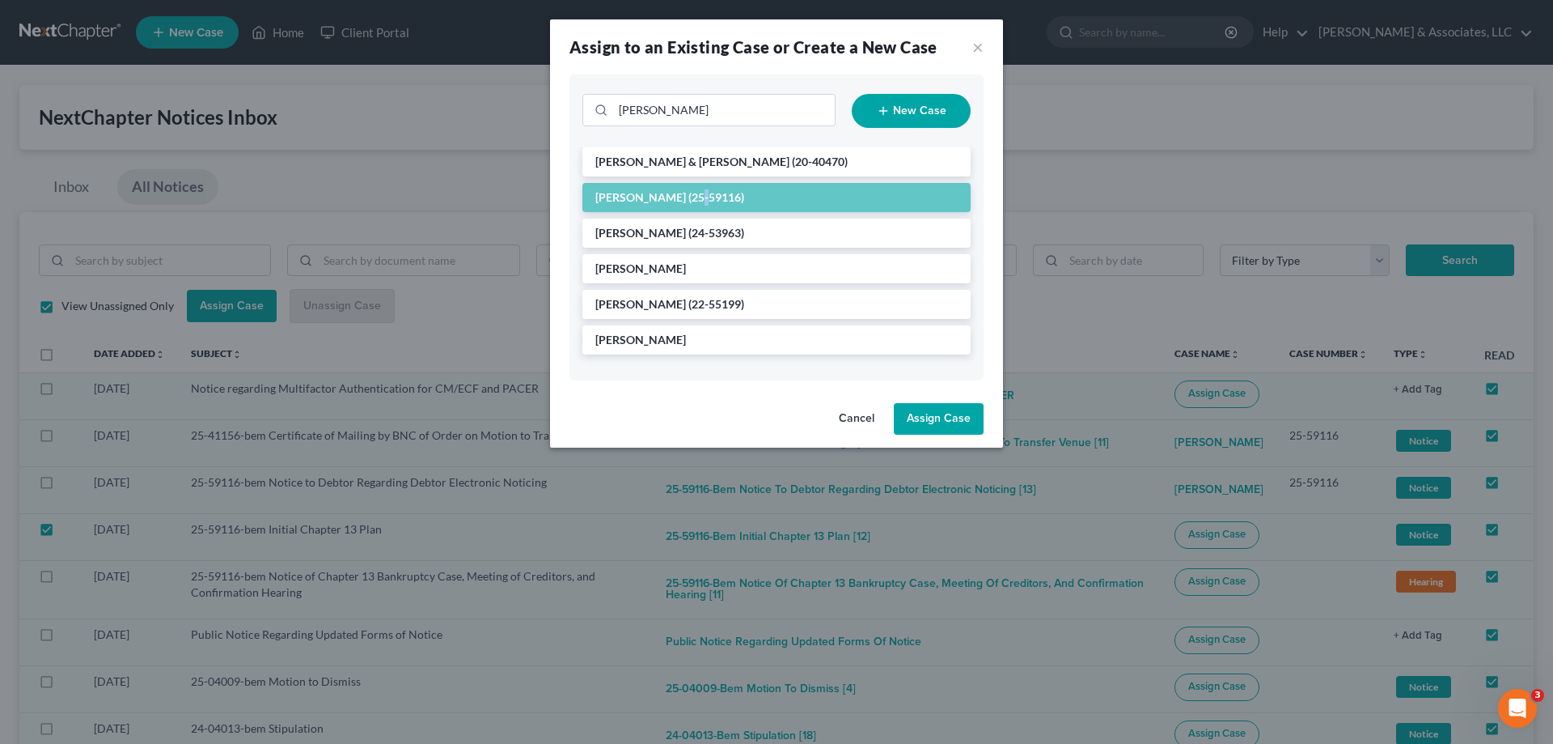
click at [947, 417] on button "Assign Case" at bounding box center [939, 419] width 90 height 32
checkbox input "false"
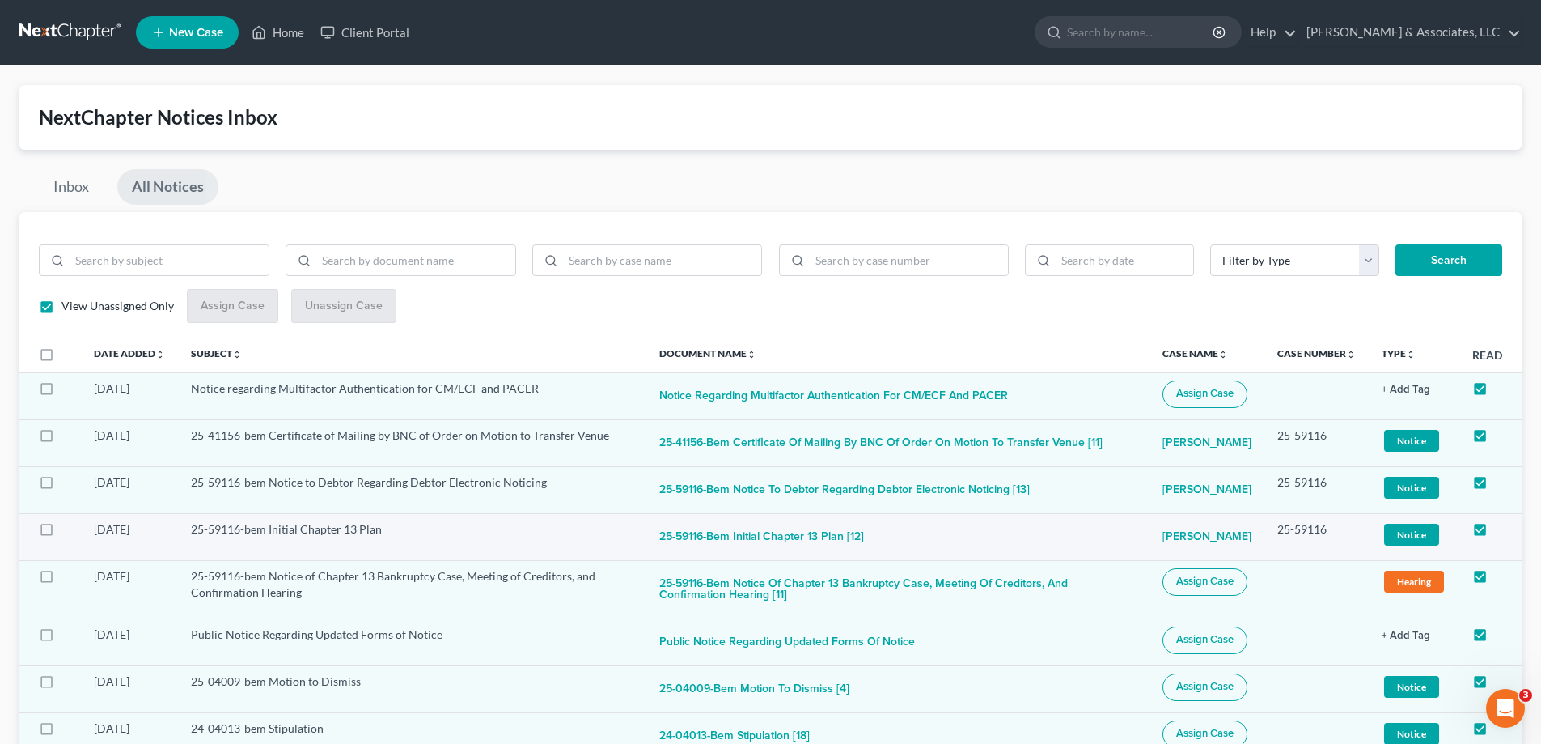
scroll to position [81, 0]
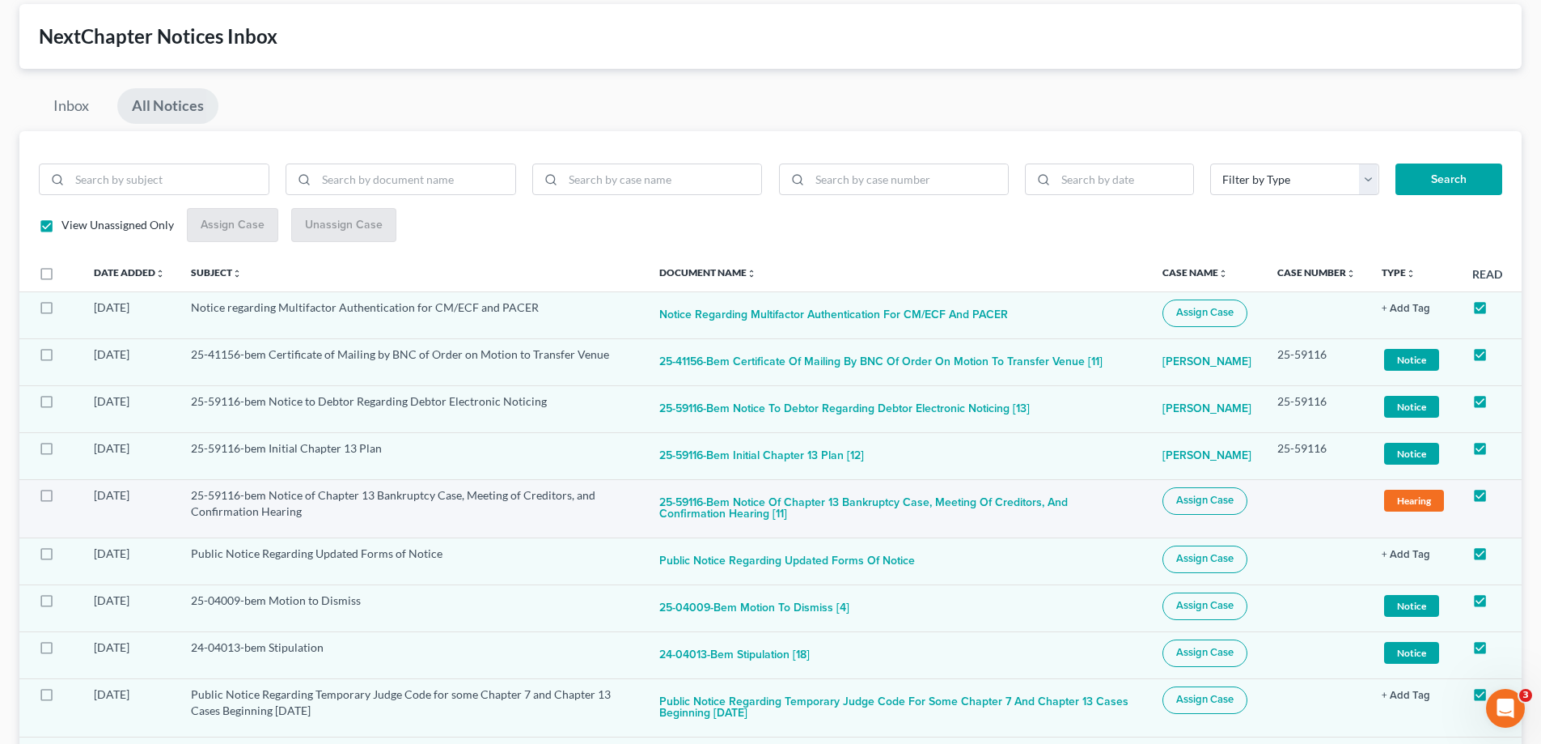
click at [1191, 501] on span "Assign Case" at bounding box center [1204, 500] width 57 height 13
checkbox input "true"
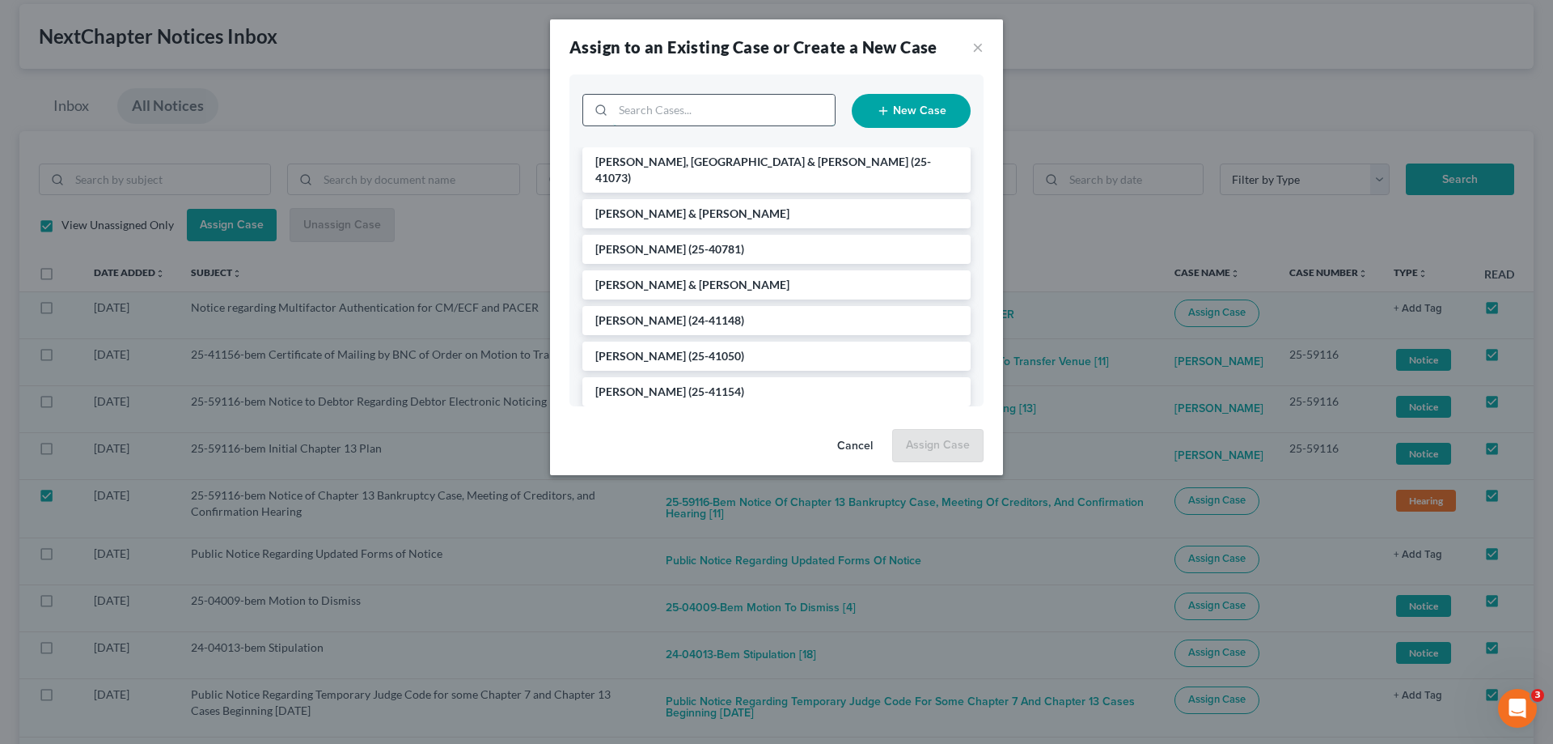
click at [693, 108] on input "search" at bounding box center [724, 110] width 222 height 31
type input "[PERSON_NAME]"
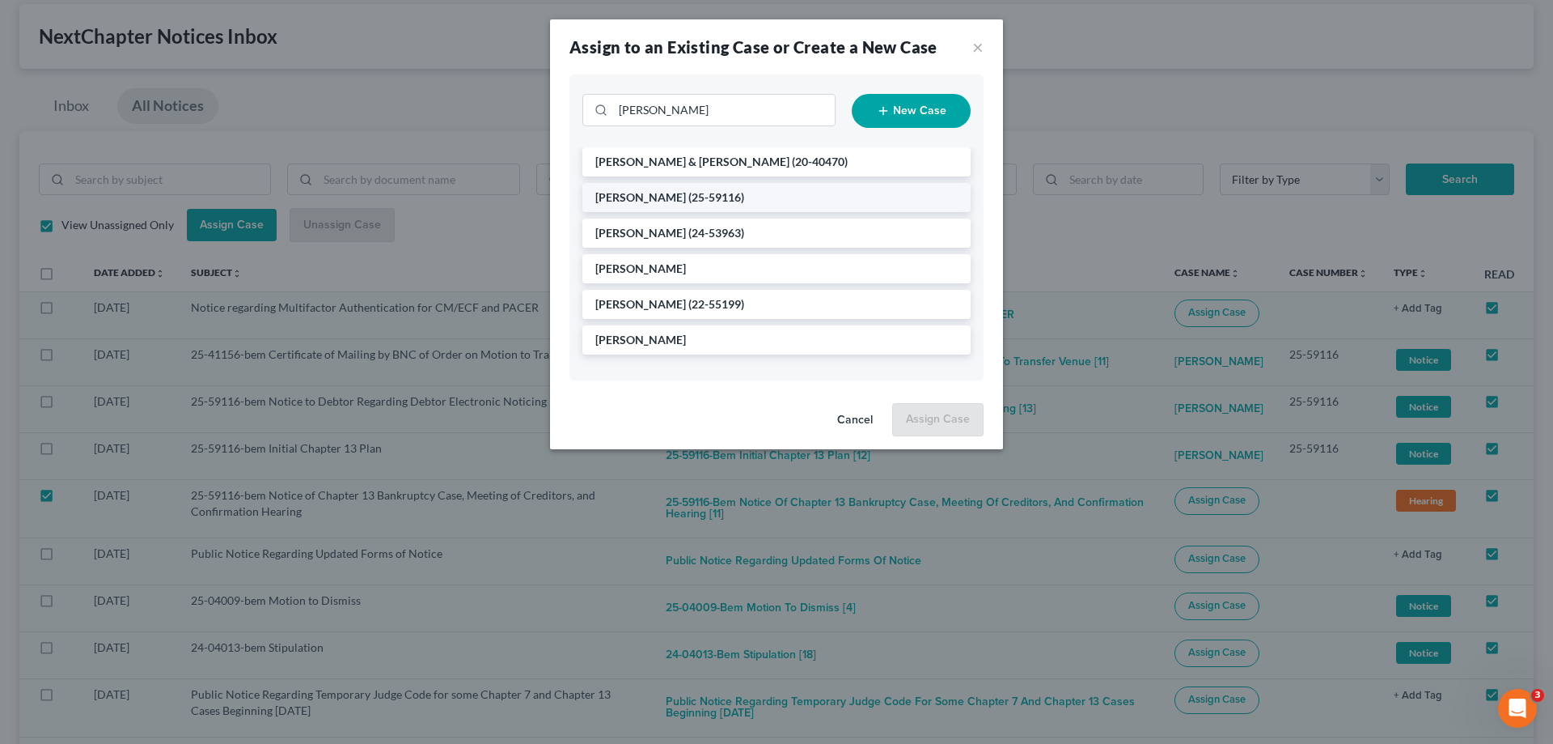
click at [657, 197] on span "[PERSON_NAME]" at bounding box center [640, 197] width 91 height 14
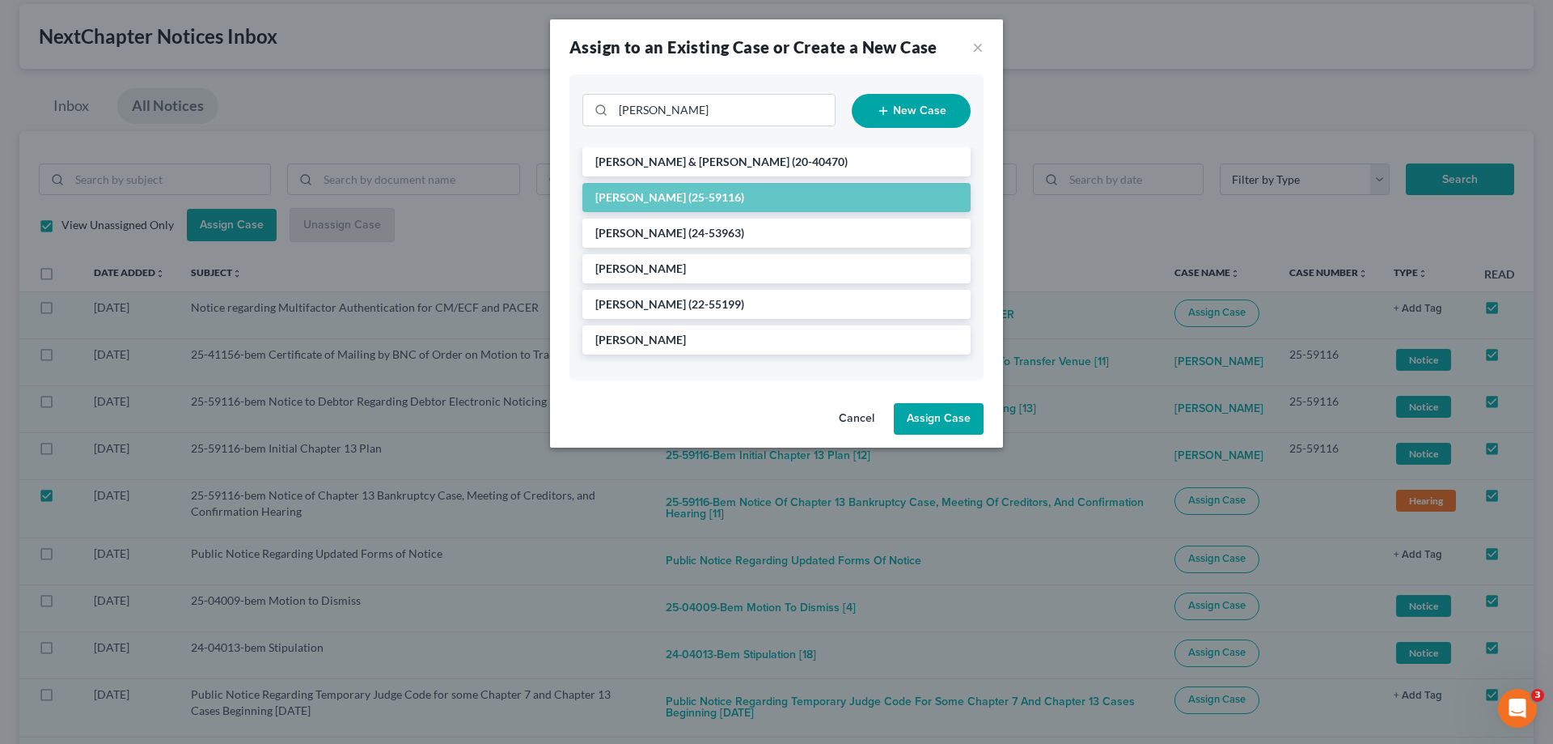
click at [945, 417] on button "Assign Case" at bounding box center [939, 419] width 90 height 32
checkbox input "false"
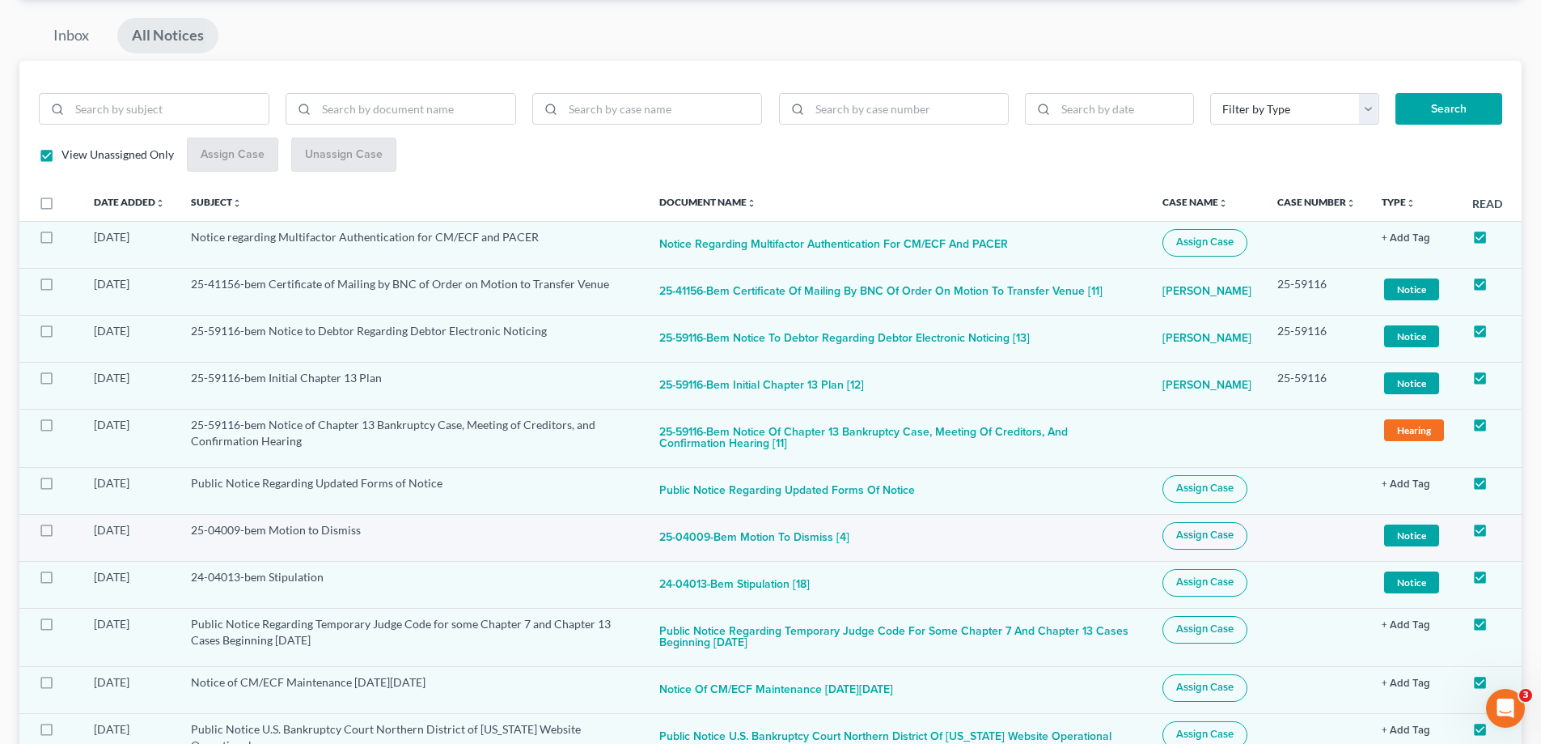
scroll to position [243, 0]
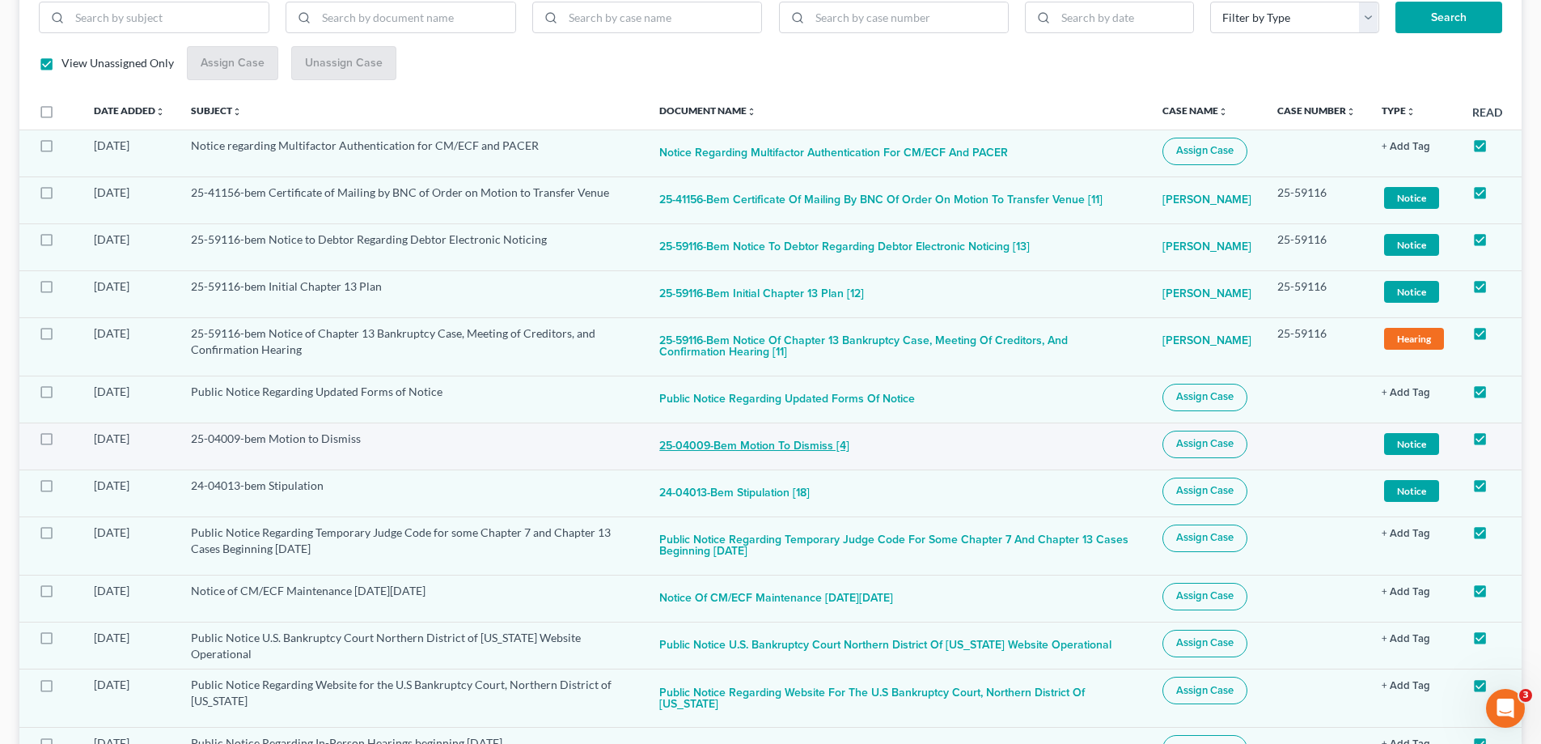
click at [755, 446] on button "25-04009-bem Motion to Dismiss [4]" at bounding box center [754, 446] width 190 height 32
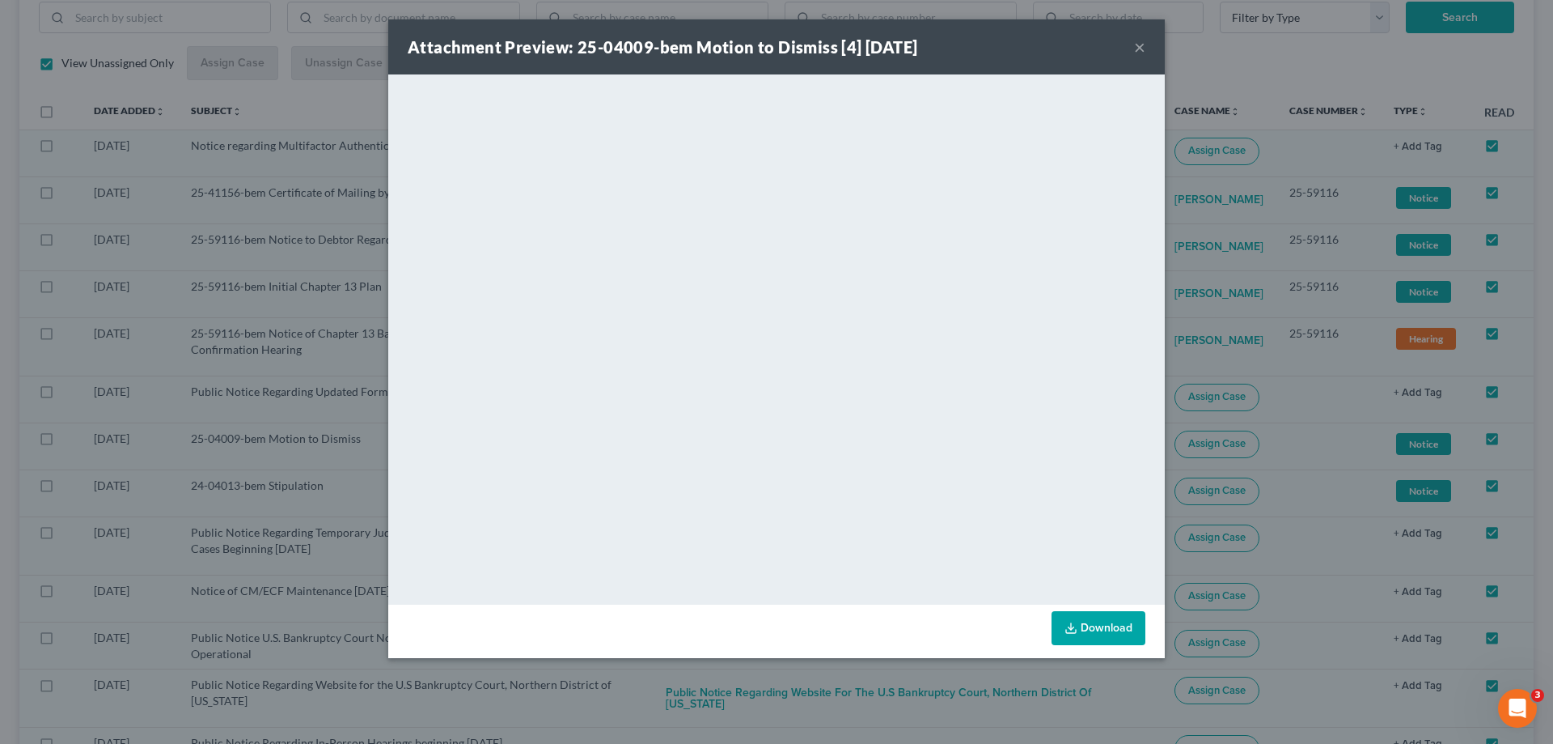
click at [1142, 48] on button "×" at bounding box center [1139, 46] width 11 height 19
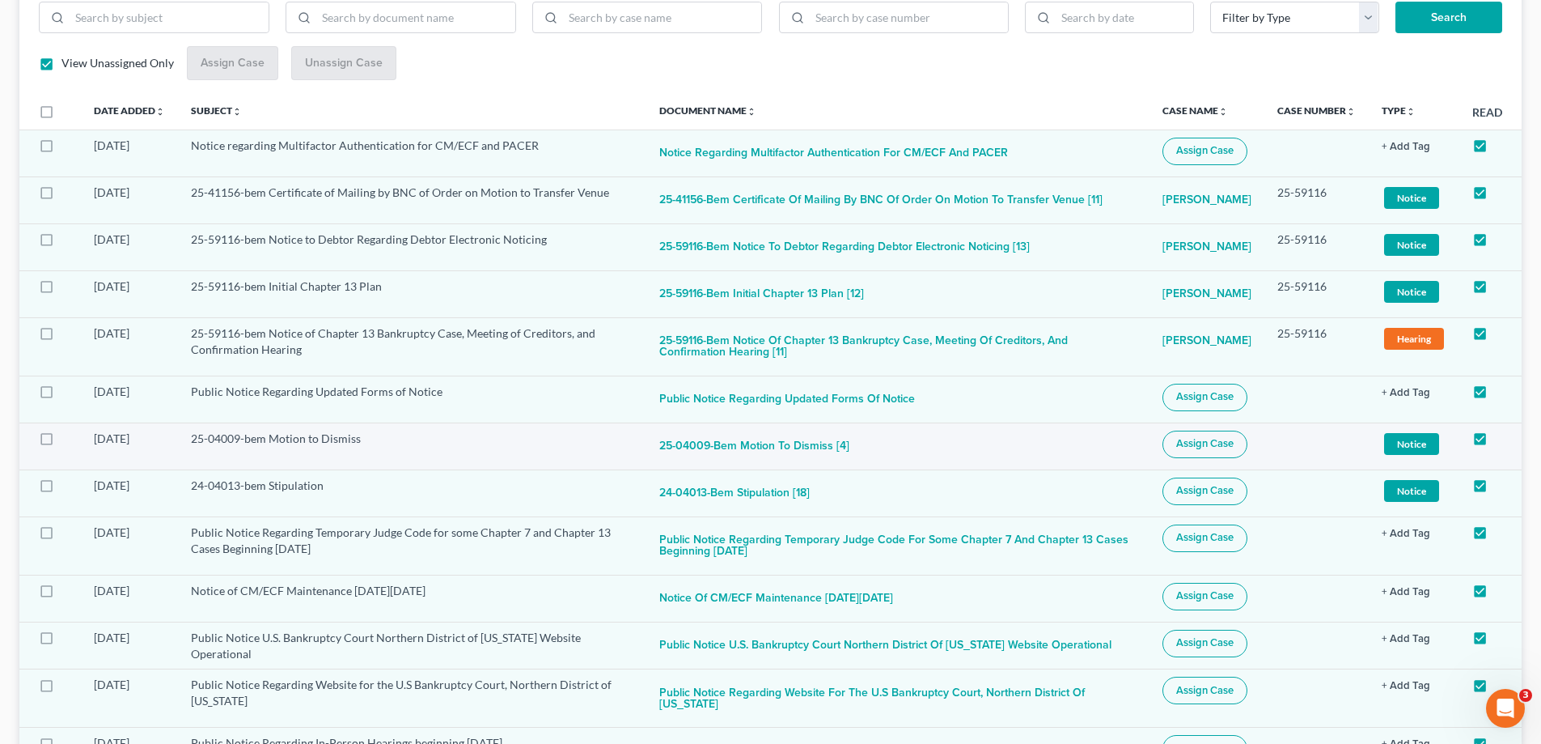
click at [1217, 437] on span "Assign Case" at bounding box center [1204, 443] width 57 height 13
checkbox input "true"
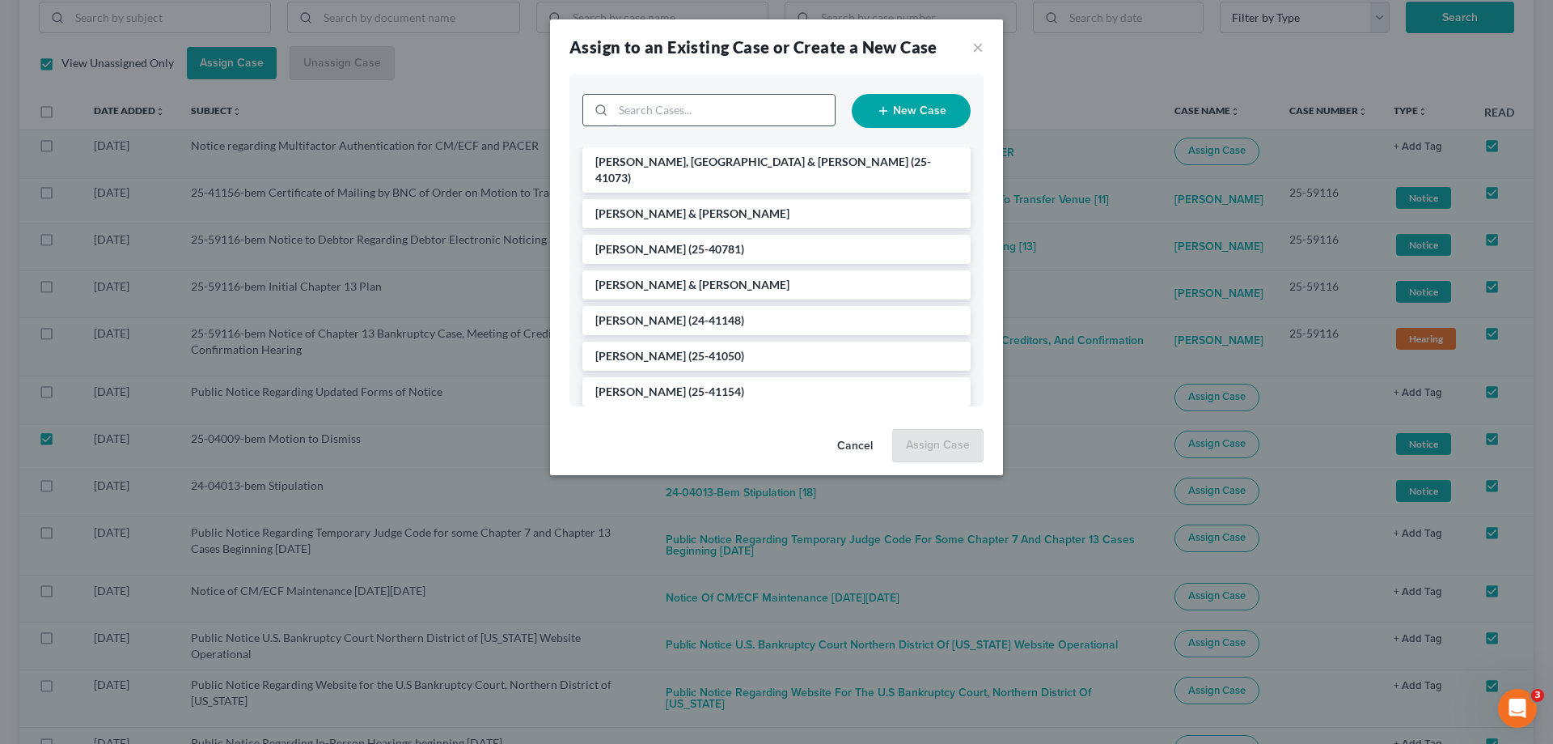
click at [703, 114] on input "search" at bounding box center [724, 110] width 222 height 31
type input "willin"
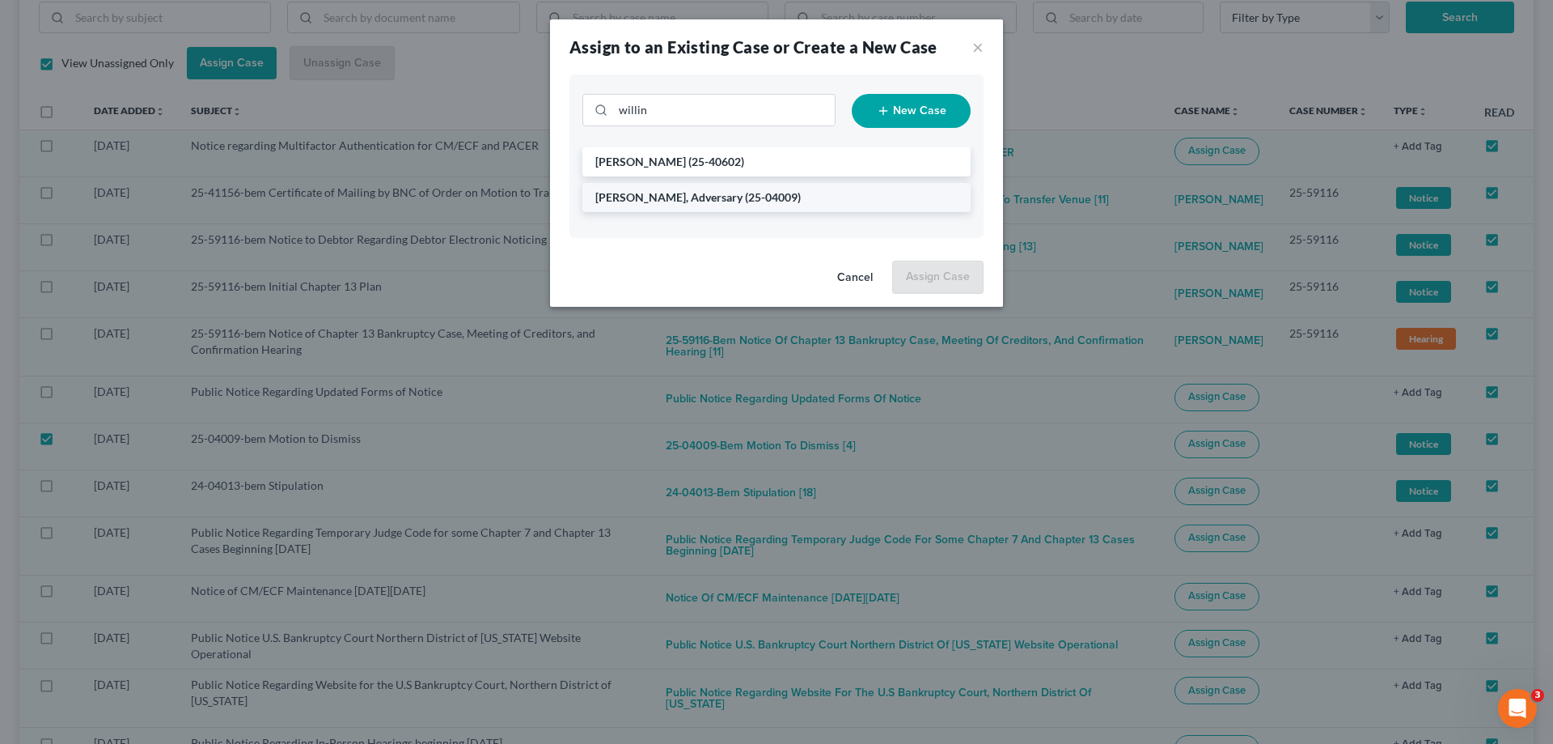
click at [659, 196] on span "[PERSON_NAME], Adversary" at bounding box center [668, 197] width 147 height 14
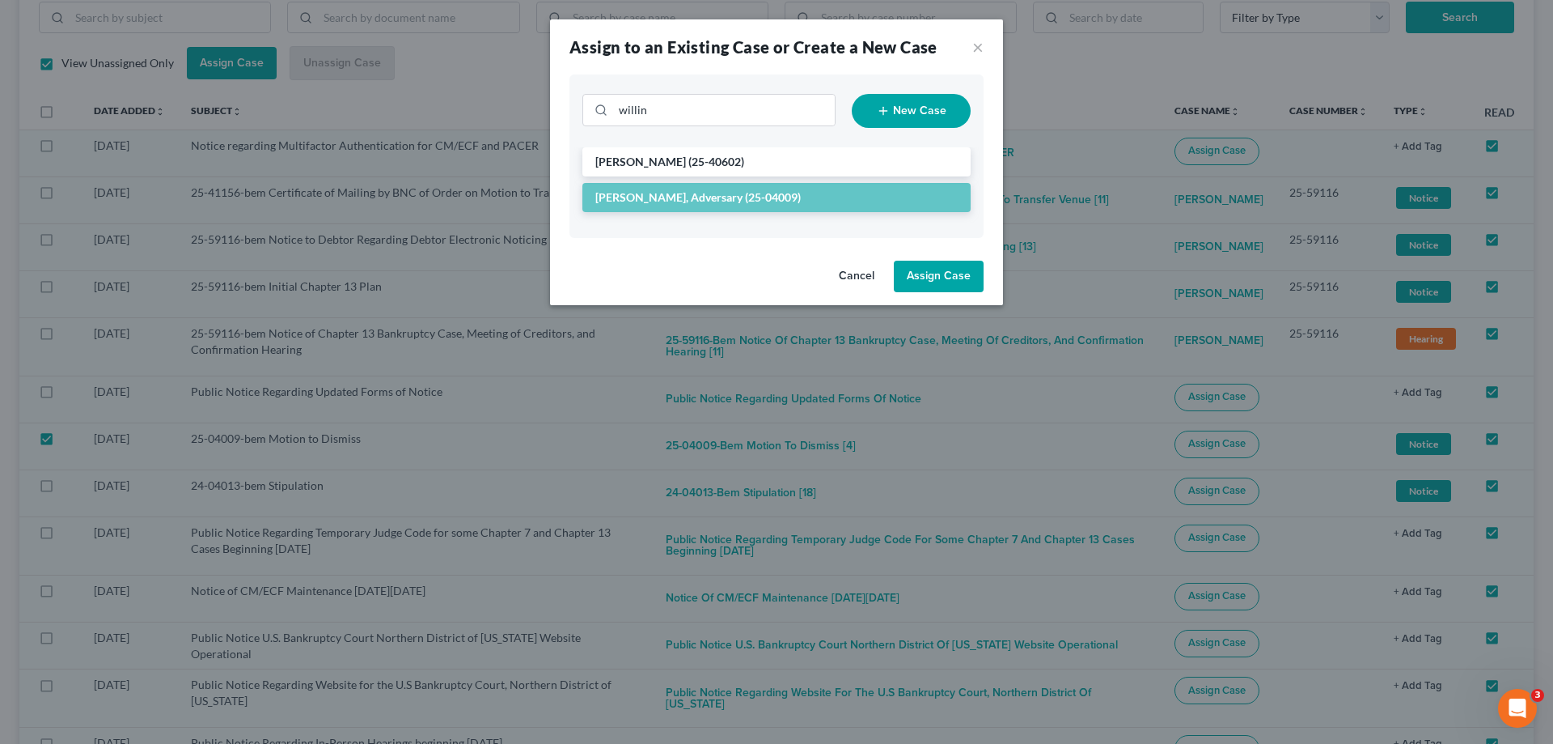
click at [943, 285] on button "Assign Case" at bounding box center [939, 277] width 90 height 32
checkbox input "false"
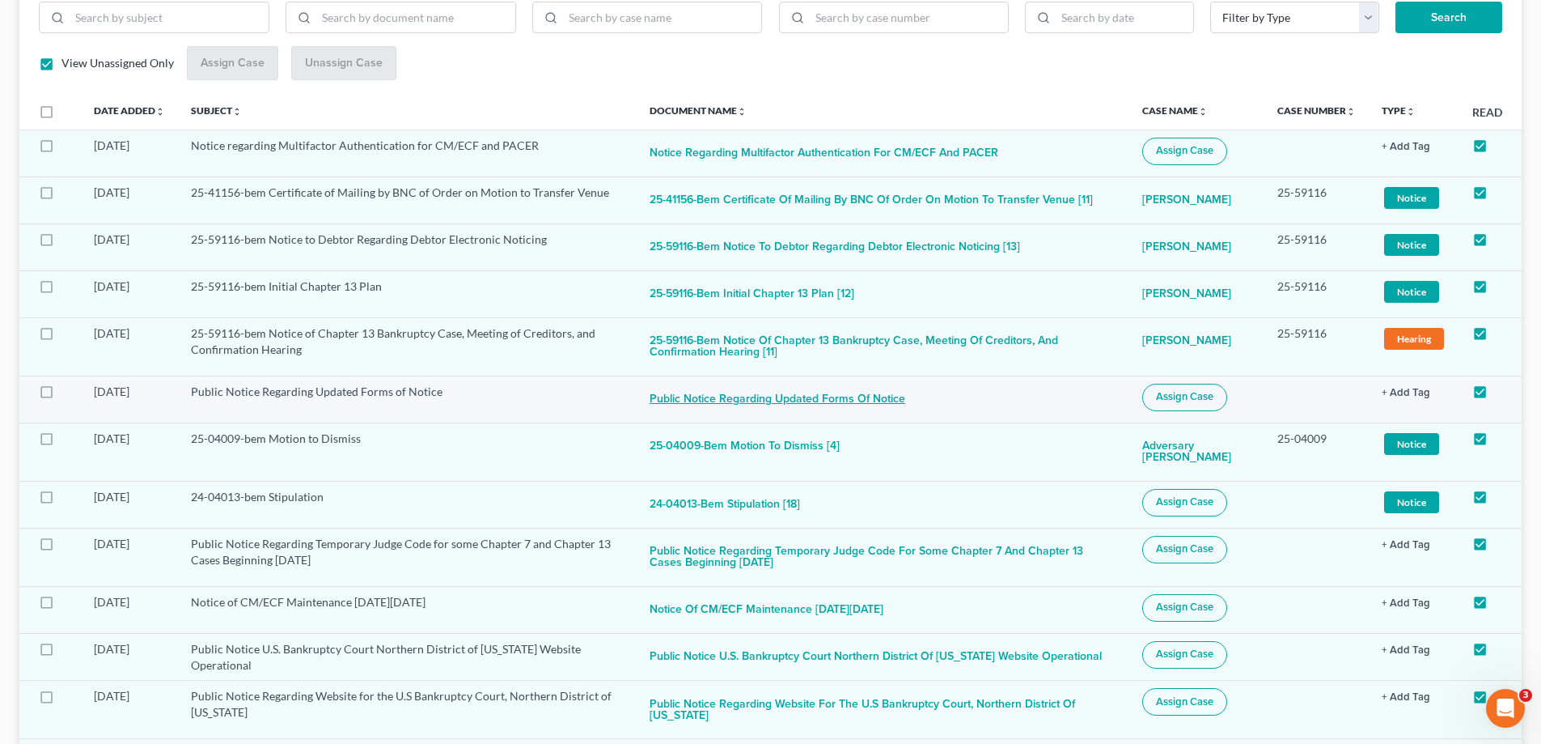
scroll to position [324, 0]
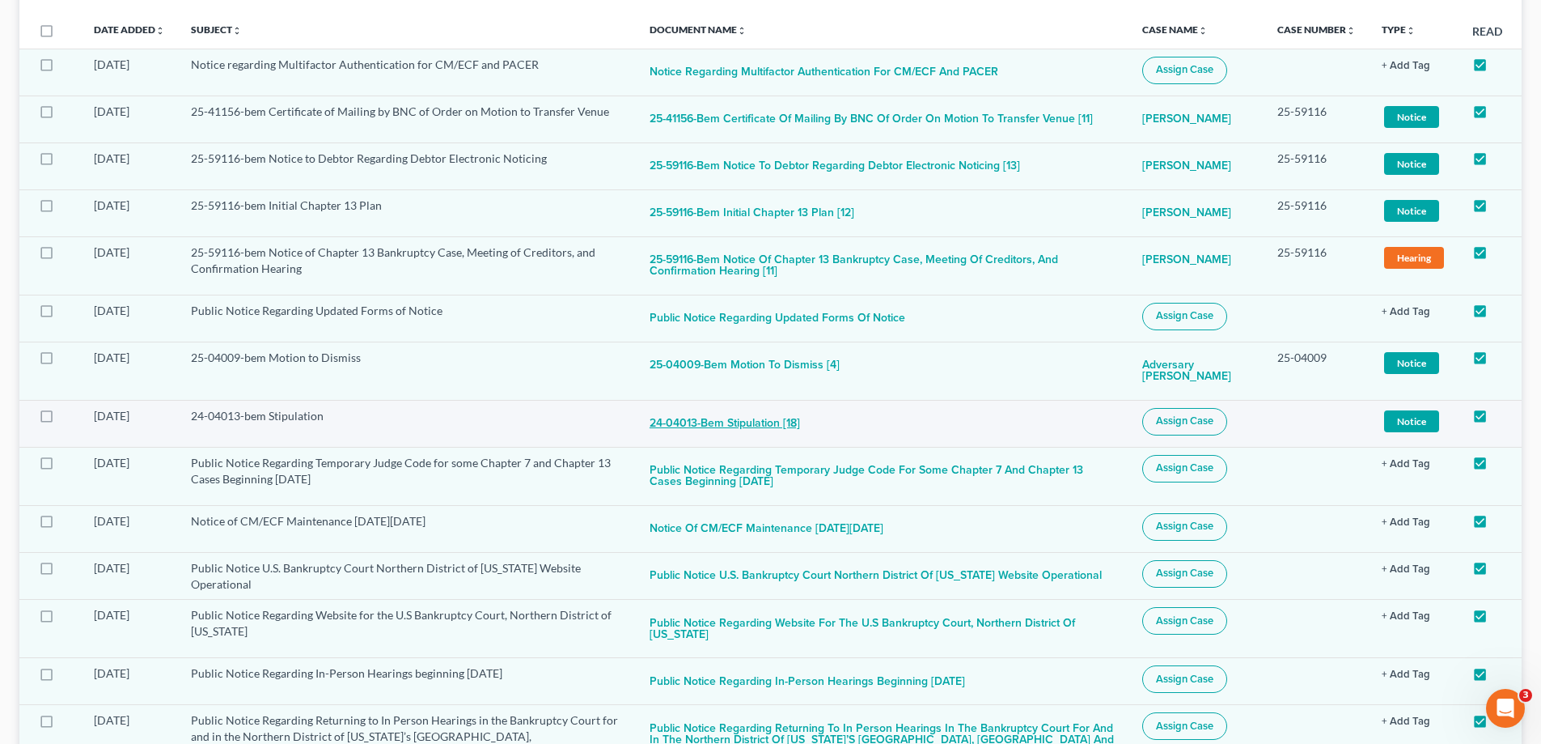
click at [750, 425] on button "24-04013-bem Stipulation [18]" at bounding box center [725, 424] width 150 height 32
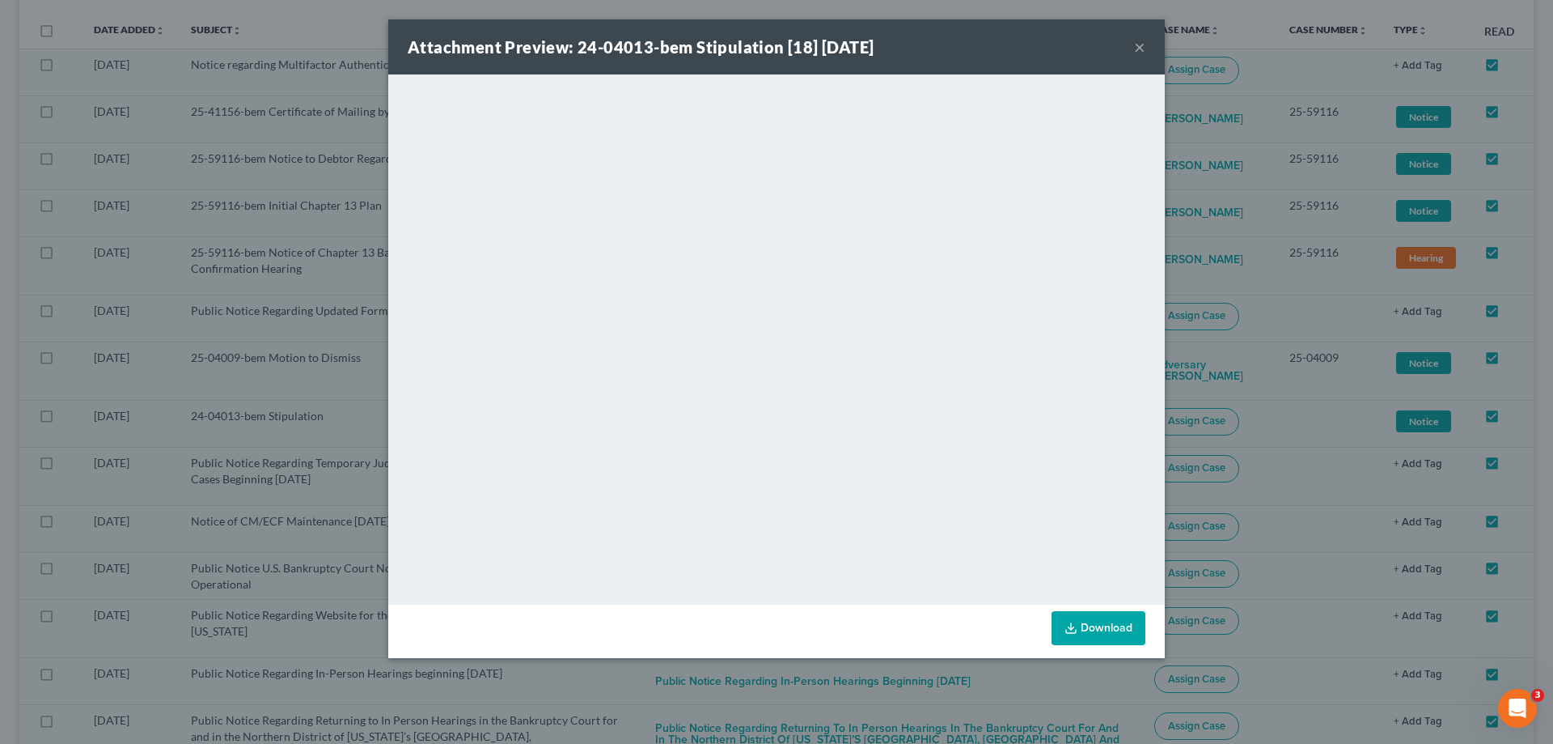
click at [1138, 46] on button "×" at bounding box center [1139, 46] width 11 height 19
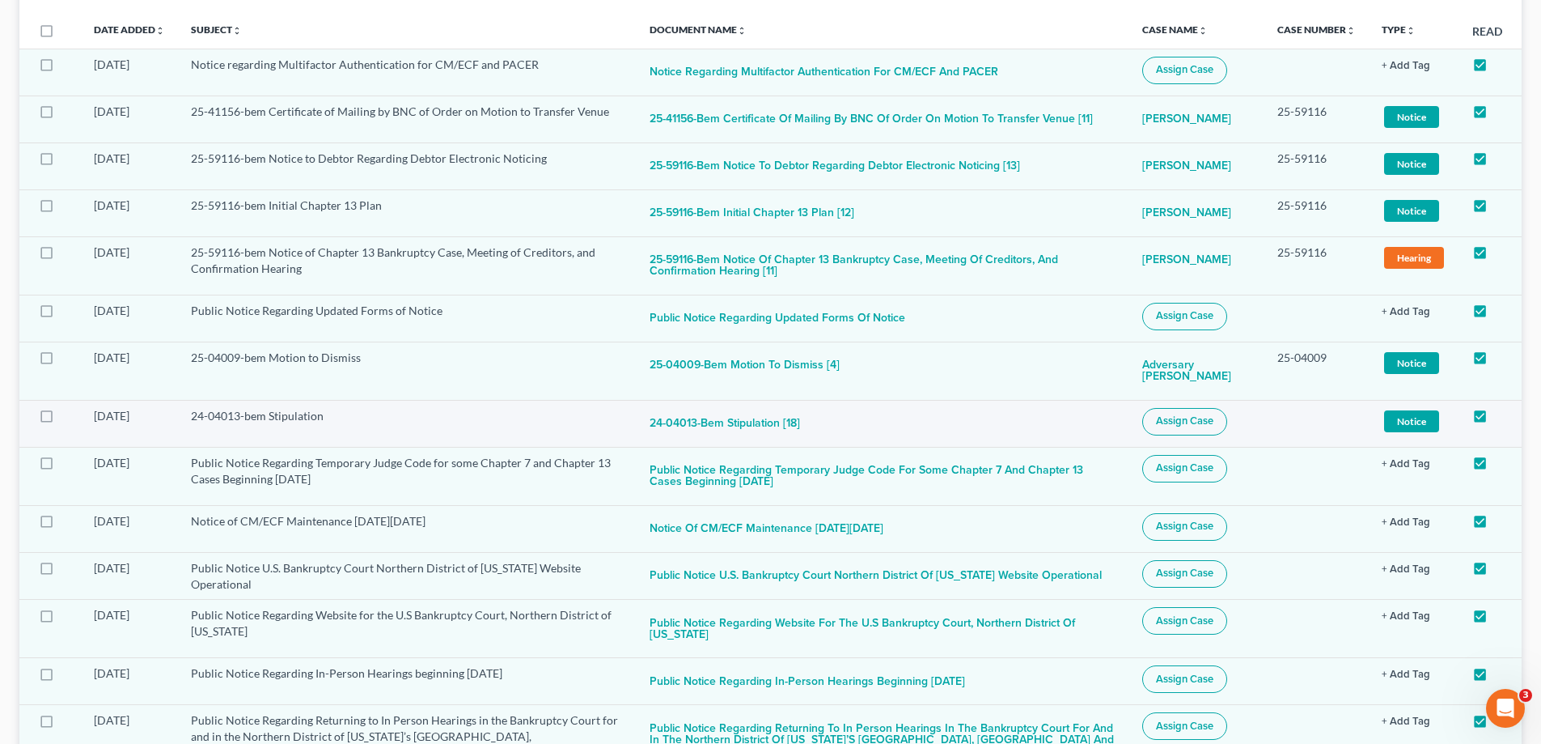
click at [1214, 420] on span "Assign Case" at bounding box center [1184, 420] width 57 height 13
checkbox input "true"
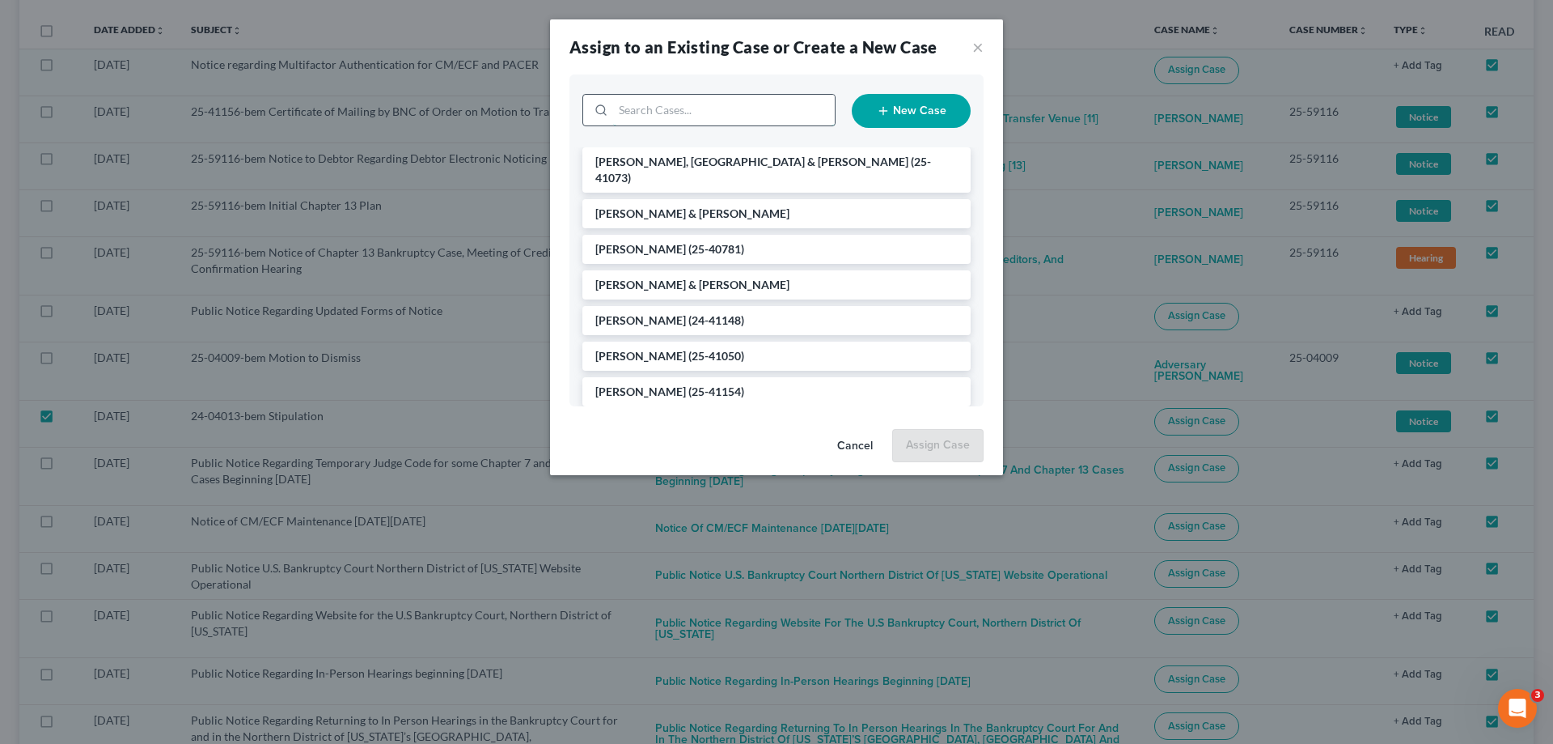
click at [660, 112] on input "search" at bounding box center [724, 110] width 222 height 31
type input "[PERSON_NAME]"
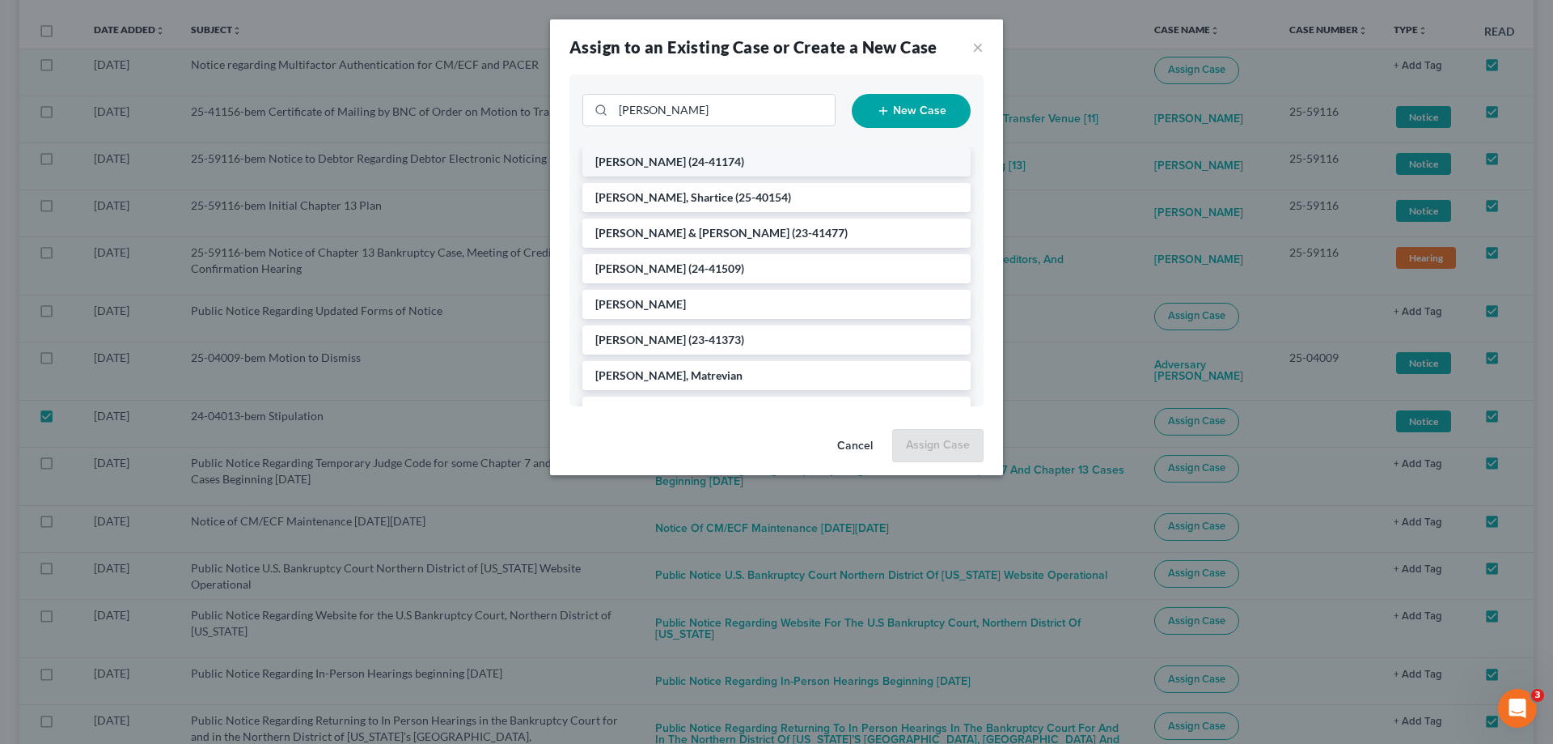
click at [656, 159] on span "[PERSON_NAME]" at bounding box center [640, 162] width 91 height 14
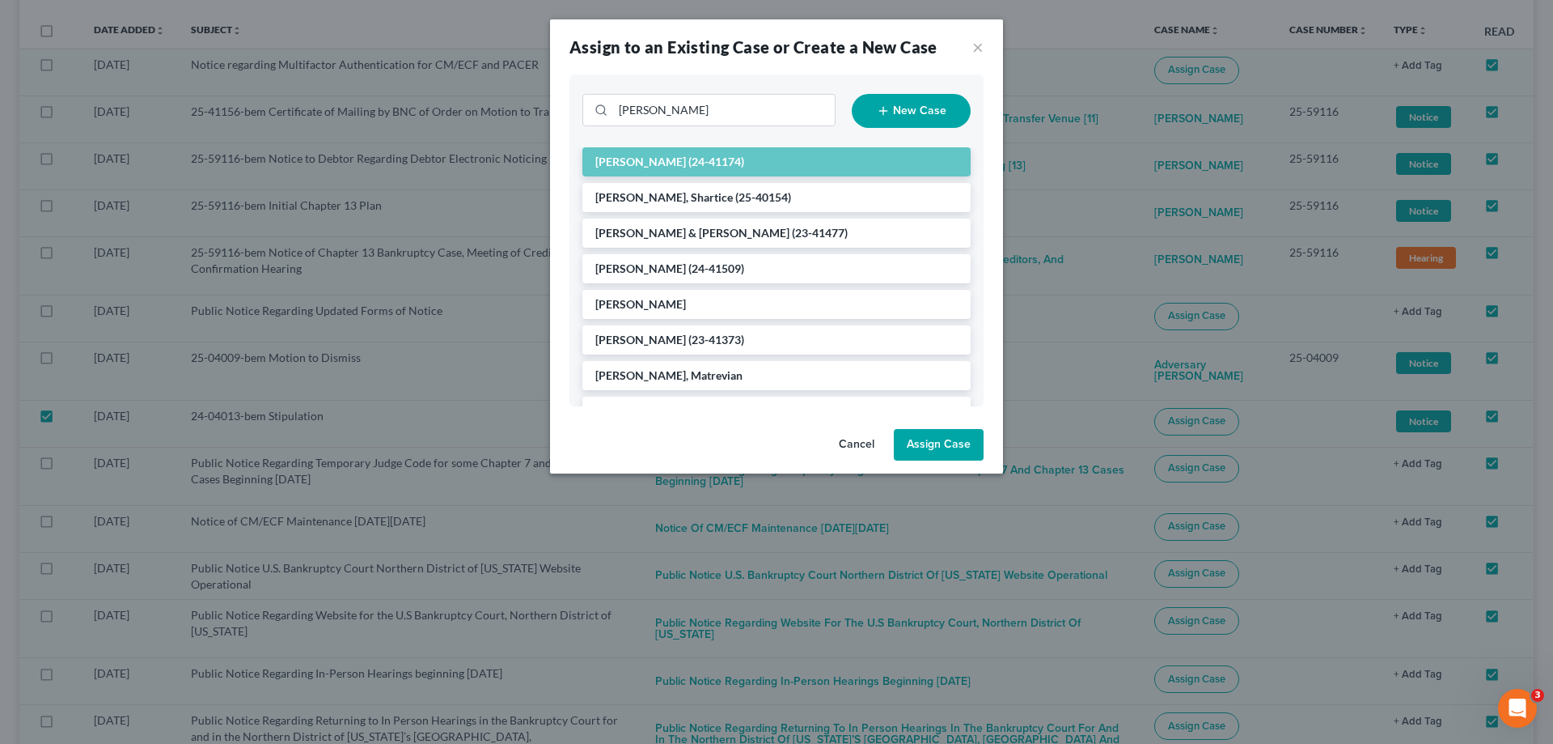
click at [947, 443] on button "Assign Case" at bounding box center [939, 445] width 90 height 32
checkbox input "false"
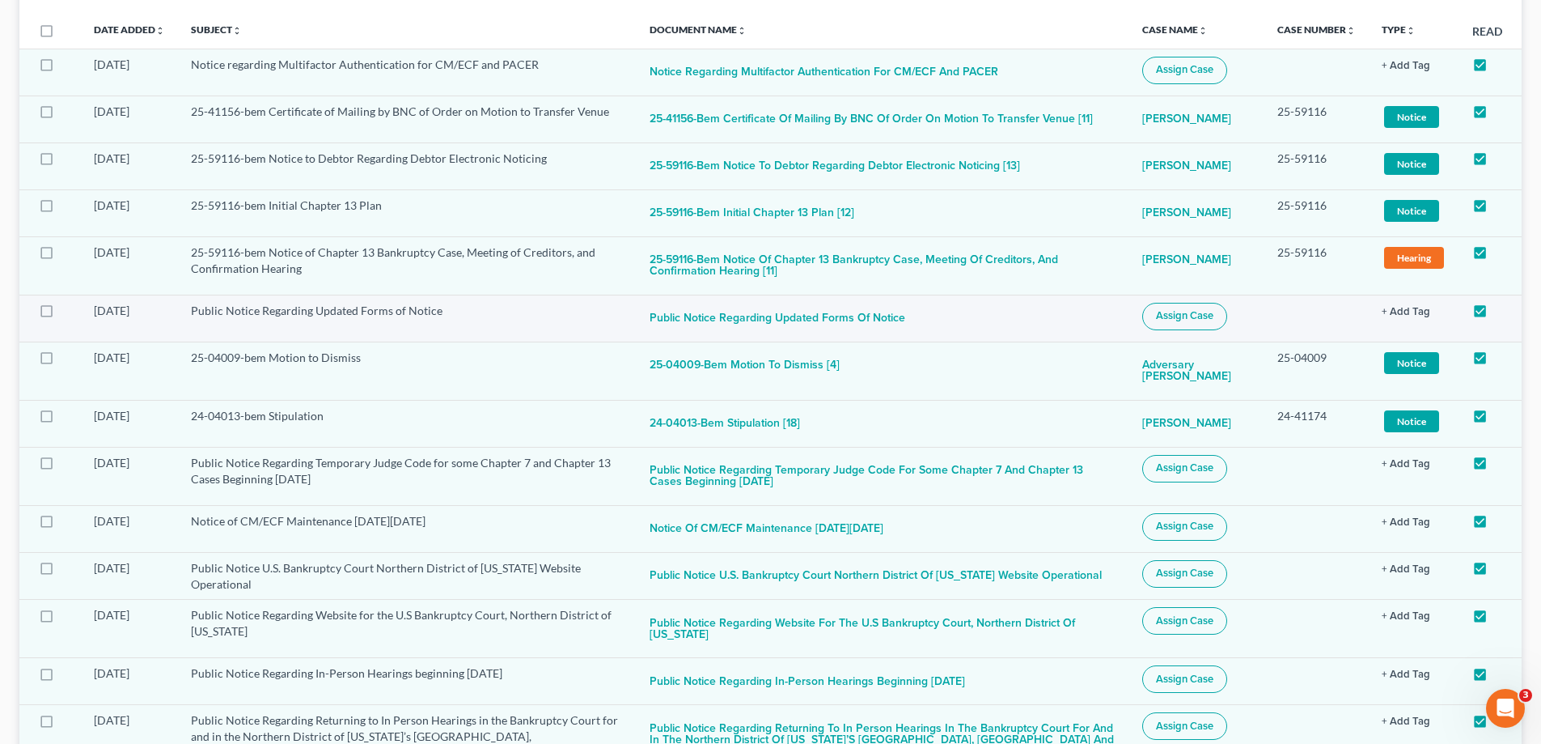
scroll to position [0, 0]
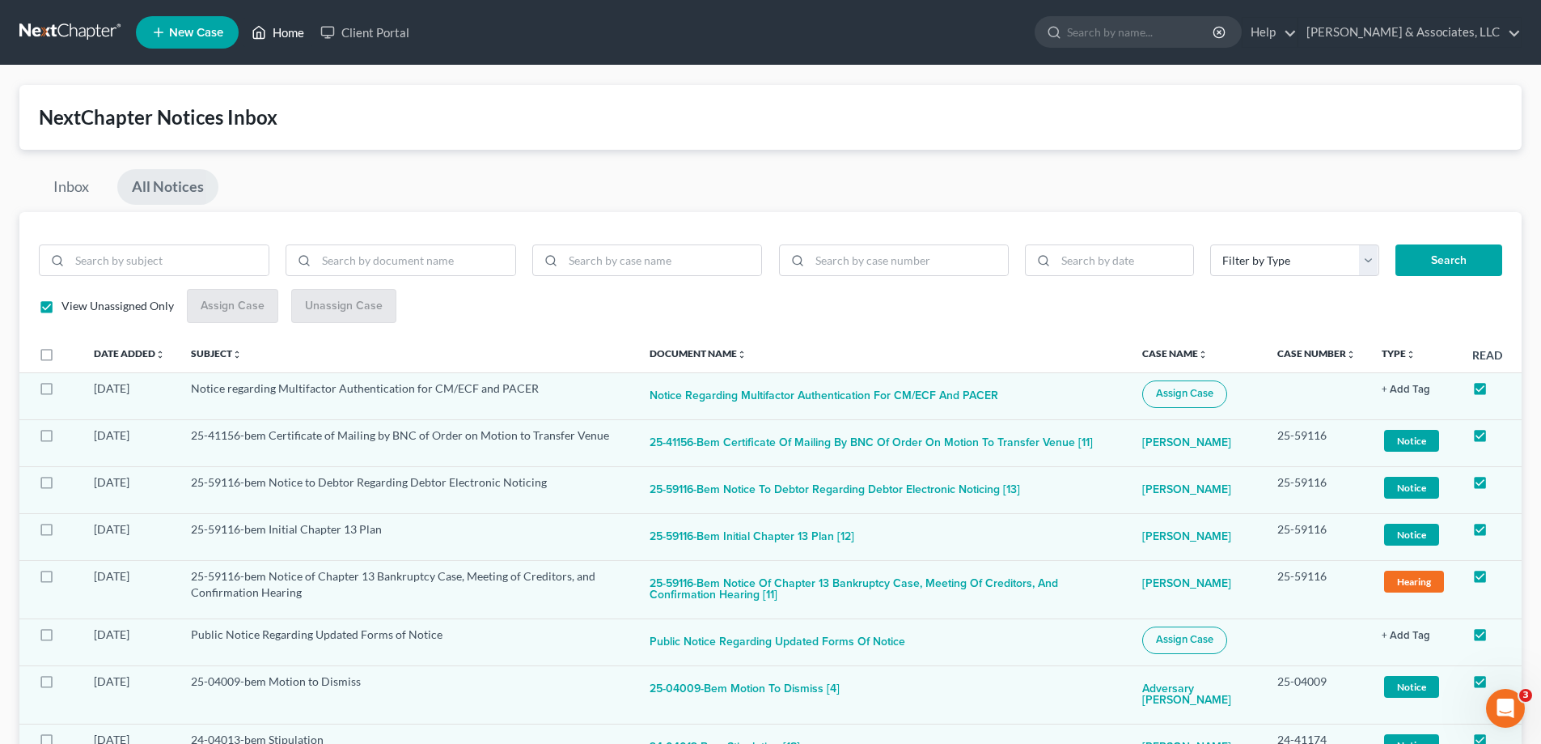
click at [307, 32] on link "Home" at bounding box center [278, 32] width 69 height 29
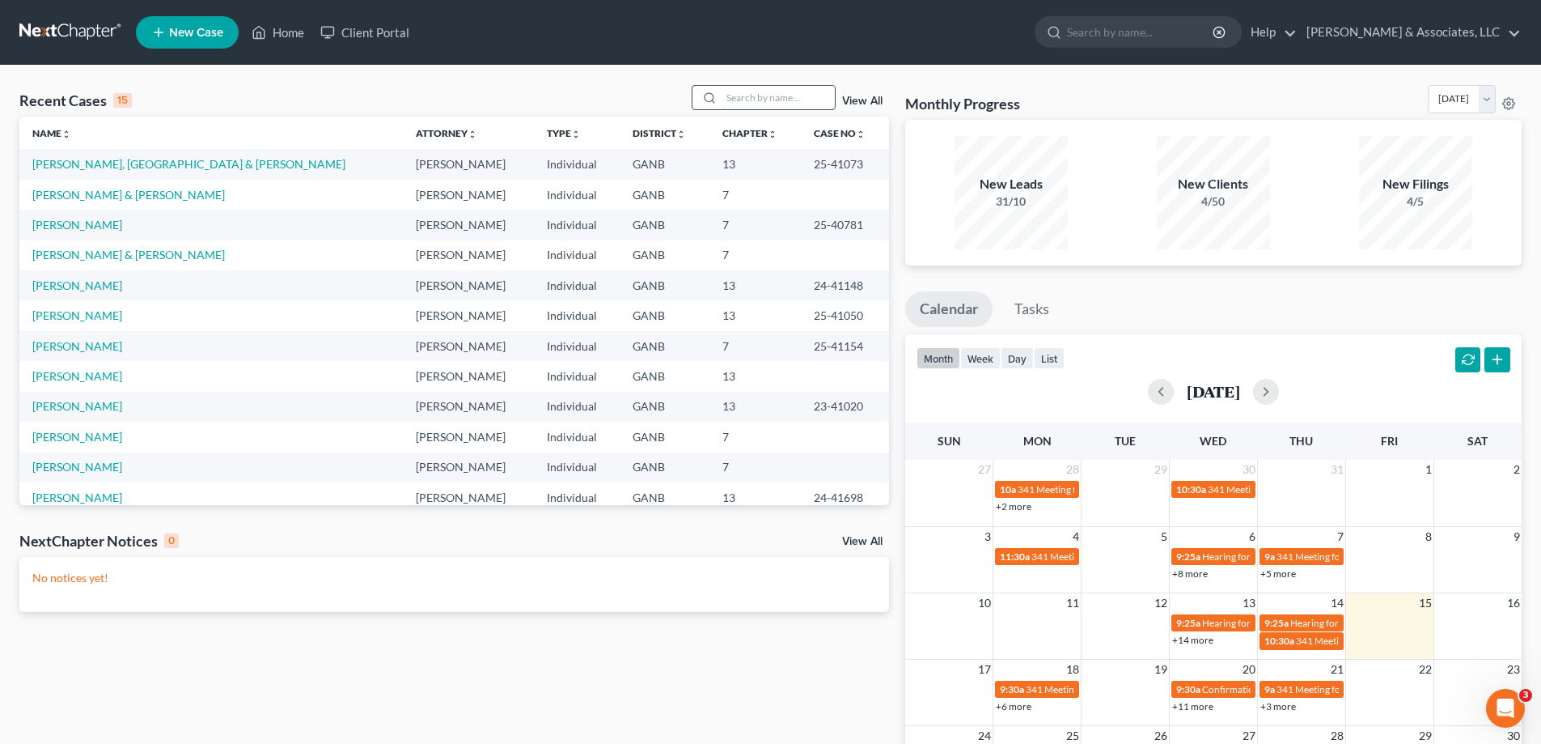
click at [756, 100] on input "search" at bounding box center [778, 97] width 113 height 23
type input "[PERSON_NAME]"
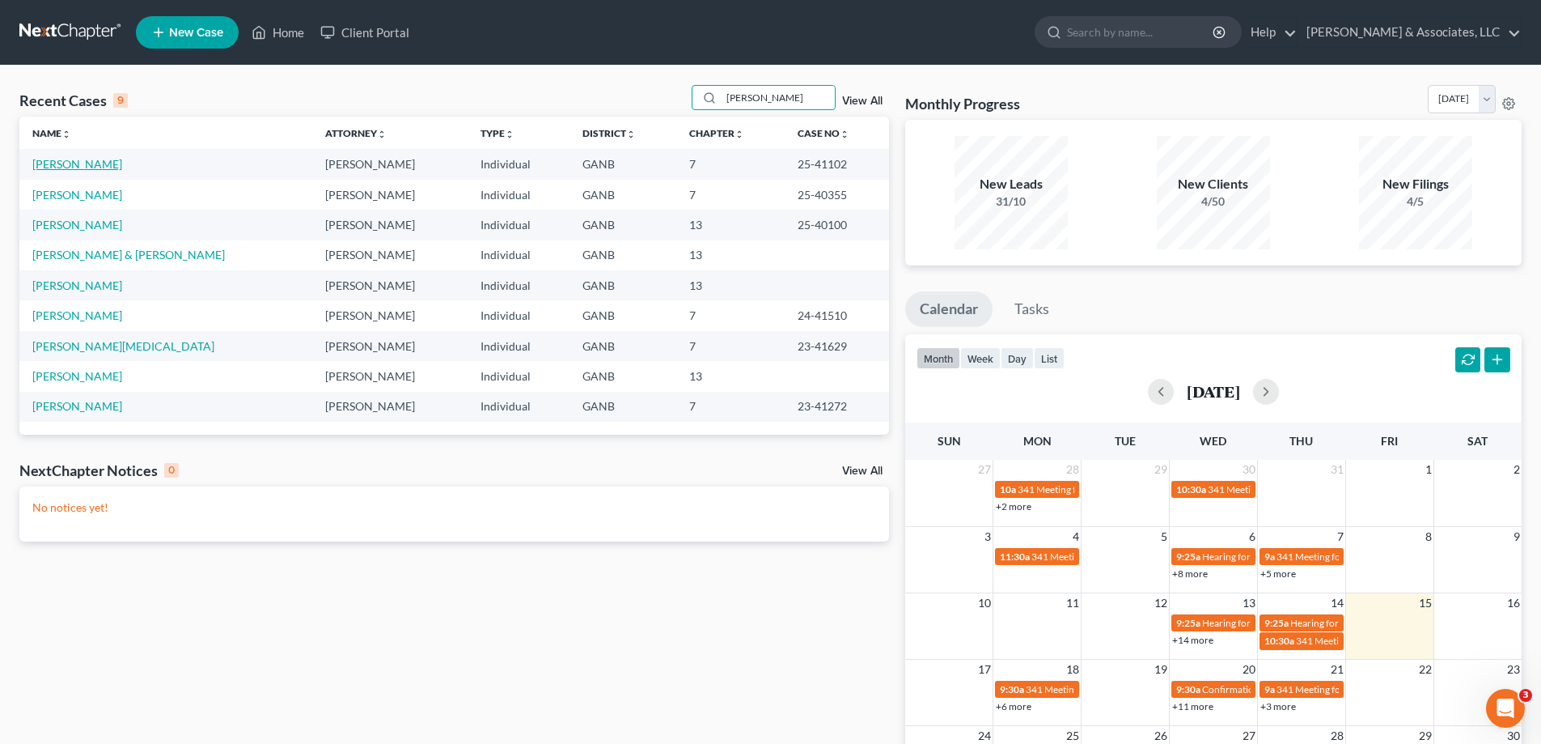
click at [80, 165] on link "[PERSON_NAME]" at bounding box center [77, 164] width 90 height 14
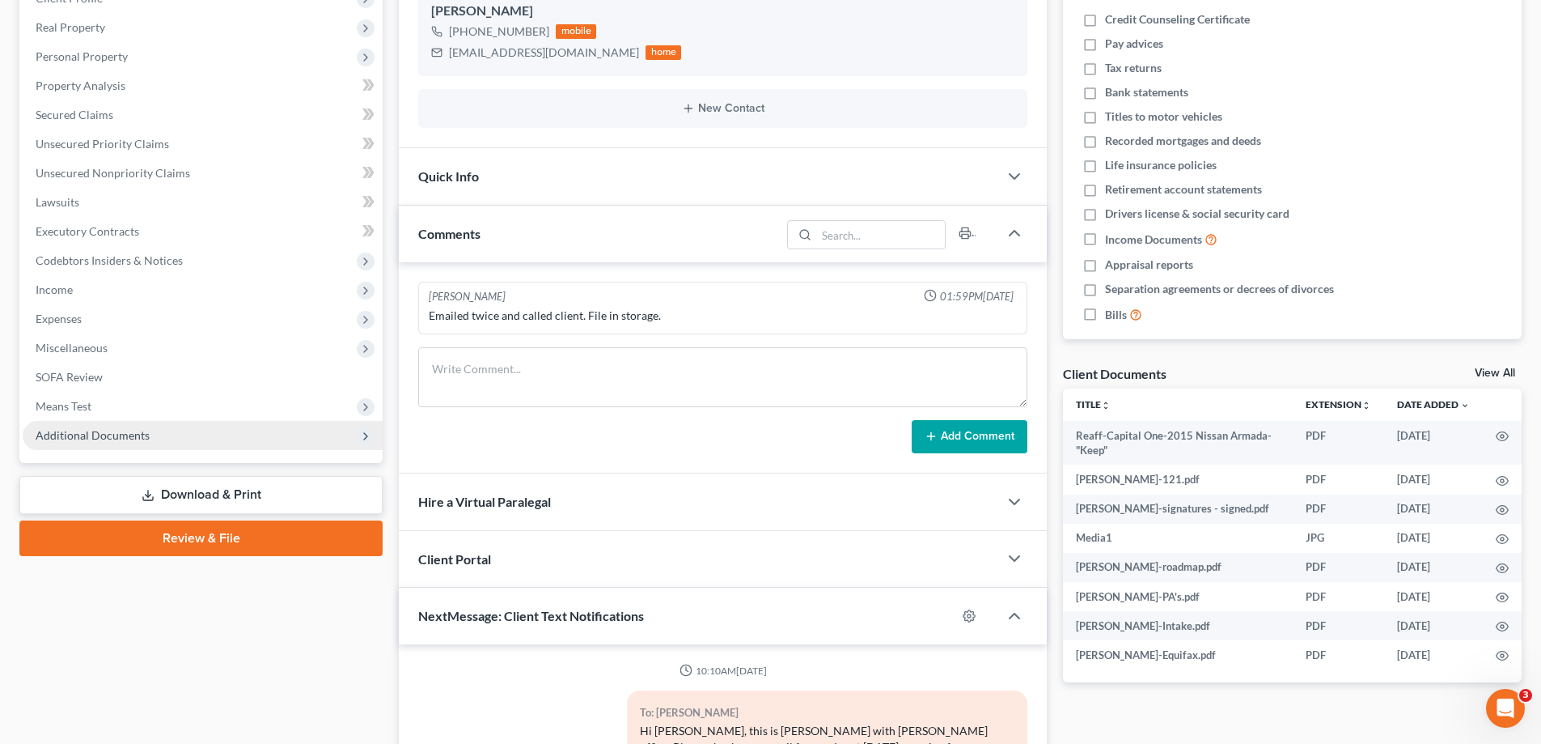
scroll to position [262, 0]
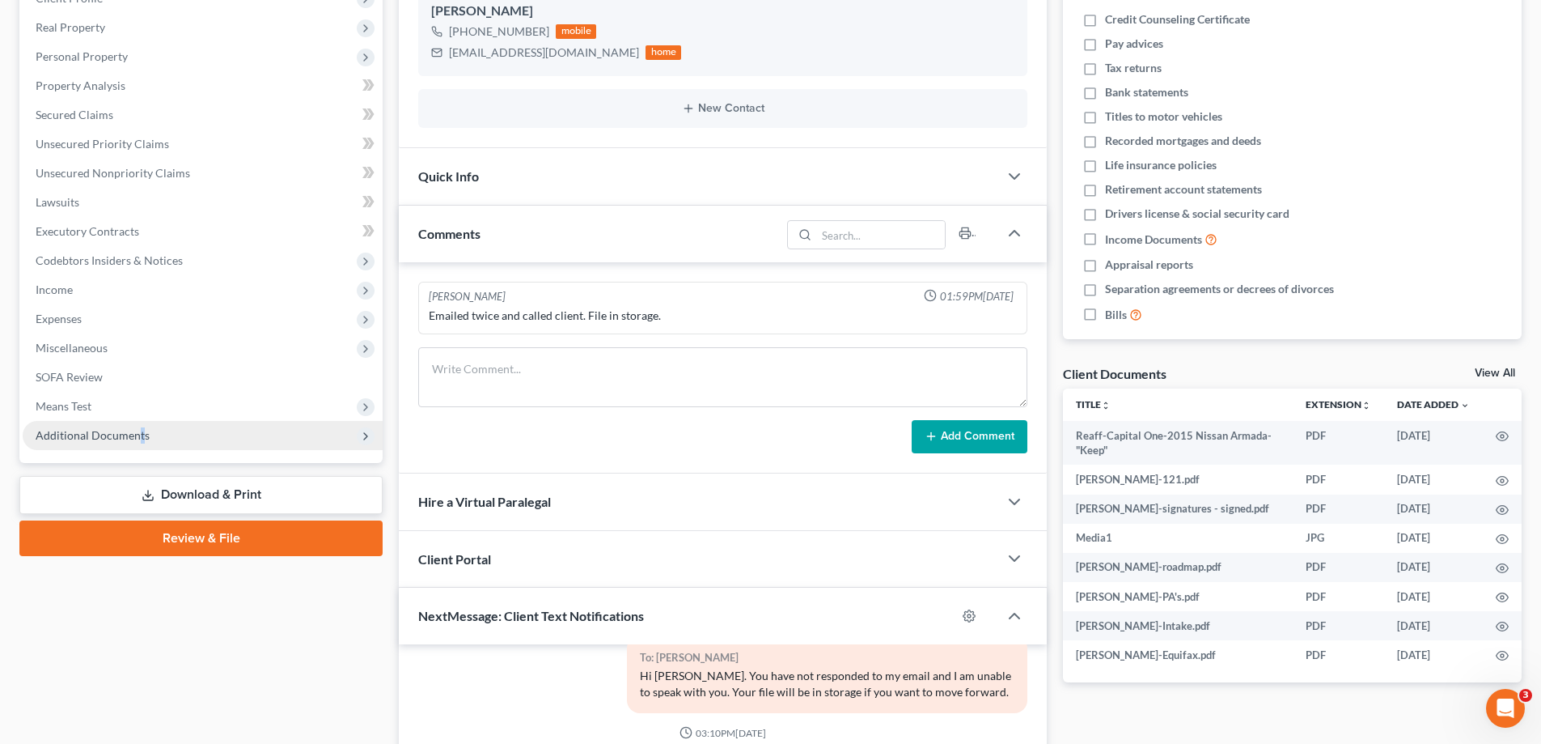
click at [138, 431] on span "Additional Documents" at bounding box center [93, 435] width 114 height 14
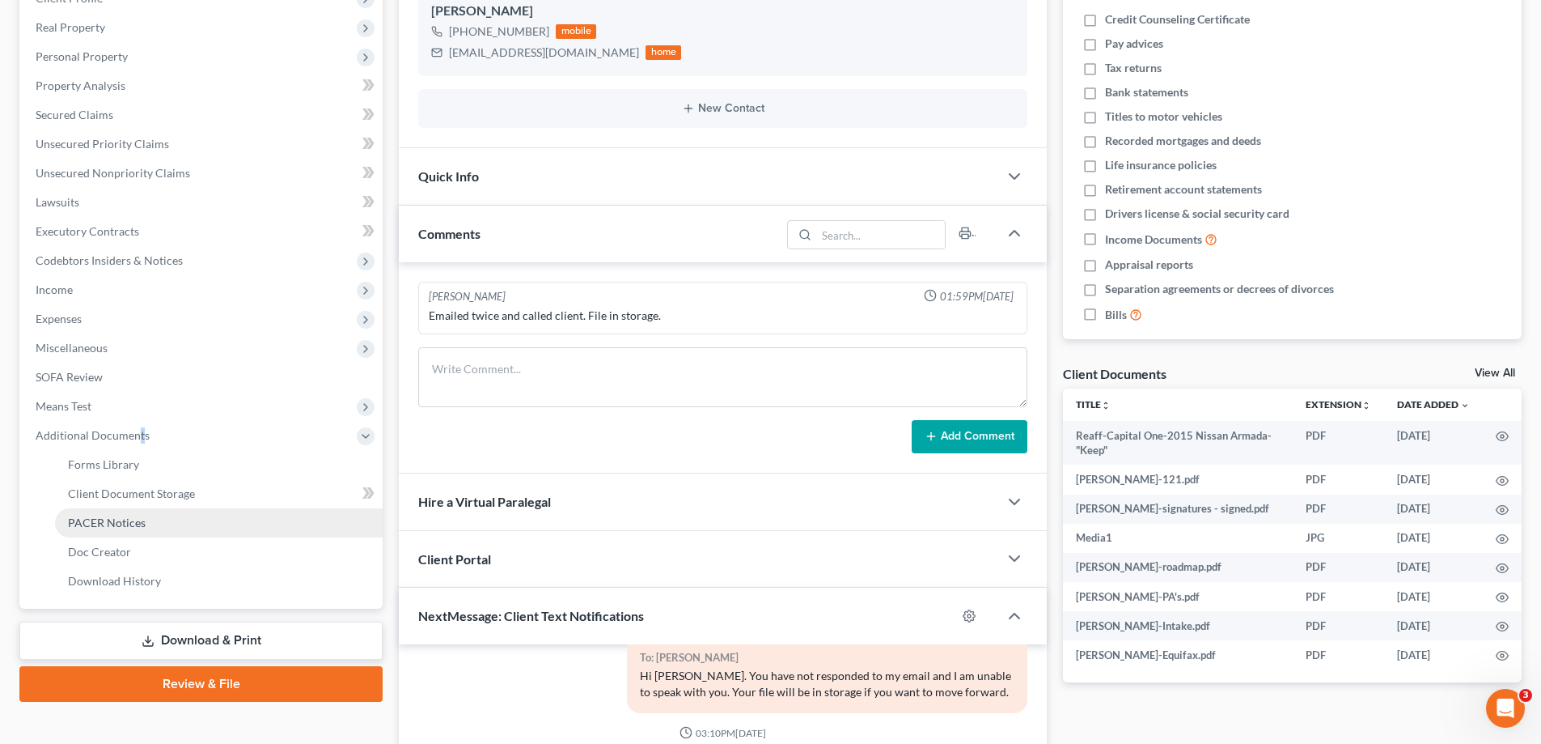
click at [93, 525] on span "PACER Notices" at bounding box center [107, 522] width 78 height 14
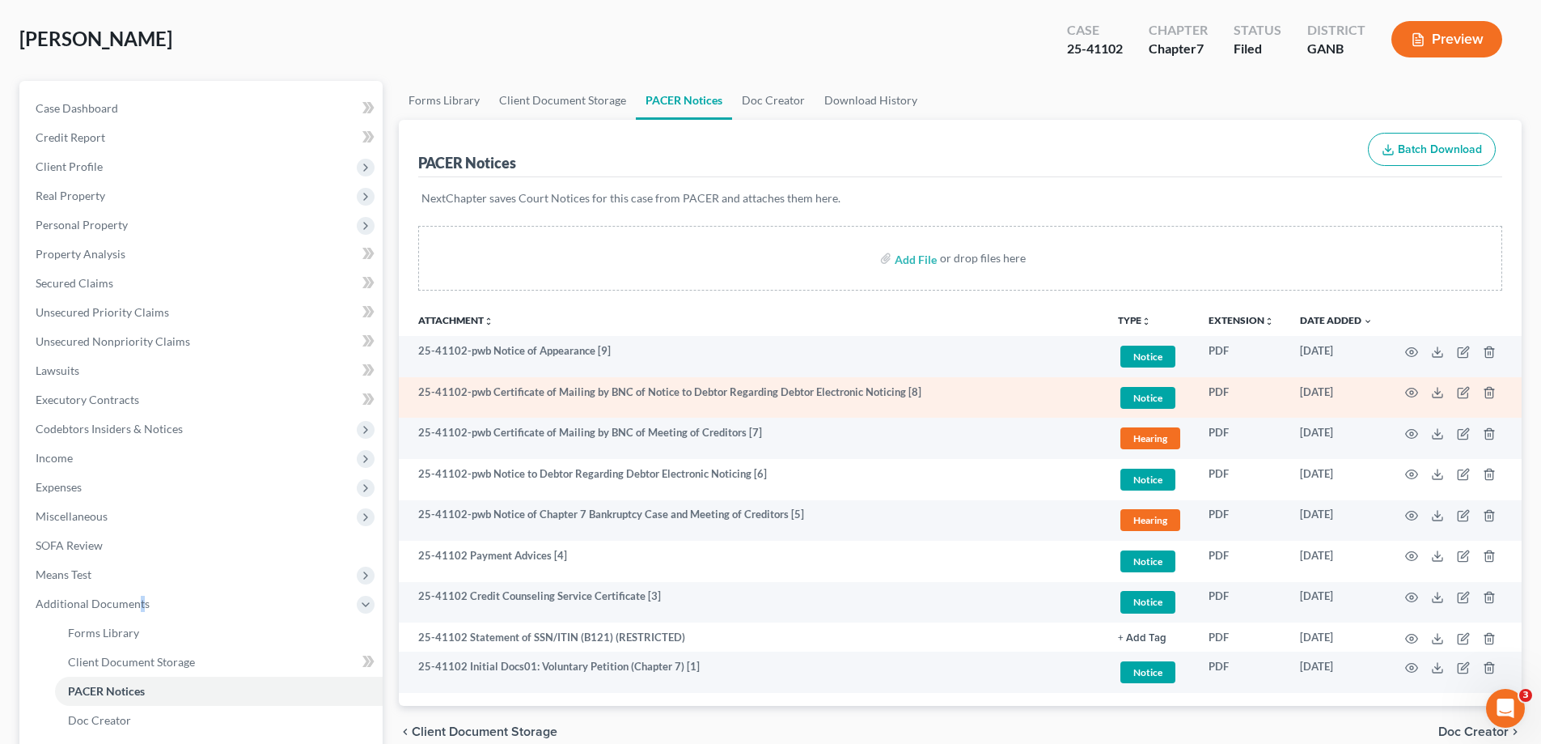
scroll to position [81, 0]
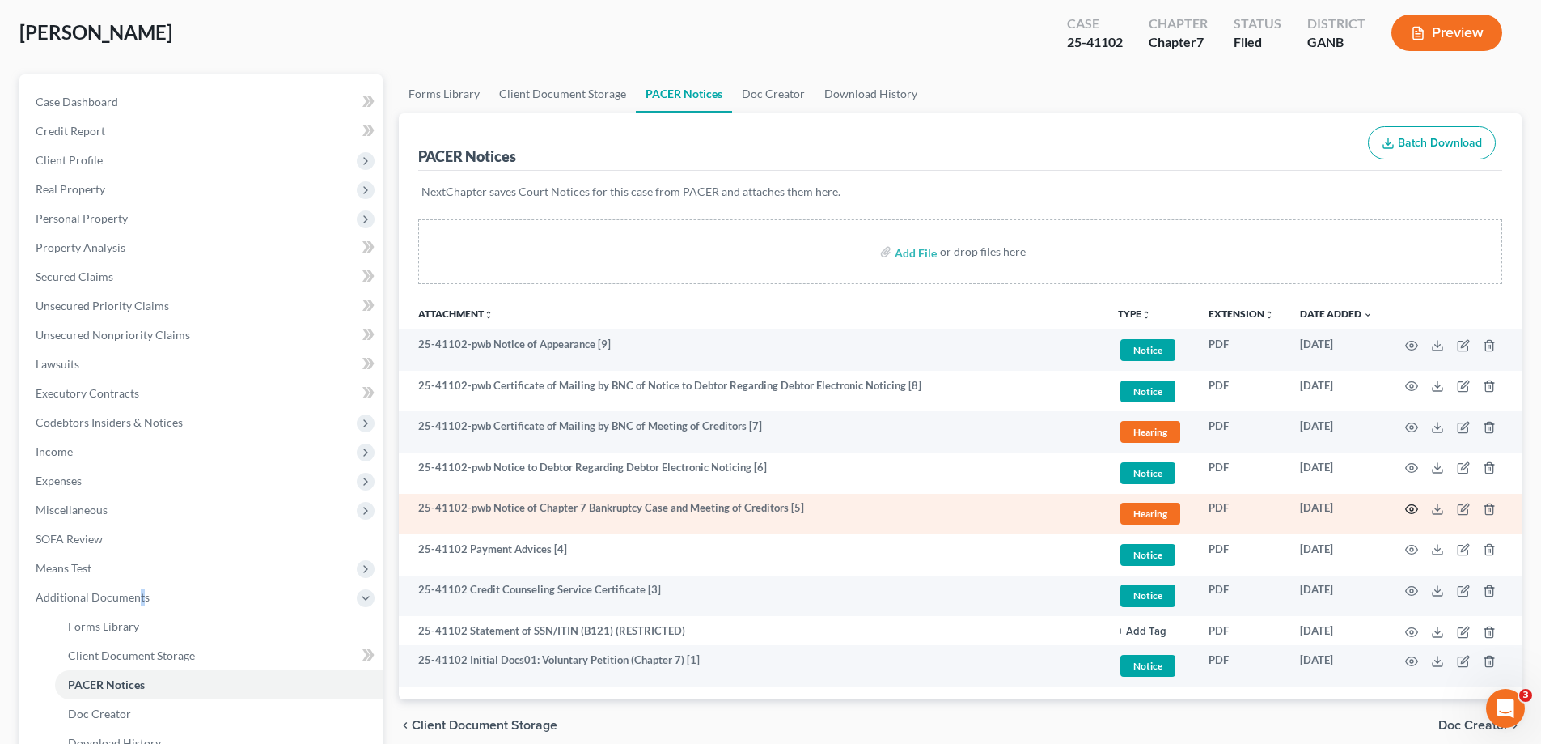
click at [1413, 511] on icon "button" at bounding box center [1411, 508] width 13 height 13
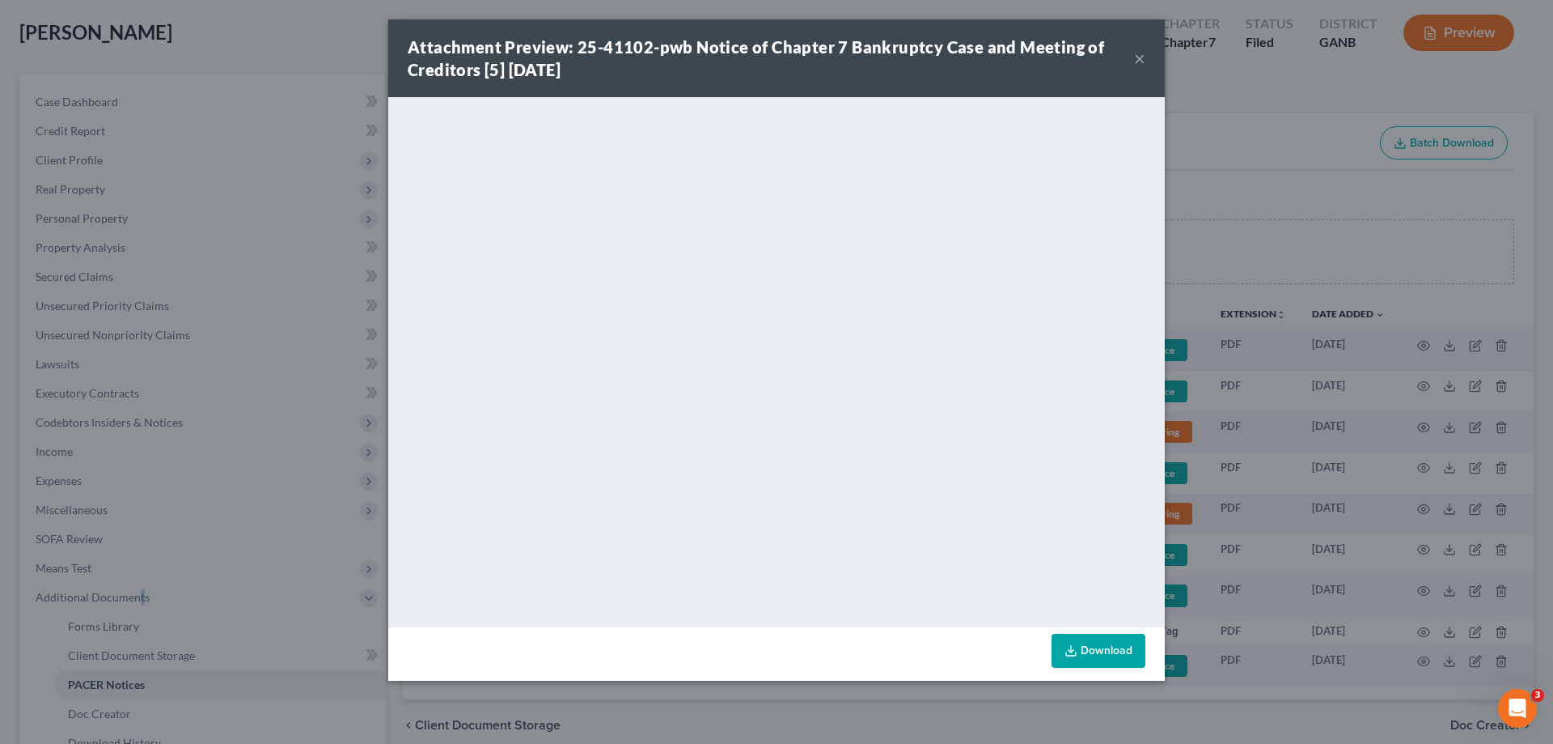
click at [1137, 59] on button "×" at bounding box center [1139, 58] width 11 height 19
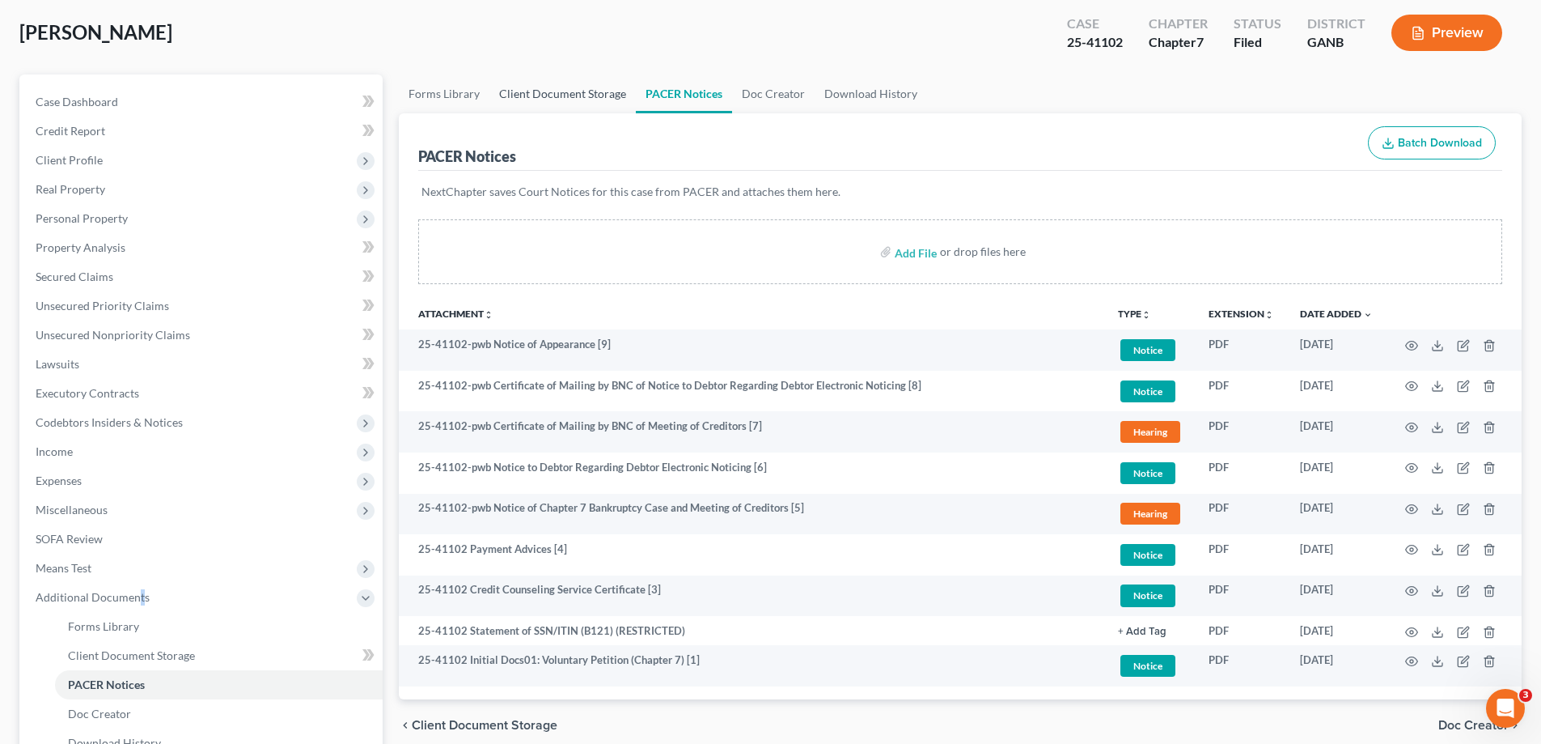
click at [566, 95] on link "Client Document Storage" at bounding box center [562, 93] width 146 height 39
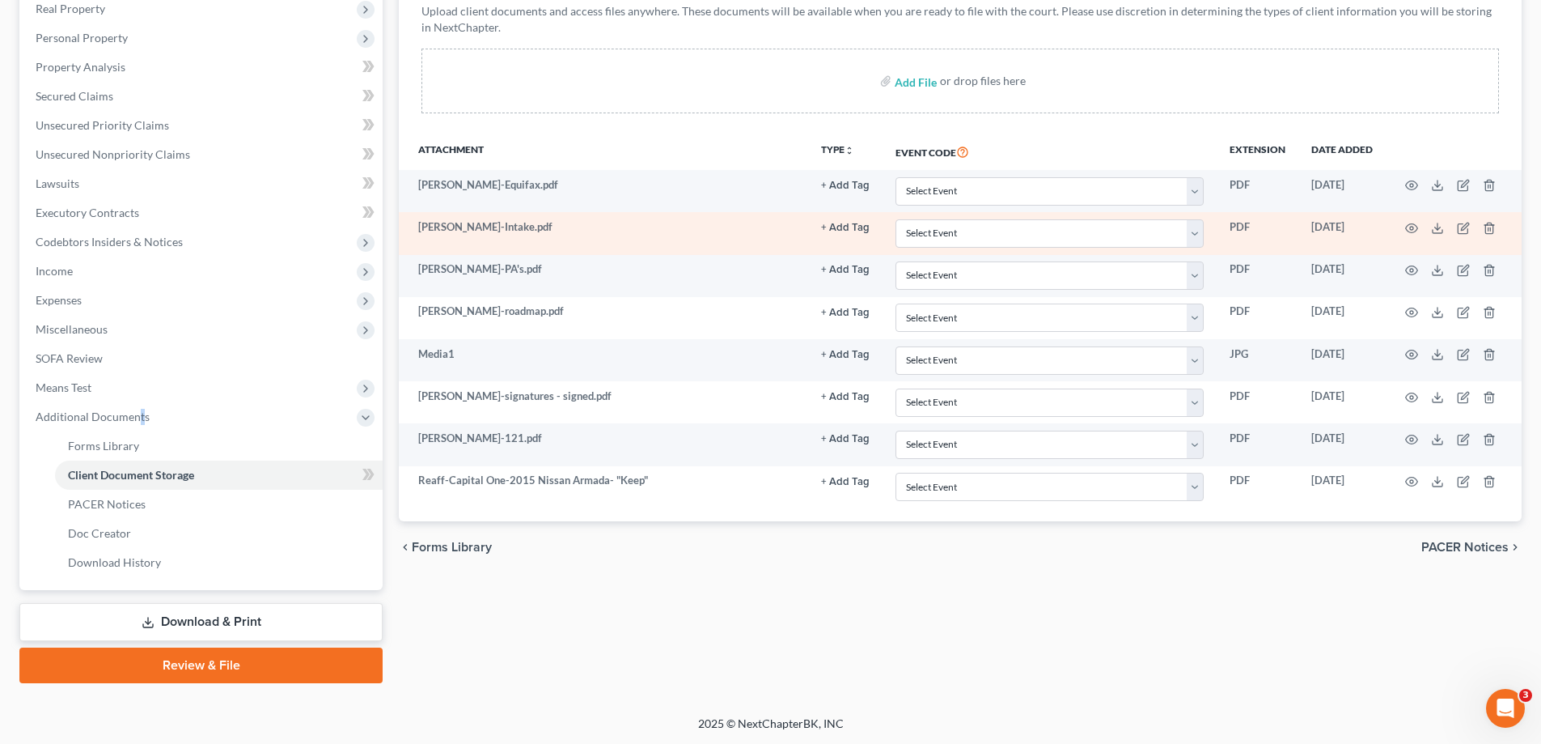
scroll to position [262, 0]
click at [1410, 229] on icon "button" at bounding box center [1411, 227] width 13 height 13
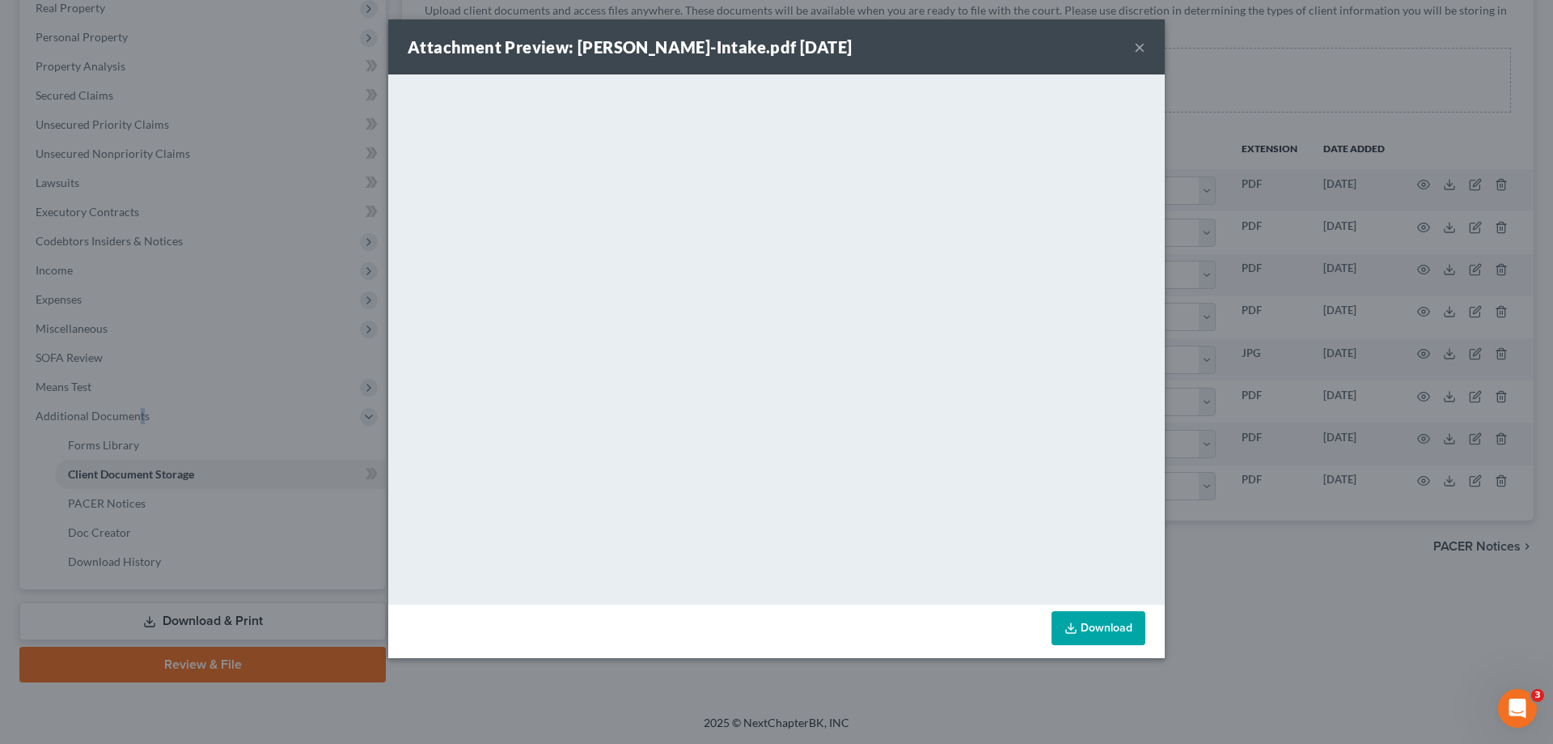
drag, startPoint x: 1140, startPoint y: 45, endPoint x: 996, endPoint y: 45, distance: 144.0
click at [1140, 45] on button "×" at bounding box center [1139, 46] width 11 height 19
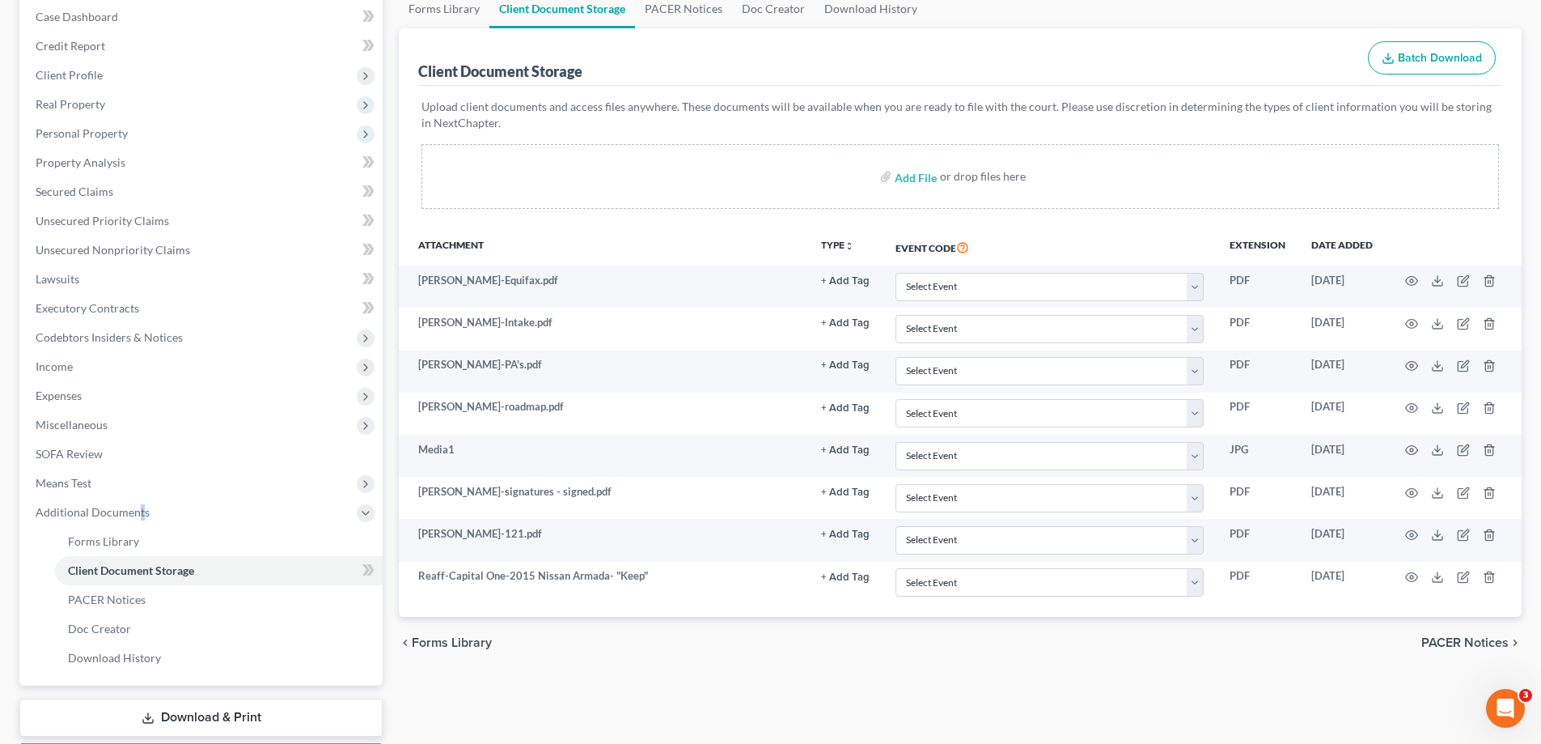
scroll to position [0, 0]
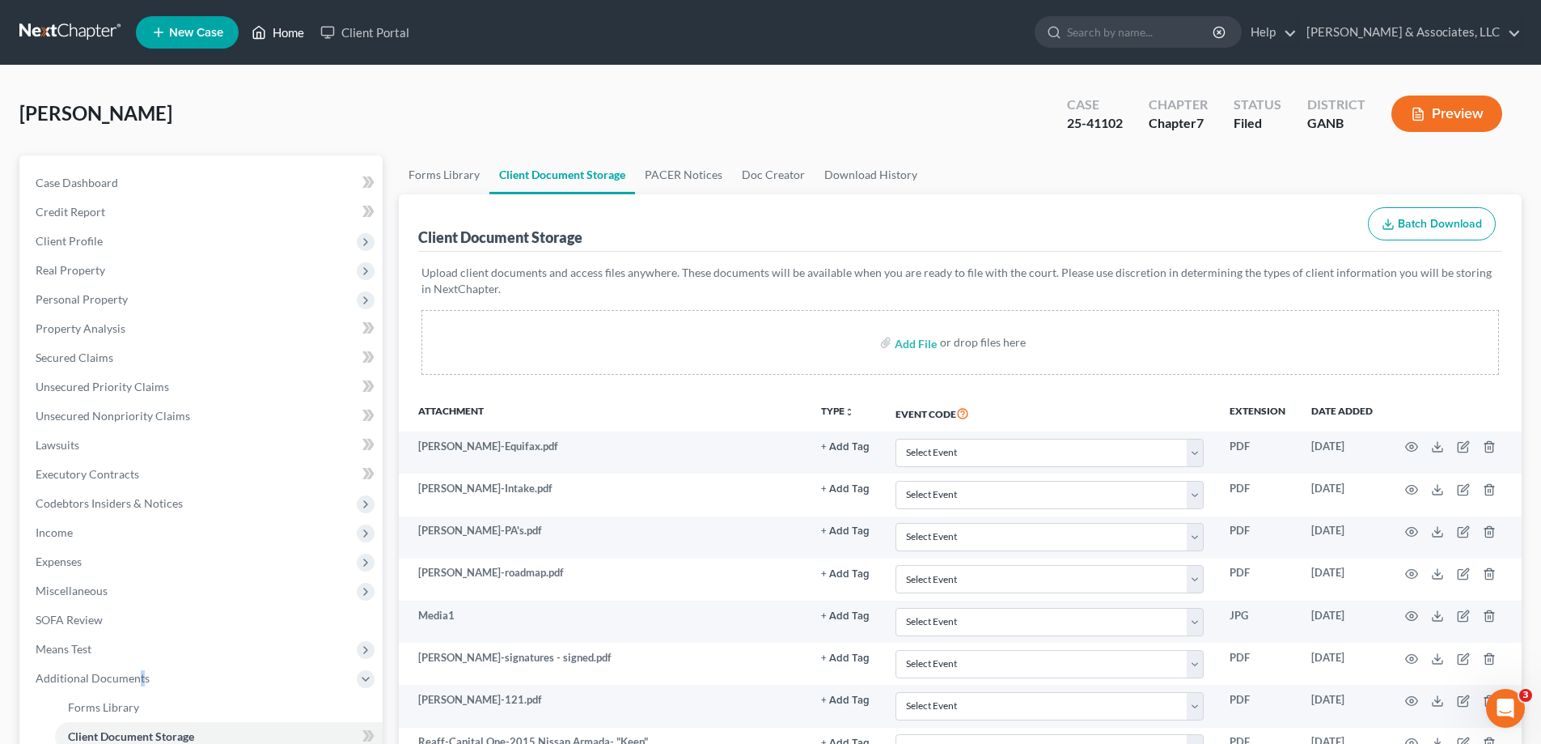
click at [279, 28] on link "Home" at bounding box center [278, 32] width 69 height 29
